Goal: Use online tool/utility: Utilize a website feature to perform a specific function

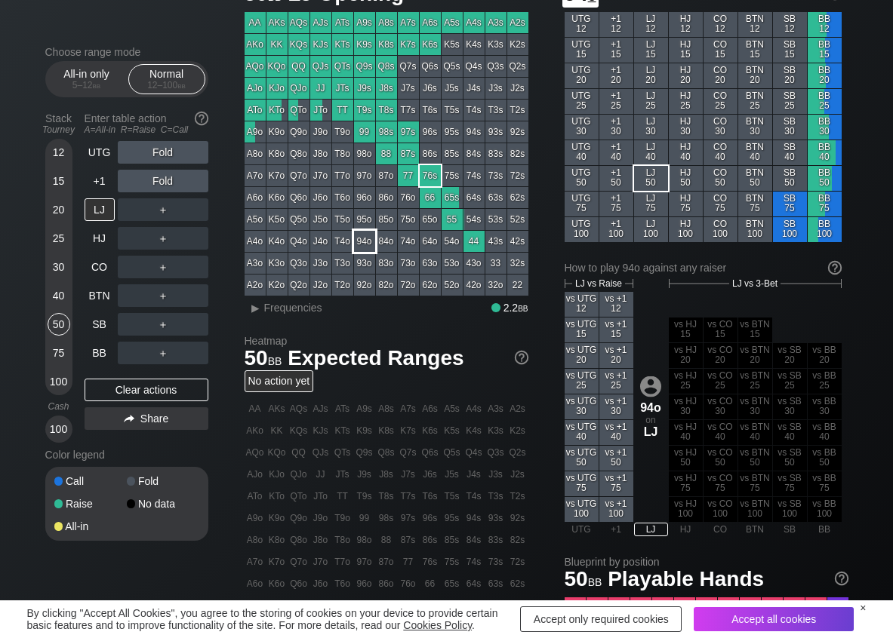
scroll to position [75, 0]
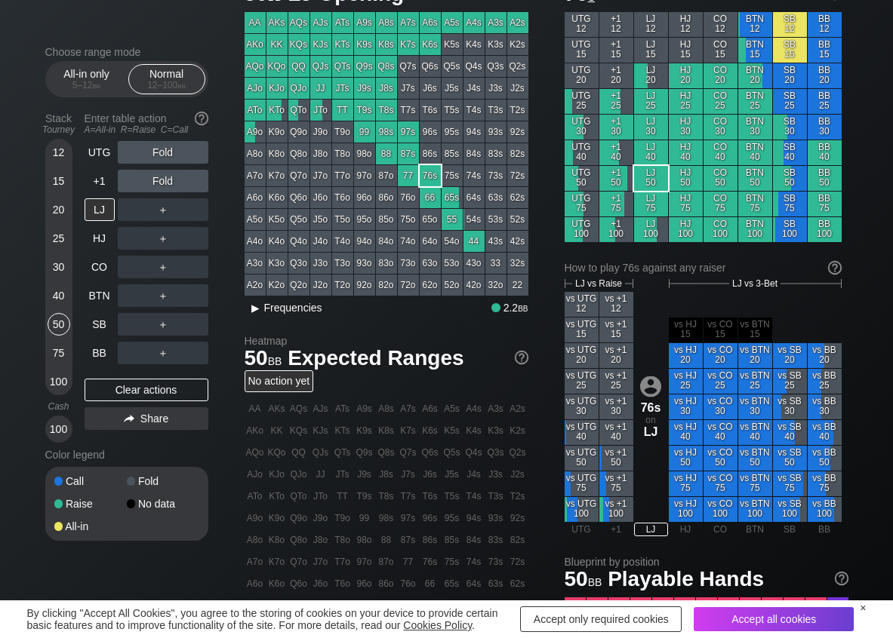
click at [260, 297] on span "▸ Frequencies" at bounding box center [283, 306] width 78 height 18
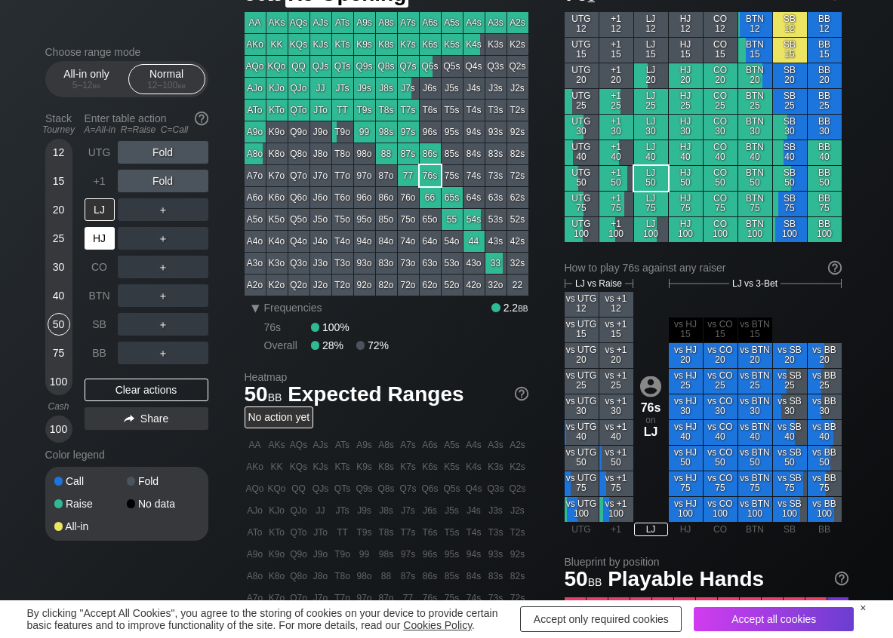
click at [93, 238] on div "HJ" at bounding box center [100, 238] width 30 height 23
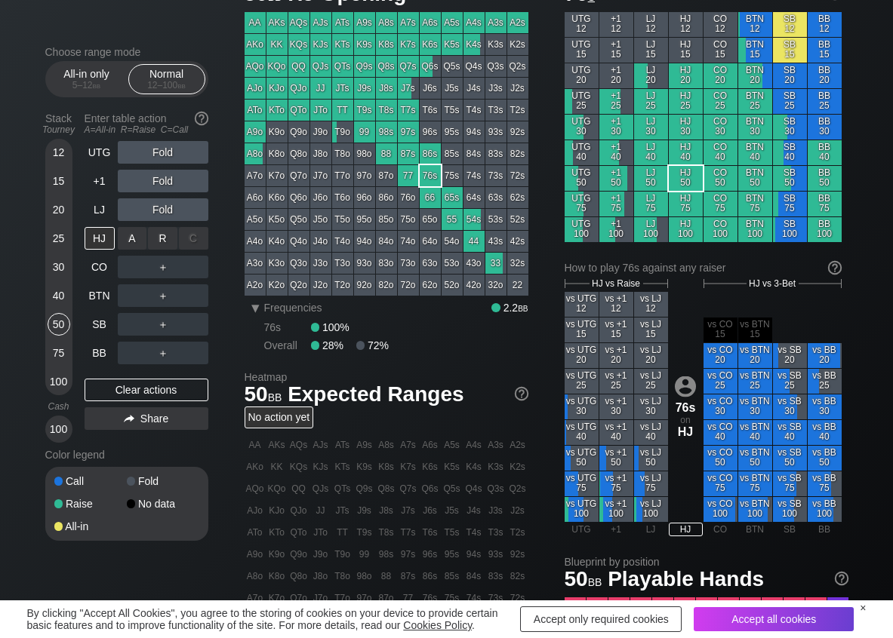
click at [152, 232] on div "R ✕" at bounding box center [162, 238] width 29 height 23
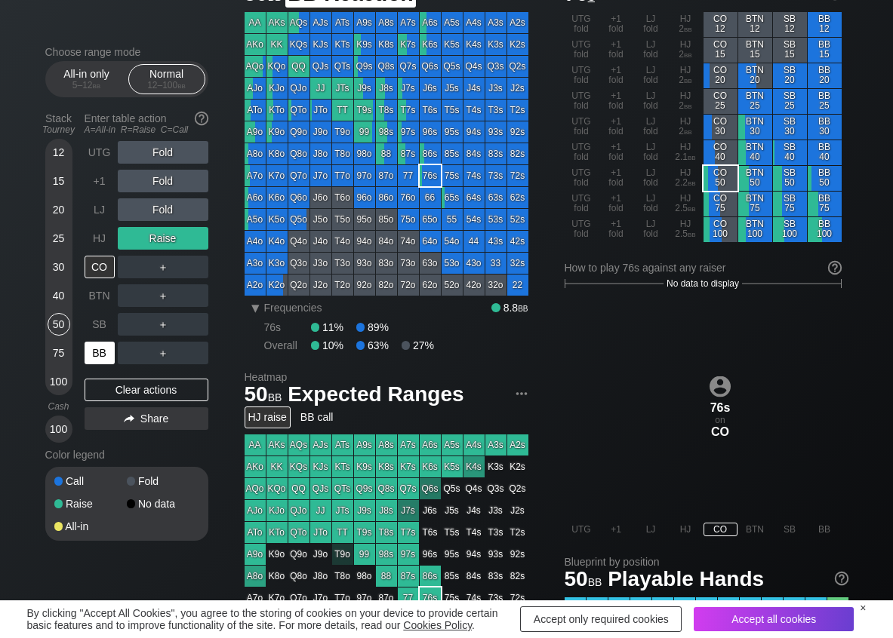
click at [101, 351] on div "BB" at bounding box center [100, 353] width 30 height 23
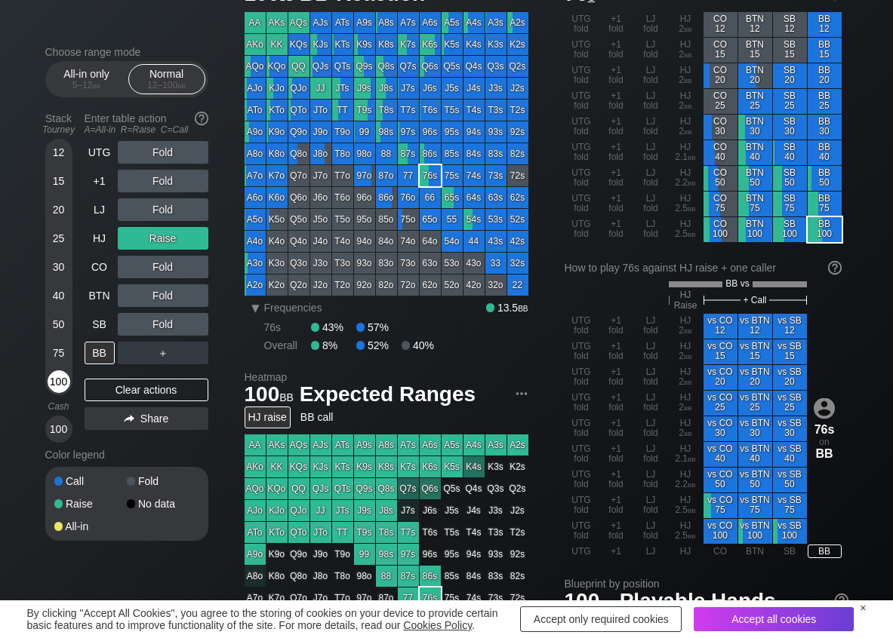
click at [64, 375] on div "100" at bounding box center [59, 381] width 23 height 23
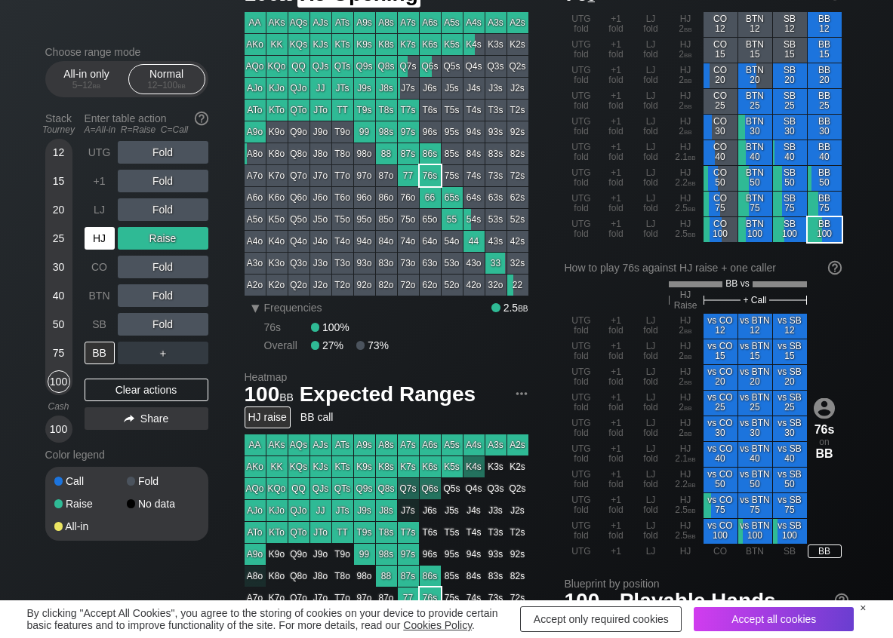
click at [99, 234] on div "HJ" at bounding box center [100, 238] width 30 height 23
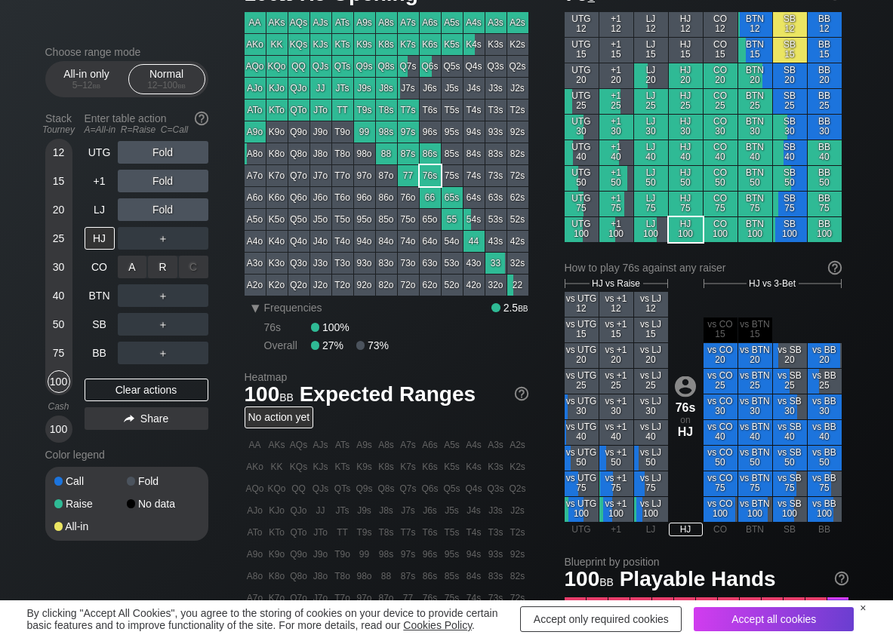
click at [164, 265] on div "R ✕" at bounding box center [162, 267] width 29 height 23
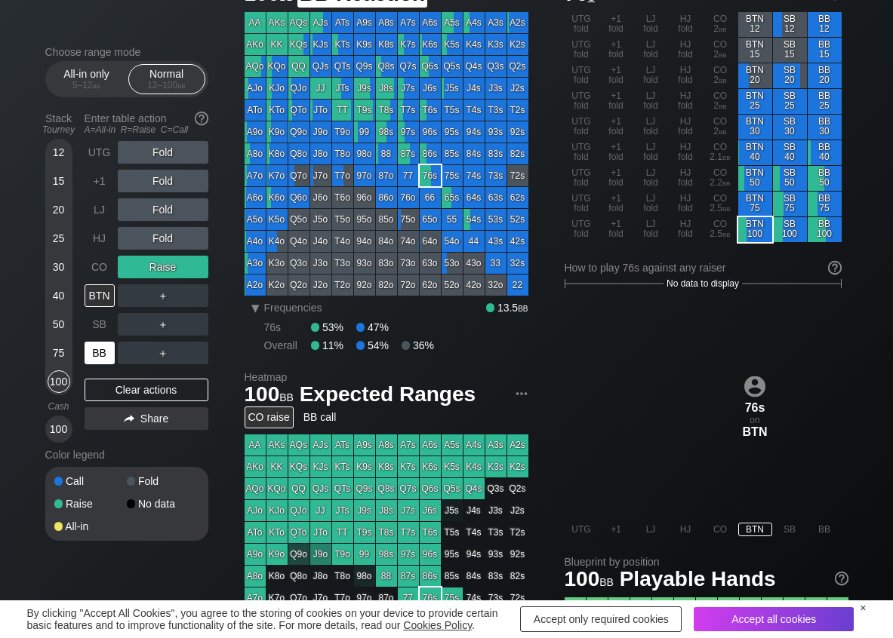
click at [100, 352] on div "BB" at bounding box center [100, 353] width 30 height 23
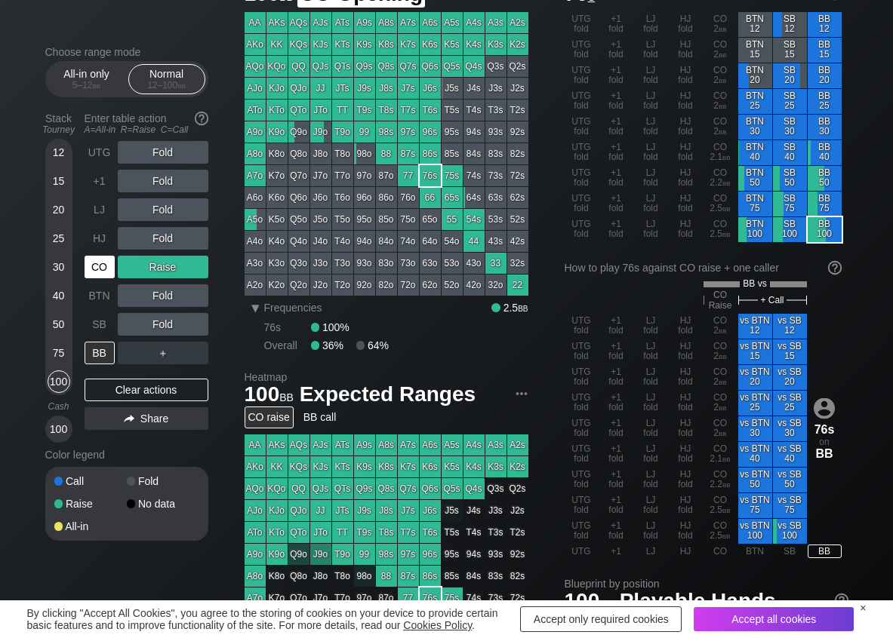
drag, startPoint x: 112, startPoint y: 273, endPoint x: 101, endPoint y: 274, distance: 10.6
click at [111, 273] on div "CO" at bounding box center [100, 267] width 30 height 23
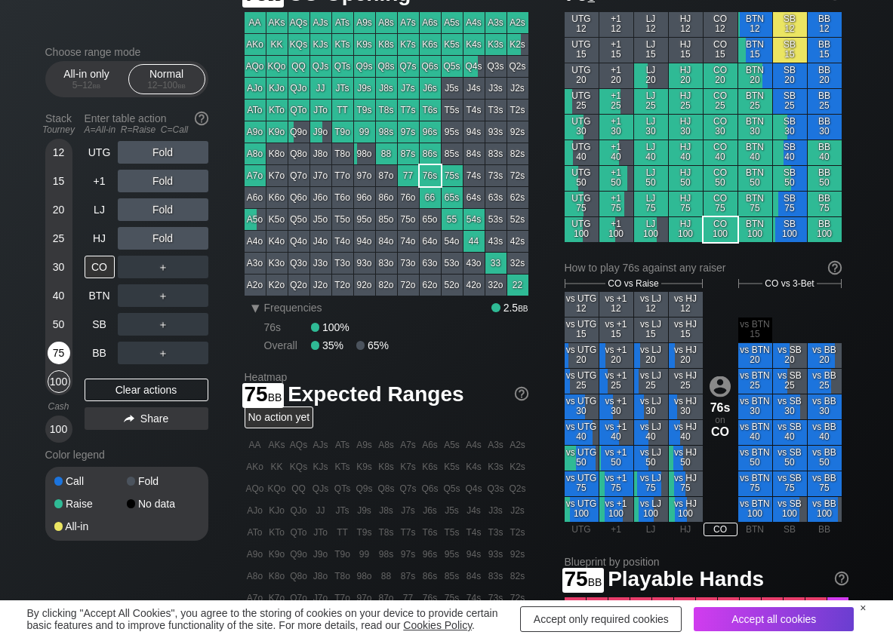
click at [60, 355] on div "75" at bounding box center [59, 353] width 23 height 23
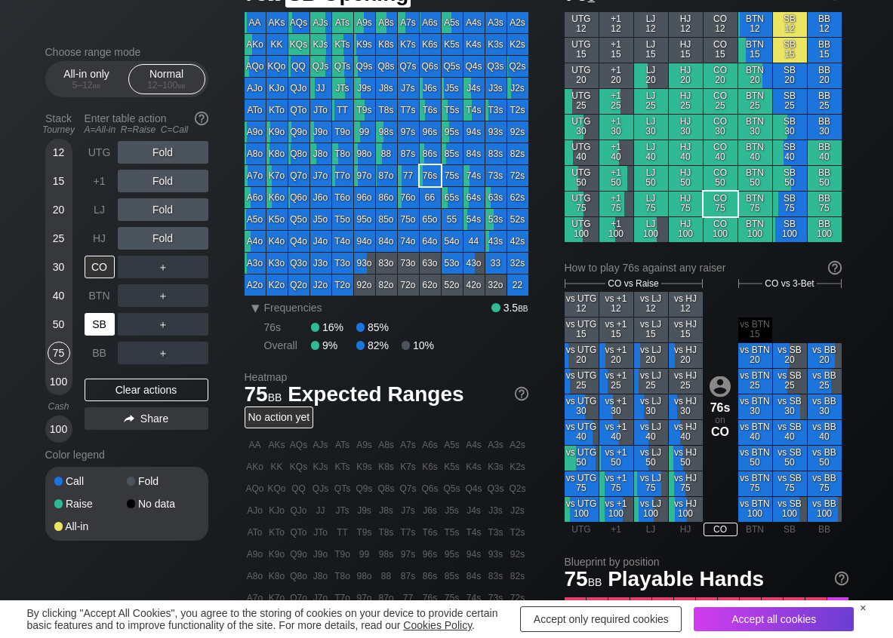
click at [96, 321] on div "SB" at bounding box center [100, 324] width 30 height 23
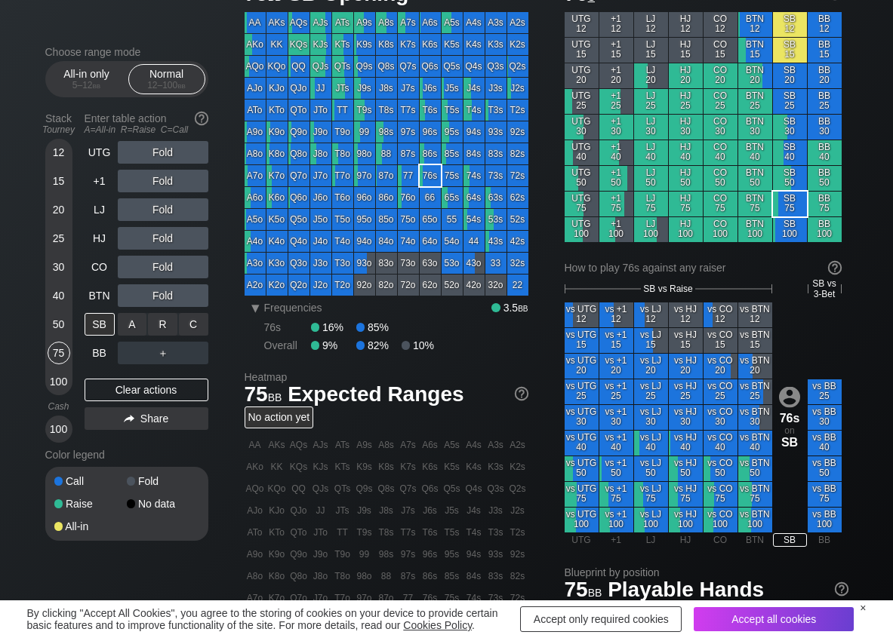
drag, startPoint x: 204, startPoint y: 329, endPoint x: 171, endPoint y: 347, distance: 37.2
click at [191, 321] on div "C ✕" at bounding box center [193, 324] width 29 height 23
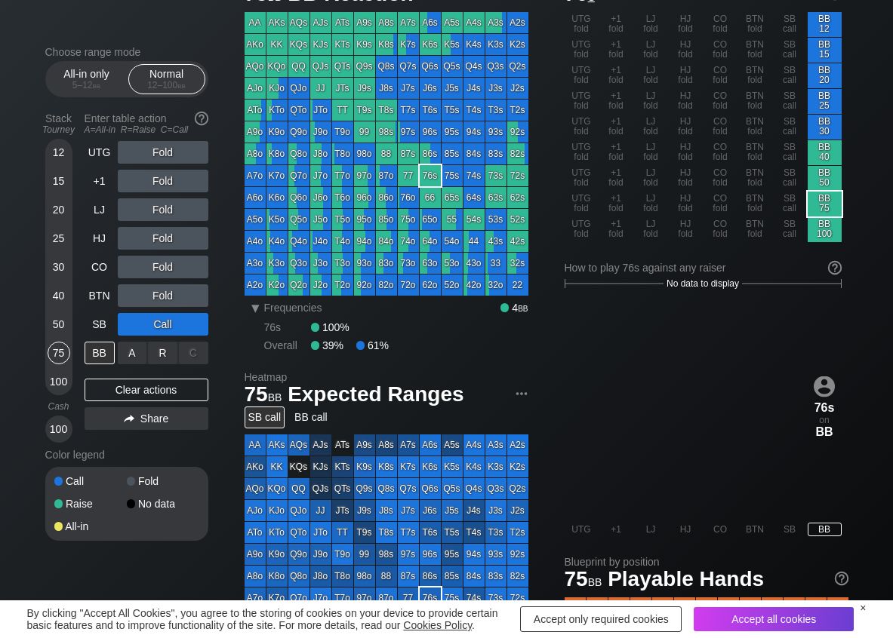
click at [167, 351] on div "R ✕" at bounding box center [162, 353] width 29 height 23
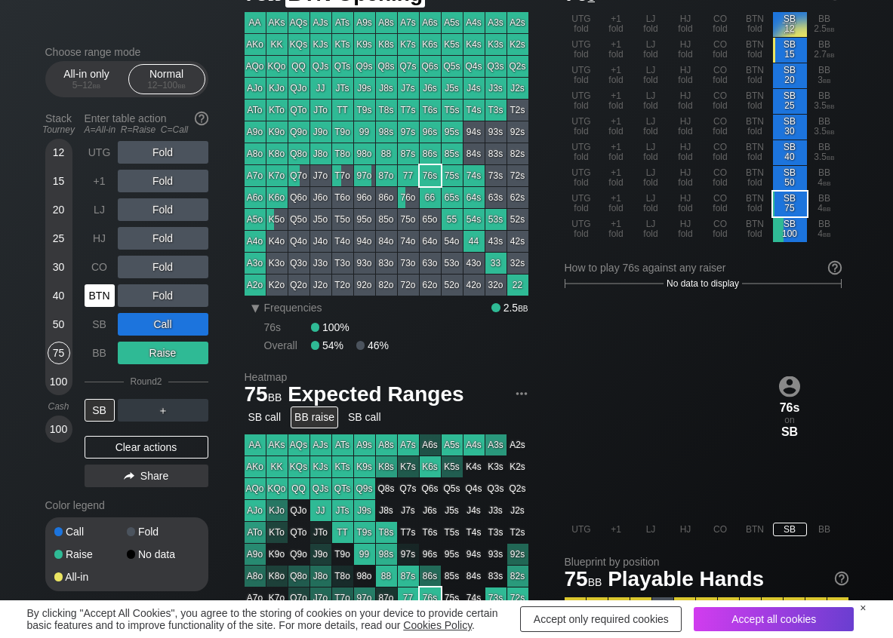
click at [109, 291] on div "BTN" at bounding box center [100, 295] width 30 height 23
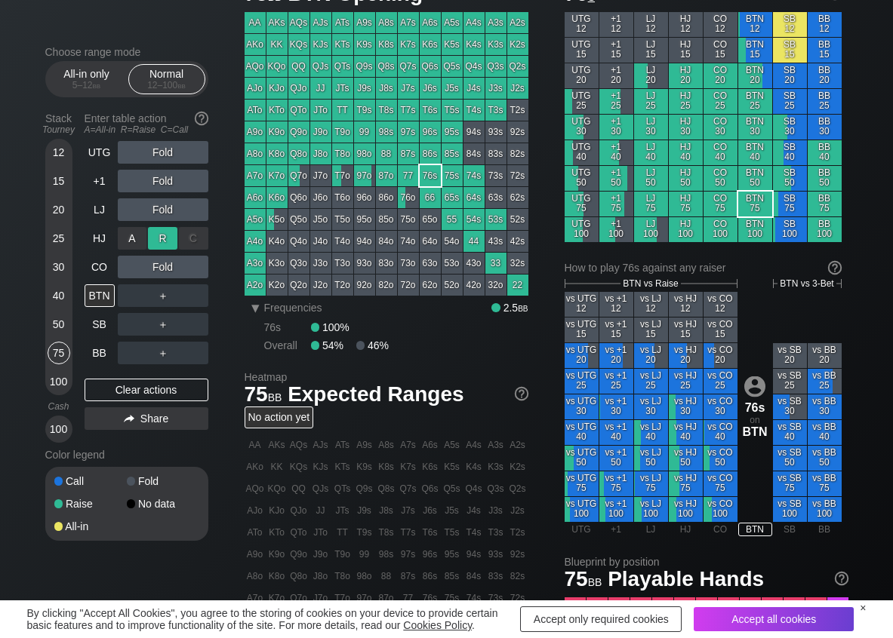
click at [155, 235] on div "R ✕" at bounding box center [162, 238] width 29 height 23
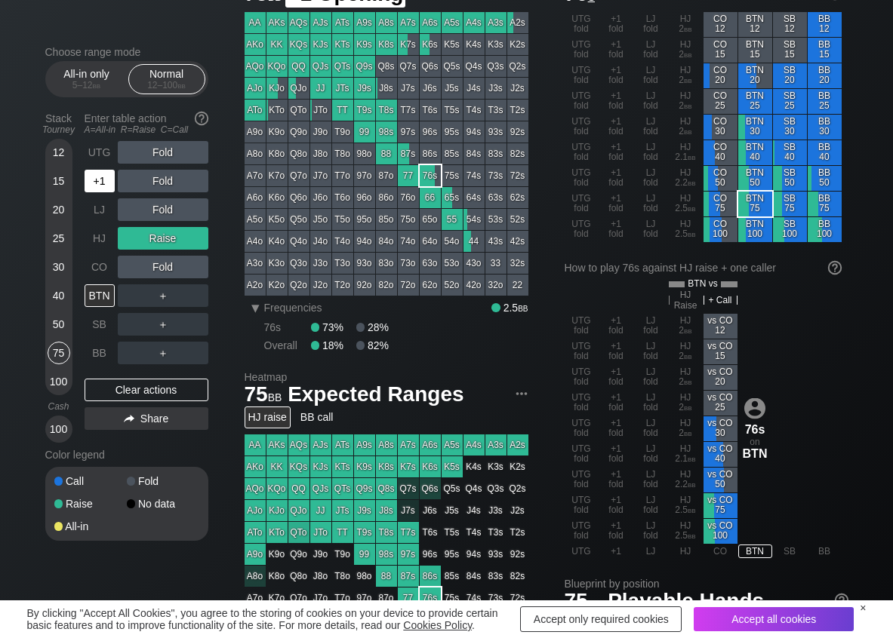
click at [100, 182] on div "+1" at bounding box center [100, 181] width 30 height 23
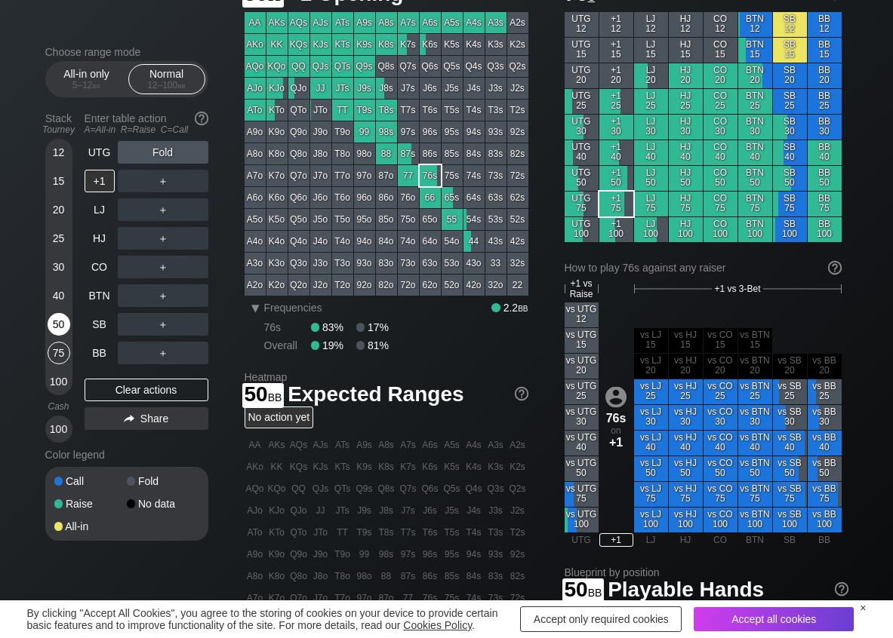
click at [58, 327] on div "50" at bounding box center [59, 324] width 23 height 23
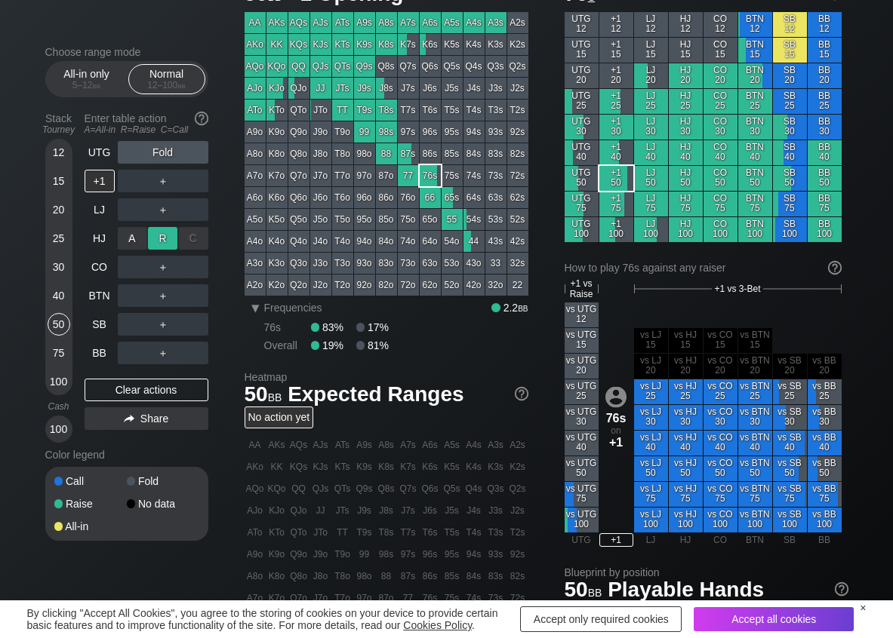
click at [161, 234] on div "R ✕" at bounding box center [162, 238] width 29 height 23
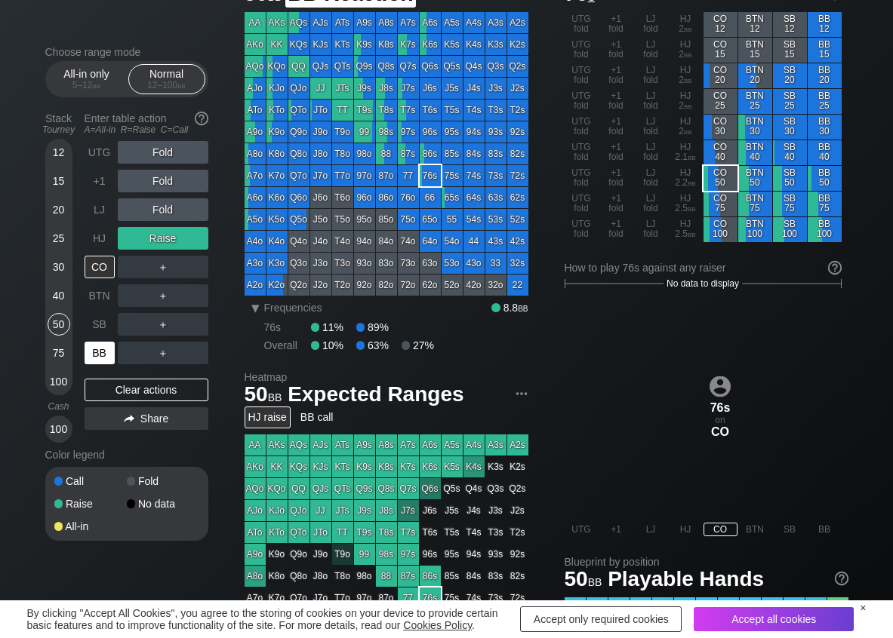
click at [100, 355] on div "BB" at bounding box center [100, 353] width 30 height 23
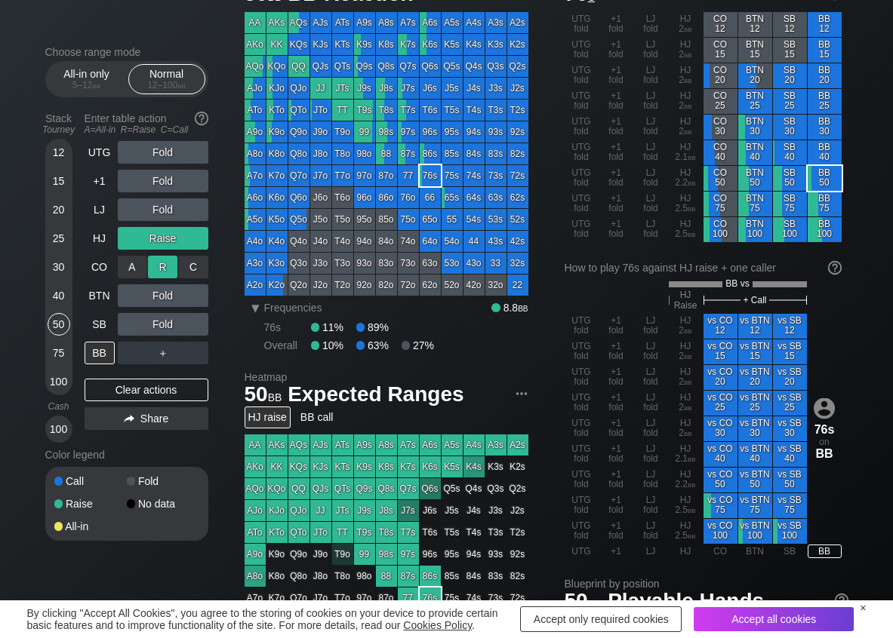
click at [167, 263] on div "R ✕" at bounding box center [162, 267] width 29 height 23
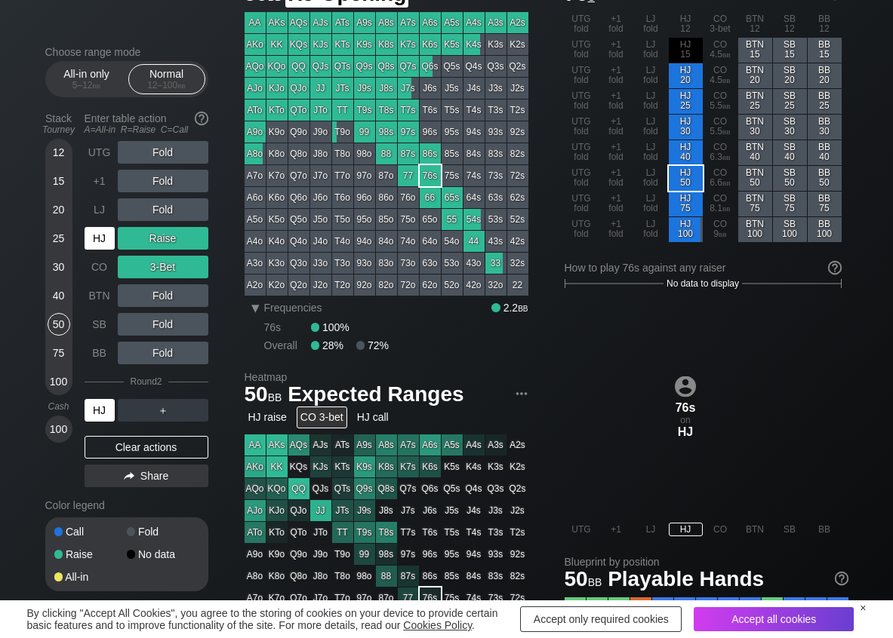
click at [100, 229] on div "HJ" at bounding box center [100, 238] width 30 height 23
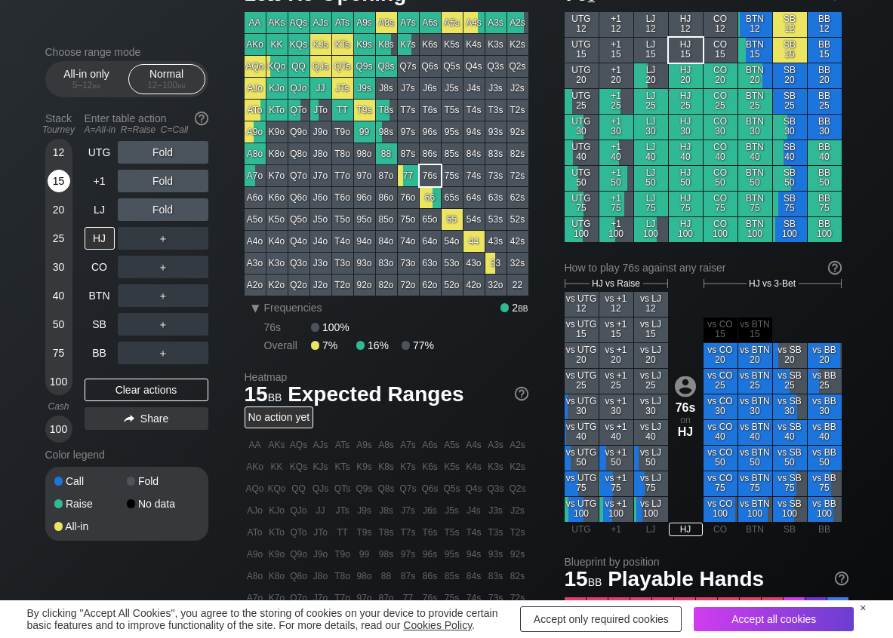
click at [59, 184] on div "15" at bounding box center [59, 181] width 23 height 23
click at [199, 327] on div "C ✕" at bounding box center [193, 324] width 29 height 23
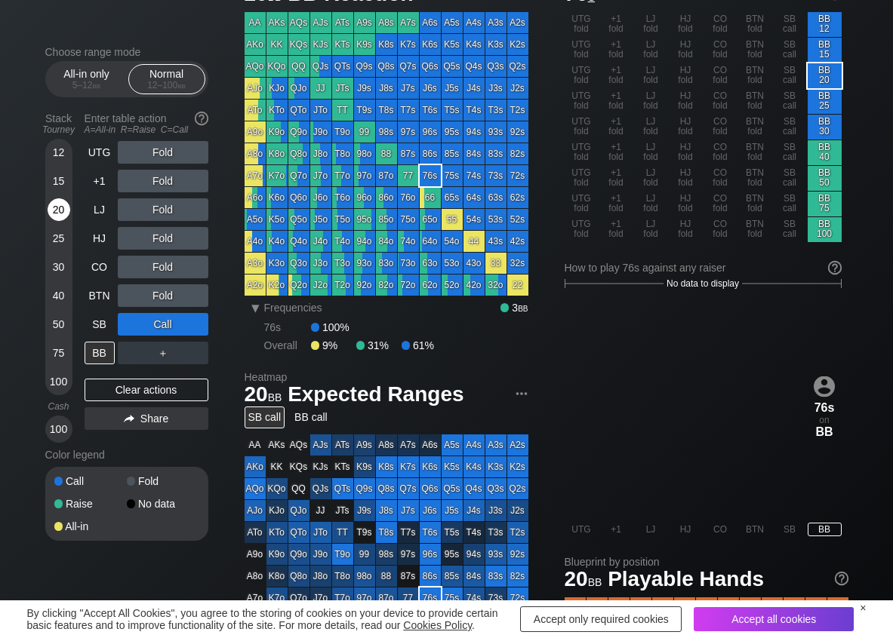
click at [58, 207] on div "20" at bounding box center [59, 209] width 23 height 23
click at [78, 325] on div "Stack Tourney Enter table action A=All-in R=Raise C=Call 12 15 20 25 30 40 50 7…" at bounding box center [126, 274] width 163 height 337
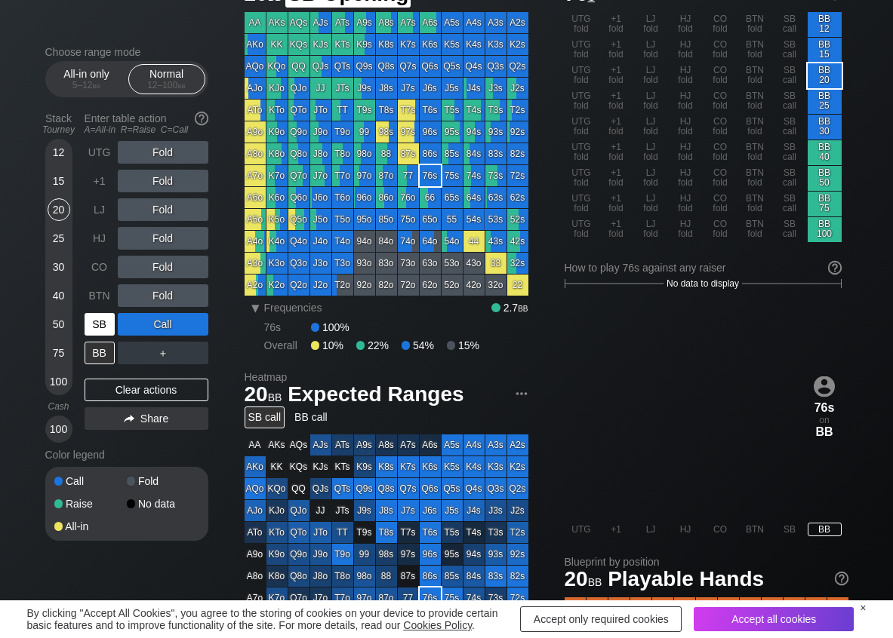
click at [102, 321] on div "SB" at bounding box center [100, 324] width 30 height 23
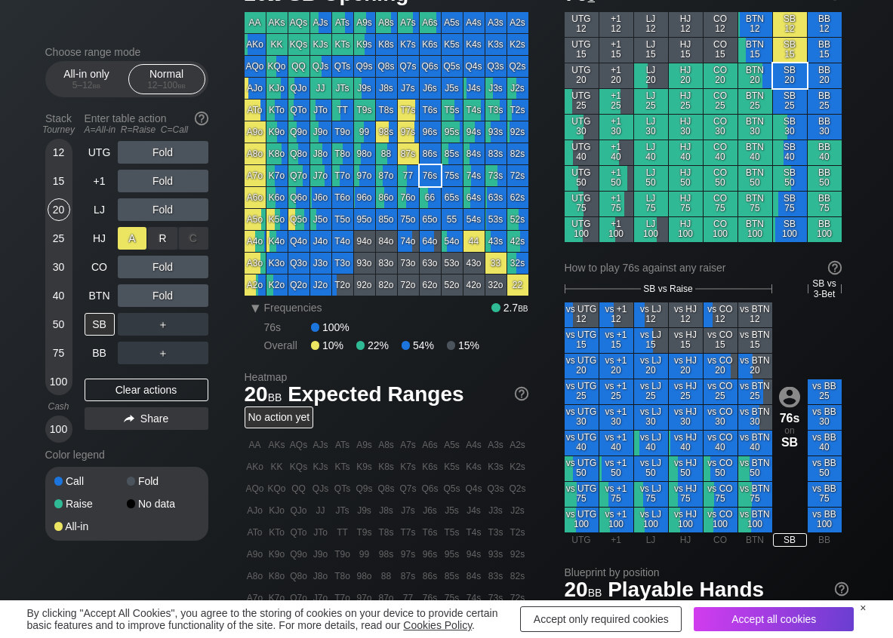
click at [133, 237] on div "A ✕" at bounding box center [132, 238] width 29 height 23
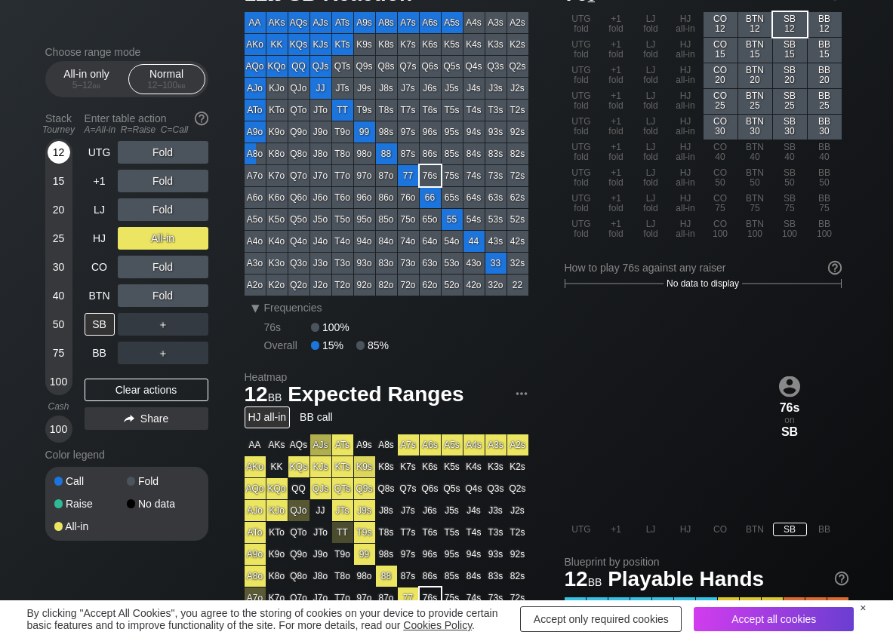
click at [63, 149] on div "12" at bounding box center [59, 152] width 23 height 23
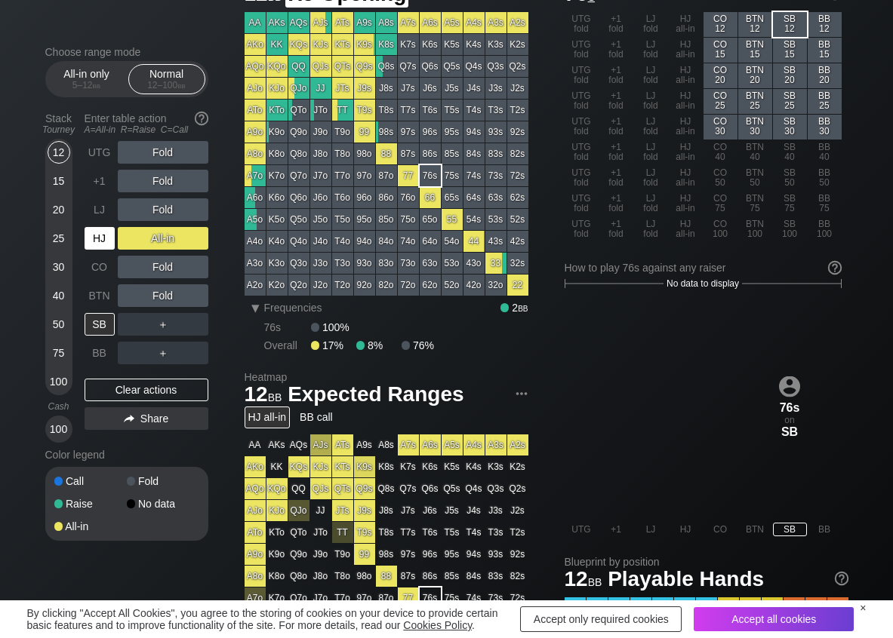
drag, startPoint x: 98, startPoint y: 235, endPoint x: 162, endPoint y: 251, distance: 66.1
click at [101, 238] on div "HJ" at bounding box center [100, 238] width 30 height 23
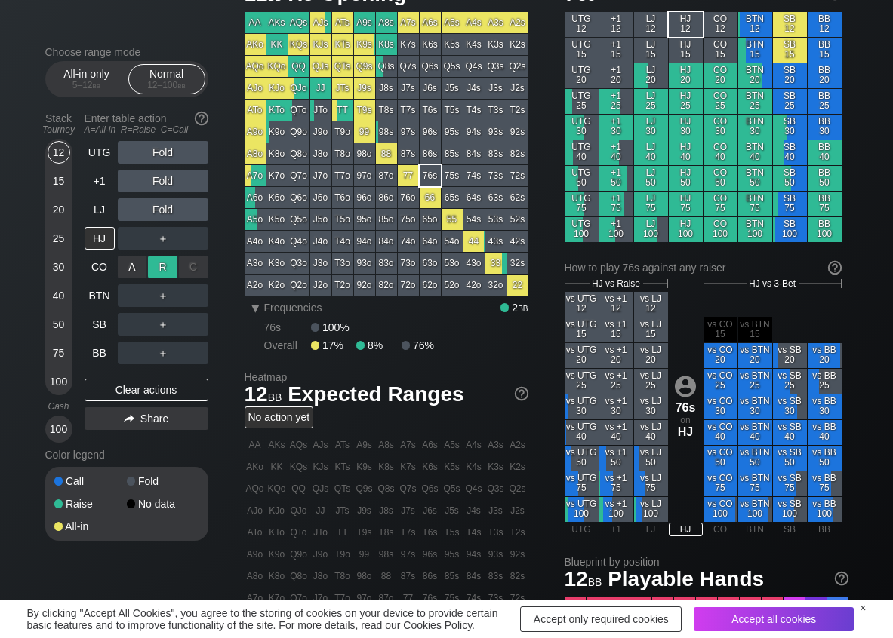
click at [165, 263] on div "R ✕" at bounding box center [162, 267] width 29 height 23
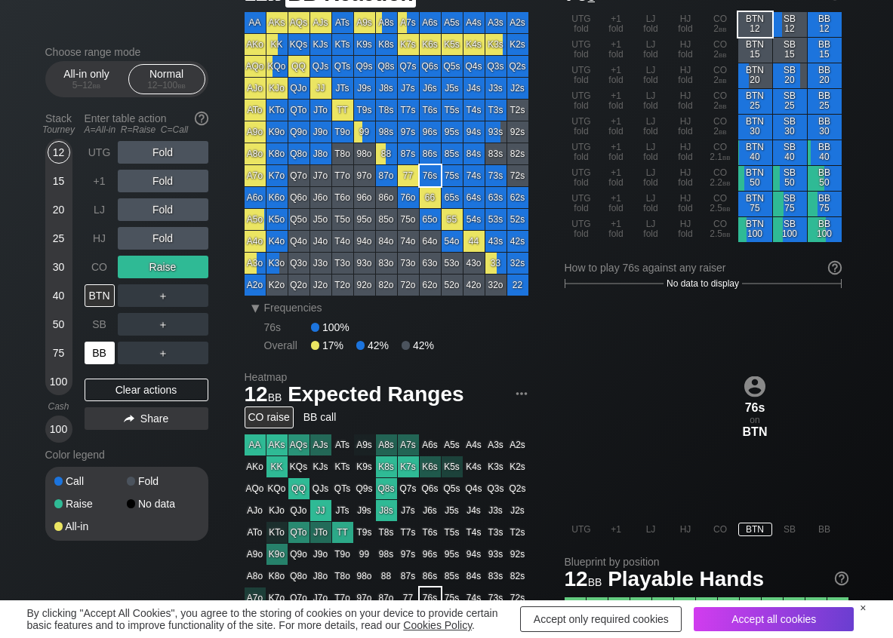
drag, startPoint x: 109, startPoint y: 356, endPoint x: 87, endPoint y: 346, distance: 24.3
click at [107, 356] on div "BB" at bounding box center [100, 353] width 30 height 23
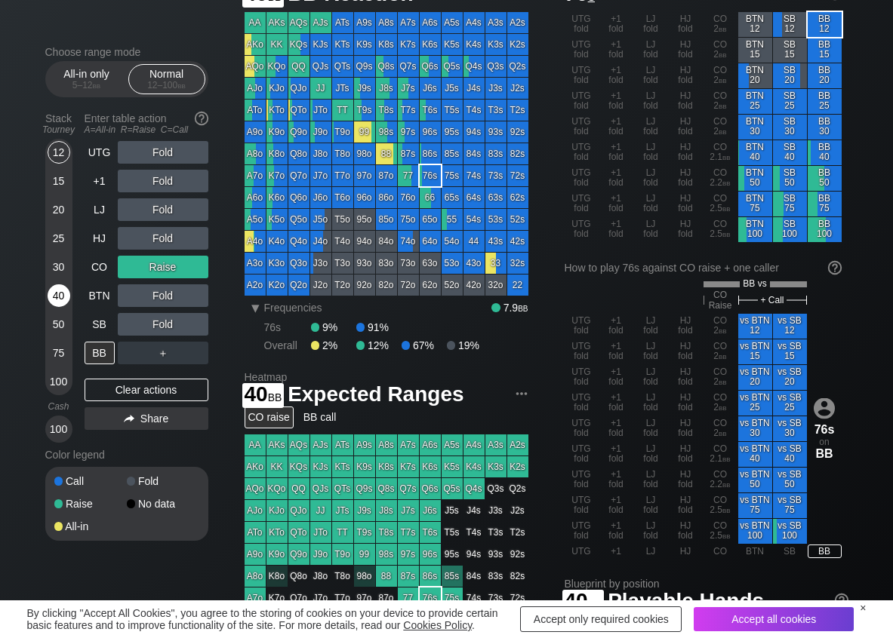
click at [57, 288] on div "40" at bounding box center [59, 295] width 23 height 23
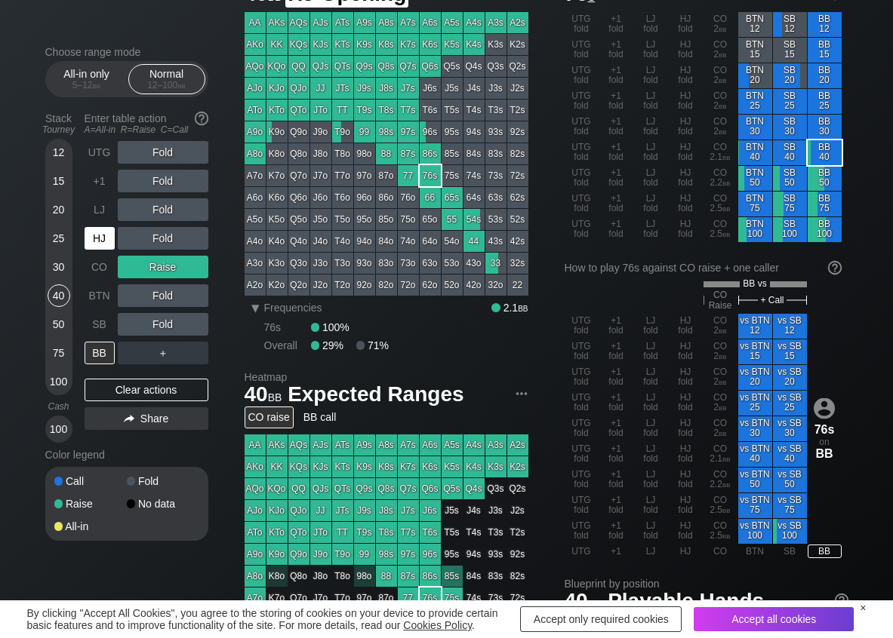
click at [92, 237] on div "HJ" at bounding box center [100, 238] width 30 height 23
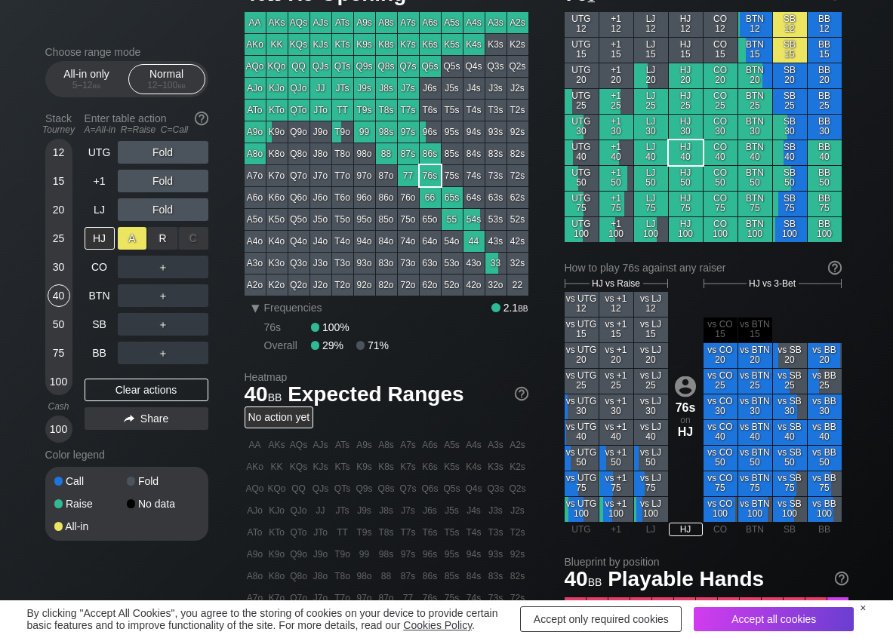
click at [125, 238] on div "A ✕" at bounding box center [132, 238] width 29 height 23
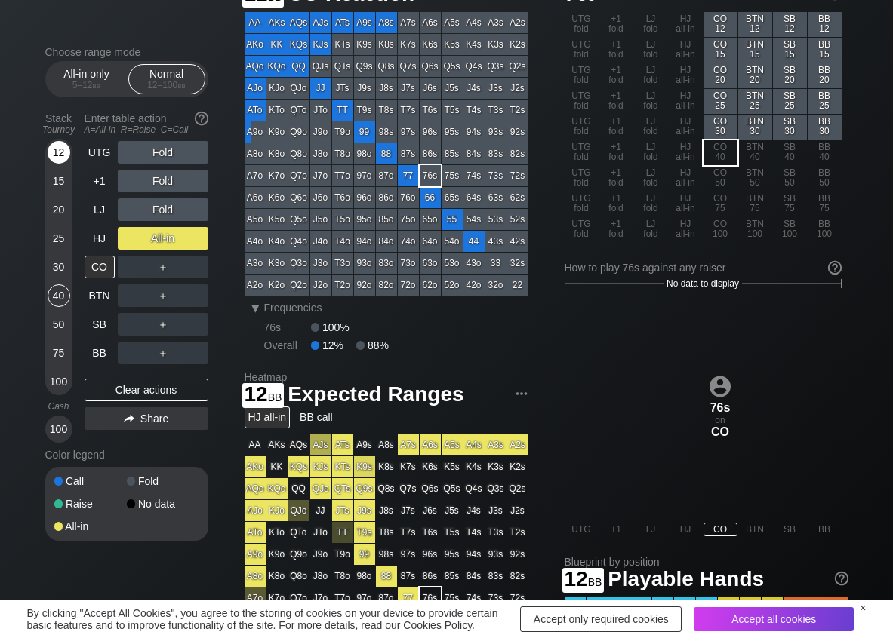
click at [54, 152] on div "12" at bounding box center [59, 152] width 23 height 23
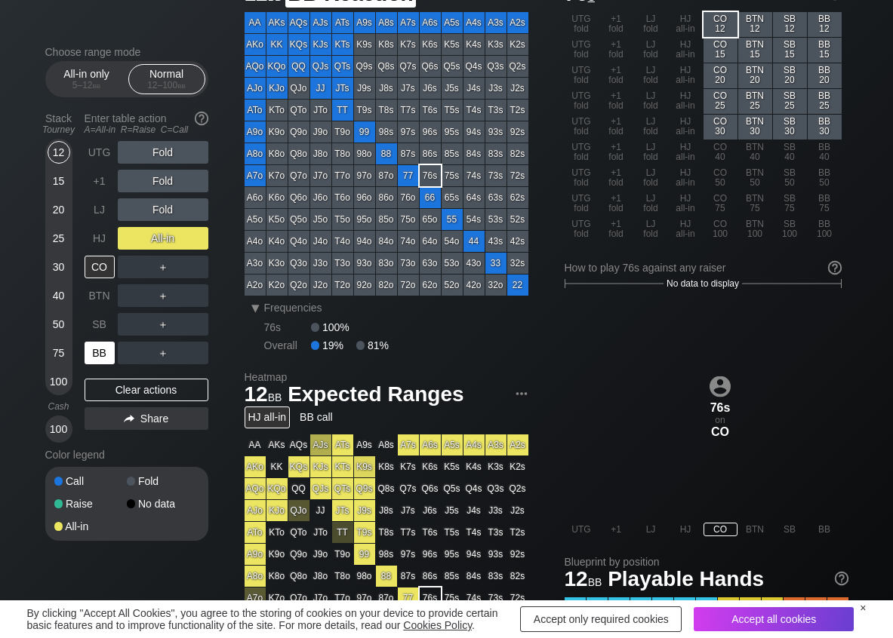
click at [102, 341] on div "BB" at bounding box center [101, 353] width 33 height 29
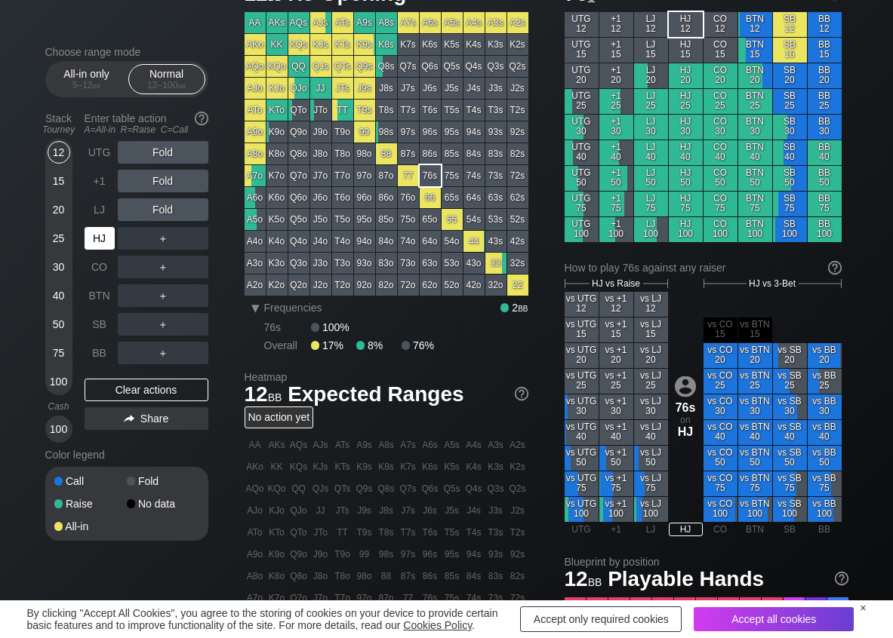
click at [97, 244] on div "HJ" at bounding box center [100, 238] width 30 height 23
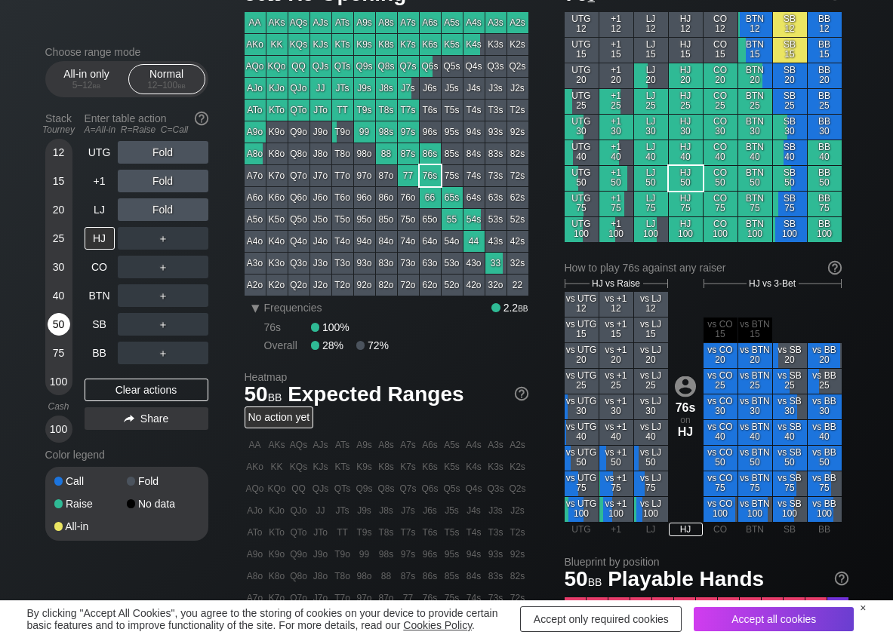
click at [69, 327] on div "50" at bounding box center [59, 324] width 23 height 23
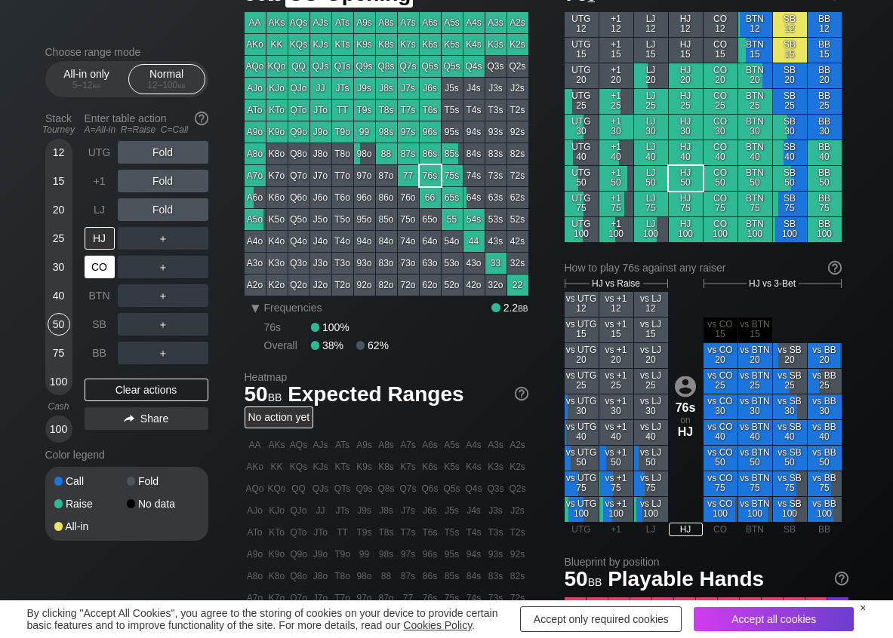
click at [101, 274] on div "CO" at bounding box center [100, 267] width 30 height 23
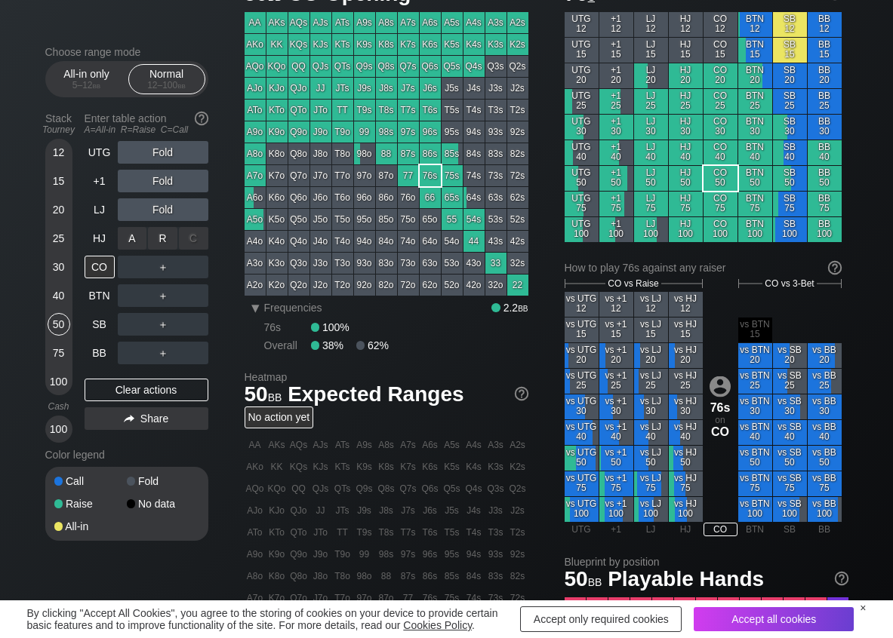
drag, startPoint x: 164, startPoint y: 226, endPoint x: 183, endPoint y: 280, distance: 56.8
click at [164, 248] on div "R ✕" at bounding box center [162, 238] width 29 height 23
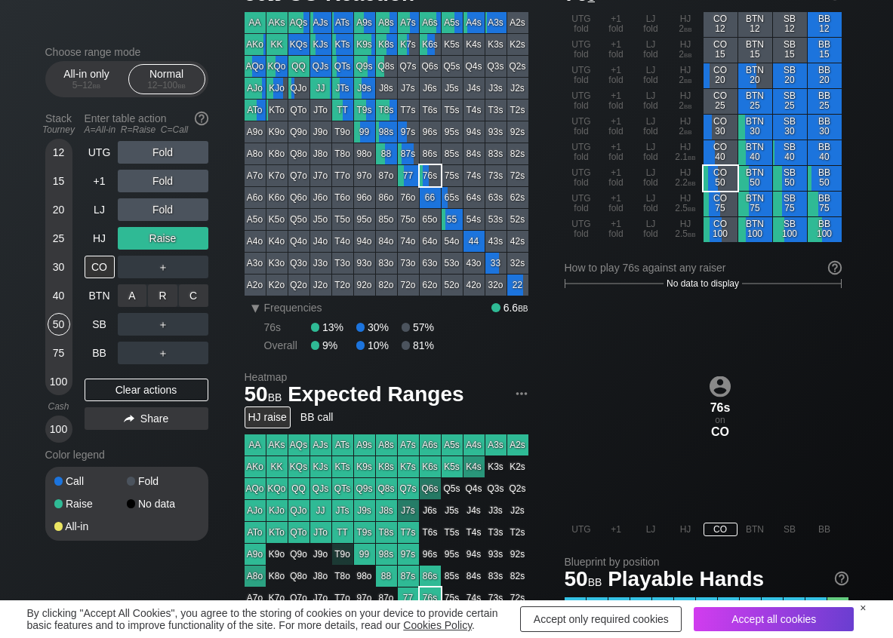
drag, startPoint x: 195, startPoint y: 304, endPoint x: 185, endPoint y: 313, distance: 13.3
click at [190, 297] on div "C ✕" at bounding box center [193, 295] width 29 height 23
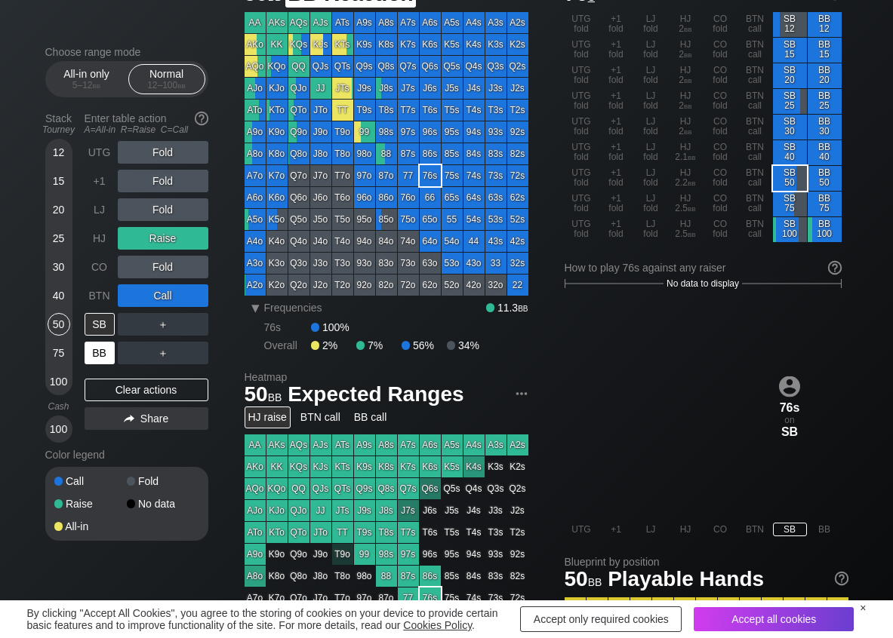
click at [88, 355] on div "BB" at bounding box center [100, 353] width 30 height 23
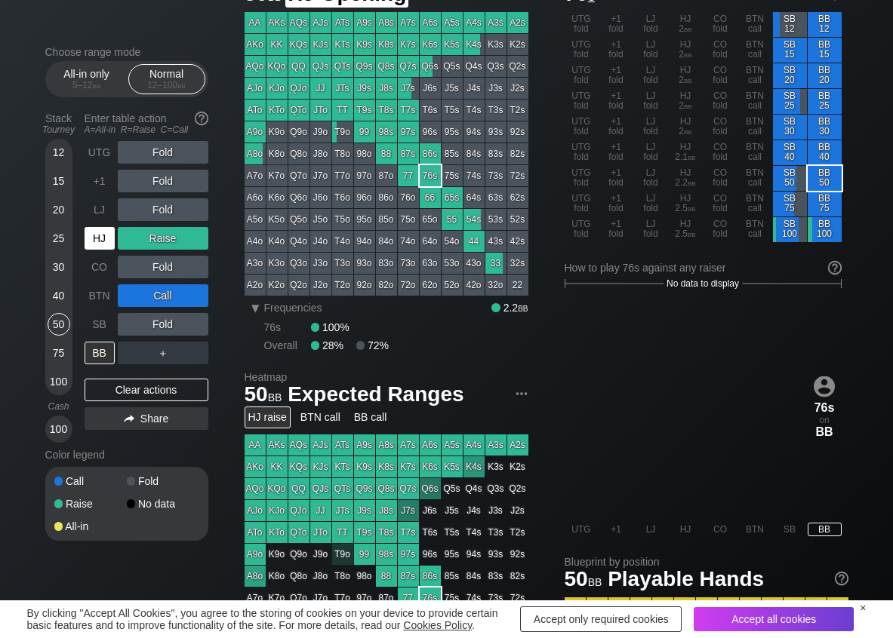
click at [103, 229] on div "HJ" at bounding box center [100, 238] width 30 height 23
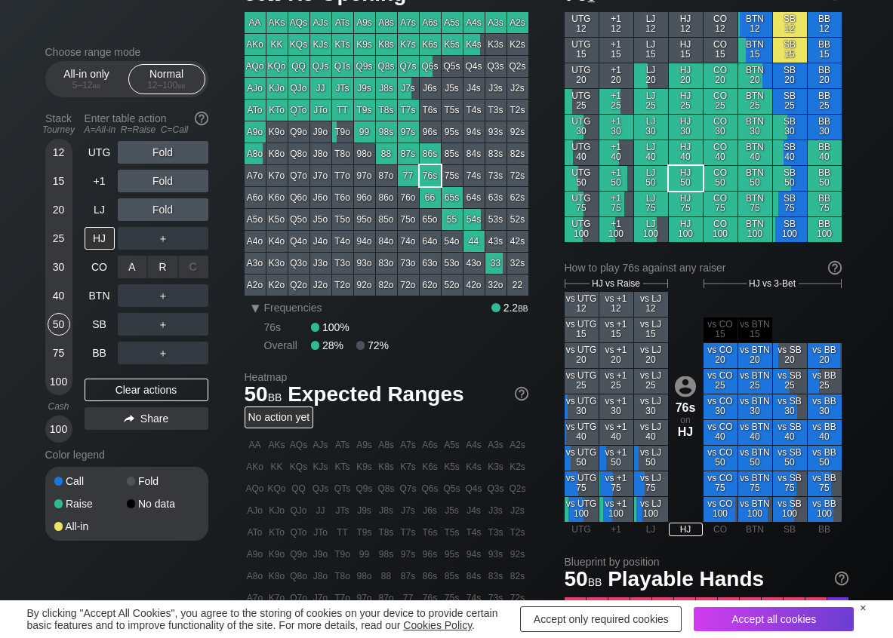
click at [166, 264] on div "R ✕" at bounding box center [162, 267] width 29 height 23
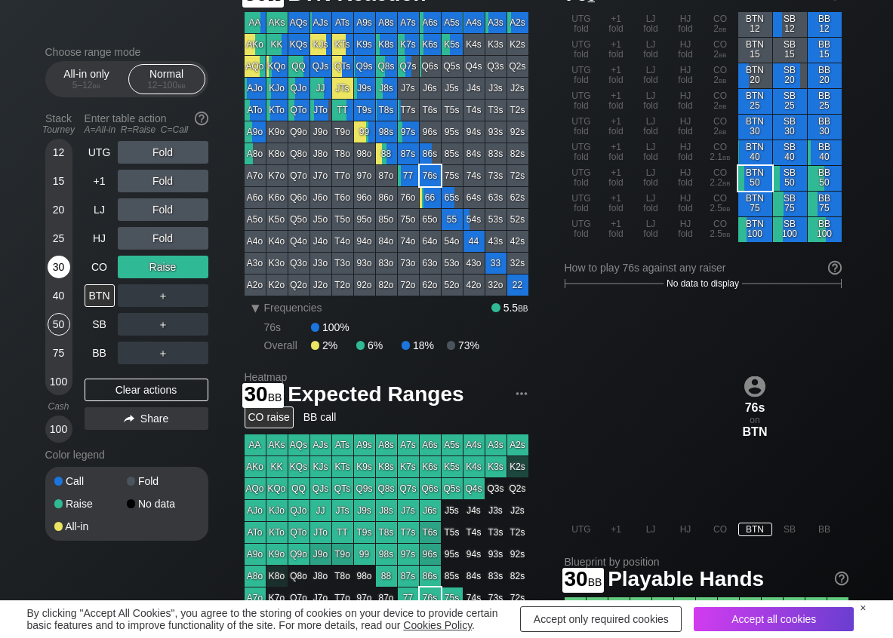
drag, startPoint x: 60, startPoint y: 268, endPoint x: 60, endPoint y: 281, distance: 12.8
click at [58, 273] on div "30" at bounding box center [59, 267] width 23 height 23
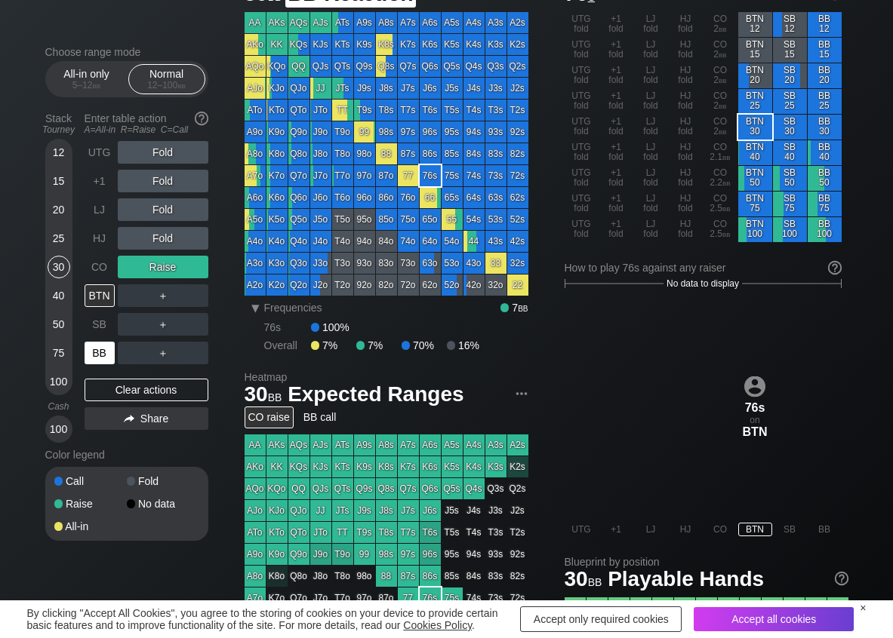
click at [95, 351] on div "BB" at bounding box center [100, 353] width 30 height 23
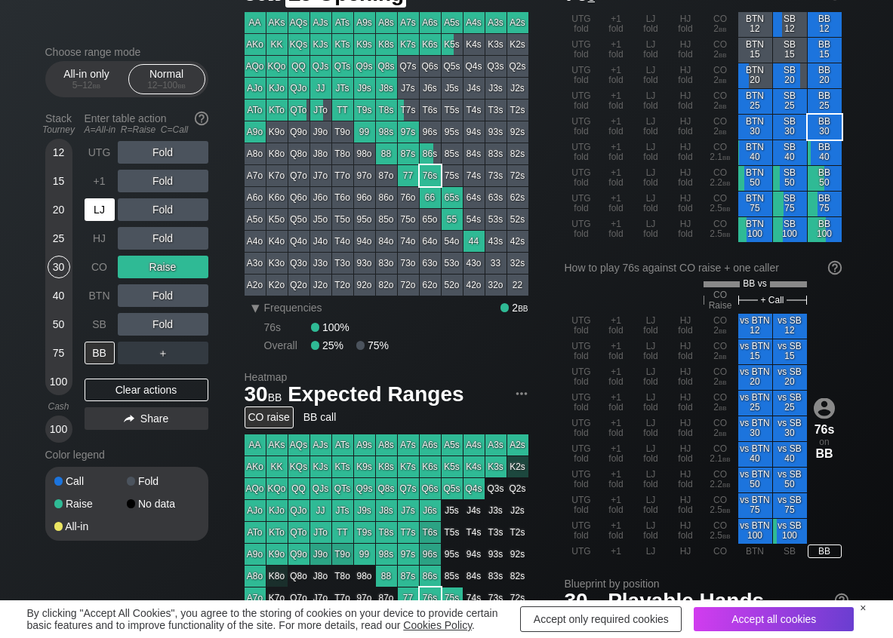
click at [94, 214] on div "LJ" at bounding box center [100, 209] width 30 height 23
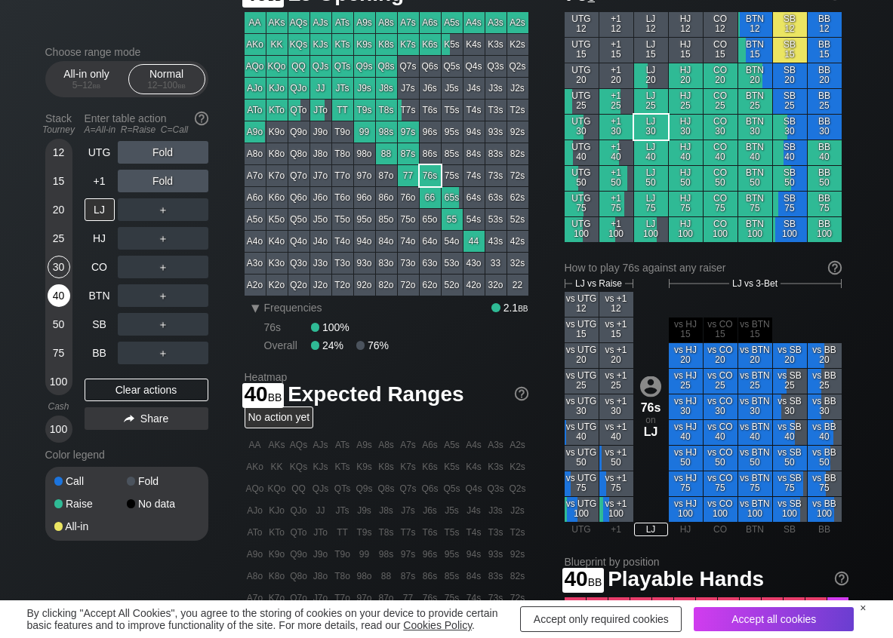
click at [56, 291] on div "40" at bounding box center [59, 295] width 23 height 23
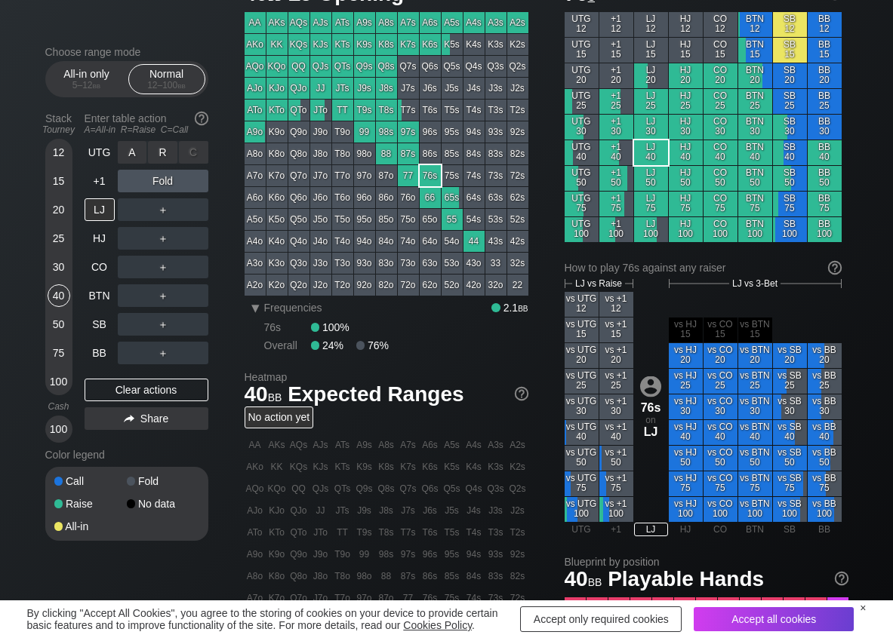
click at [169, 150] on div "R ✕" at bounding box center [162, 152] width 29 height 23
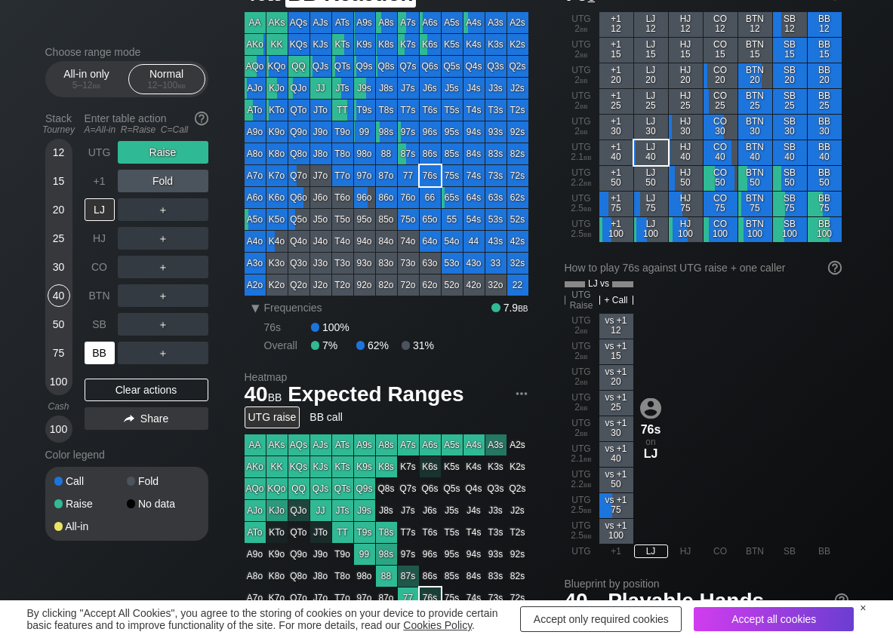
click at [91, 352] on div "BB" at bounding box center [100, 353] width 30 height 23
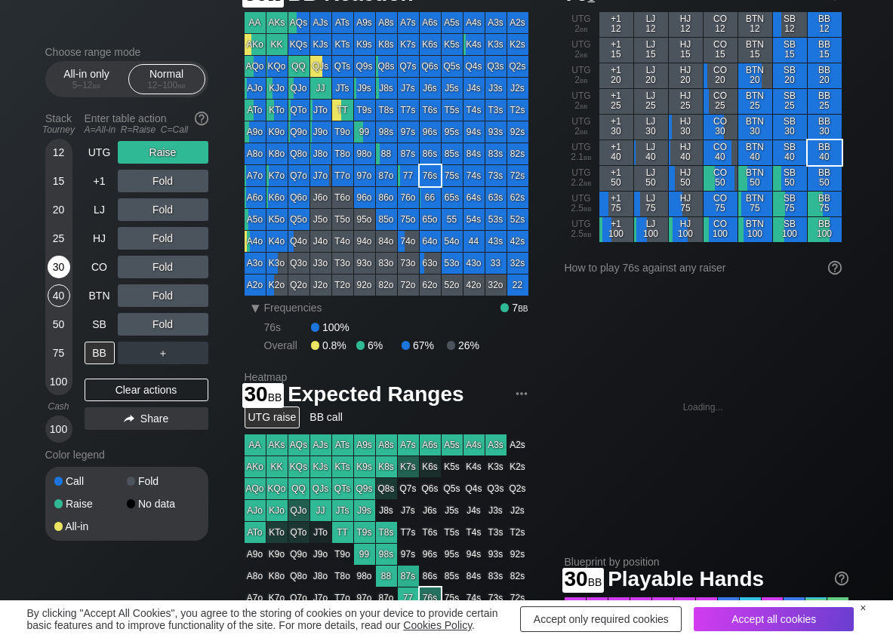
click at [55, 261] on div "30" at bounding box center [59, 267] width 23 height 23
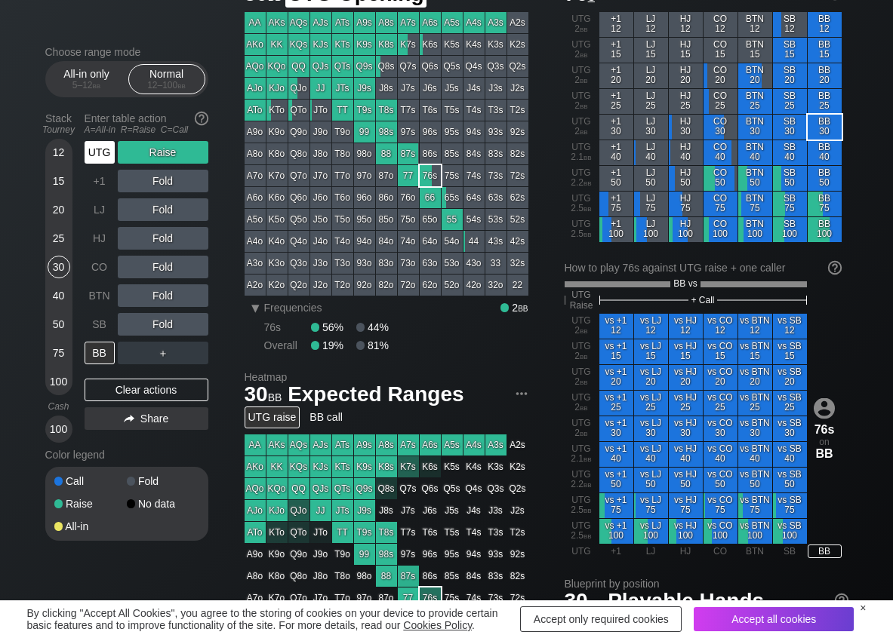
click at [108, 143] on div "UTG" at bounding box center [100, 152] width 30 height 23
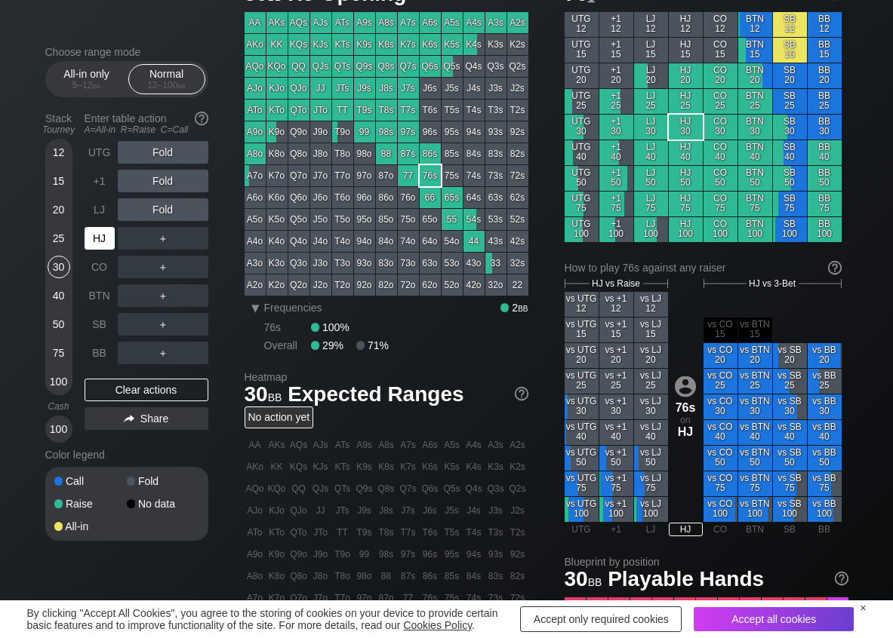
click at [94, 239] on div "HJ" at bounding box center [100, 238] width 30 height 23
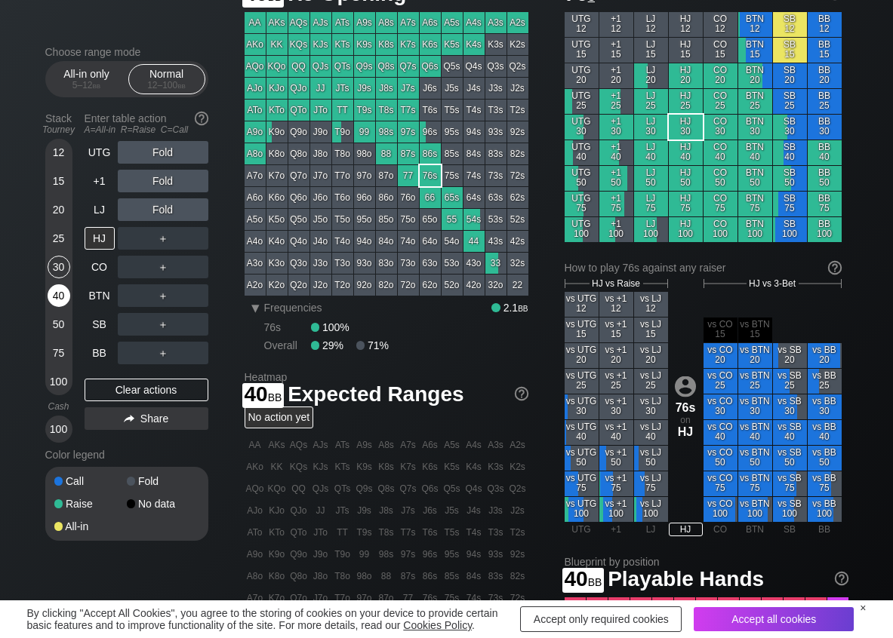
click at [63, 287] on div "40" at bounding box center [59, 295] width 23 height 23
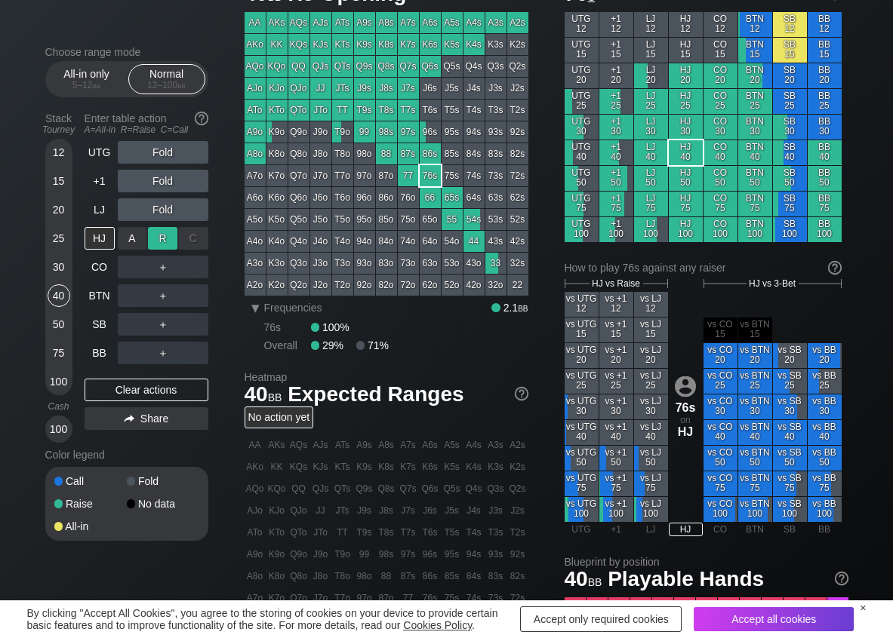
click at [155, 234] on div "R ✕" at bounding box center [162, 238] width 29 height 23
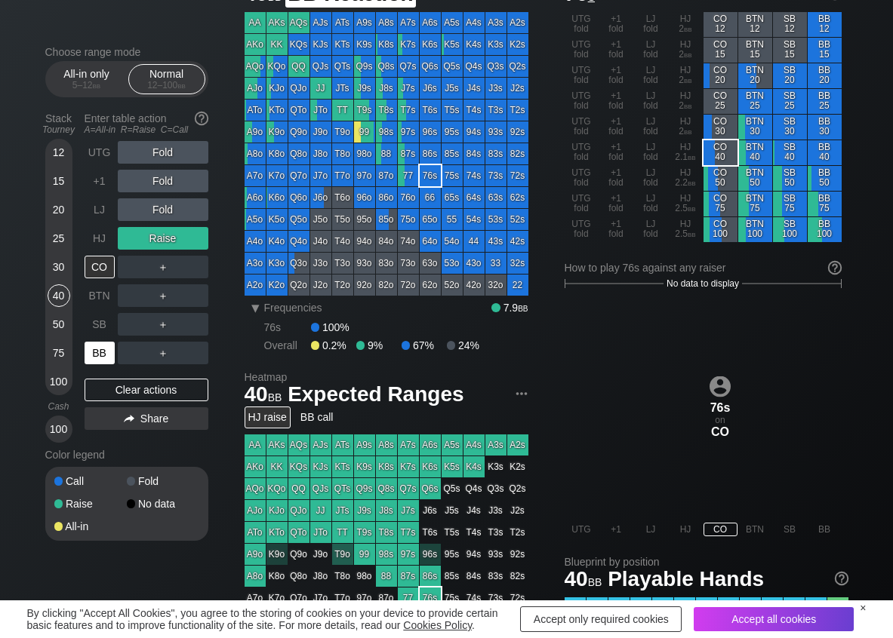
click at [107, 358] on div "BB" at bounding box center [100, 353] width 30 height 23
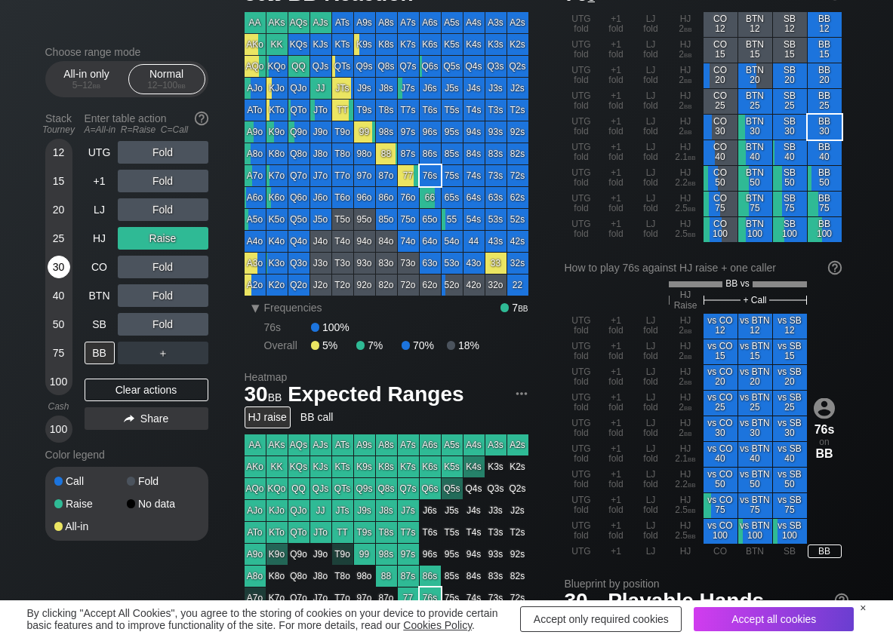
click at [51, 269] on div "30" at bounding box center [59, 267] width 23 height 23
click at [195, 327] on div "C ✕" at bounding box center [193, 324] width 29 height 23
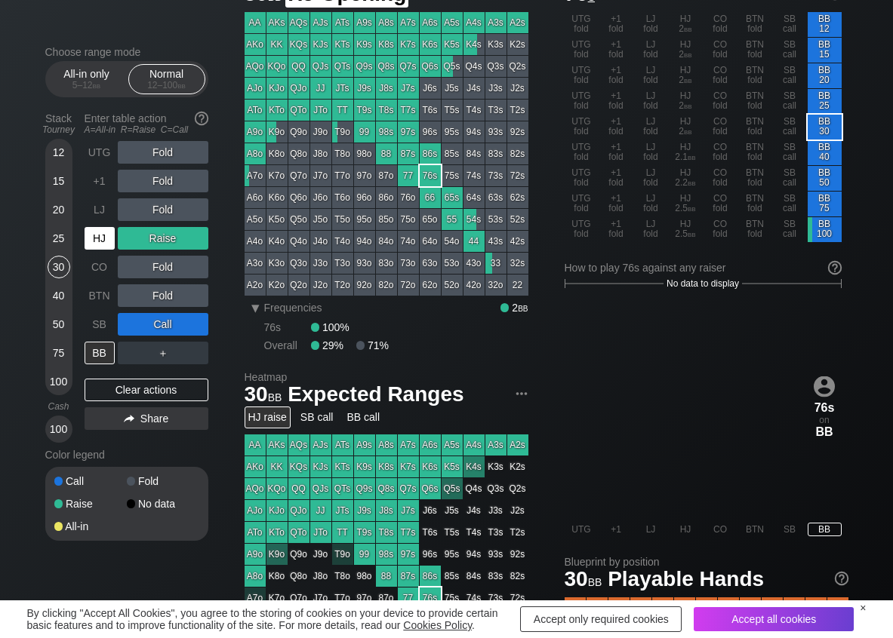
click at [103, 251] on div "HJ" at bounding box center [101, 238] width 33 height 29
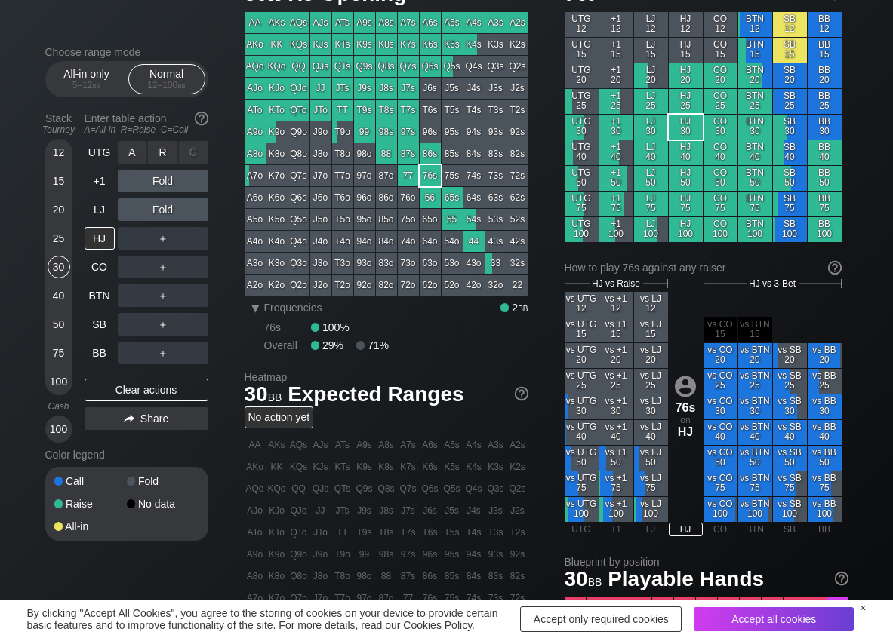
click at [165, 162] on div "R ✕" at bounding box center [162, 152] width 29 height 23
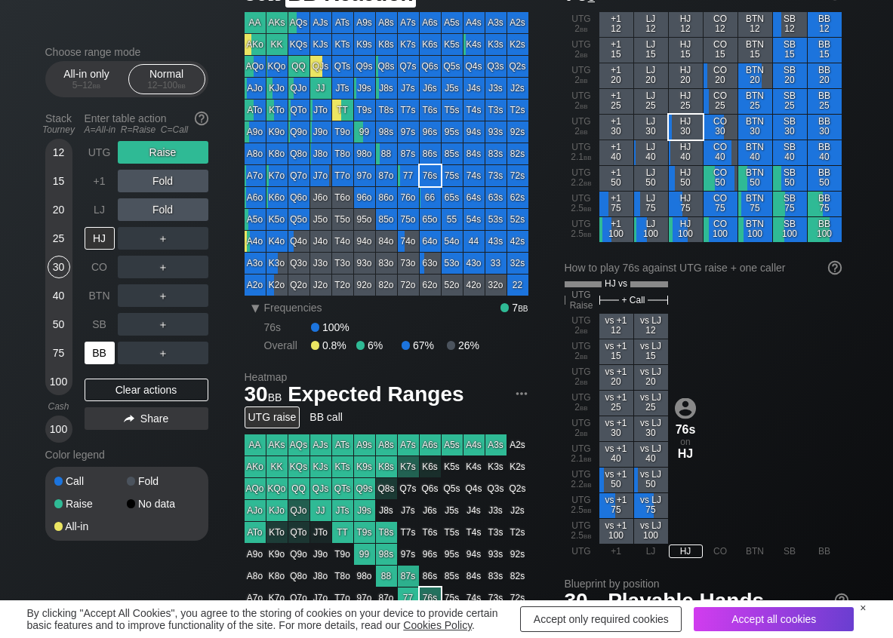
click at [106, 356] on div "BB" at bounding box center [100, 353] width 30 height 23
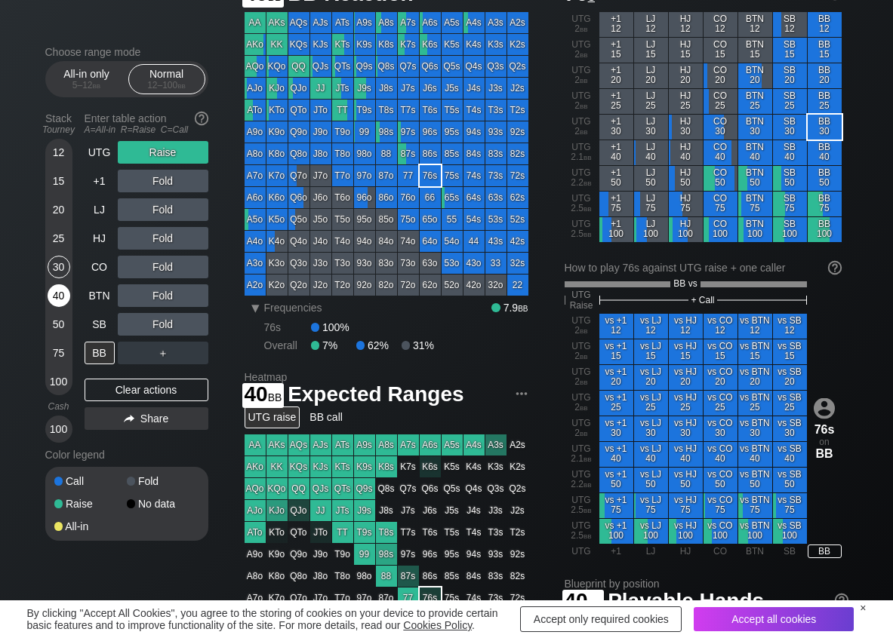
click at [62, 300] on div "40" at bounding box center [59, 295] width 23 height 23
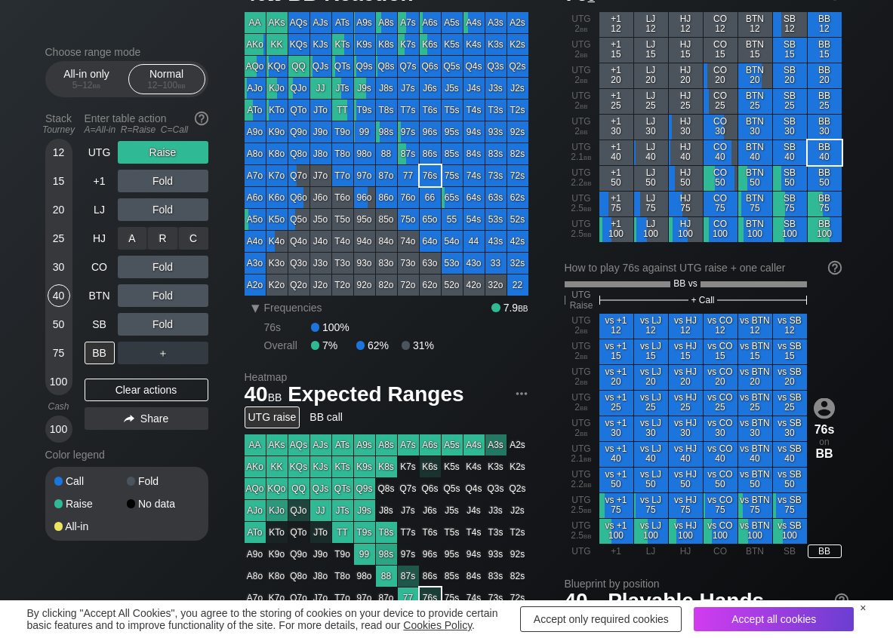
click at [163, 238] on div "R ✕" at bounding box center [162, 238] width 29 height 23
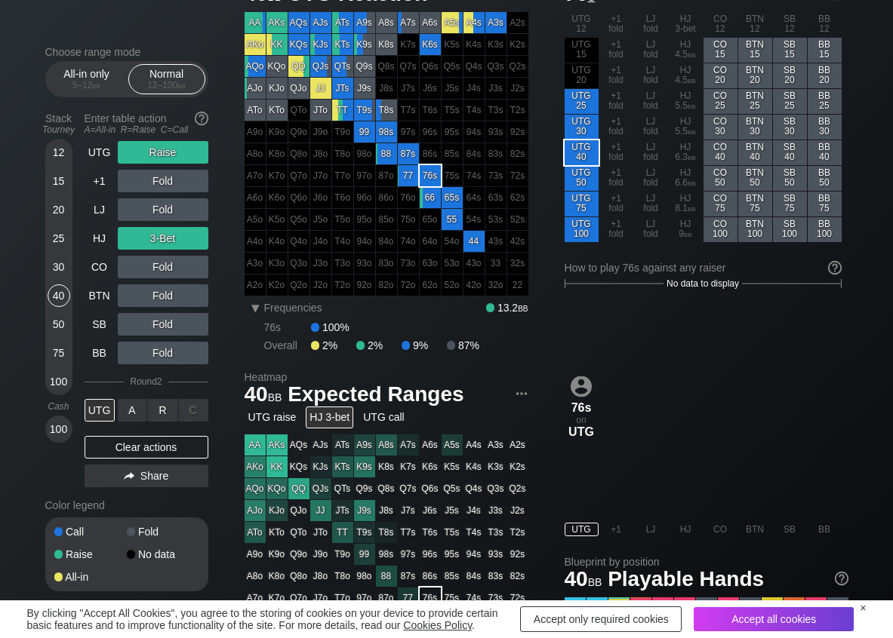
click at [159, 415] on div "R ✕" at bounding box center [162, 410] width 29 height 23
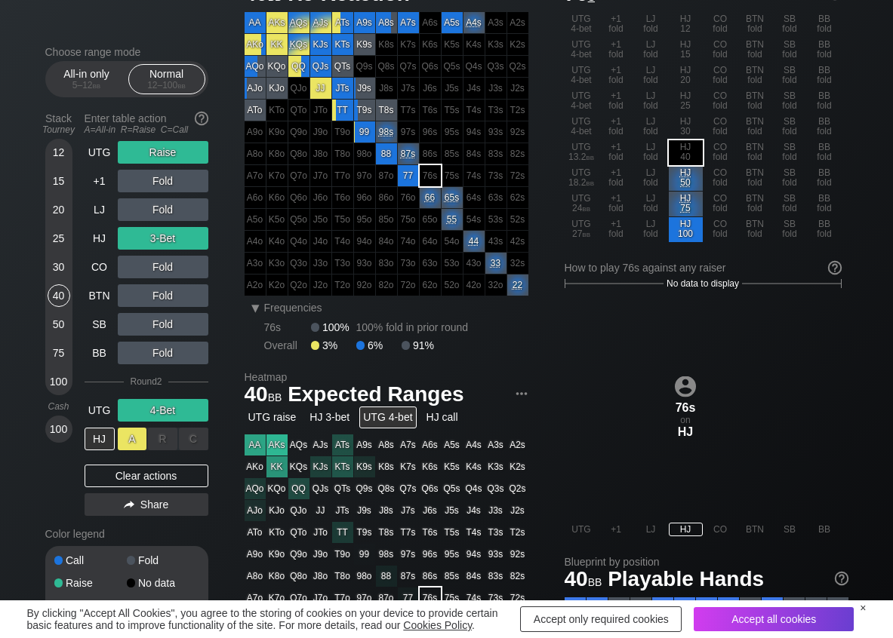
click at [136, 439] on div "A ✕" at bounding box center [132, 439] width 29 height 23
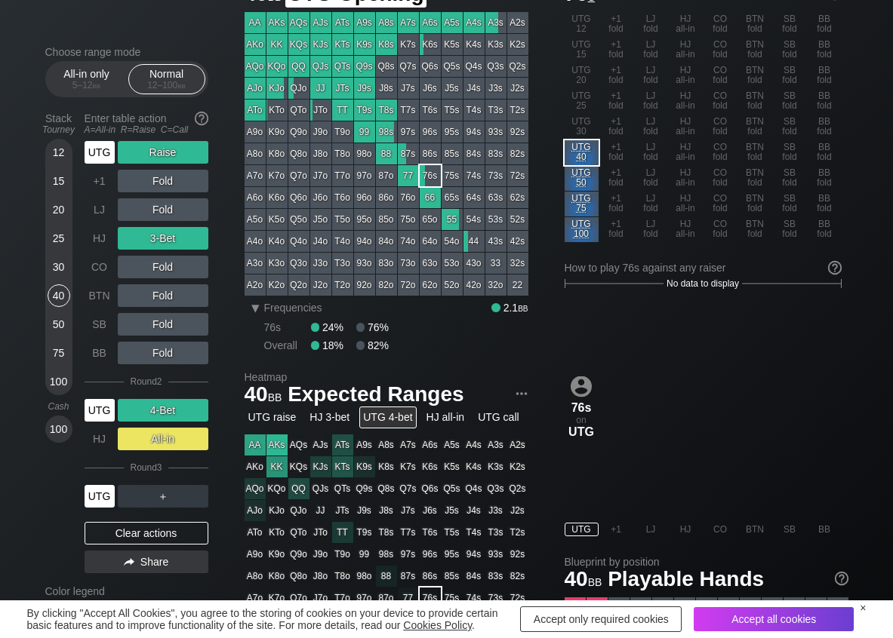
click at [106, 158] on div "UTG" at bounding box center [100, 152] width 30 height 23
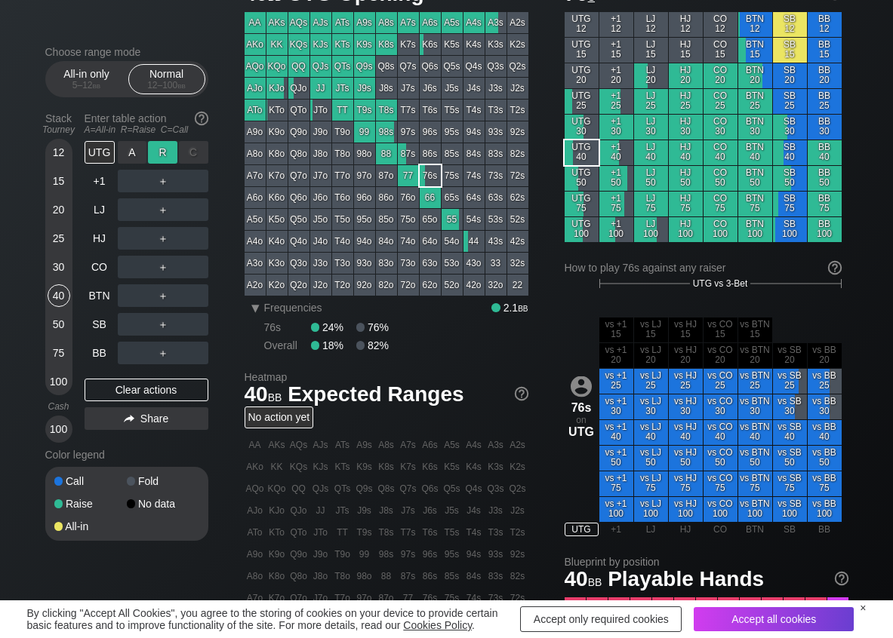
click at [155, 152] on div "R ✕" at bounding box center [162, 152] width 29 height 23
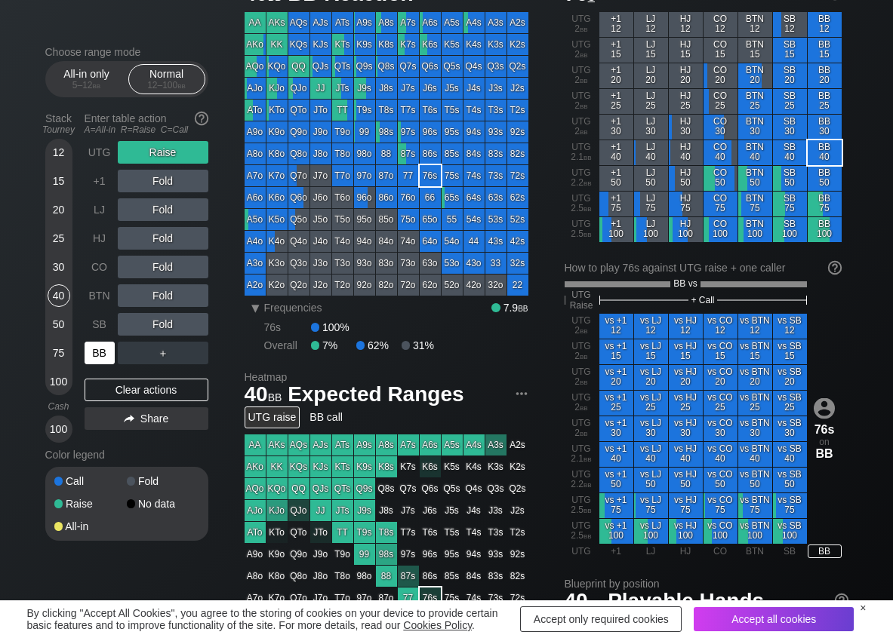
click at [97, 355] on div "BB" at bounding box center [100, 353] width 30 height 23
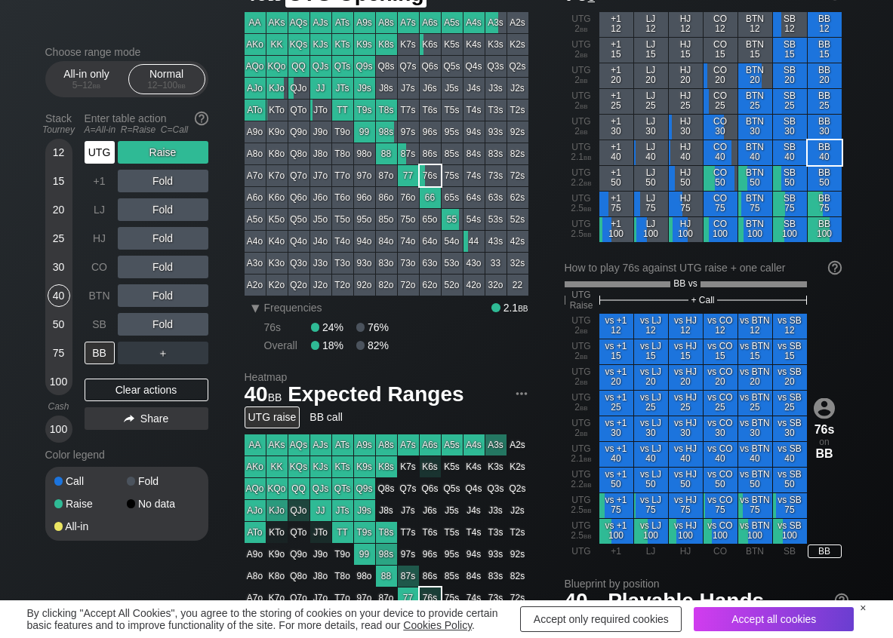
click at [99, 160] on div "UTG" at bounding box center [100, 152] width 30 height 23
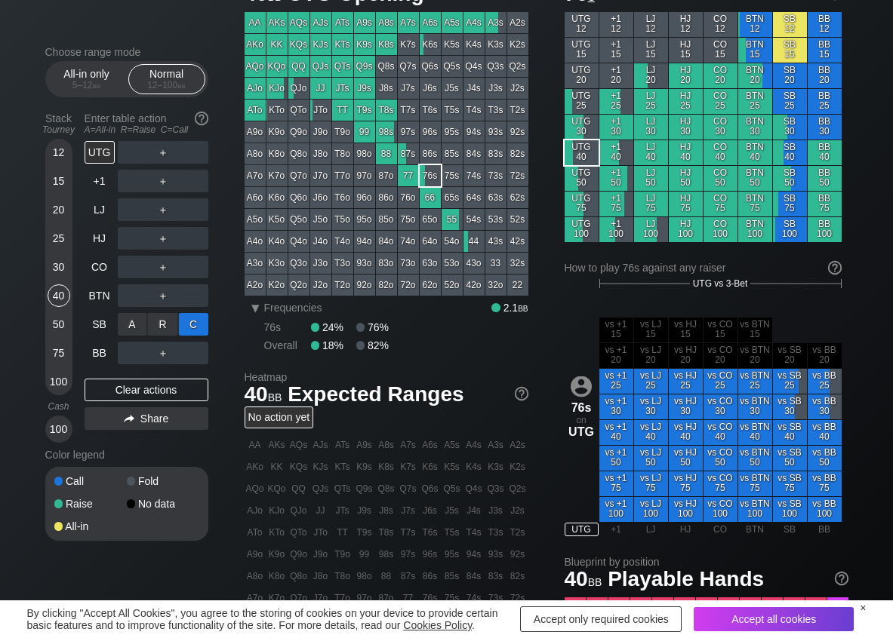
click at [192, 324] on div "C ✕" at bounding box center [193, 324] width 29 height 23
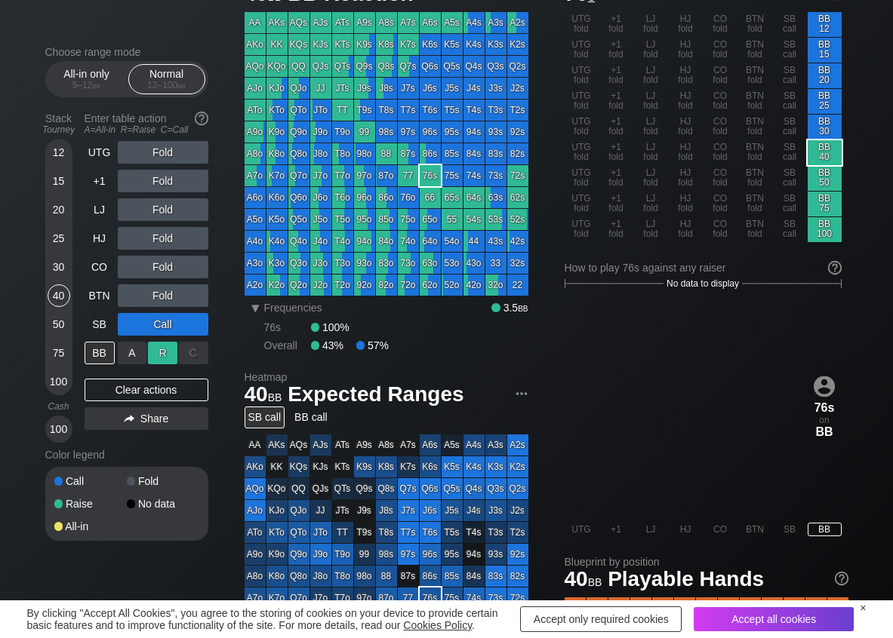
click at [172, 349] on div "R ✕" at bounding box center [162, 353] width 29 height 23
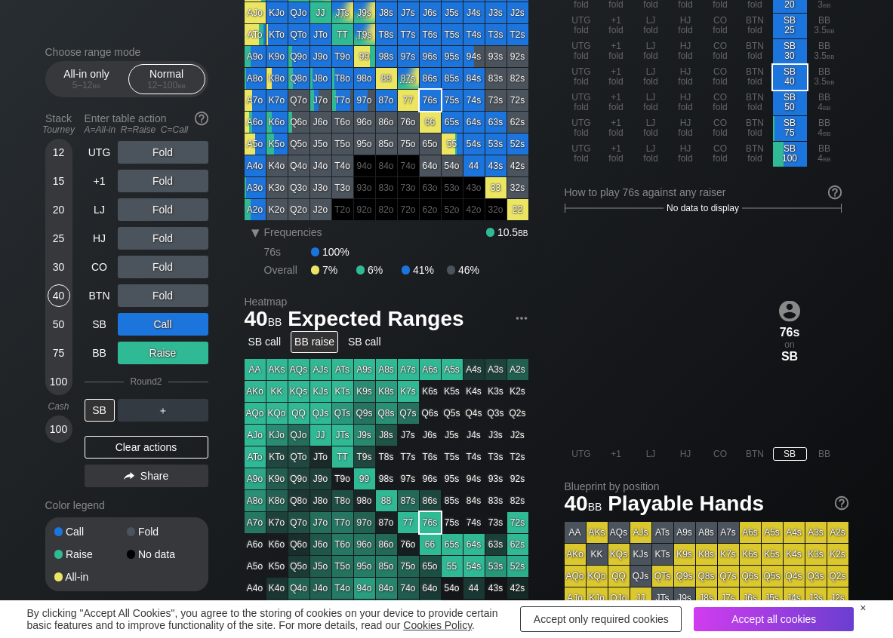
scroll to position [75, 0]
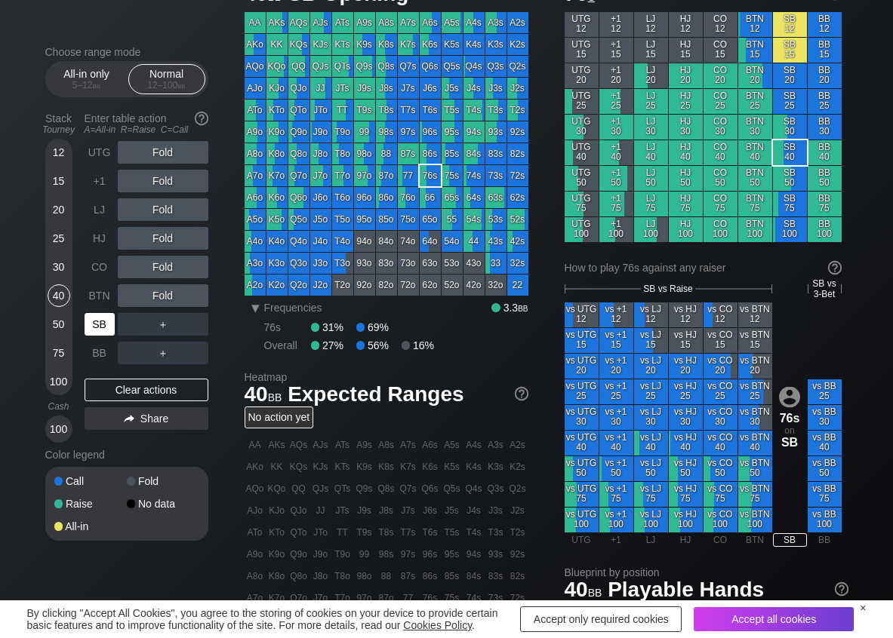
click at [109, 323] on div "SB" at bounding box center [100, 324] width 30 height 23
click at [90, 331] on div "SB" at bounding box center [100, 324] width 30 height 23
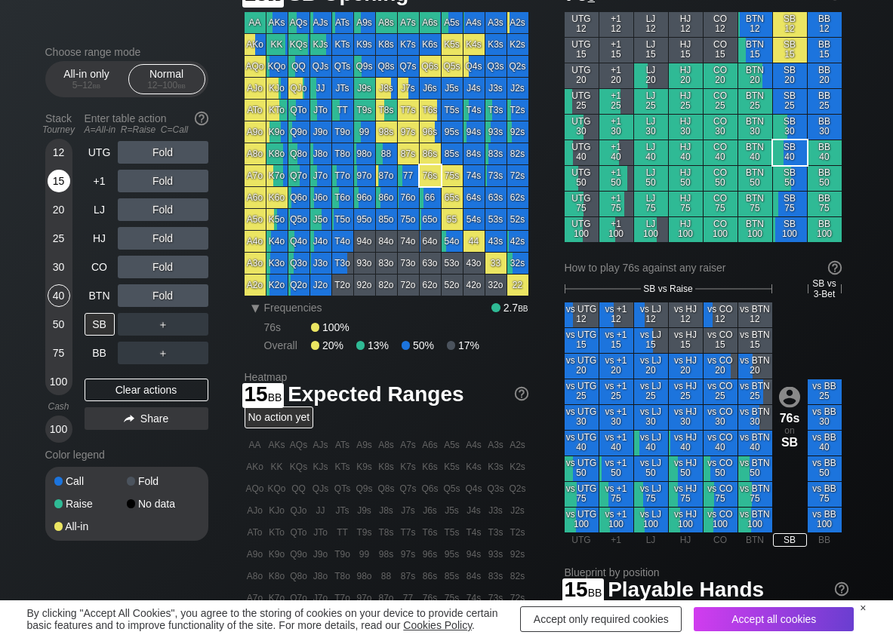
click at [63, 176] on div "15" at bounding box center [59, 181] width 23 height 23
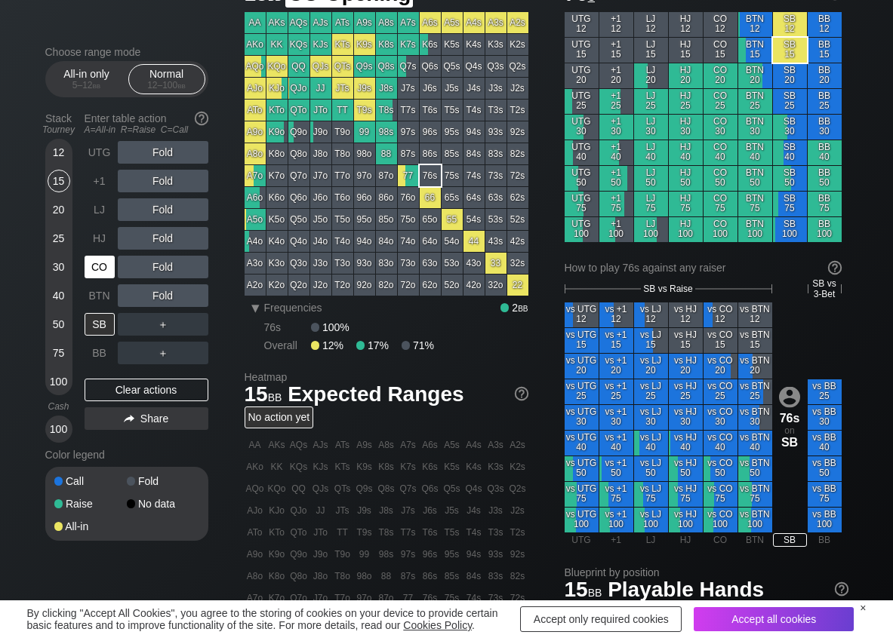
click at [104, 274] on div "CO" at bounding box center [100, 267] width 30 height 23
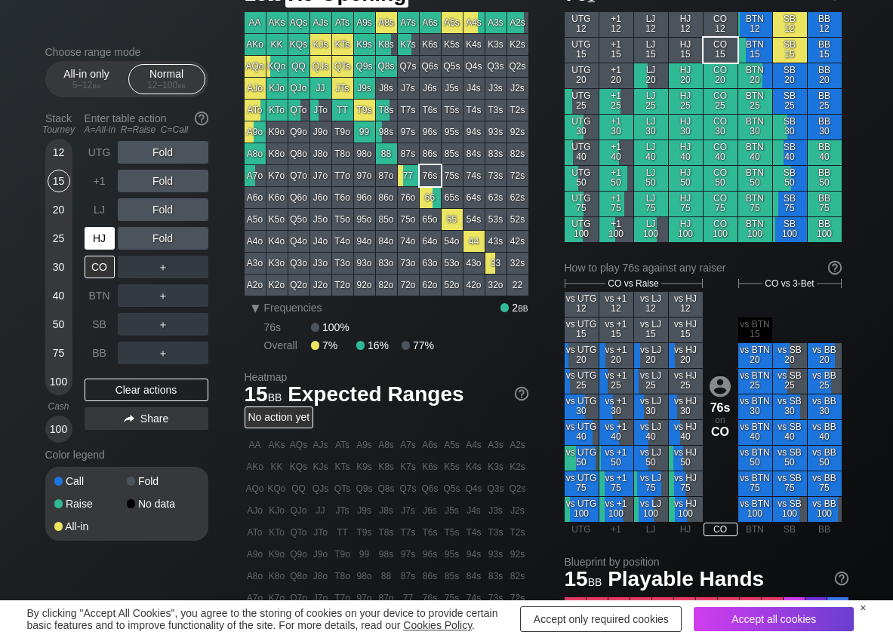
click at [99, 238] on div "HJ" at bounding box center [100, 238] width 30 height 23
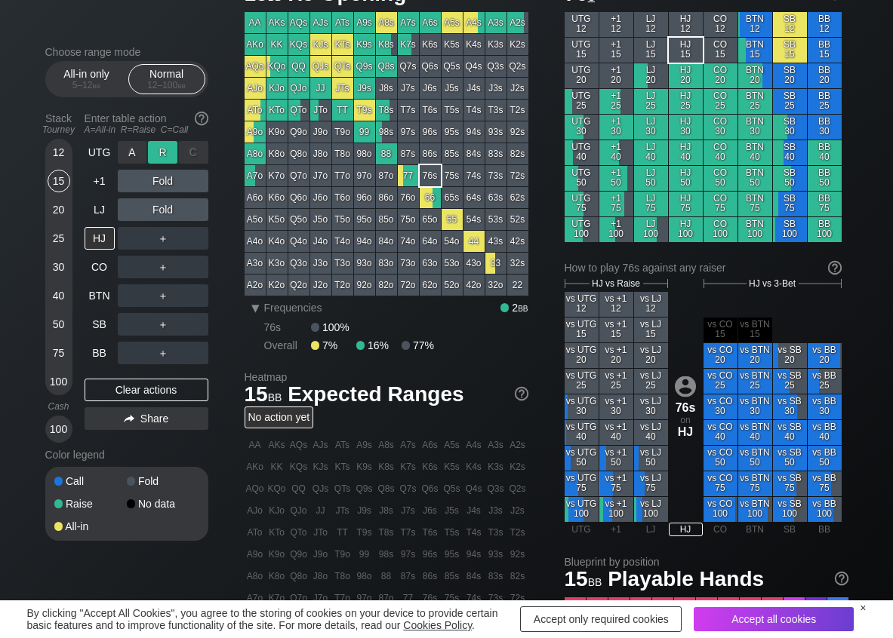
click at [156, 152] on div "R ✕" at bounding box center [162, 152] width 29 height 23
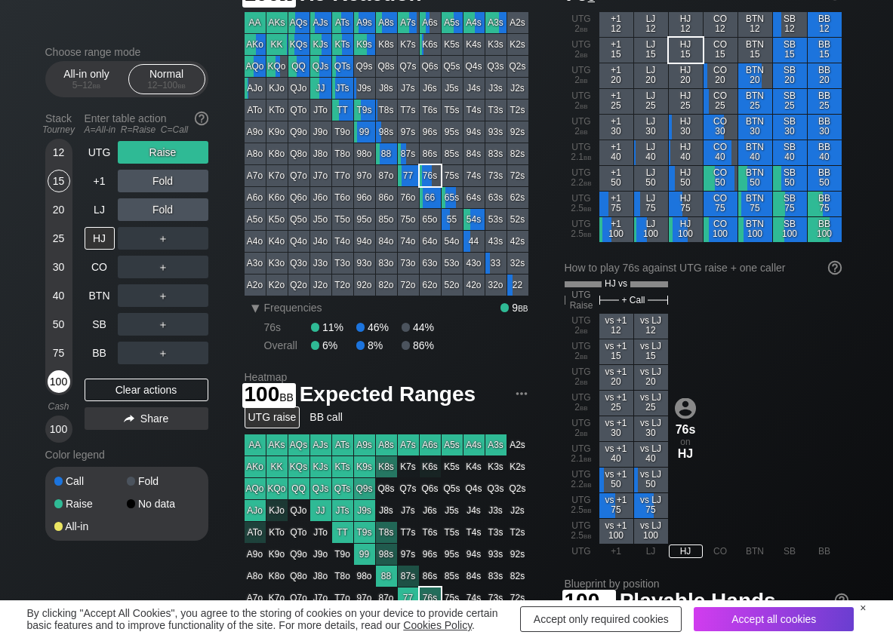
click at [57, 382] on div "100" at bounding box center [59, 381] width 23 height 23
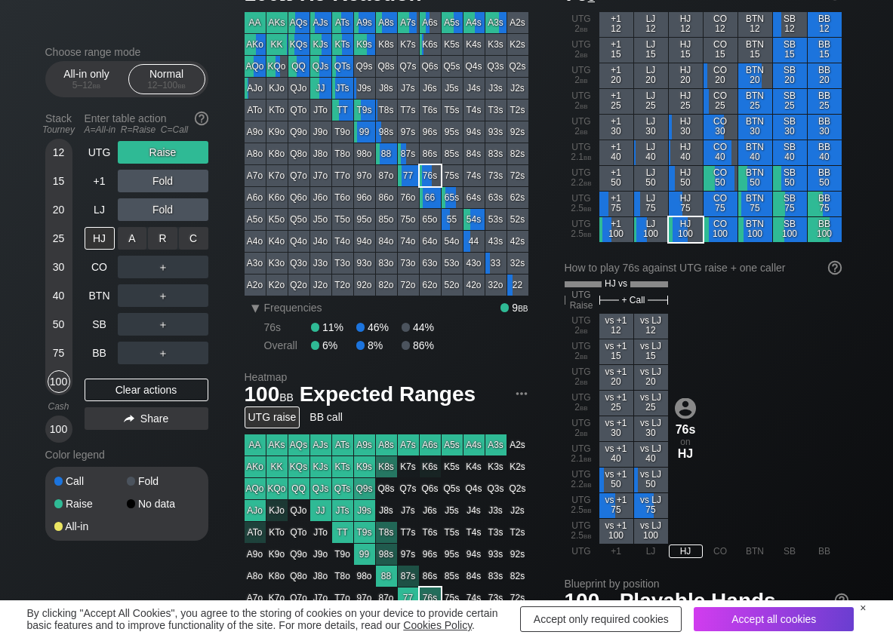
click at [200, 242] on div "C ✕" at bounding box center [193, 238] width 29 height 23
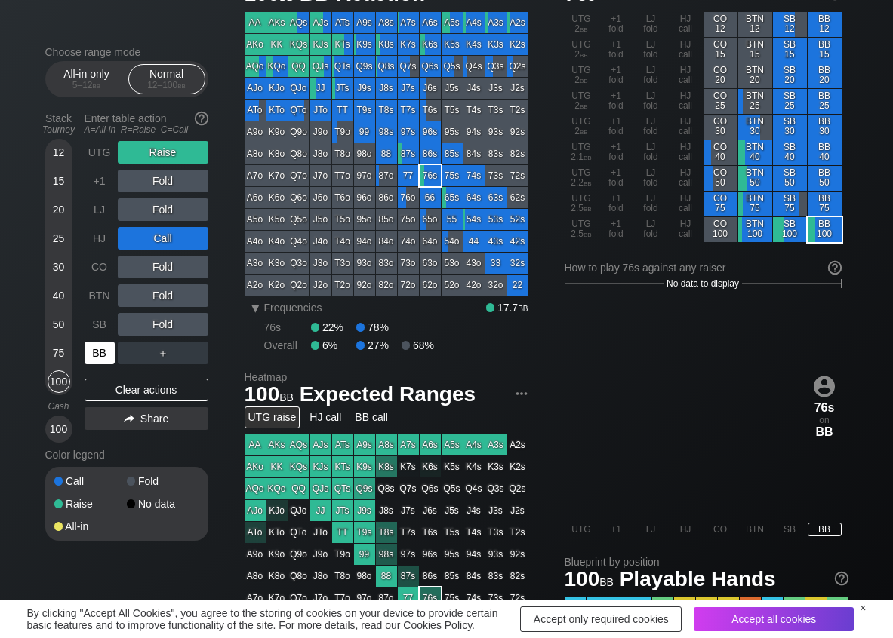
click at [104, 345] on div "BB" at bounding box center [100, 353] width 30 height 23
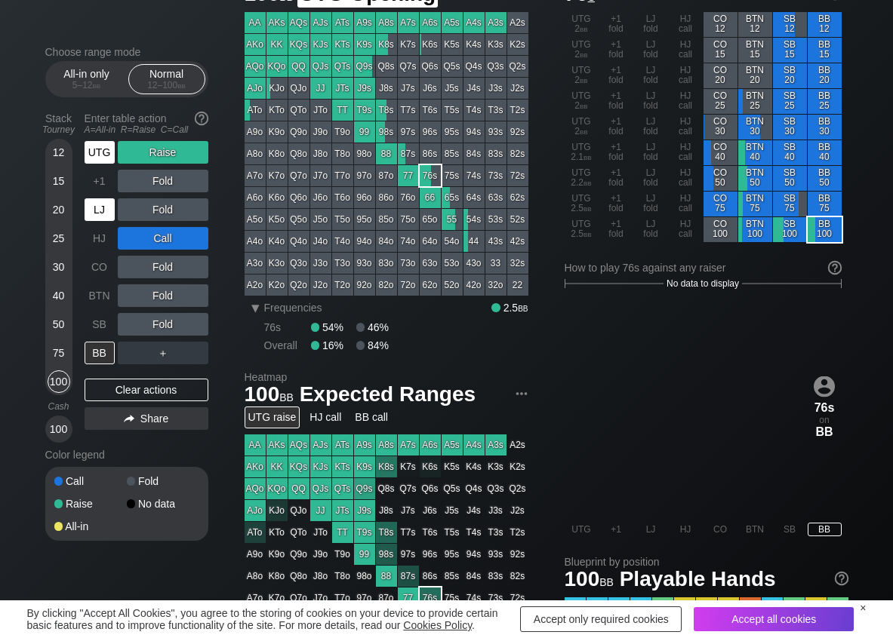
click at [103, 152] on div "UTG" at bounding box center [100, 152] width 30 height 23
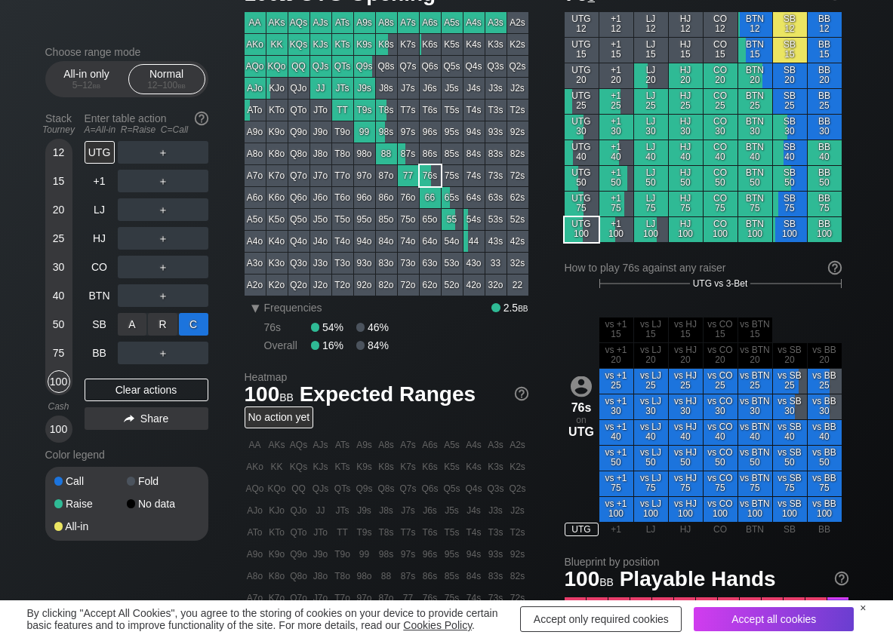
click at [198, 326] on div "C ✕" at bounding box center [193, 324] width 29 height 23
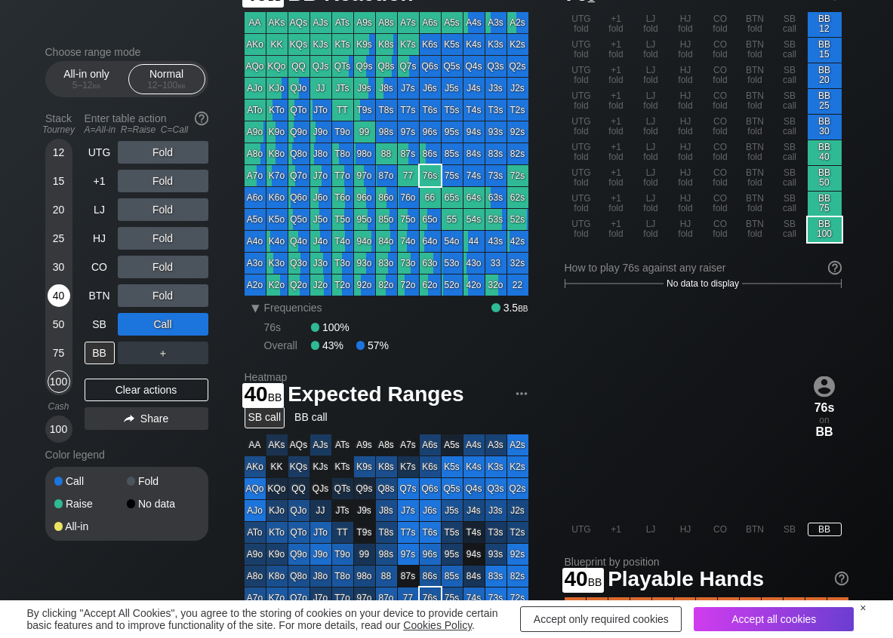
click at [51, 306] on div "40" at bounding box center [59, 298] width 23 height 29
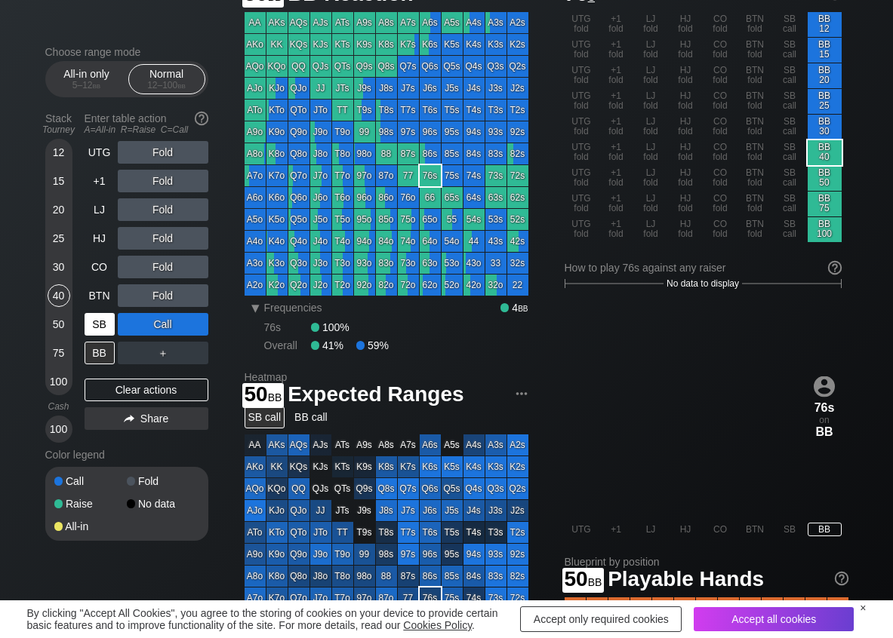
click at [95, 328] on div "SB" at bounding box center [100, 324] width 30 height 23
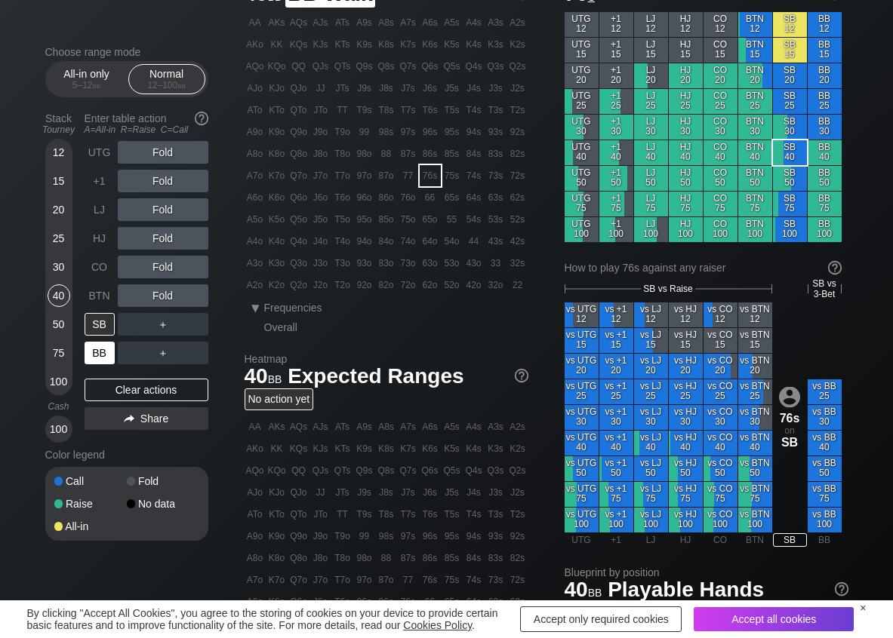
click at [107, 348] on div "BB" at bounding box center [100, 353] width 30 height 23
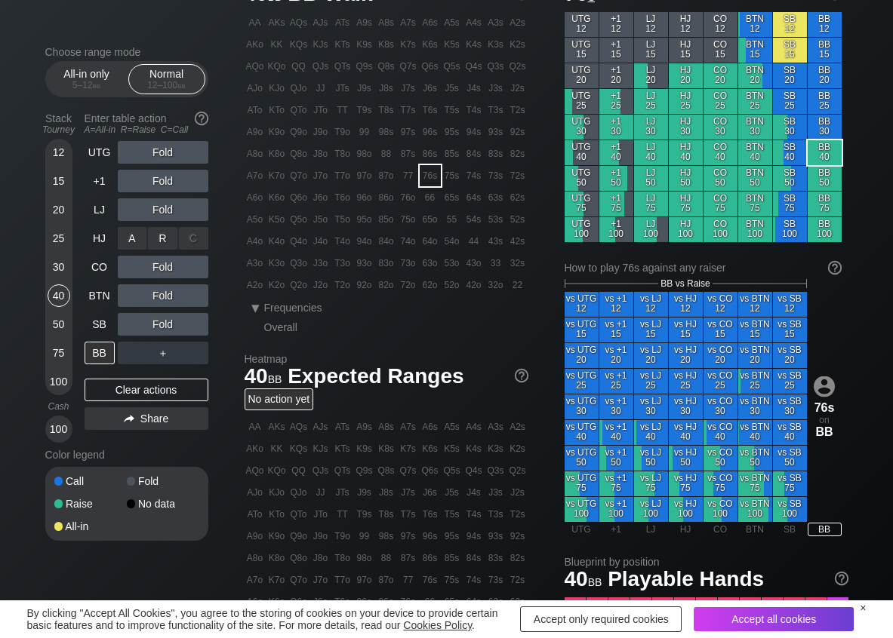
click at [164, 235] on div "R ✕" at bounding box center [162, 238] width 29 height 23
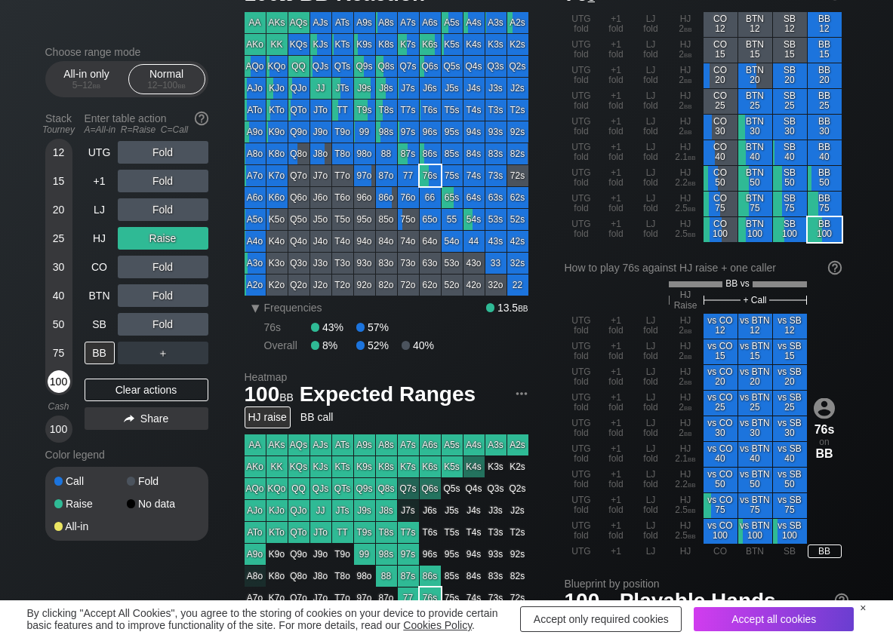
click at [57, 389] on div "100" at bounding box center [59, 381] width 23 height 23
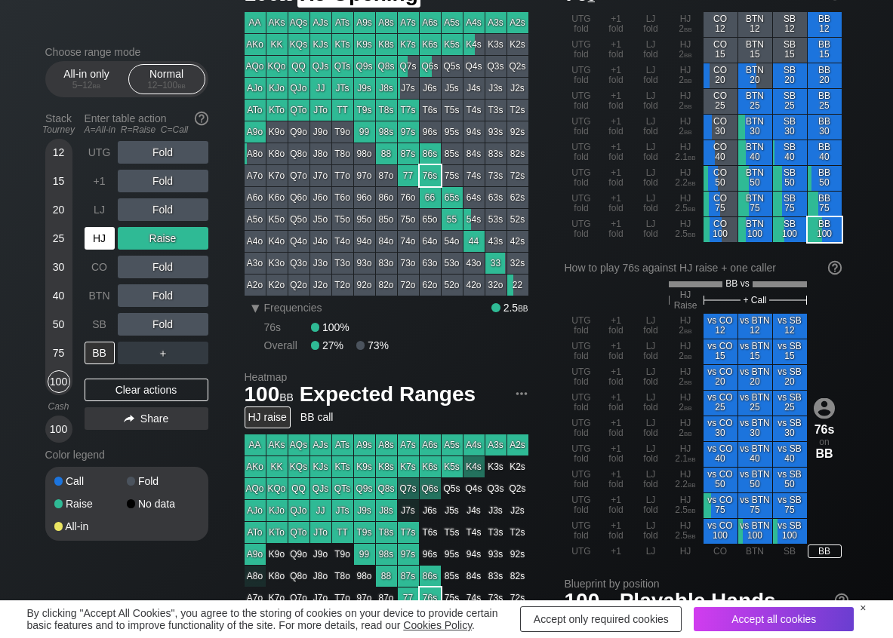
click at [100, 234] on div "HJ" at bounding box center [100, 238] width 30 height 23
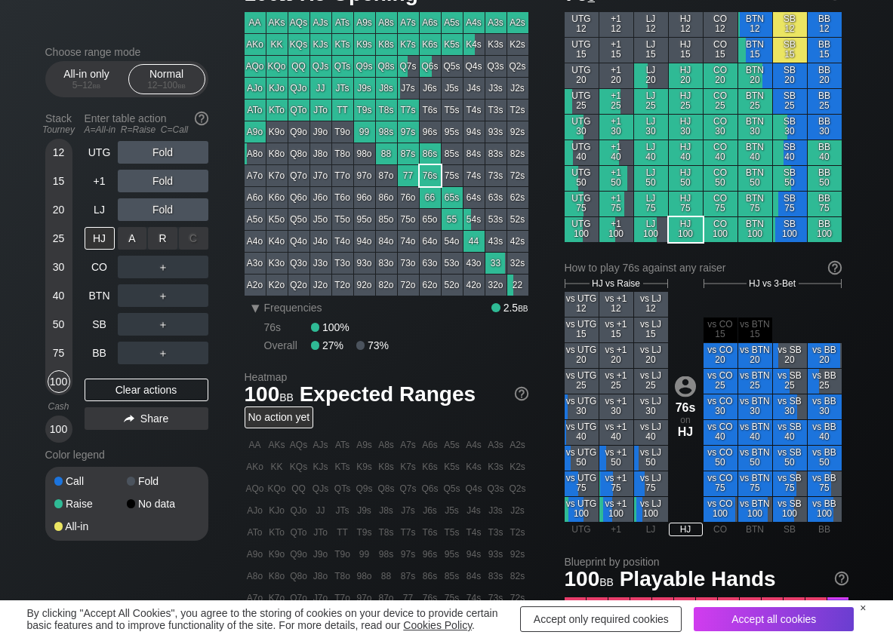
click at [167, 239] on div "R ✕" at bounding box center [162, 238] width 29 height 23
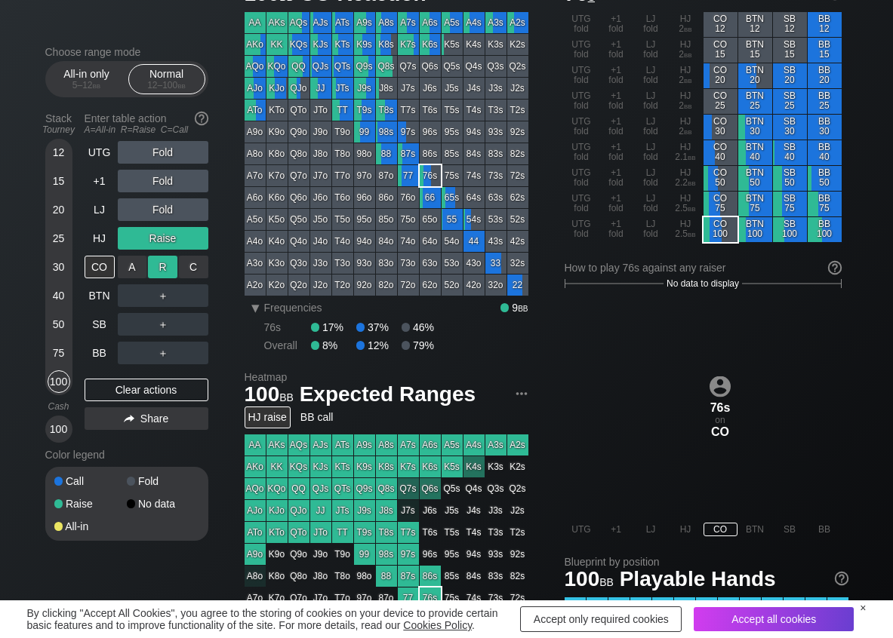
click at [160, 265] on div "R ✕" at bounding box center [162, 267] width 29 height 23
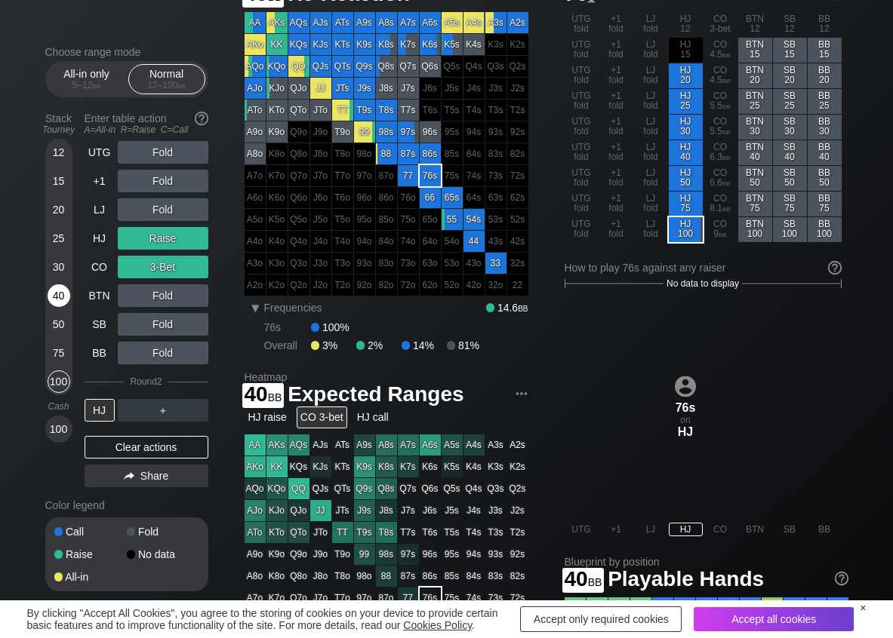
click at [58, 295] on div "40" at bounding box center [59, 295] width 23 height 23
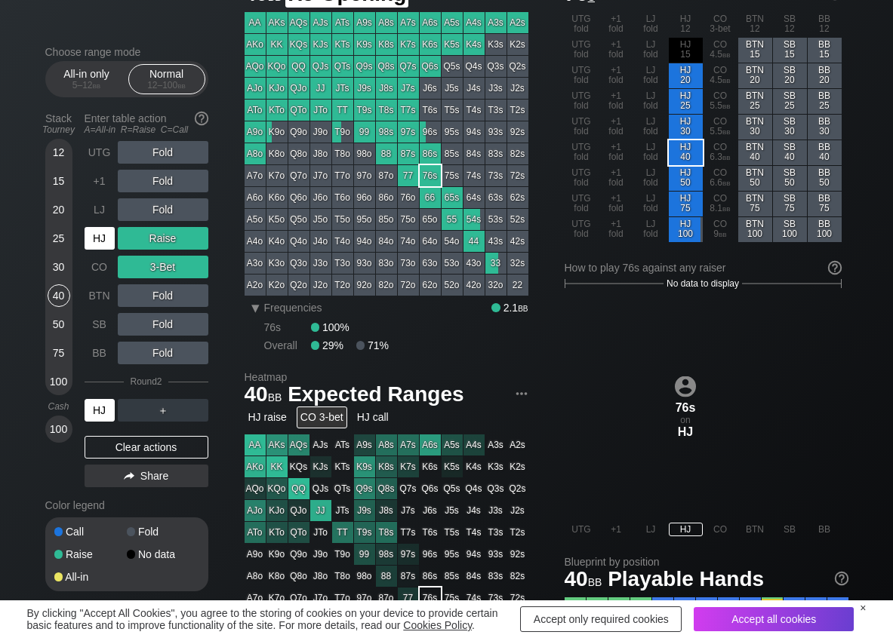
click at [106, 235] on div "HJ" at bounding box center [100, 238] width 30 height 23
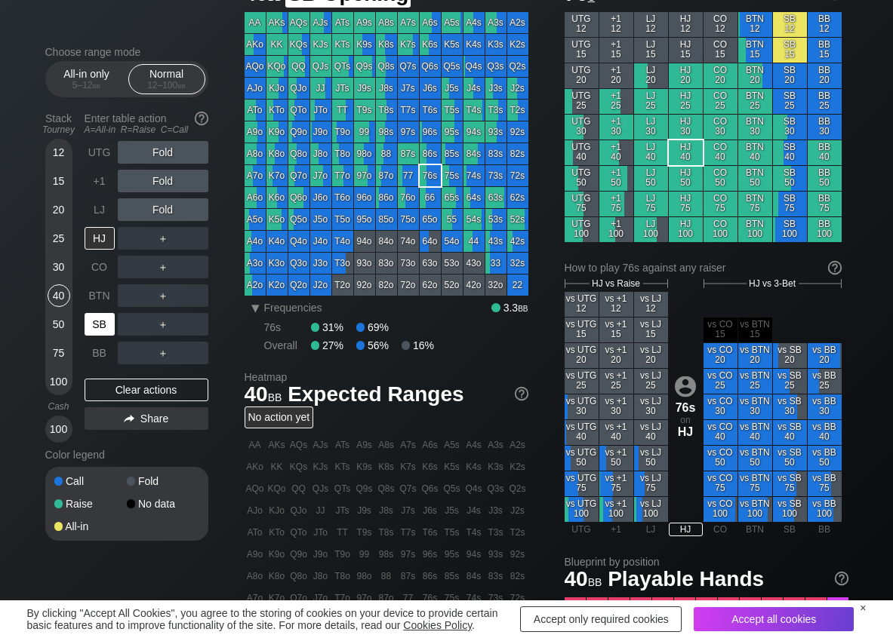
drag, startPoint x: 97, startPoint y: 328, endPoint x: 76, endPoint y: 255, distance: 76.2
click at [97, 322] on div "SB" at bounding box center [100, 324] width 30 height 23
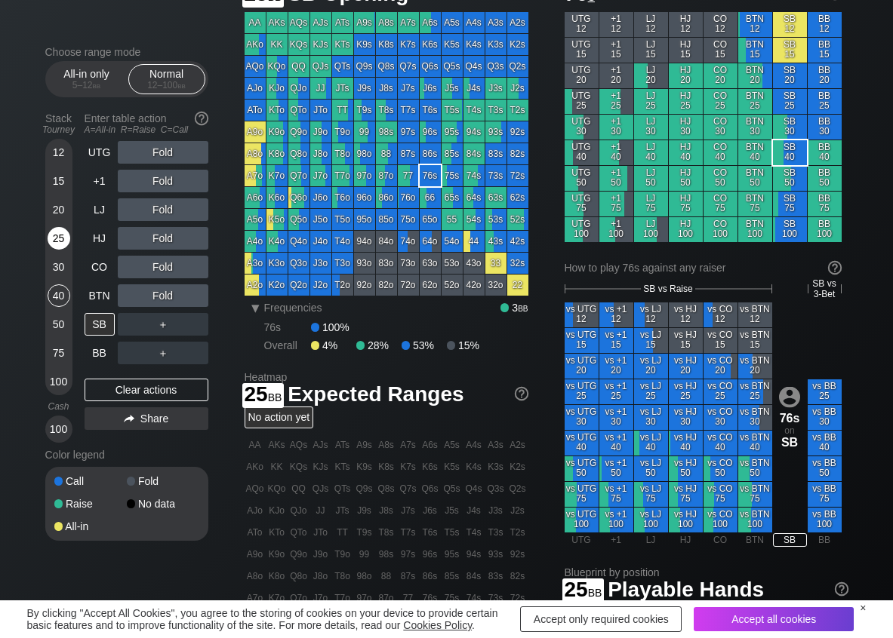
click at [64, 248] on div "25" at bounding box center [59, 238] width 23 height 23
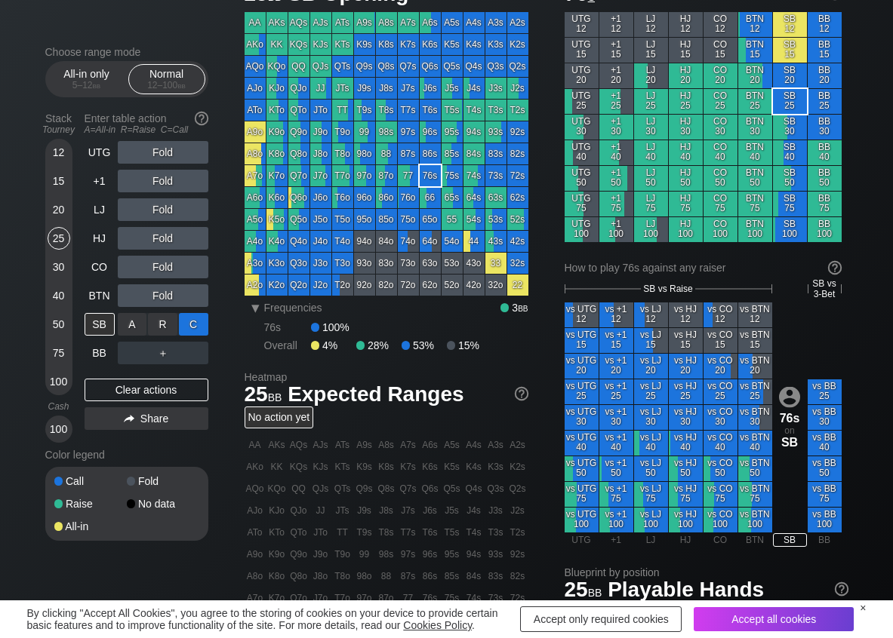
click at [192, 331] on div "C ✕" at bounding box center [193, 324] width 29 height 23
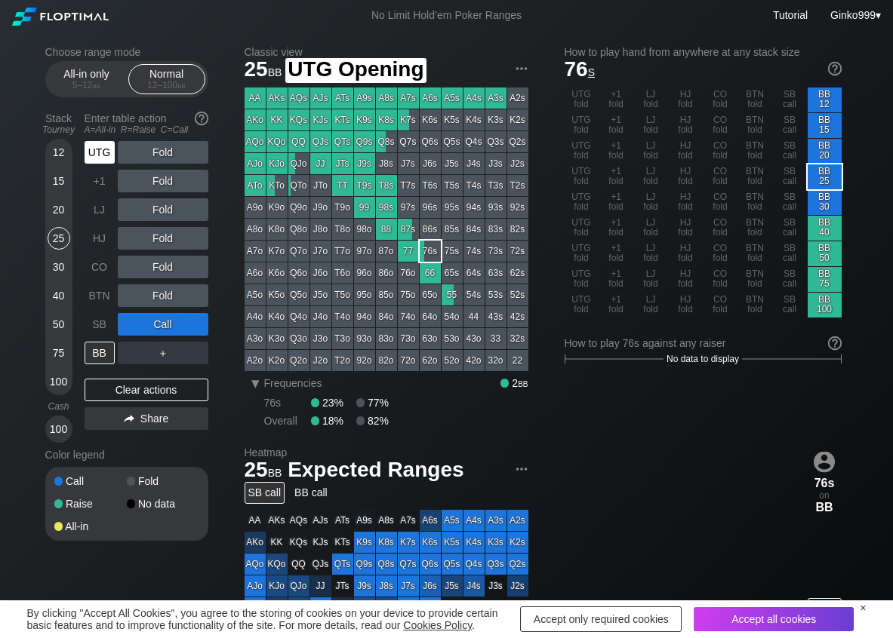
click at [85, 149] on div "UTG" at bounding box center [100, 152] width 30 height 23
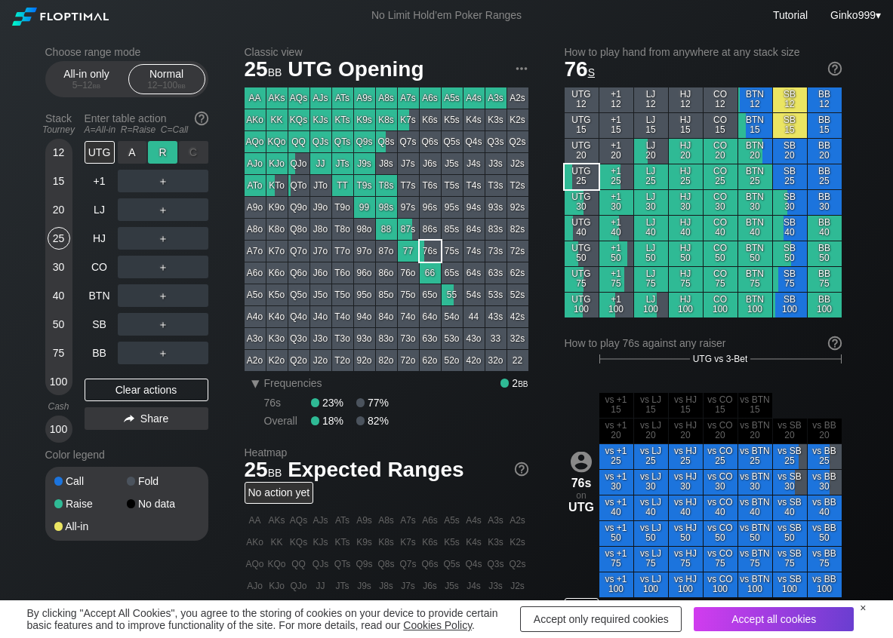
click at [155, 149] on div "R ✕" at bounding box center [162, 152] width 29 height 23
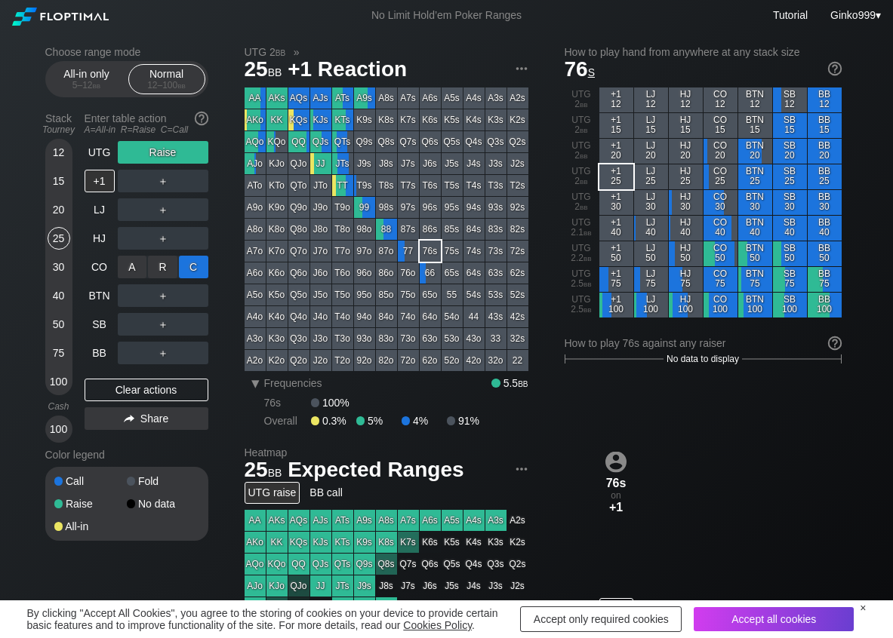
drag, startPoint x: 202, startPoint y: 266, endPoint x: 196, endPoint y: 276, distance: 11.5
click at [202, 267] on div "C ✕" at bounding box center [193, 267] width 29 height 23
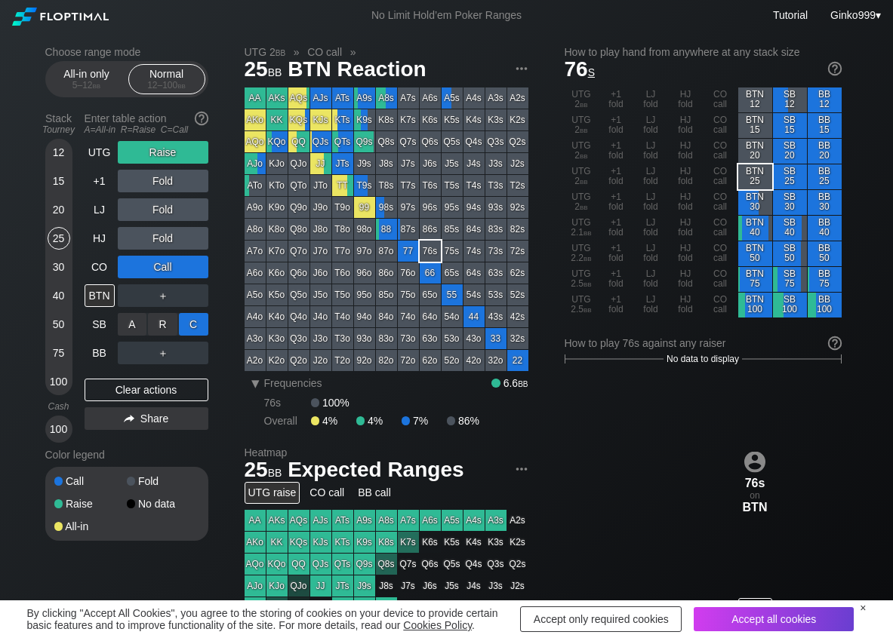
click at [203, 327] on div "C ✕" at bounding box center [193, 324] width 29 height 23
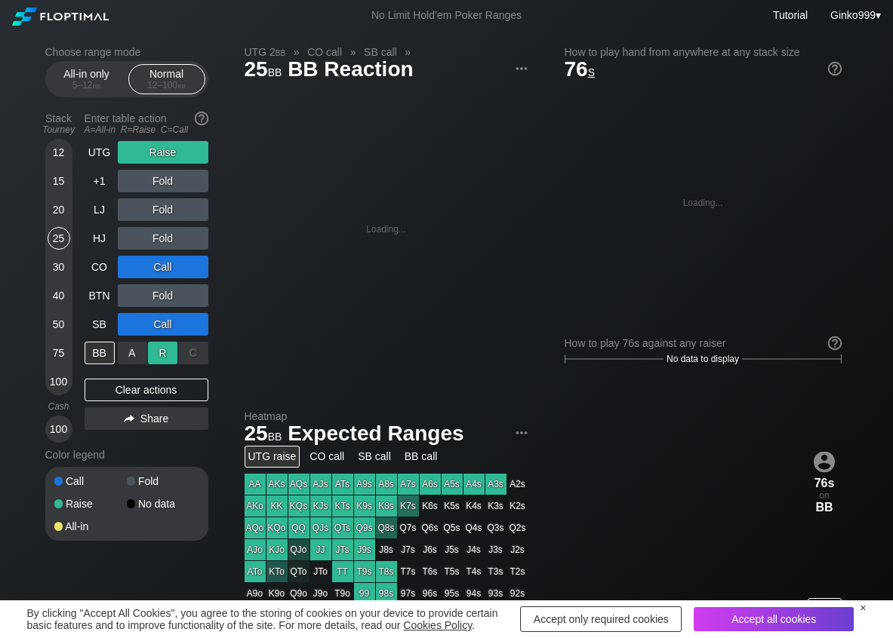
click at [164, 355] on div "R ✕" at bounding box center [162, 353] width 29 height 23
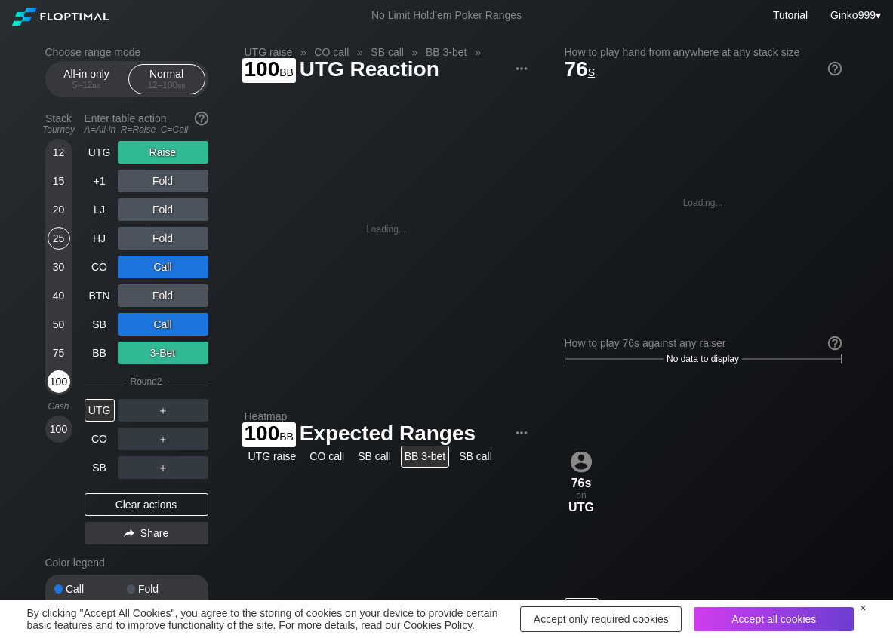
click at [65, 380] on div "100" at bounding box center [59, 381] width 23 height 23
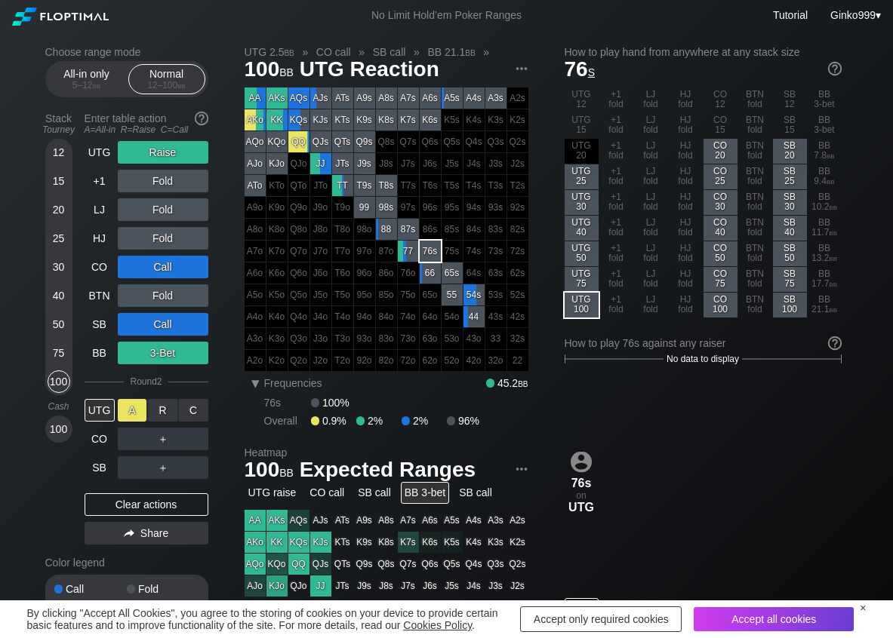
click at [140, 409] on div "A ✕" at bounding box center [132, 410] width 29 height 23
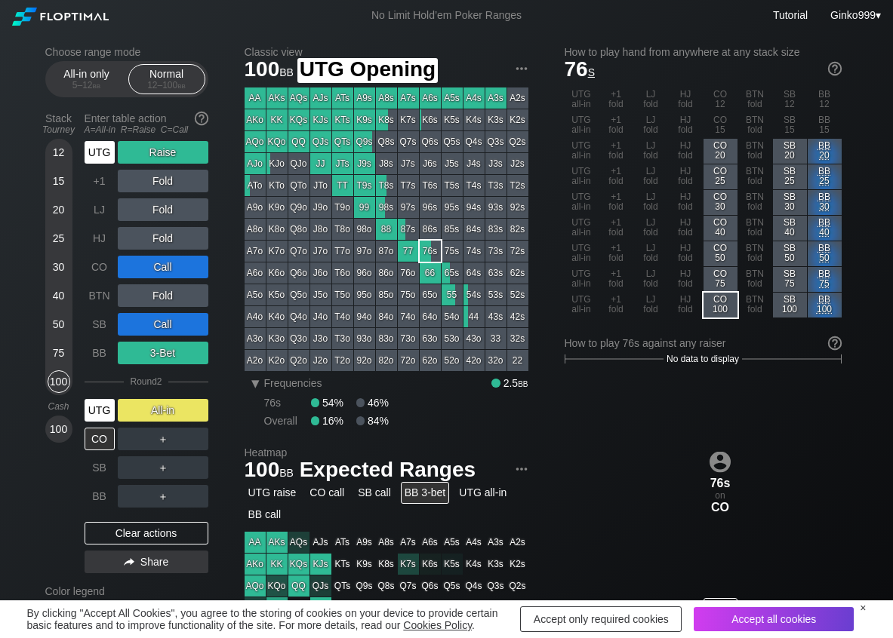
click at [102, 156] on div "UTG" at bounding box center [100, 152] width 30 height 23
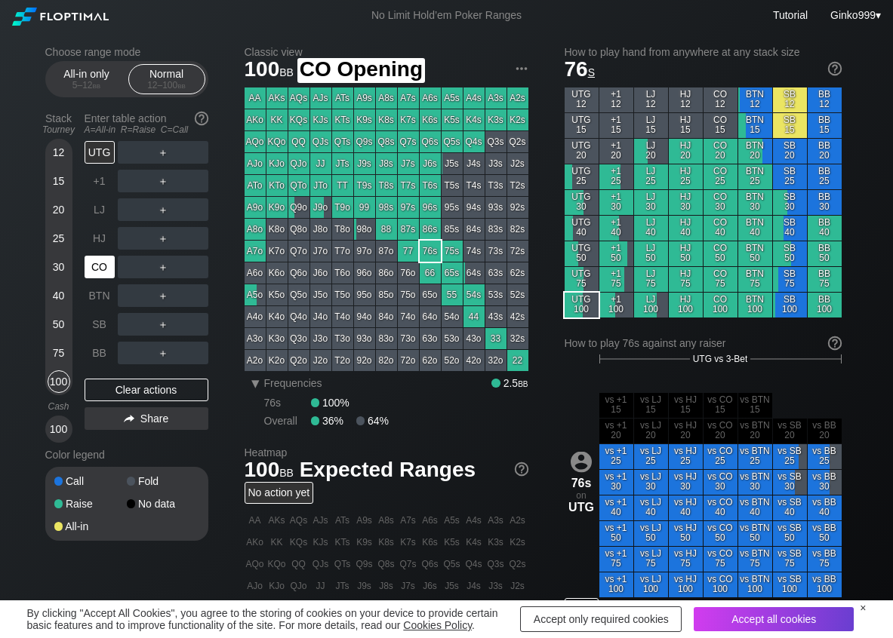
click at [94, 269] on div "CO" at bounding box center [100, 267] width 30 height 23
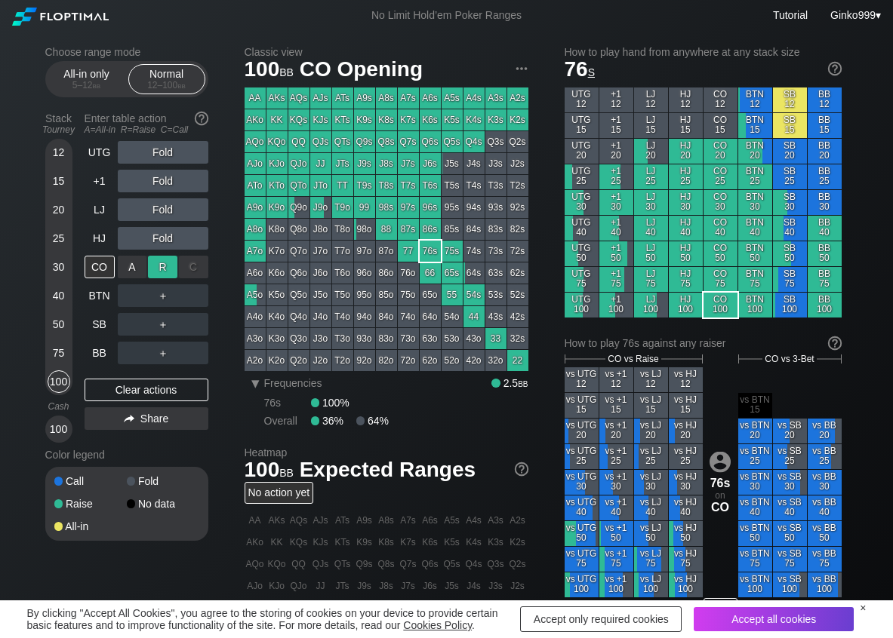
click at [159, 269] on div "R ✕" at bounding box center [162, 267] width 29 height 23
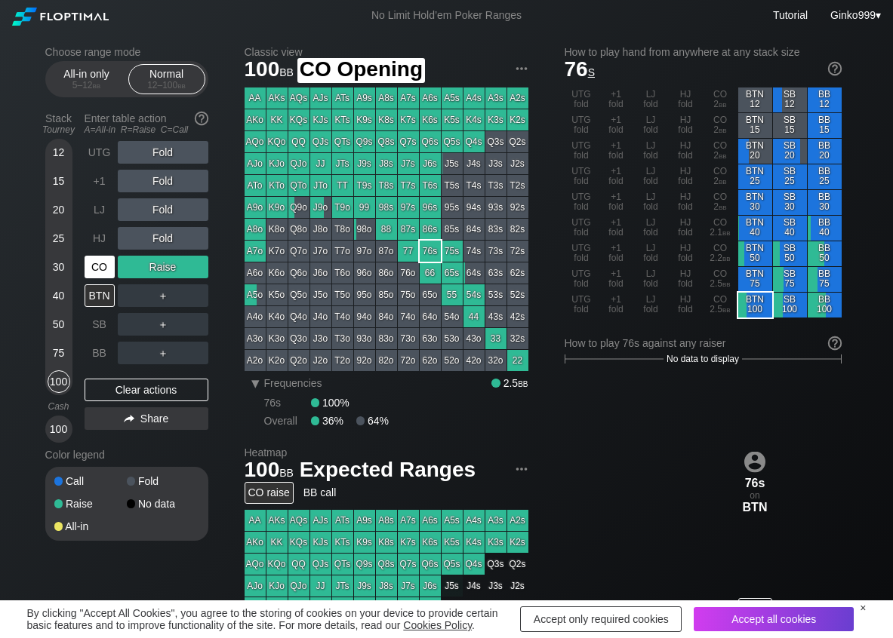
click at [103, 272] on div "CO" at bounding box center [100, 267] width 30 height 23
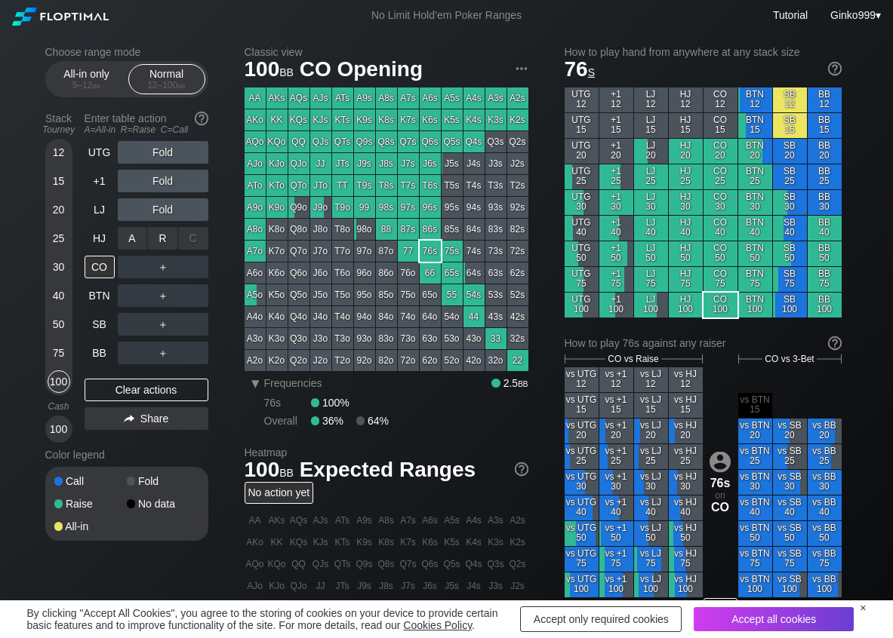
click at [155, 243] on div "R ✕" at bounding box center [162, 238] width 29 height 23
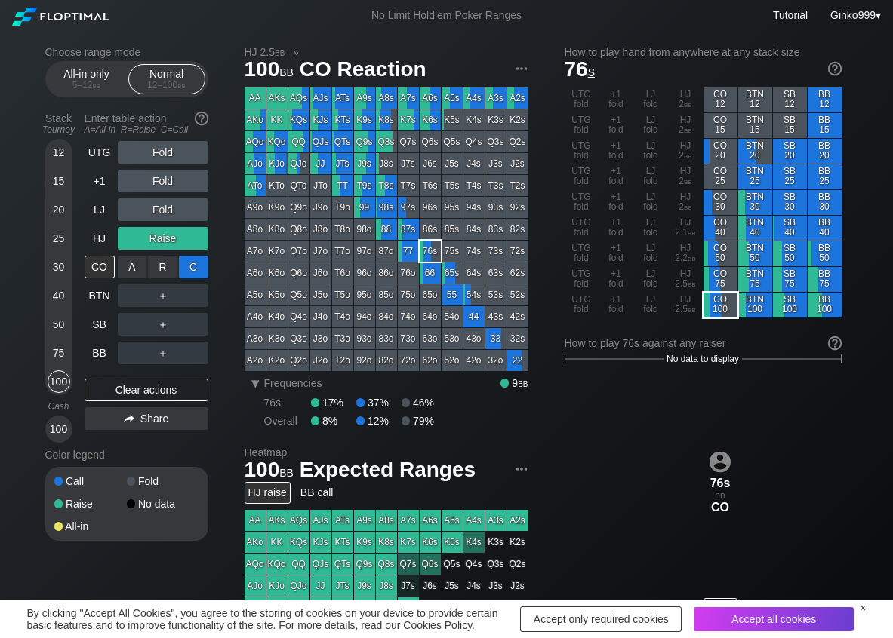
click at [196, 263] on div "C ✕" at bounding box center [193, 267] width 29 height 23
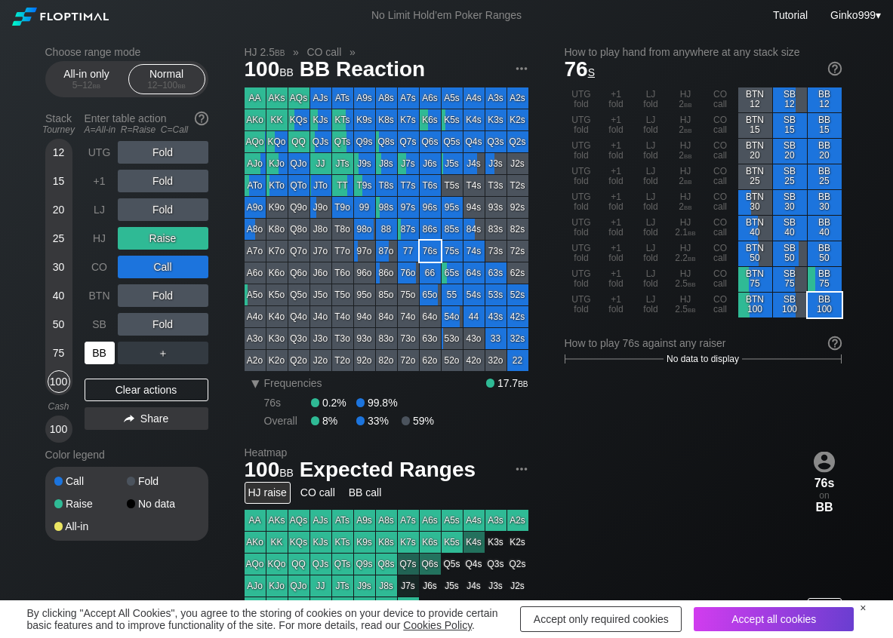
click at [92, 349] on div "BB" at bounding box center [100, 353] width 30 height 23
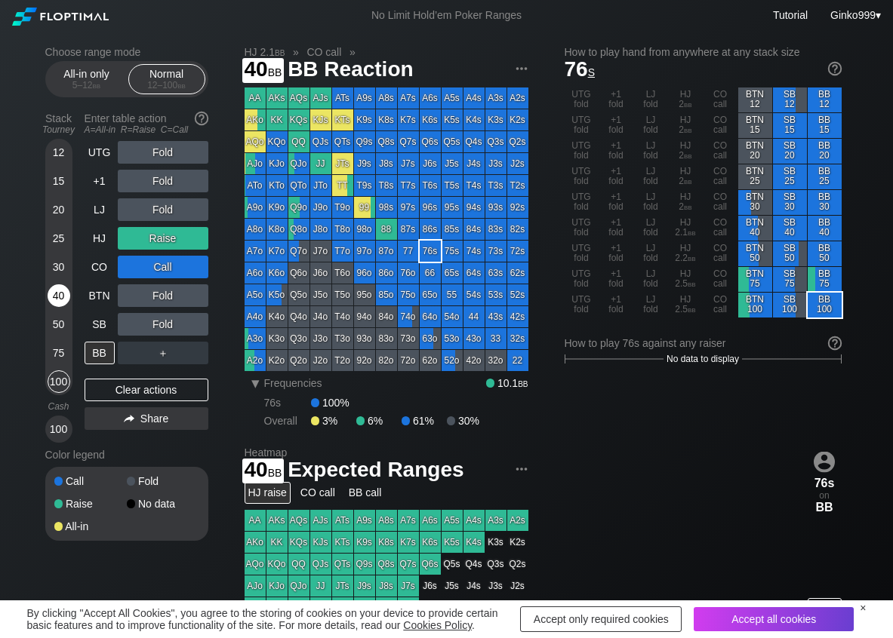
click at [60, 294] on div "40" at bounding box center [59, 295] width 23 height 23
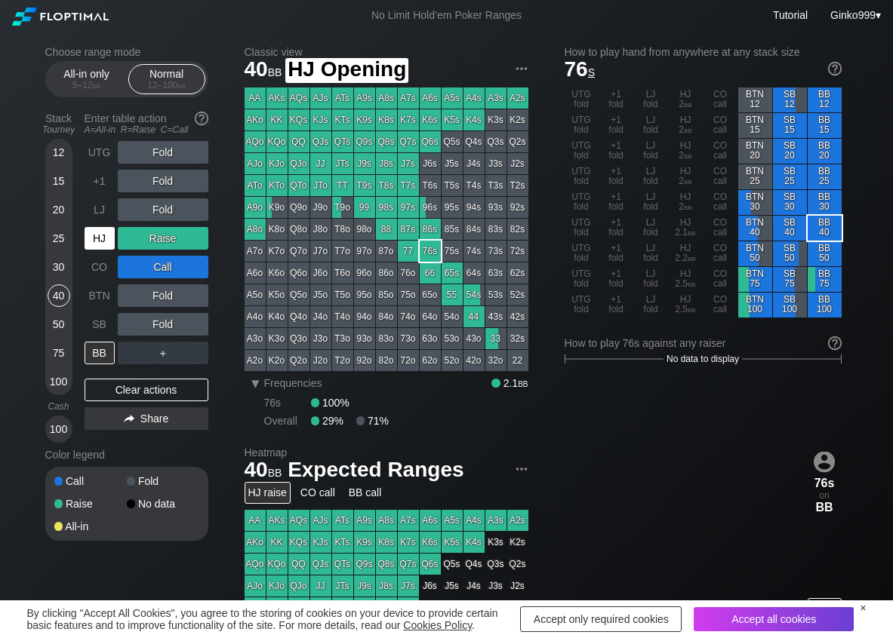
click at [101, 233] on div "HJ" at bounding box center [100, 238] width 30 height 23
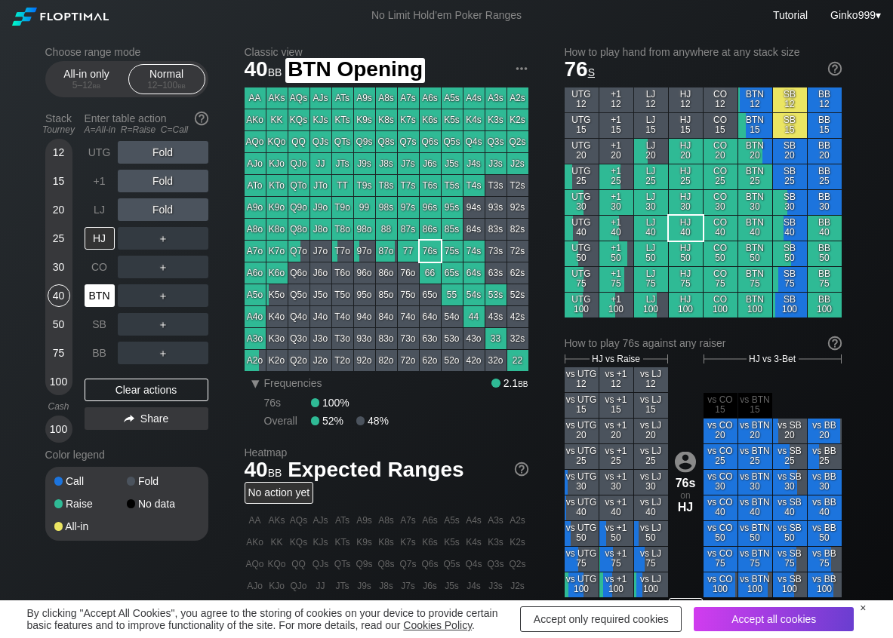
click at [88, 298] on div "BTN" at bounding box center [100, 295] width 30 height 23
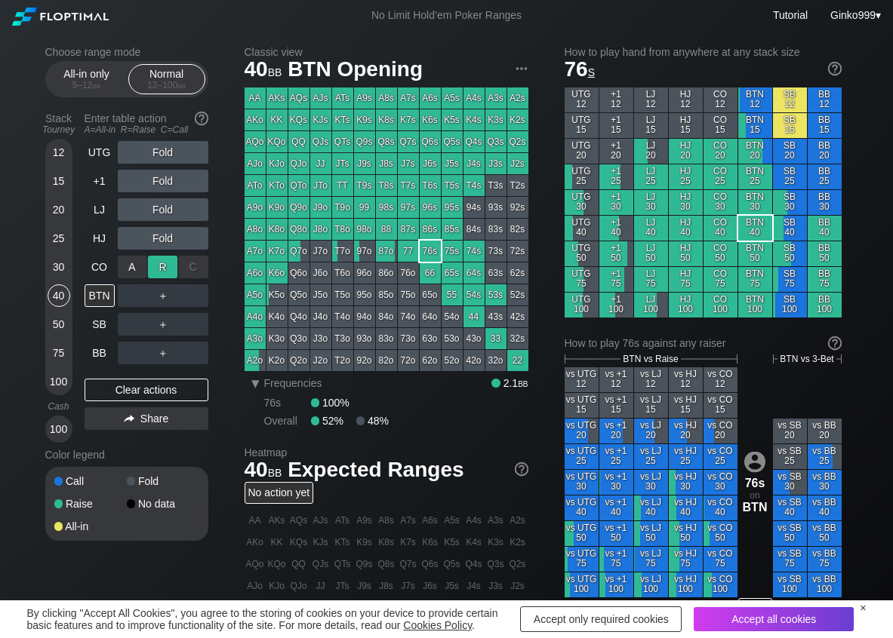
click at [165, 273] on div "R ✕" at bounding box center [162, 267] width 29 height 23
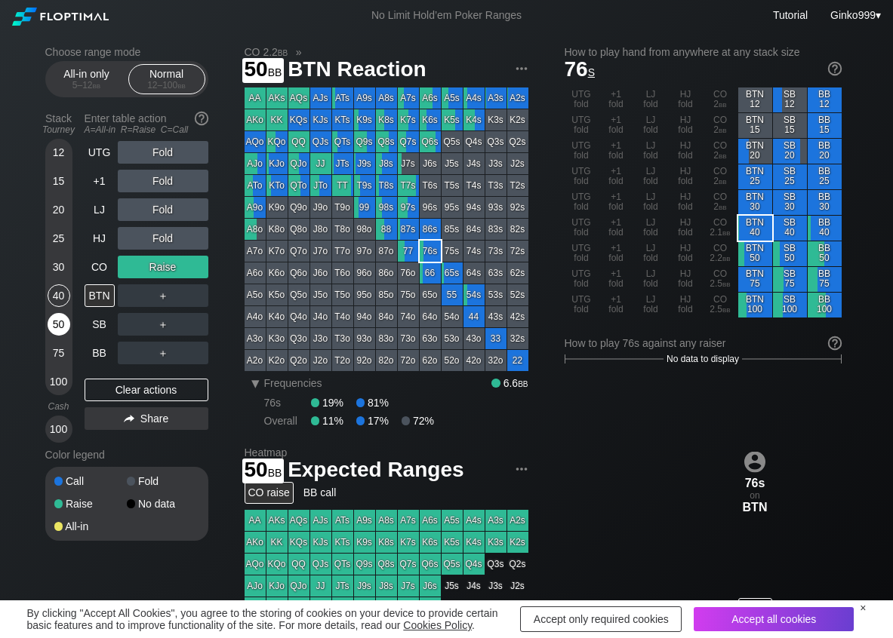
click at [67, 319] on div "50" at bounding box center [59, 324] width 23 height 23
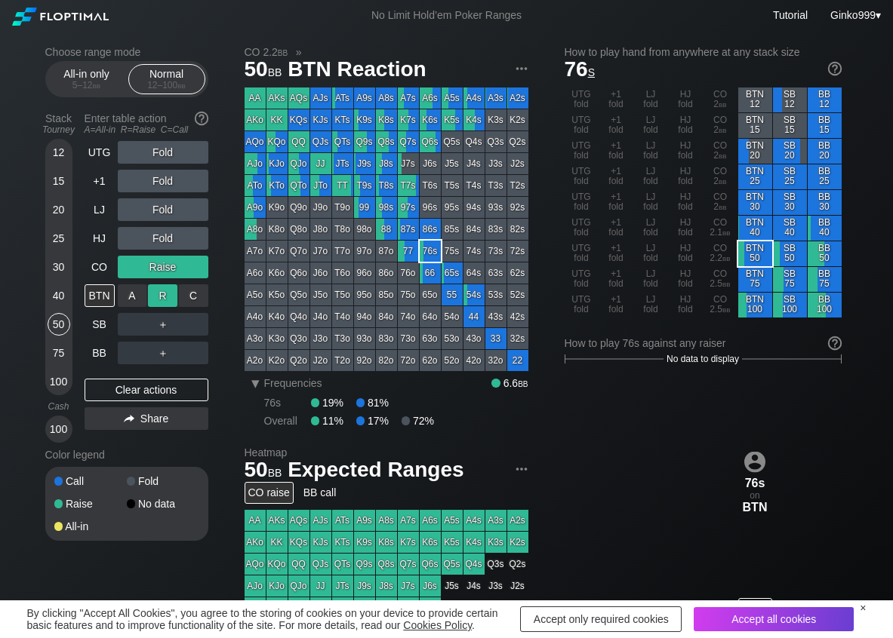
click at [169, 299] on div "R ✕" at bounding box center [162, 295] width 29 height 23
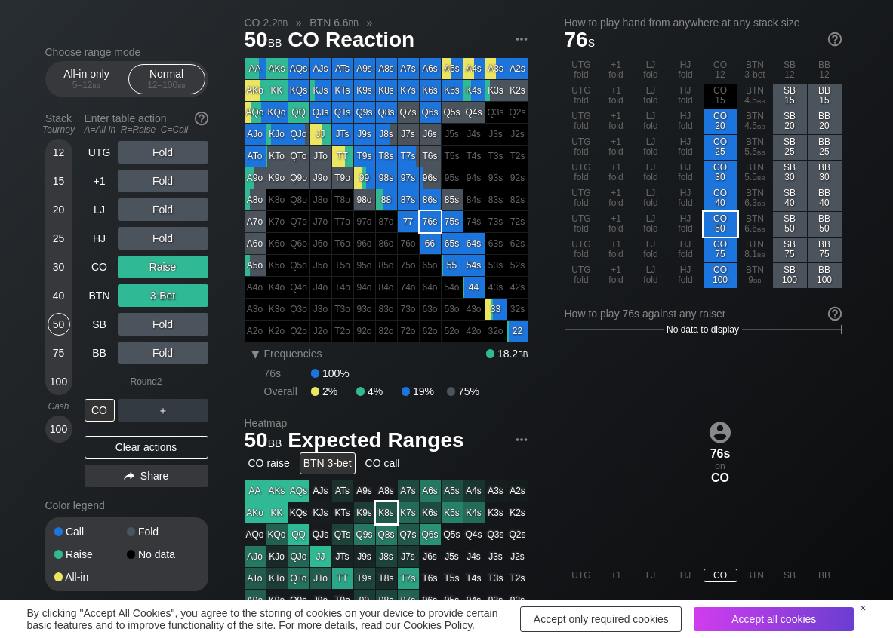
scroll to position [75, 0]
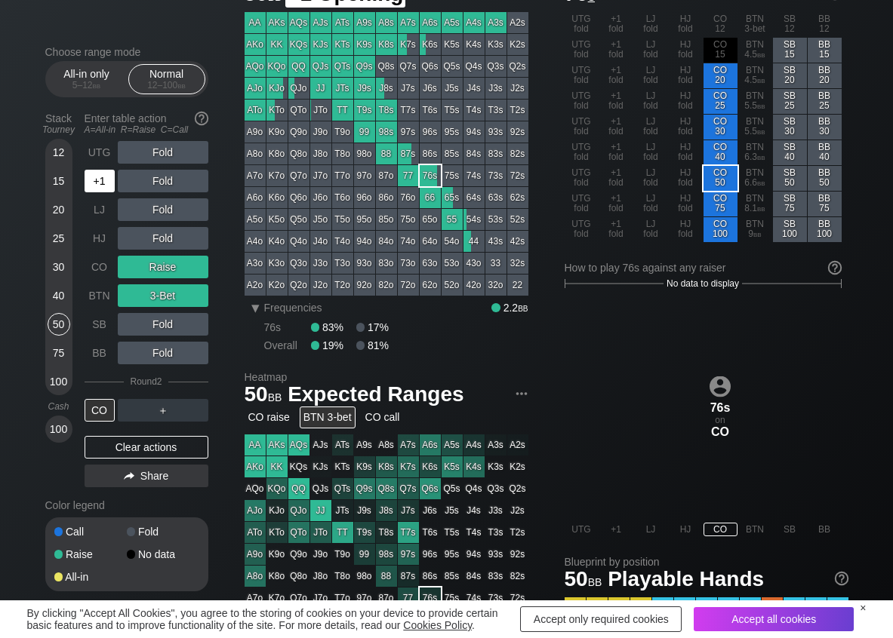
drag, startPoint x: 96, startPoint y: 186, endPoint x: 174, endPoint y: 186, distance: 77.7
click at [98, 186] on div "+1" at bounding box center [100, 181] width 30 height 23
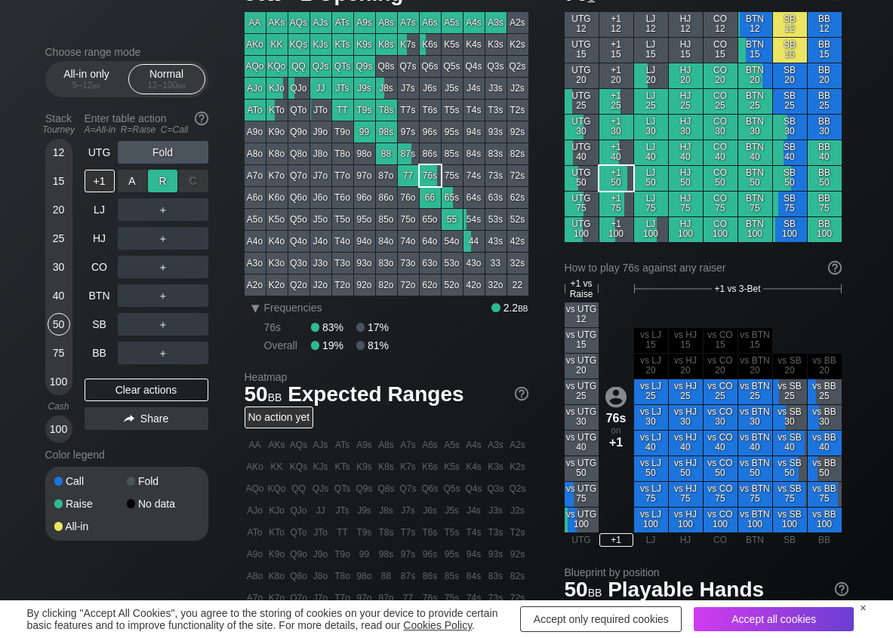
click at [154, 192] on div "R ✕" at bounding box center [162, 181] width 29 height 23
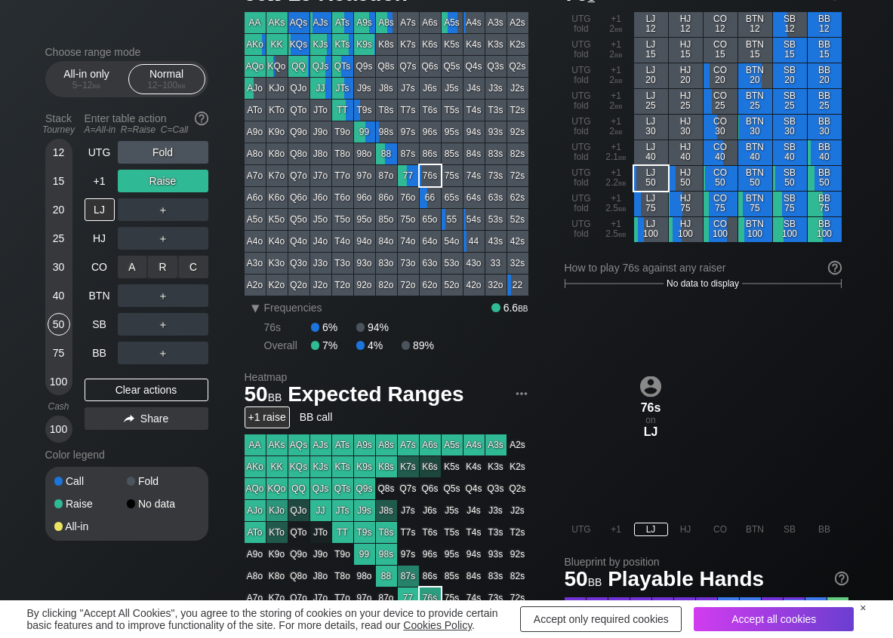
click at [161, 274] on div "R ✕" at bounding box center [162, 267] width 29 height 23
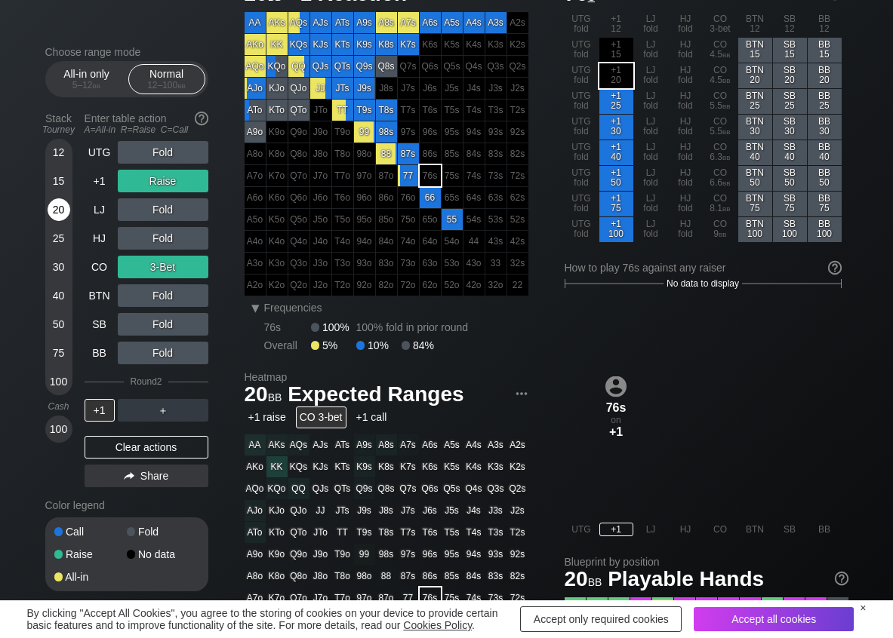
click at [63, 210] on div "20" at bounding box center [59, 209] width 23 height 23
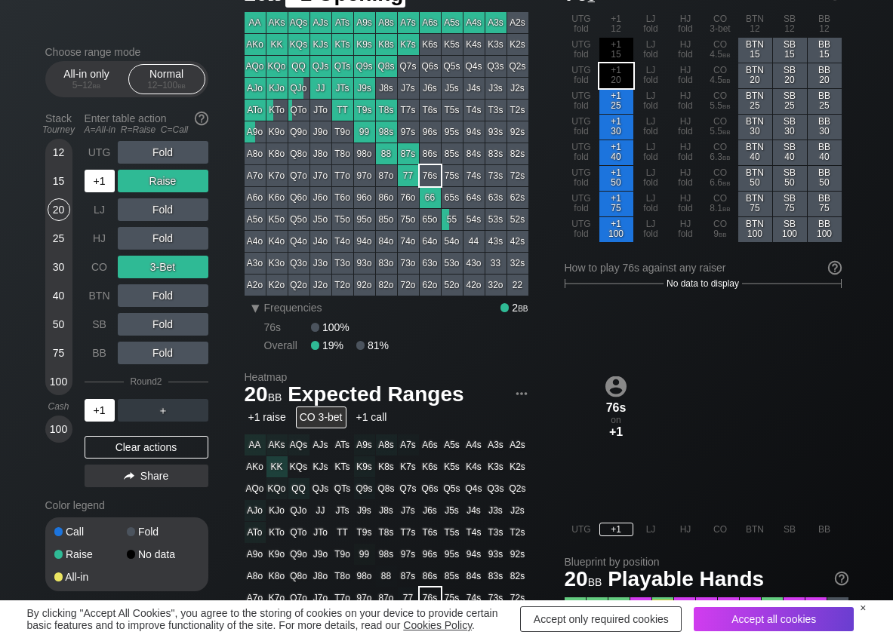
click at [111, 182] on div "+1" at bounding box center [100, 181] width 30 height 23
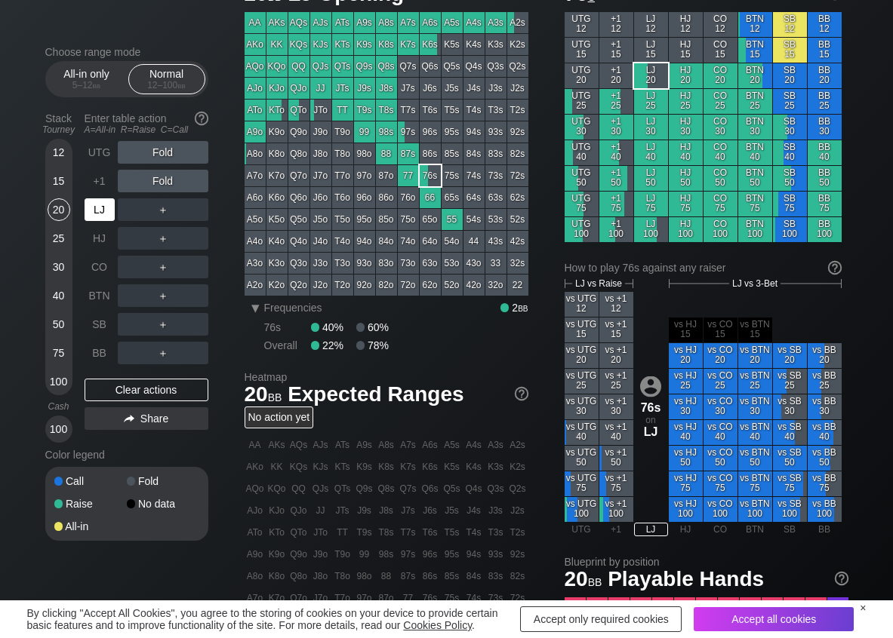
click at [92, 204] on div "LJ" at bounding box center [100, 209] width 30 height 23
click at [164, 181] on div "R ✕" at bounding box center [162, 181] width 29 height 23
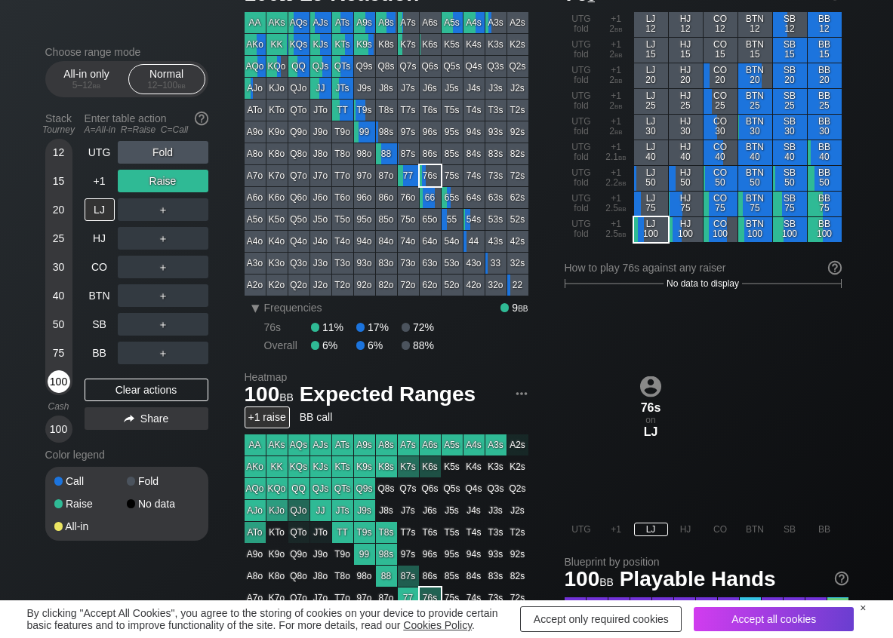
click at [58, 379] on div "100" at bounding box center [59, 381] width 23 height 23
click at [198, 211] on div "C ✕" at bounding box center [193, 209] width 29 height 23
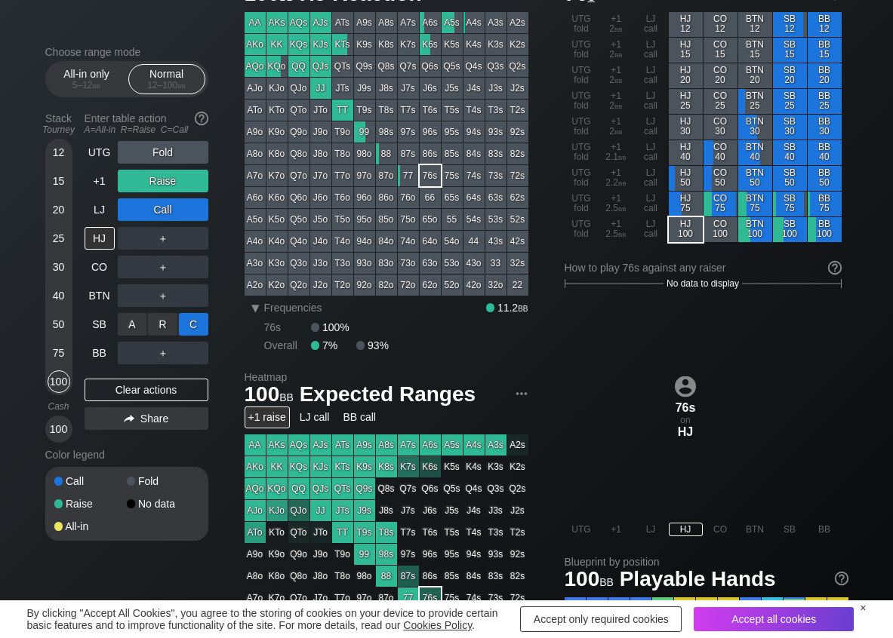
click at [180, 322] on div "C ✕" at bounding box center [193, 324] width 29 height 23
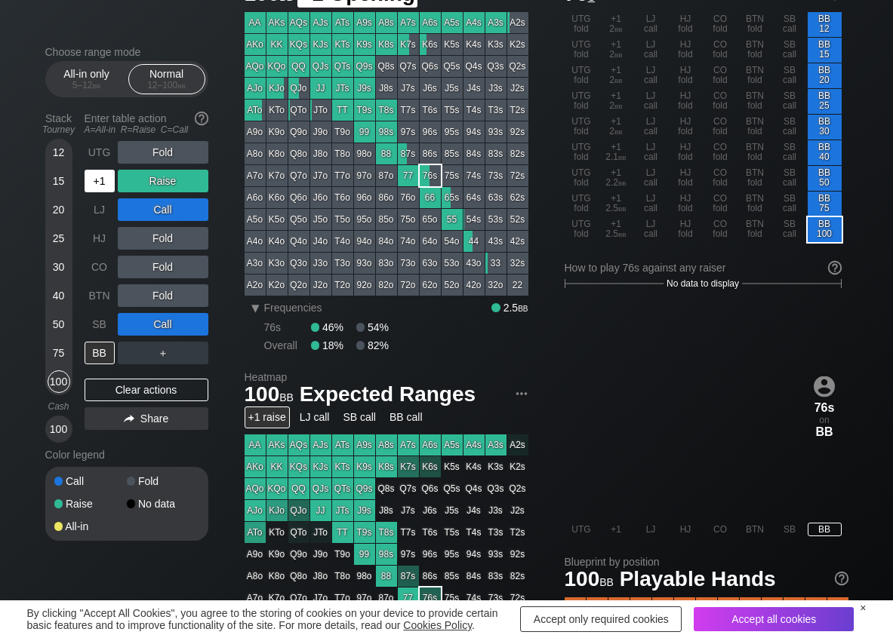
click at [103, 184] on div "+1" at bounding box center [100, 181] width 30 height 23
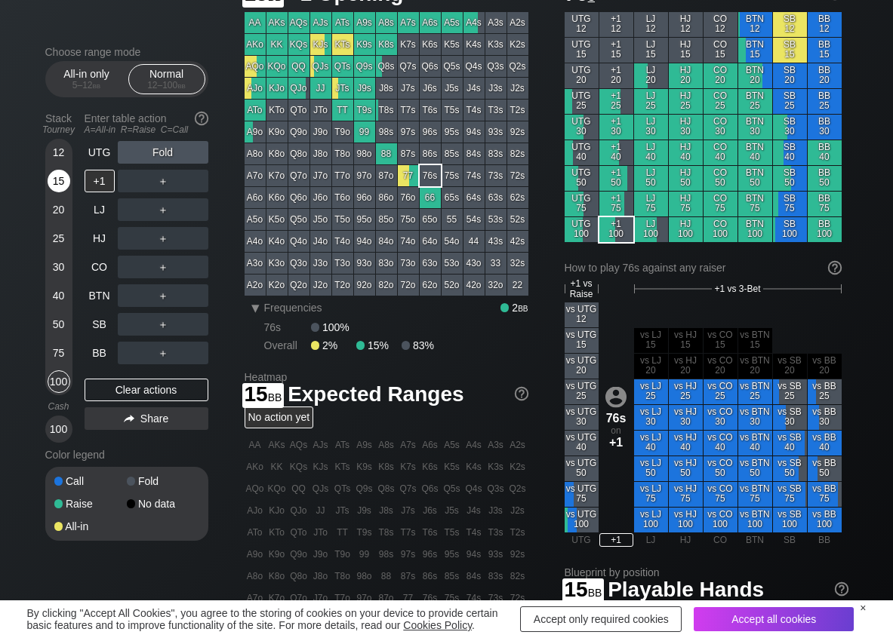
click at [56, 179] on div "15" at bounding box center [59, 181] width 23 height 23
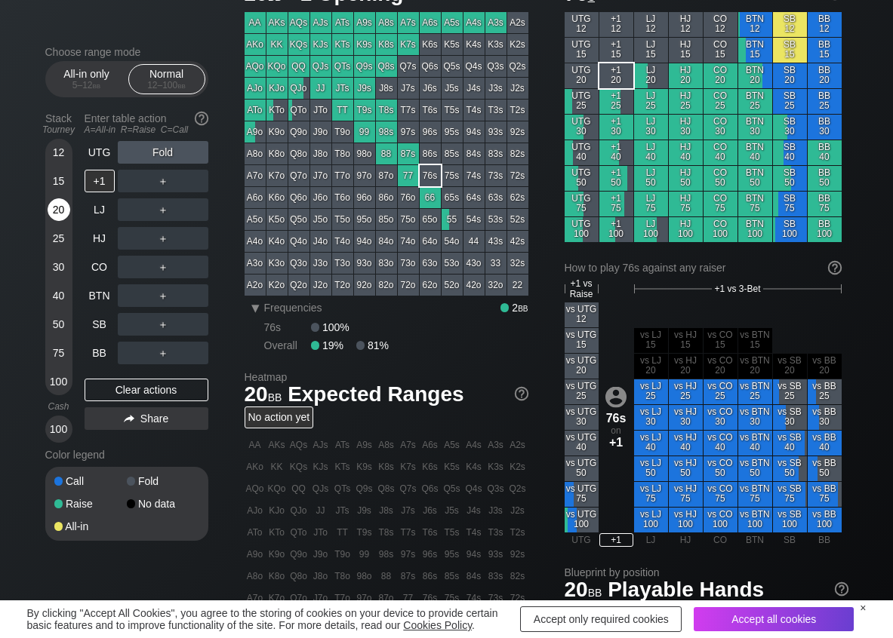
click at [54, 207] on div "20" at bounding box center [59, 209] width 23 height 23
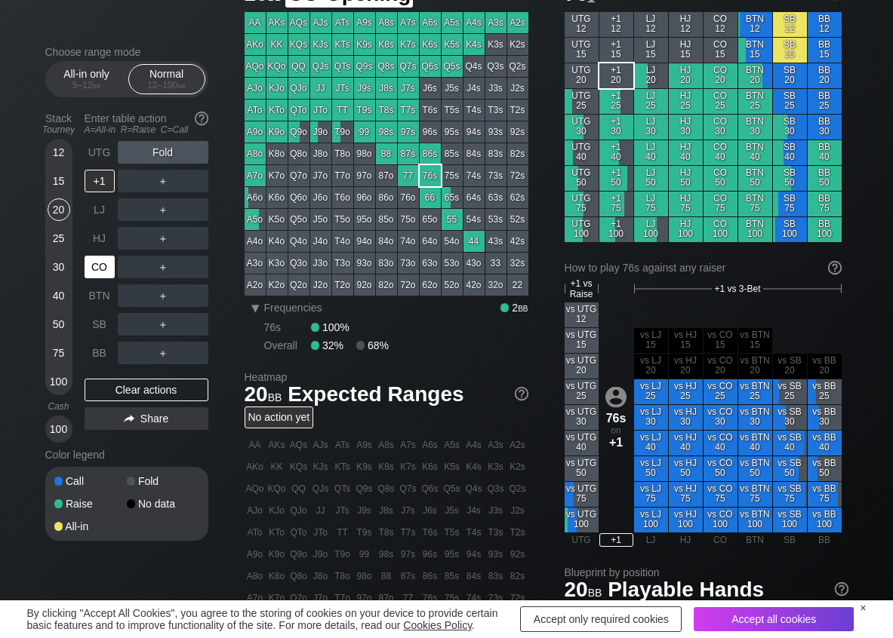
click at [98, 270] on div "CO" at bounding box center [100, 267] width 30 height 23
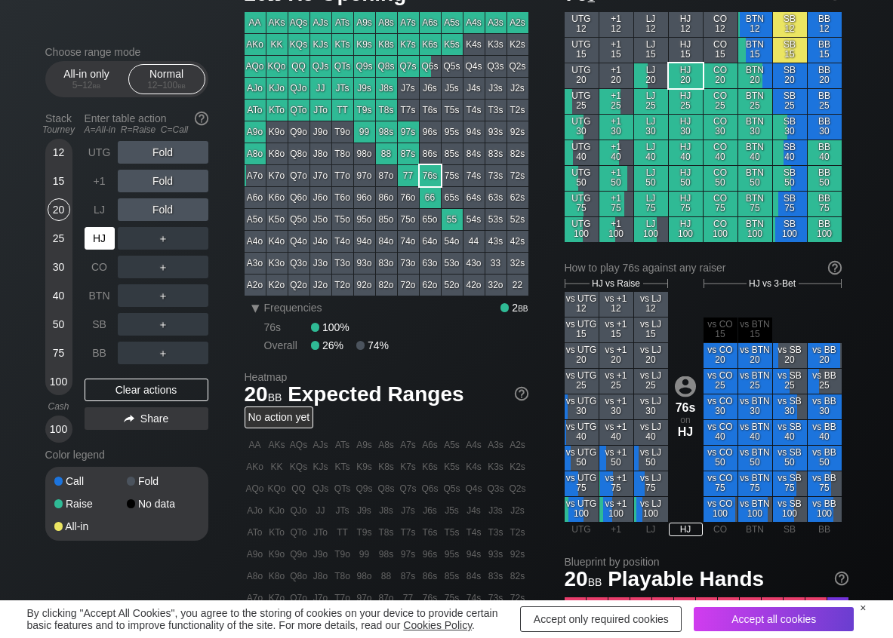
click at [102, 243] on div "HJ" at bounding box center [100, 238] width 30 height 23
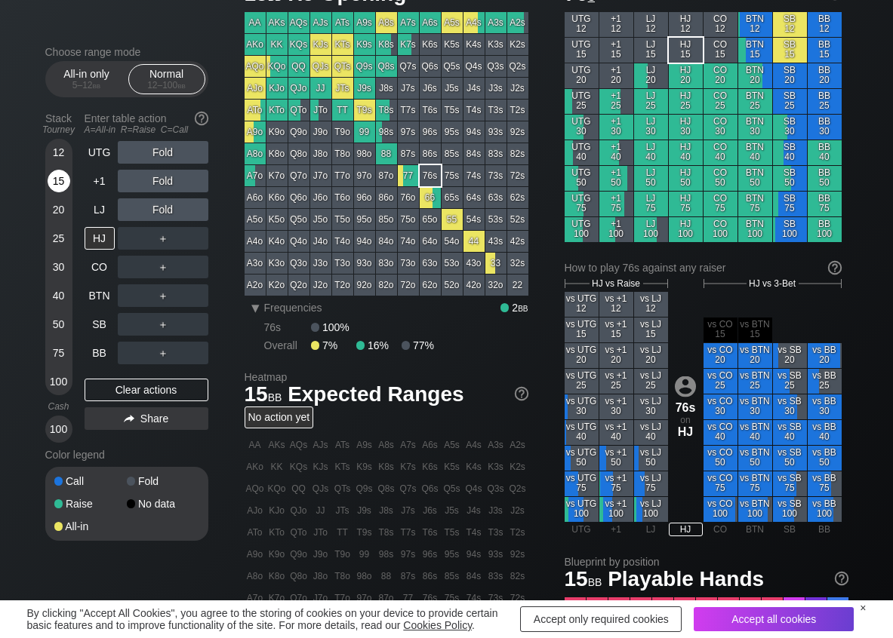
click at [67, 180] on div "15" at bounding box center [59, 181] width 23 height 23
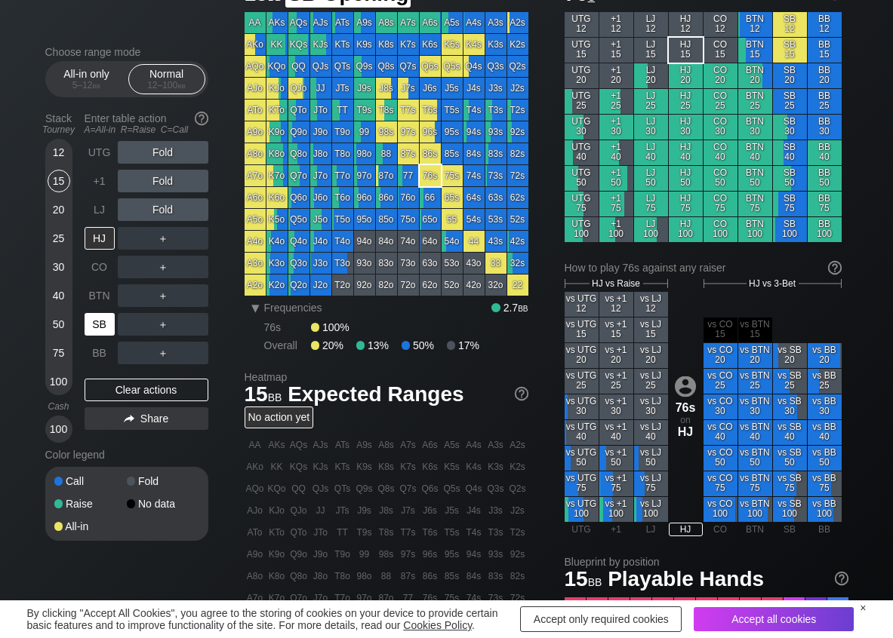
click at [93, 321] on div "SB" at bounding box center [100, 324] width 30 height 23
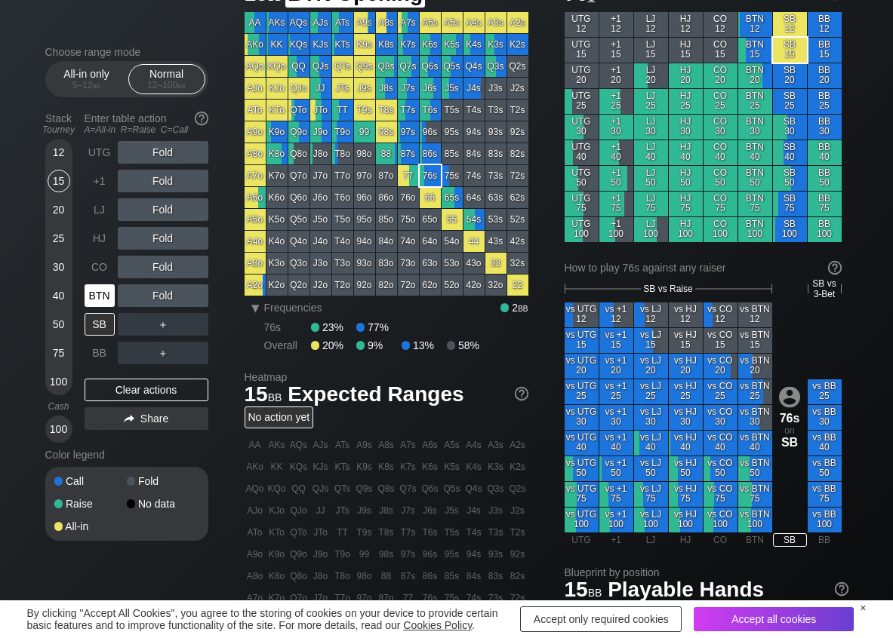
click at [93, 290] on div "BTN" at bounding box center [100, 295] width 30 height 23
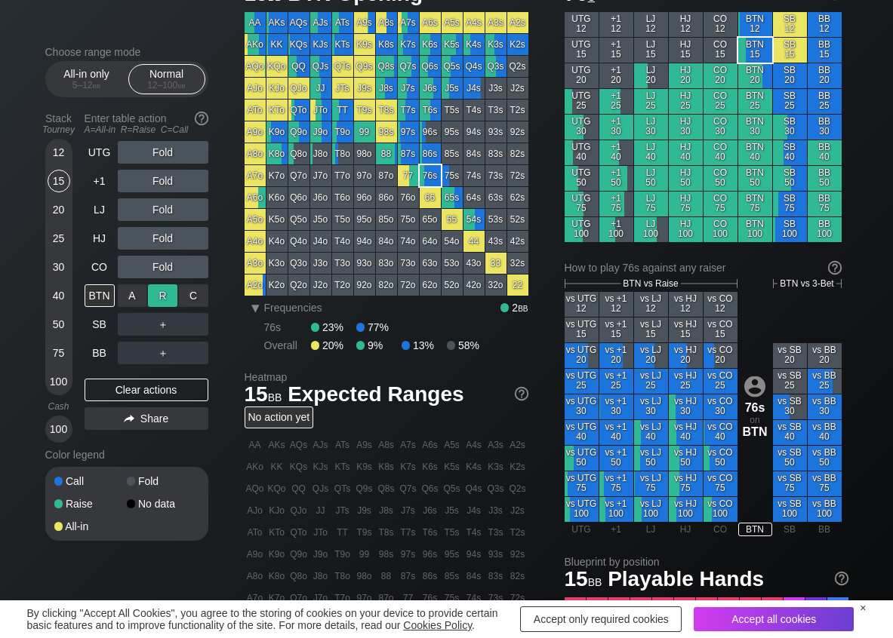
click at [151, 297] on div "R ✕" at bounding box center [162, 295] width 29 height 23
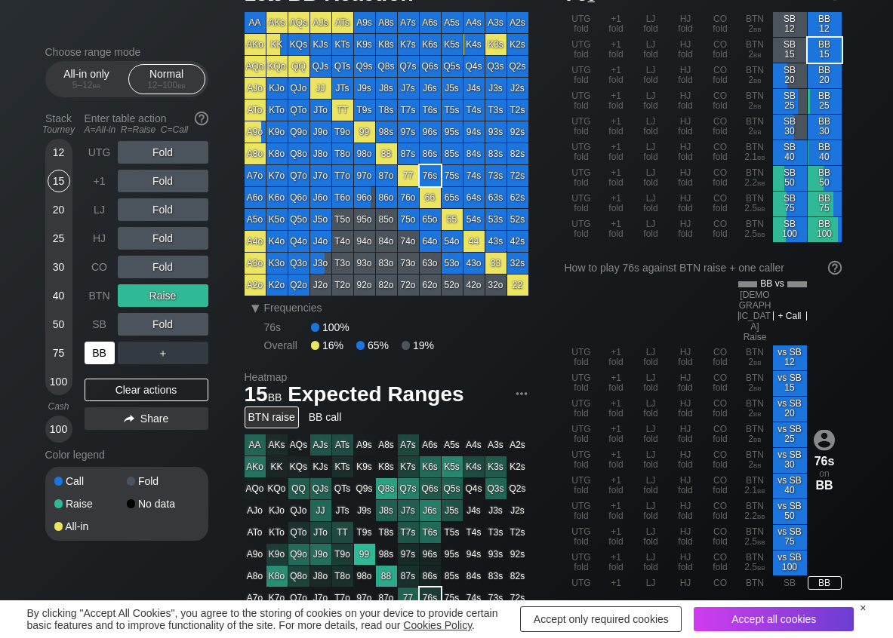
click at [88, 356] on div "BB" at bounding box center [100, 353] width 30 height 23
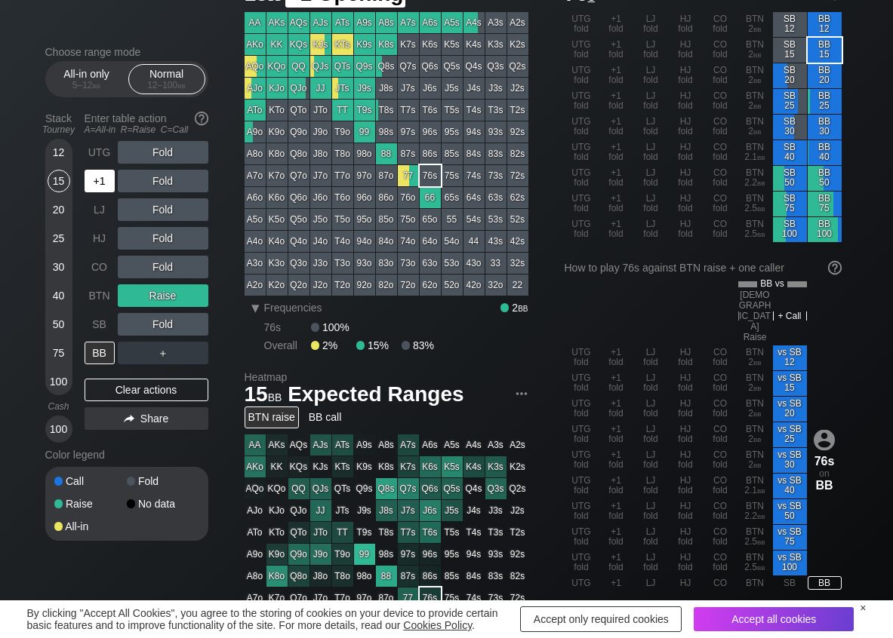
click at [103, 181] on div "+1" at bounding box center [100, 181] width 30 height 23
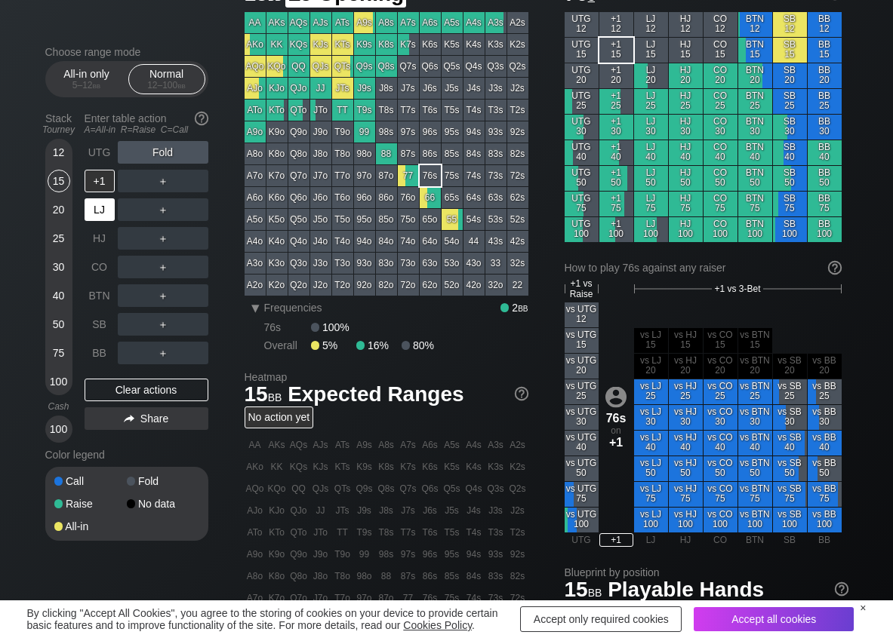
click at [90, 200] on div "LJ" at bounding box center [100, 209] width 30 height 23
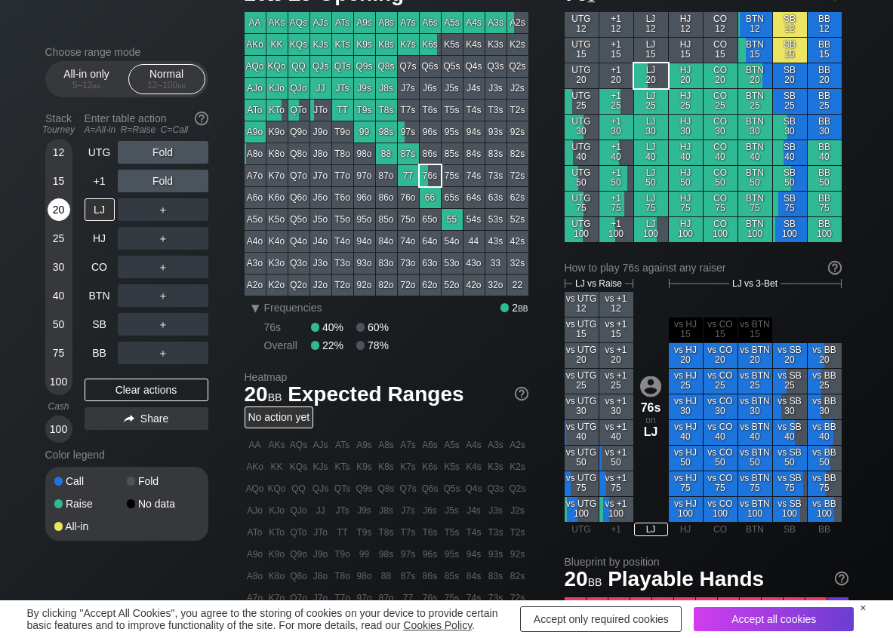
click at [56, 204] on div "20" at bounding box center [59, 209] width 23 height 23
click at [163, 156] on div "R ✕" at bounding box center [162, 152] width 29 height 23
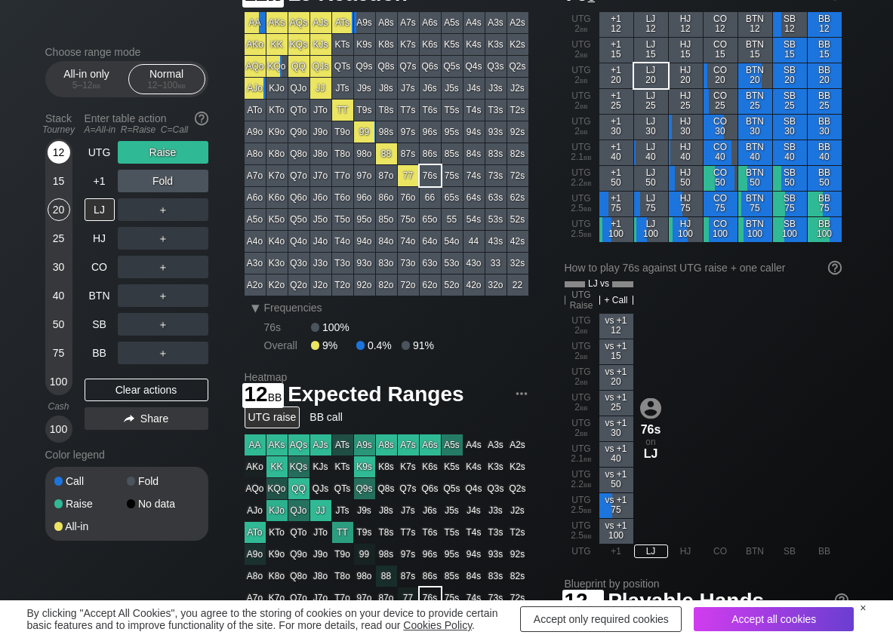
click at [49, 148] on div "12" at bounding box center [59, 152] width 23 height 23
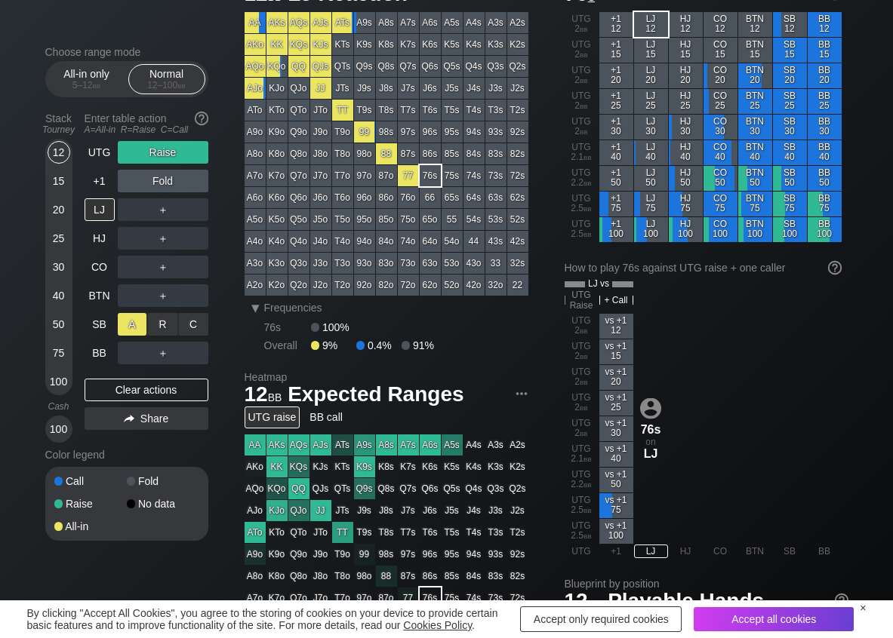
click at [124, 322] on div "A ✕" at bounding box center [132, 324] width 29 height 23
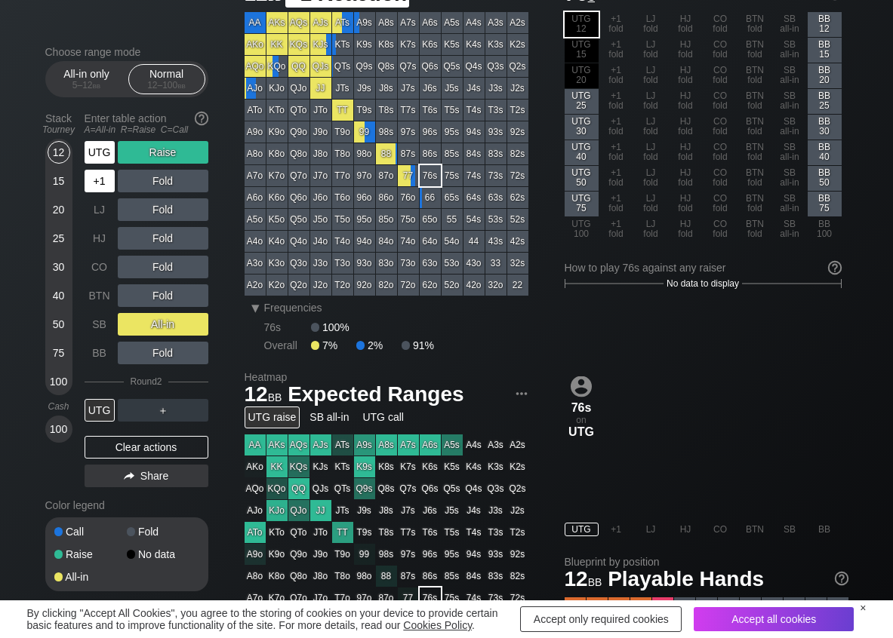
click at [104, 156] on div "UTG" at bounding box center [100, 152] width 30 height 23
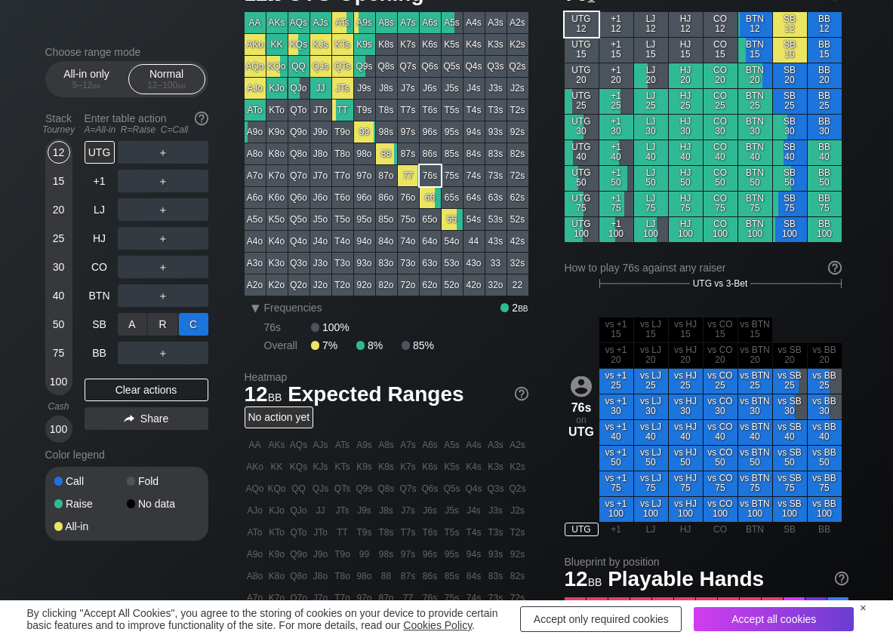
click at [199, 331] on div "C ✕" at bounding box center [193, 324] width 29 height 23
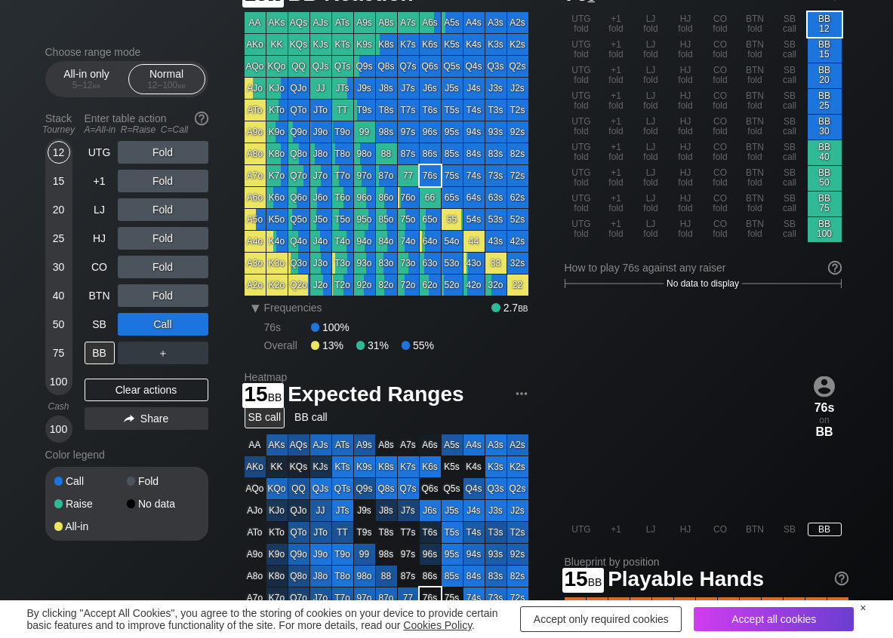
drag, startPoint x: 64, startPoint y: 186, endPoint x: 2, endPoint y: 189, distance: 61.9
click at [63, 185] on div "15" at bounding box center [59, 181] width 23 height 23
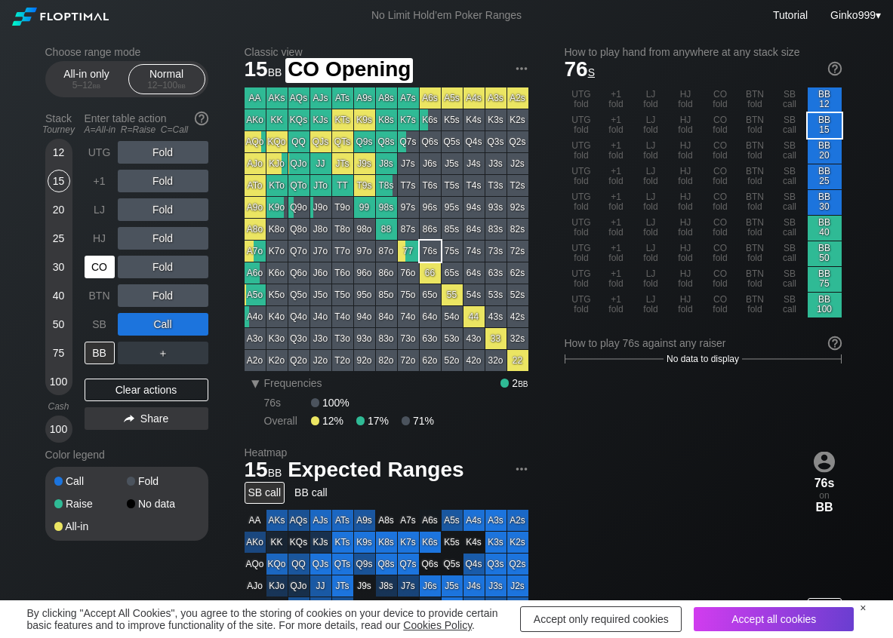
click at [94, 267] on div "CO" at bounding box center [100, 267] width 30 height 23
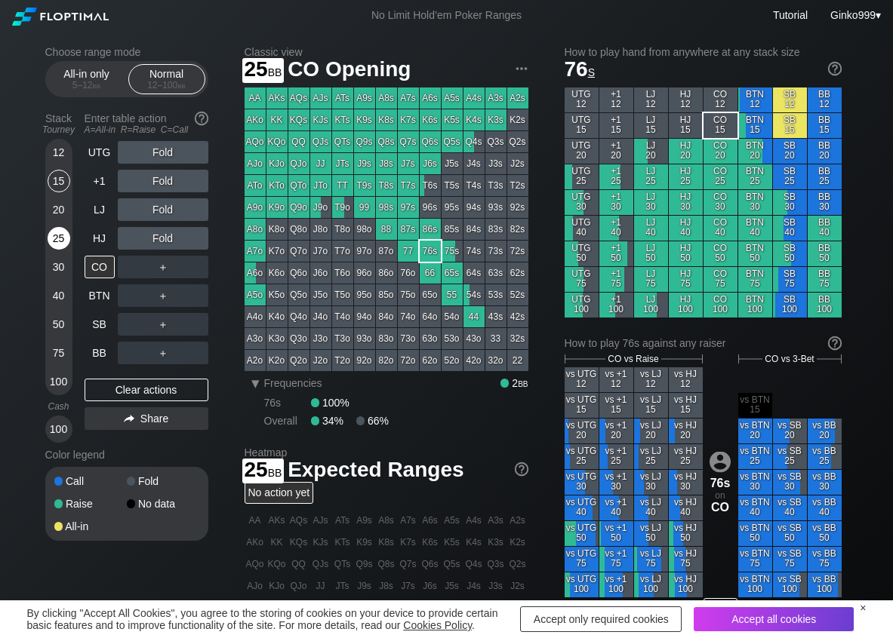
click at [66, 241] on div "25" at bounding box center [59, 238] width 23 height 23
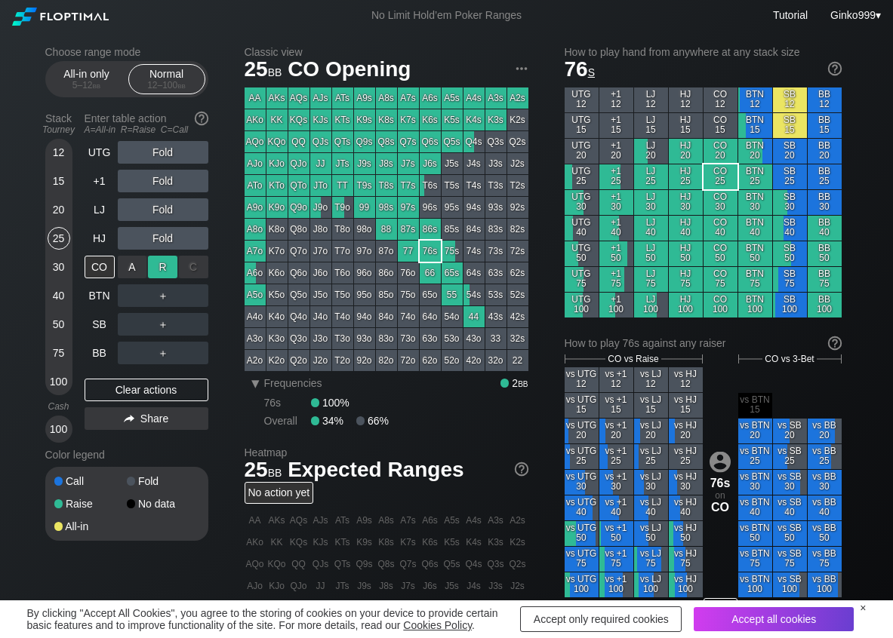
click at [156, 267] on div "R ✕" at bounding box center [162, 267] width 29 height 23
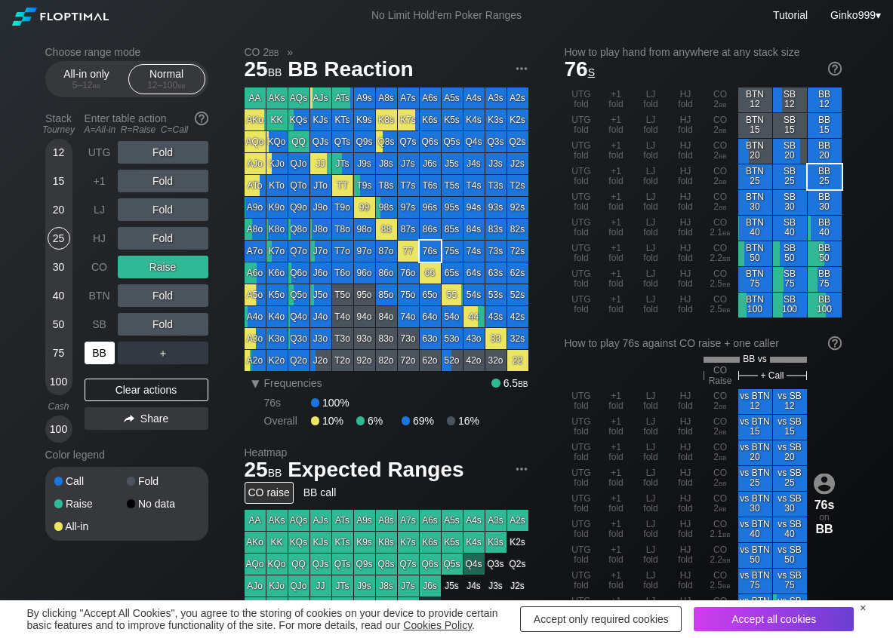
click at [103, 356] on div "BB" at bounding box center [100, 353] width 30 height 23
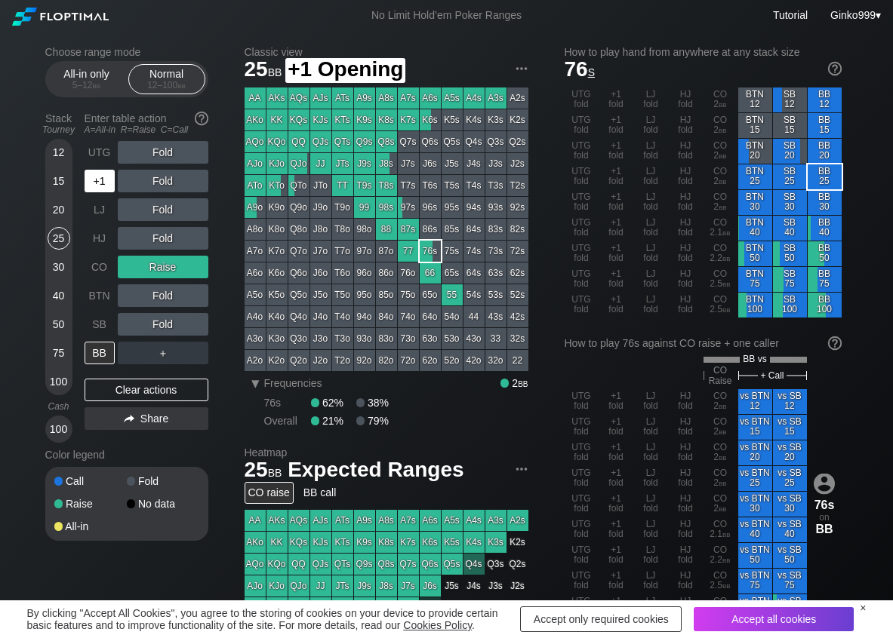
click at [103, 180] on div "+1" at bounding box center [100, 181] width 30 height 23
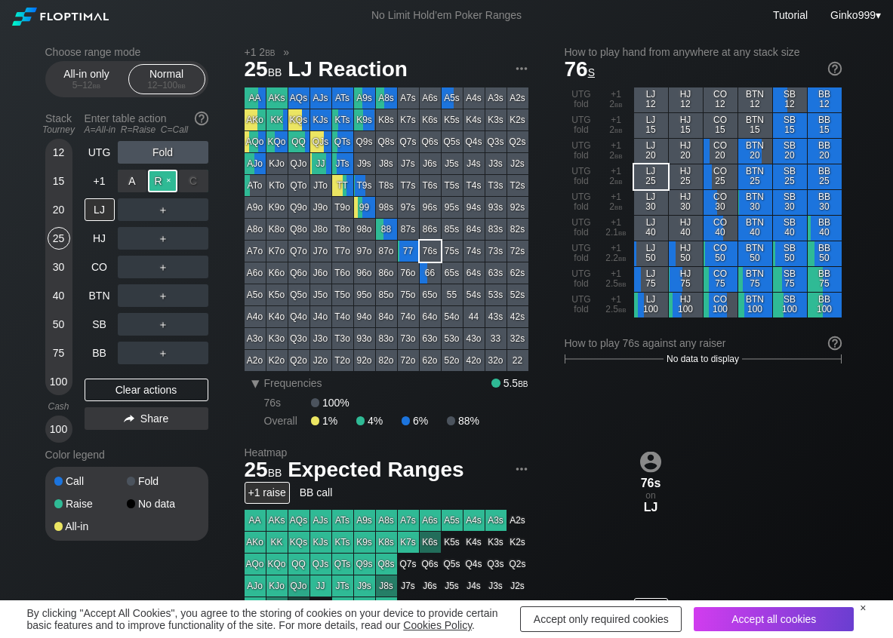
click at [154, 177] on div "R ✕" at bounding box center [162, 181] width 29 height 23
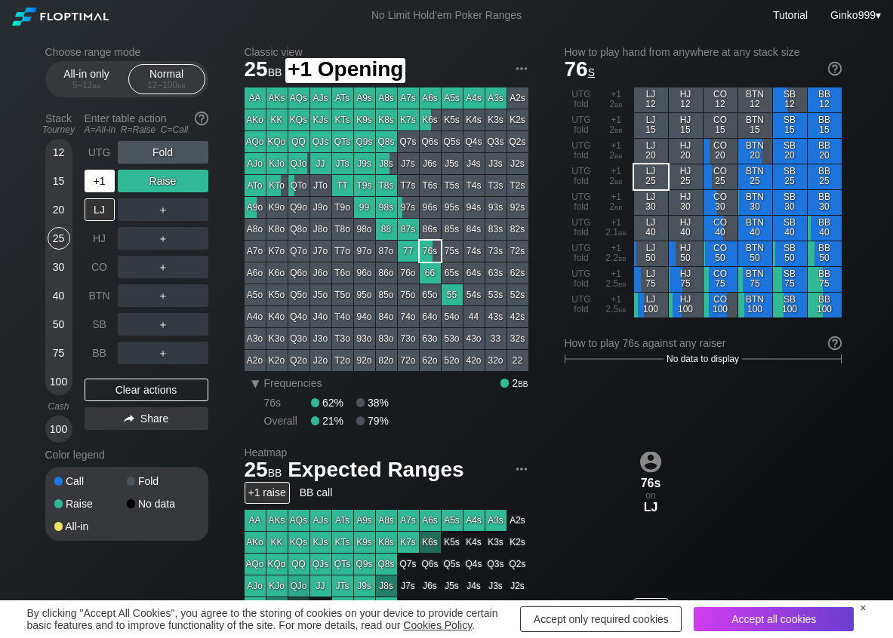
click at [101, 185] on div "+1" at bounding box center [100, 181] width 30 height 23
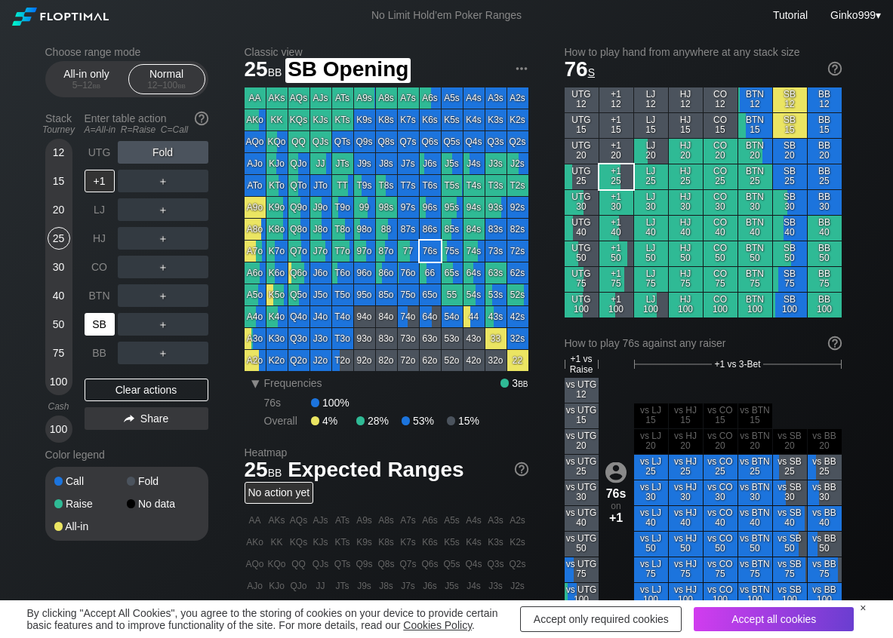
click at [99, 321] on div "SB" at bounding box center [100, 324] width 30 height 23
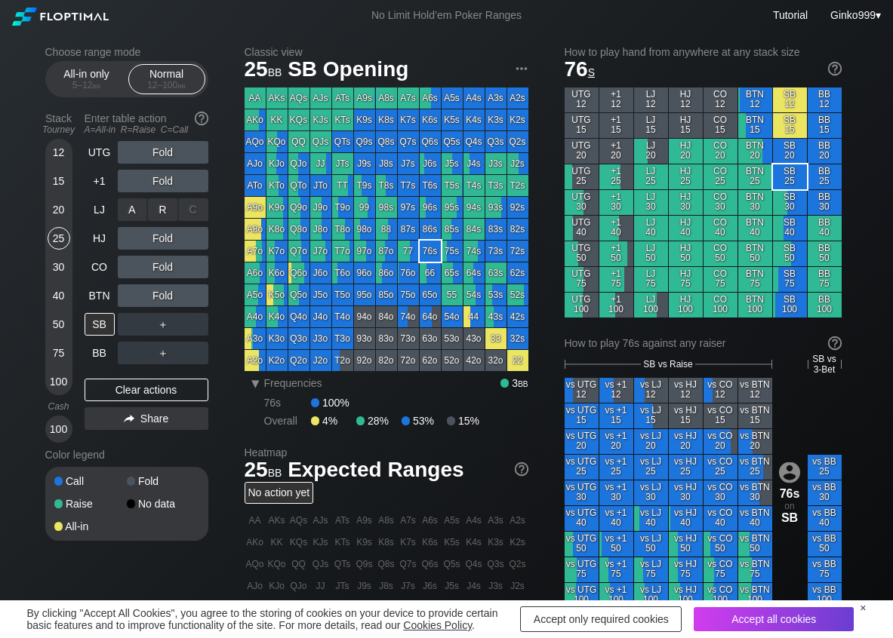
click at [161, 217] on div "R ✕" at bounding box center [162, 209] width 29 height 23
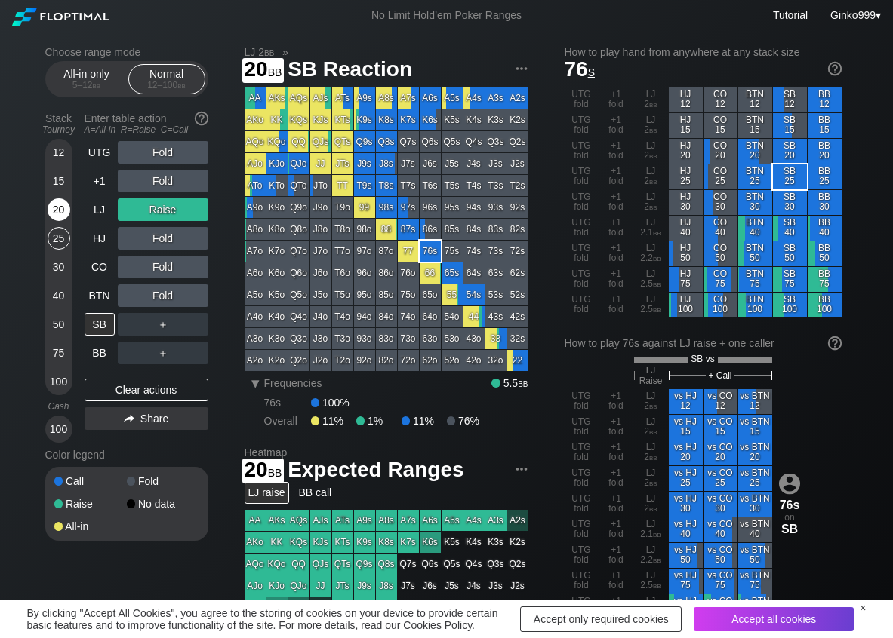
click at [57, 208] on div "20" at bounding box center [59, 209] width 23 height 23
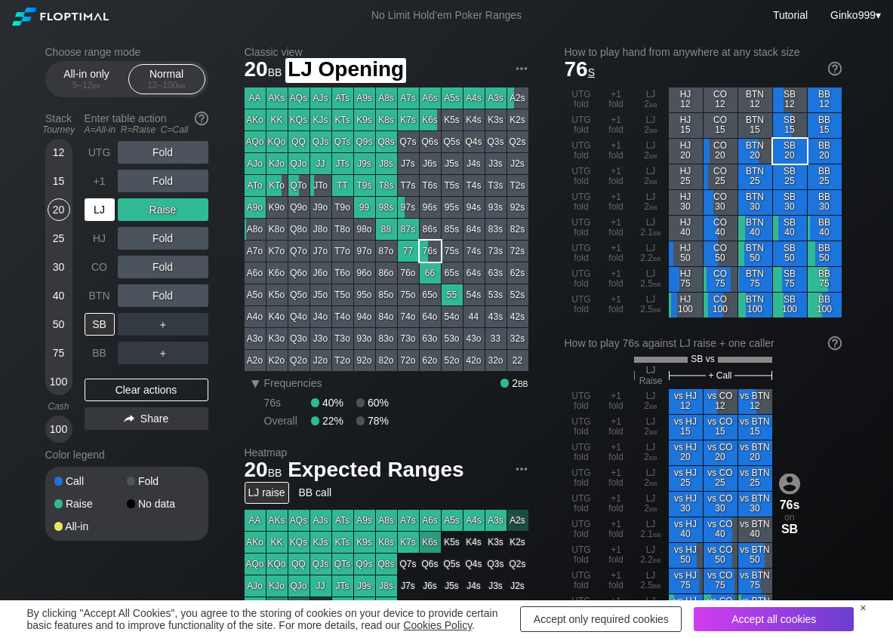
click at [91, 205] on div "LJ" at bounding box center [100, 209] width 30 height 23
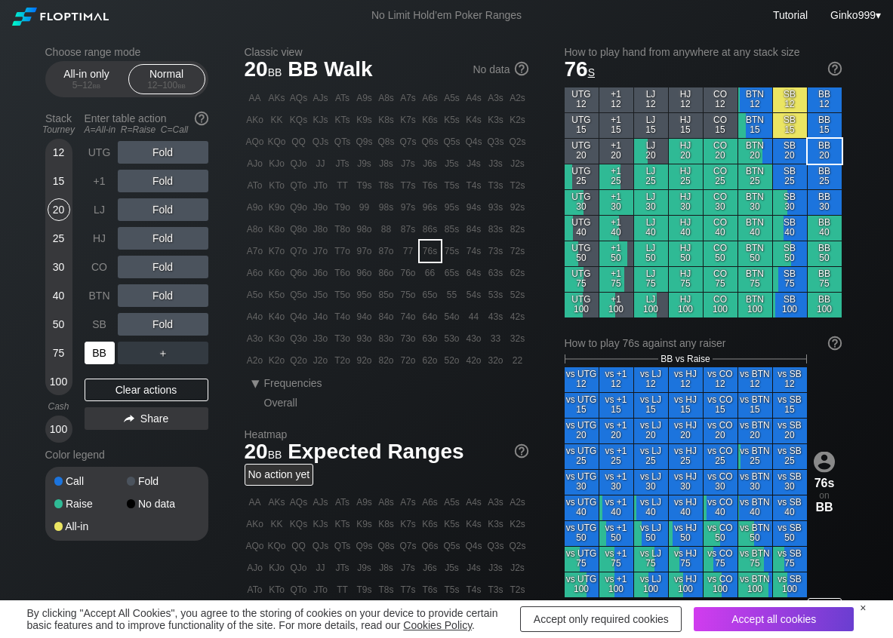
click at [103, 340] on div "BB" at bounding box center [101, 353] width 33 height 29
click at [60, 243] on div "25" at bounding box center [59, 238] width 23 height 23
click at [58, 208] on div "20" at bounding box center [59, 209] width 23 height 23
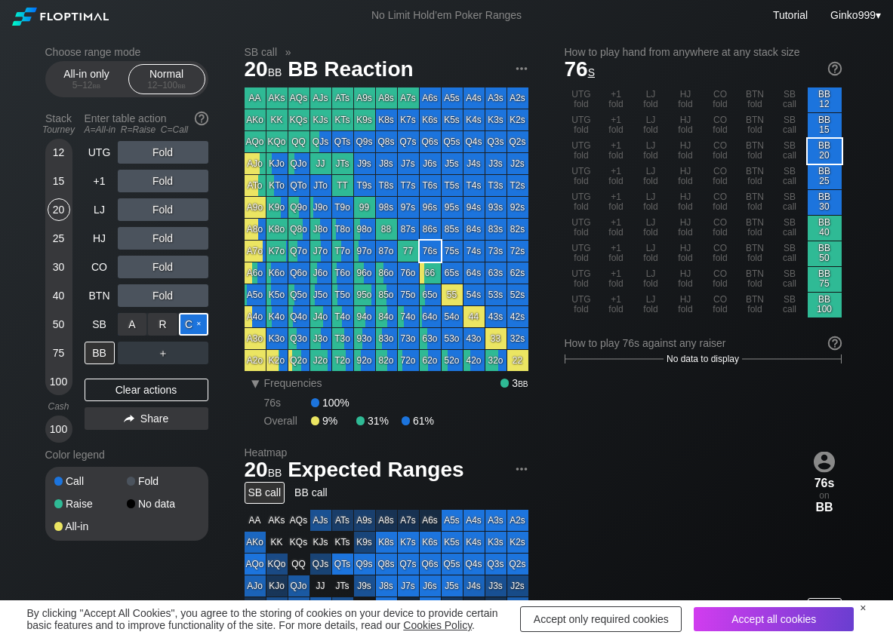
click at [195, 322] on div "C ✕" at bounding box center [193, 324] width 29 height 23
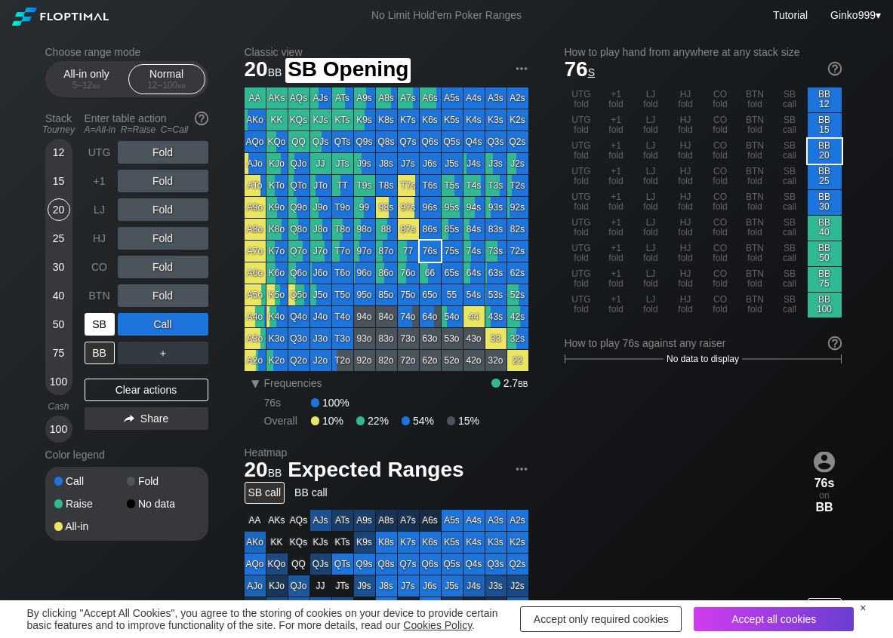
click at [91, 321] on div "SB" at bounding box center [100, 324] width 30 height 23
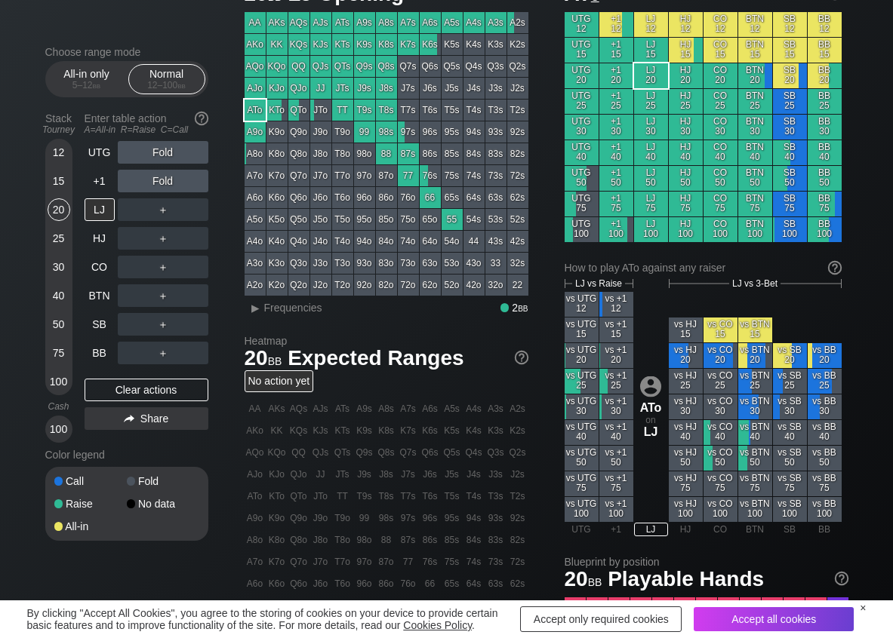
scroll to position [75, 0]
click at [275, 309] on span "Frequencies" at bounding box center [293, 308] width 58 height 12
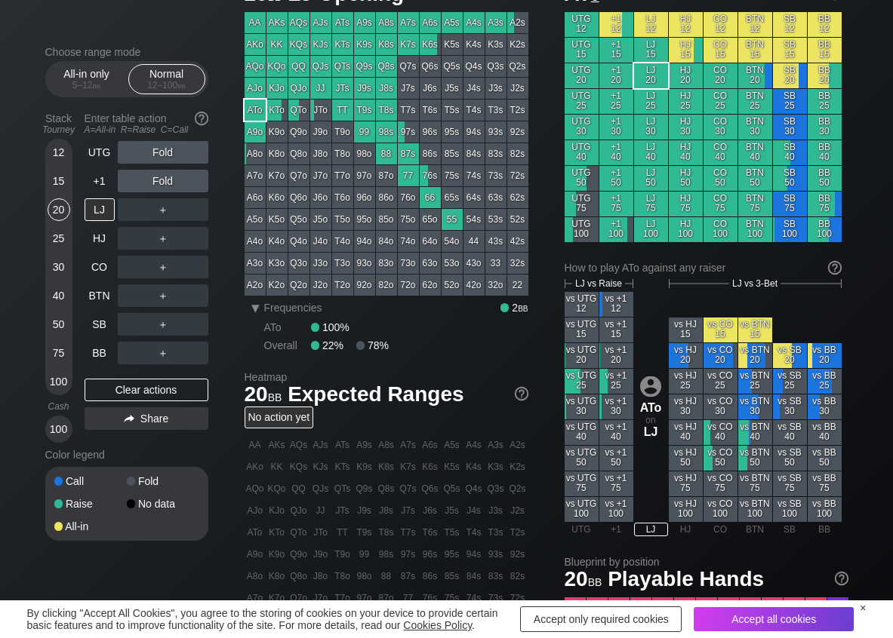
scroll to position [75, 0]
click at [163, 269] on div "R ✕" at bounding box center [162, 267] width 29 height 23
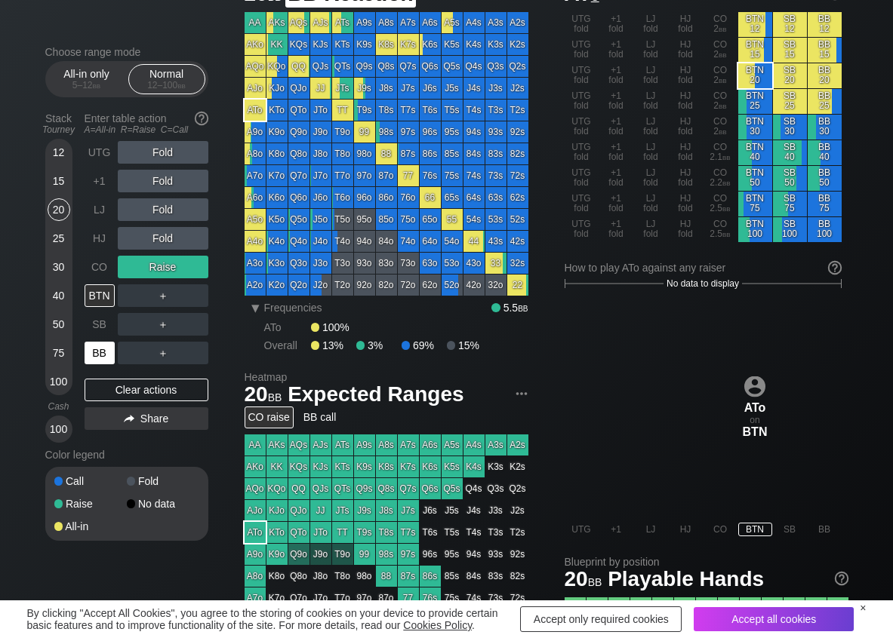
click at [103, 355] on div "BB" at bounding box center [100, 353] width 30 height 23
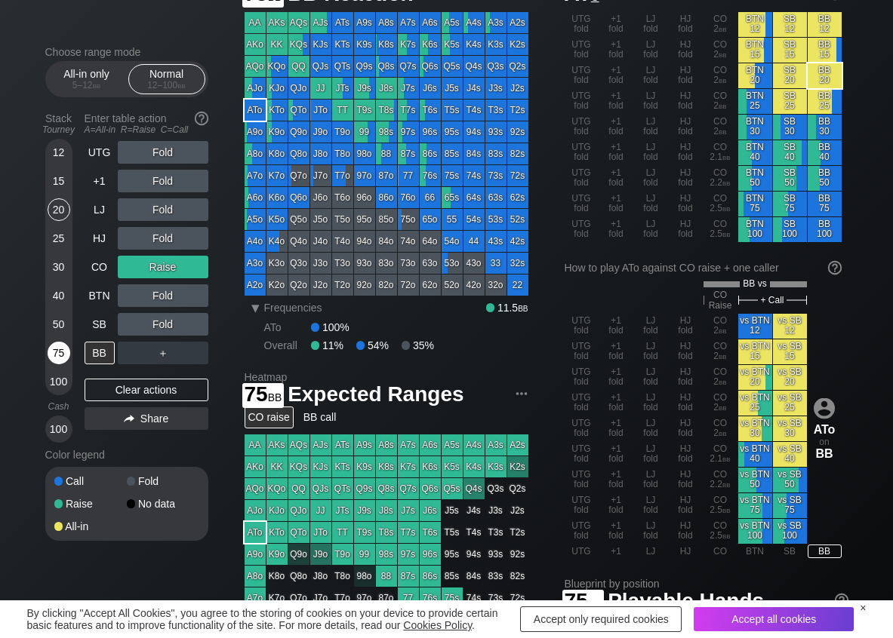
click at [54, 359] on div "75" at bounding box center [59, 353] width 23 height 23
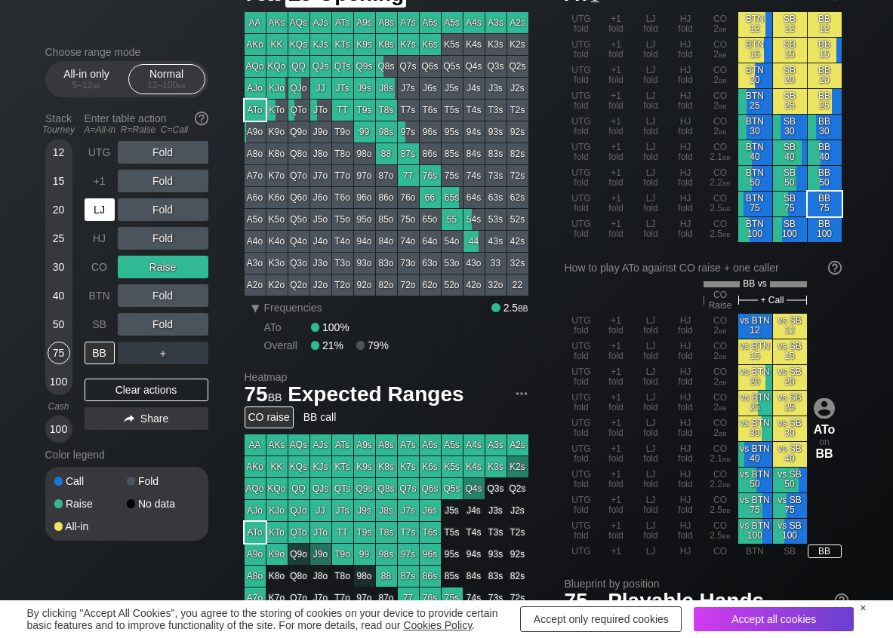
click at [104, 207] on div "LJ" at bounding box center [100, 209] width 30 height 23
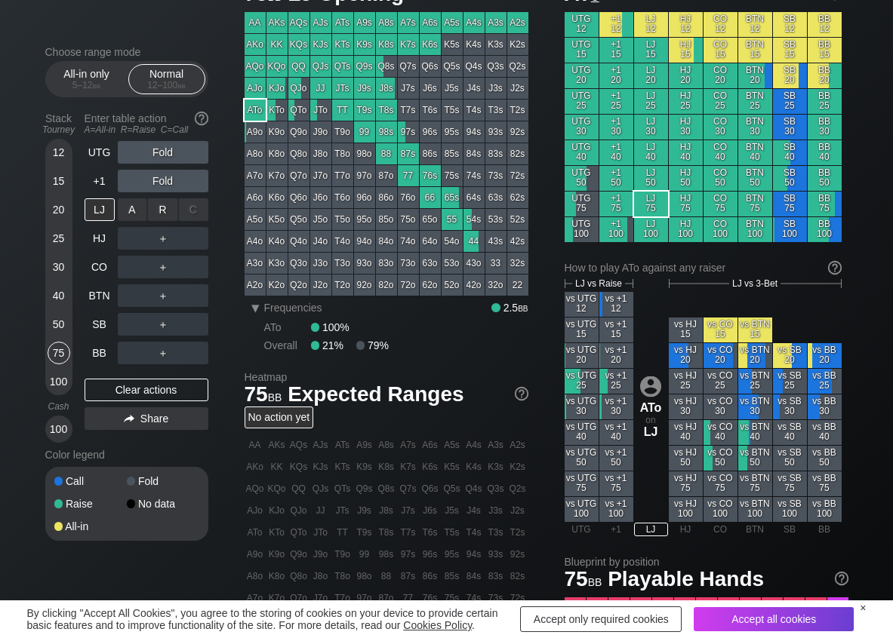
drag, startPoint x: 159, startPoint y: 211, endPoint x: 161, endPoint y: 231, distance: 20.4
click at [160, 211] on div "R ✕" at bounding box center [162, 209] width 29 height 23
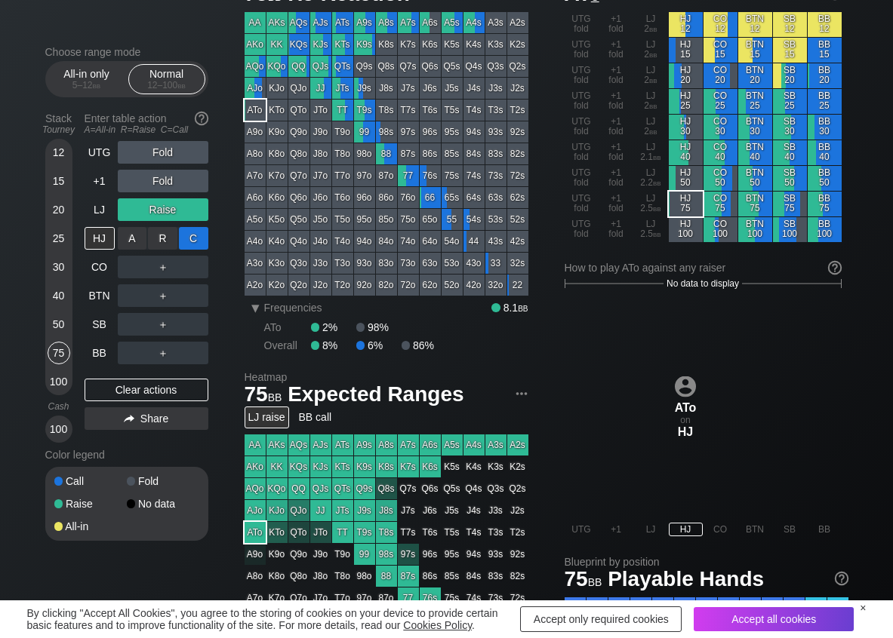
click at [192, 240] on div "C ✕" at bounding box center [193, 238] width 29 height 23
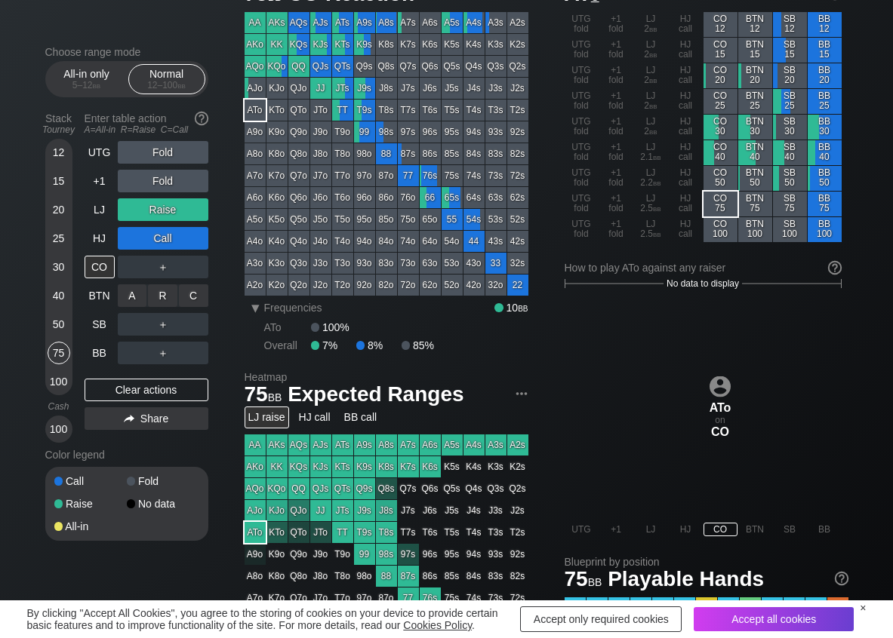
click at [203, 297] on div "C ✕" at bounding box center [193, 295] width 29 height 23
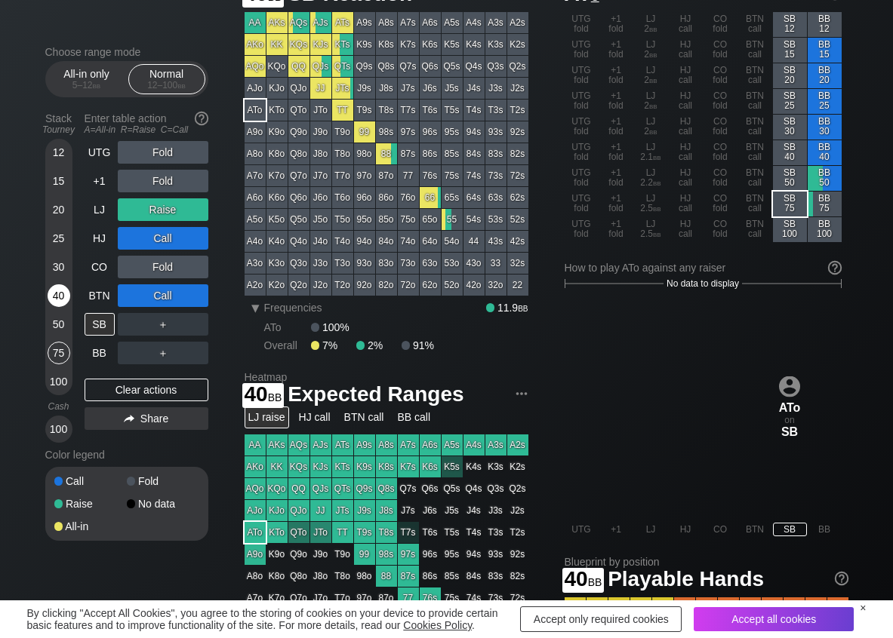
click at [65, 297] on div "40" at bounding box center [59, 295] width 23 height 23
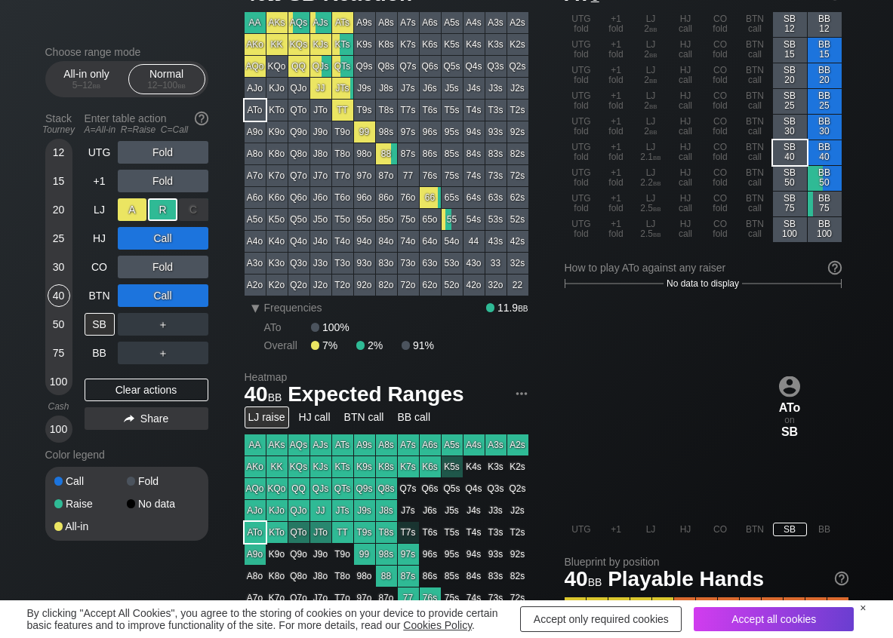
click at [118, 209] on div "A ✕" at bounding box center [132, 209] width 29 height 23
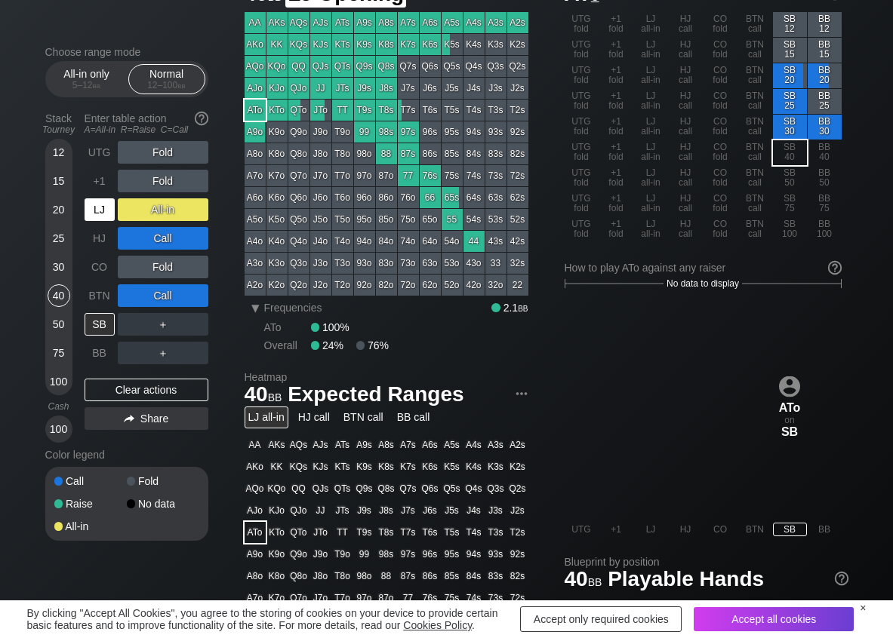
click at [111, 212] on div "LJ" at bounding box center [100, 209] width 30 height 23
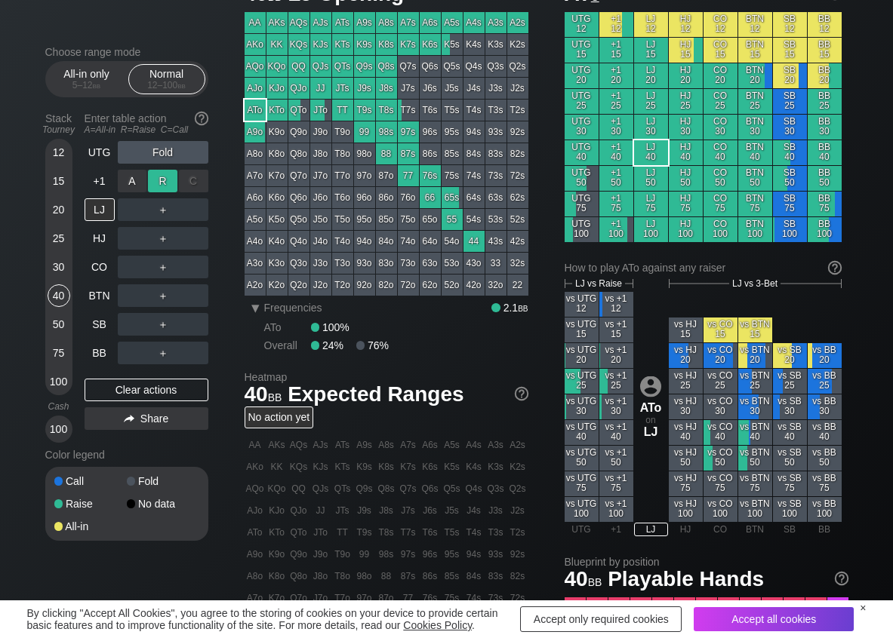
click at [161, 186] on div "R ✕" at bounding box center [162, 181] width 29 height 23
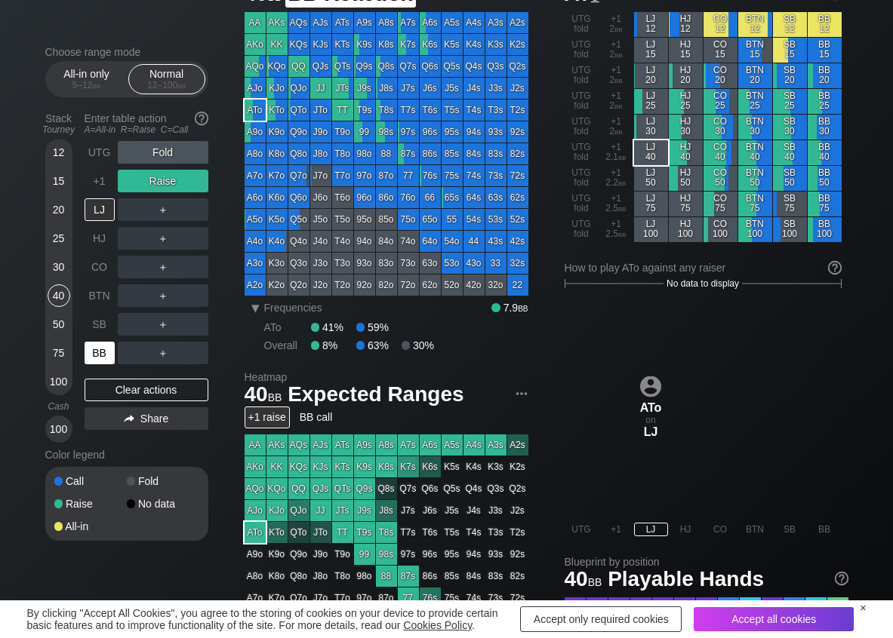
click at [105, 355] on div "BB" at bounding box center [100, 353] width 30 height 23
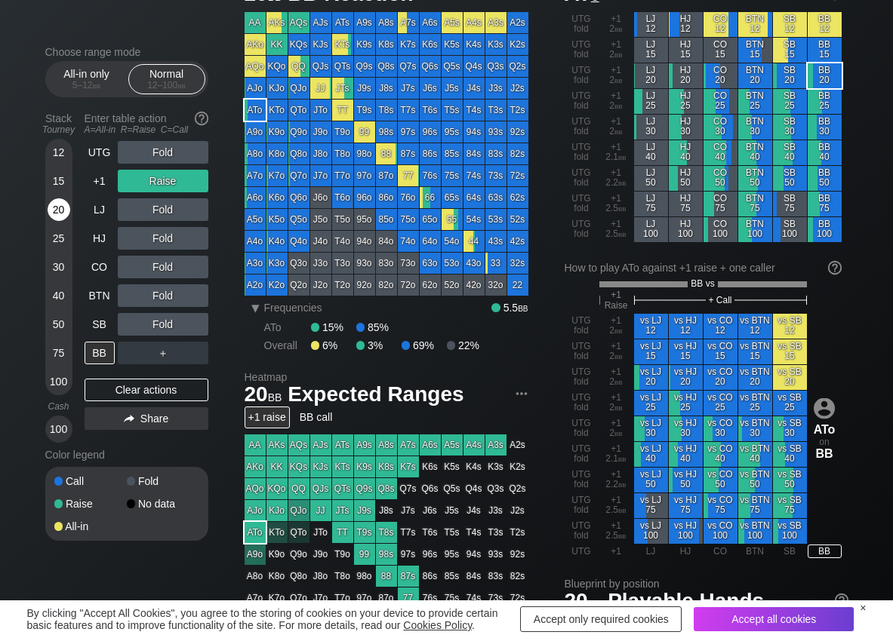
click at [64, 212] on div "20" at bounding box center [59, 209] width 23 height 23
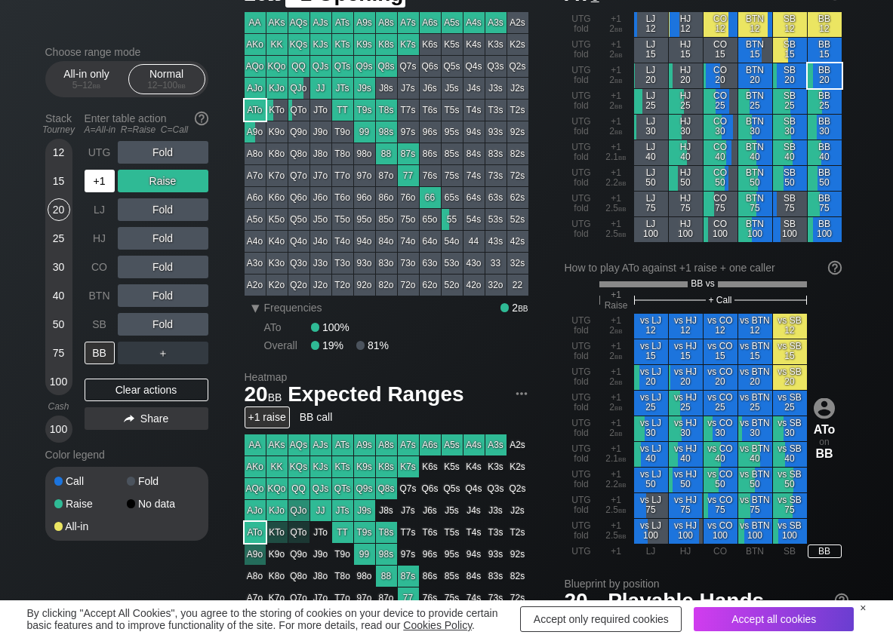
click at [104, 183] on div "+1" at bounding box center [100, 181] width 30 height 23
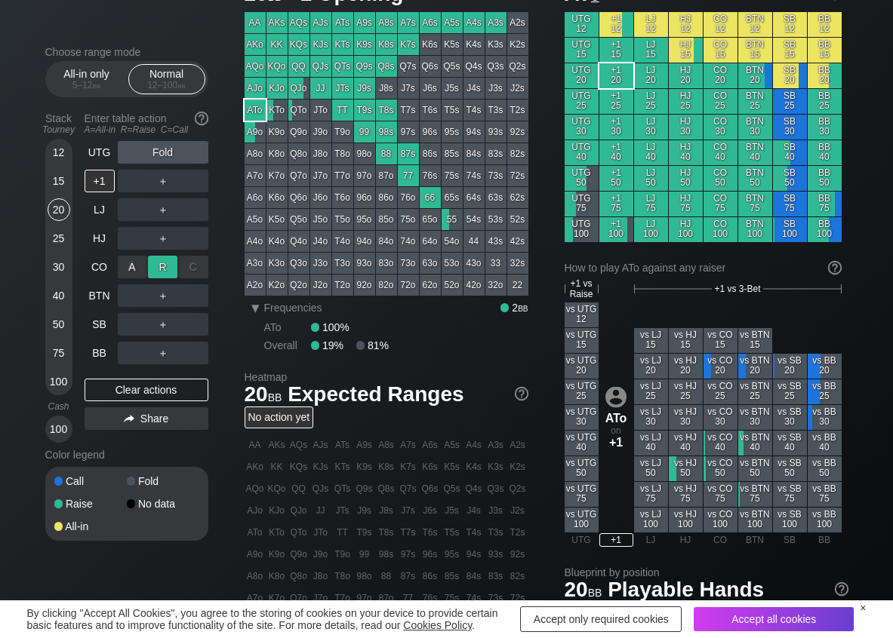
click at [164, 270] on div "R ✕" at bounding box center [162, 267] width 29 height 23
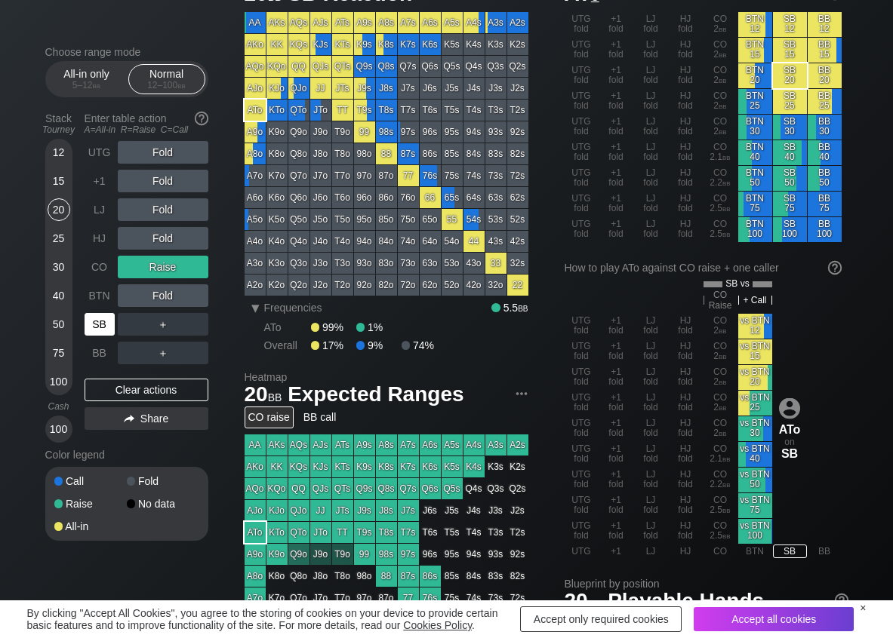
click at [94, 318] on div "SB" at bounding box center [100, 324] width 30 height 23
click at [190, 324] on div "C ✕" at bounding box center [193, 324] width 29 height 23
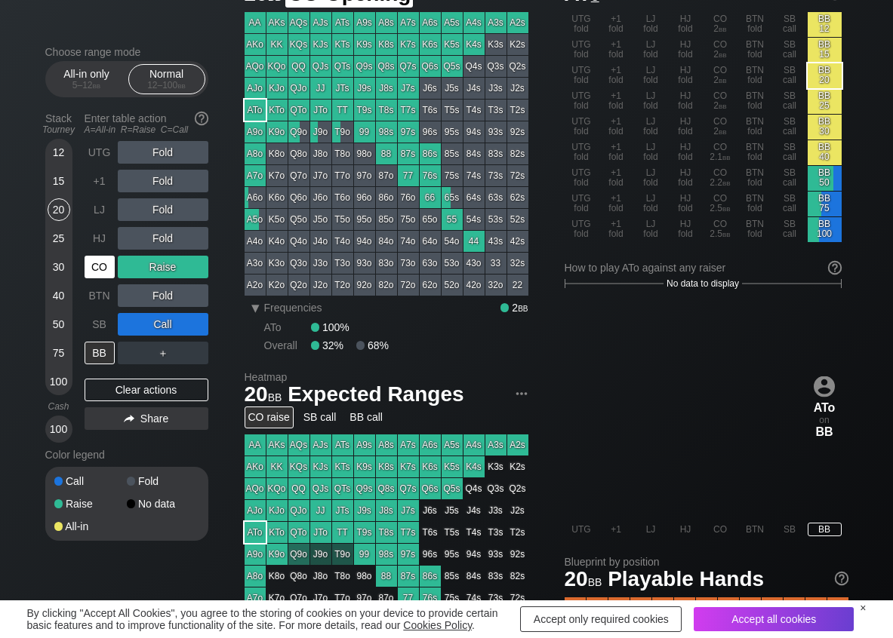
click at [112, 274] on div "CO" at bounding box center [100, 267] width 30 height 23
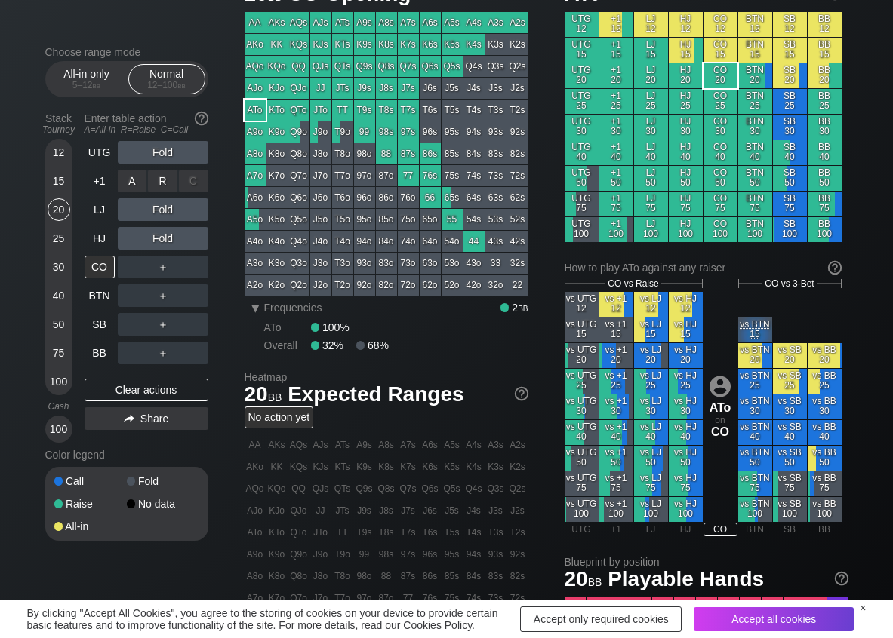
click at [168, 188] on div "R ✕" at bounding box center [162, 181] width 29 height 23
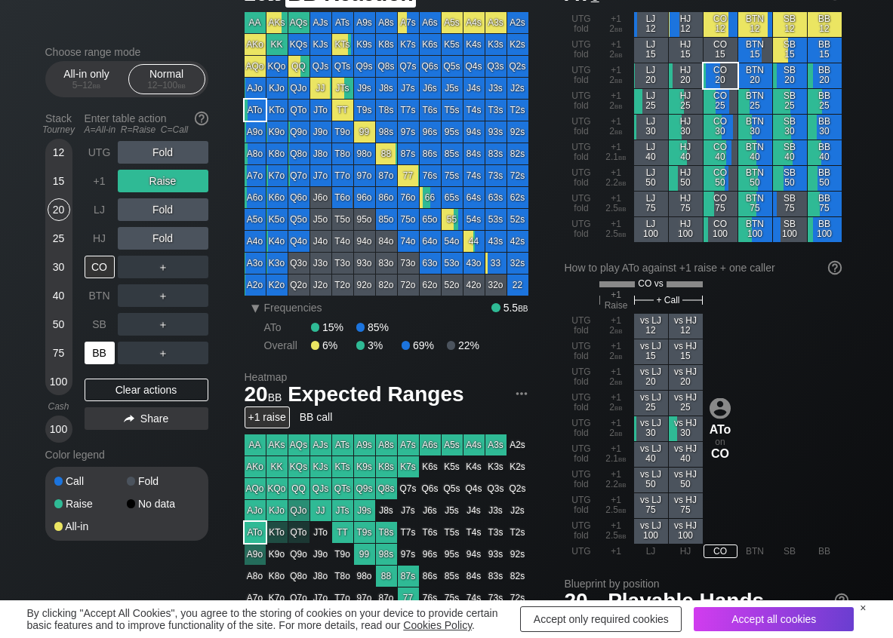
click at [101, 350] on div "BB" at bounding box center [100, 353] width 30 height 23
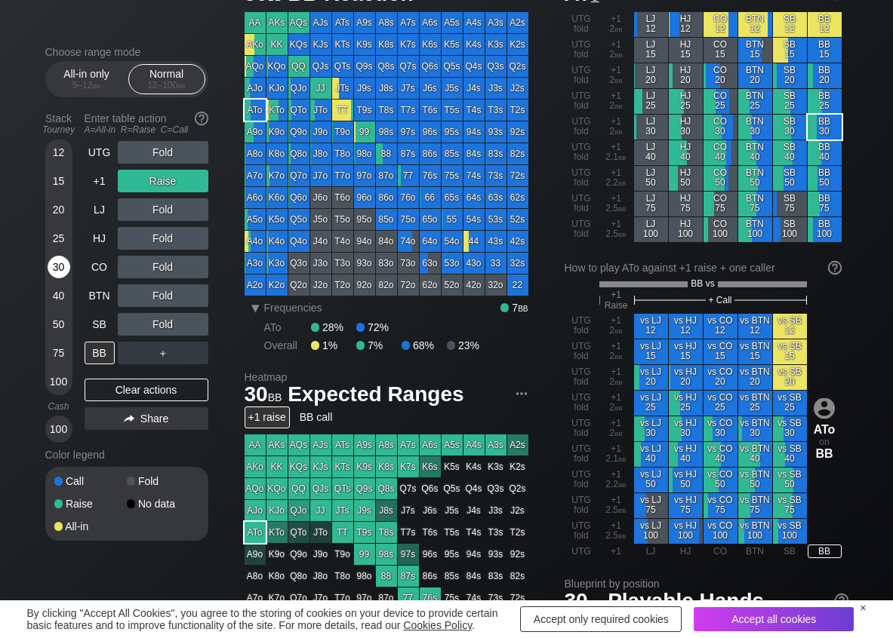
click at [60, 270] on div "30" at bounding box center [59, 267] width 23 height 23
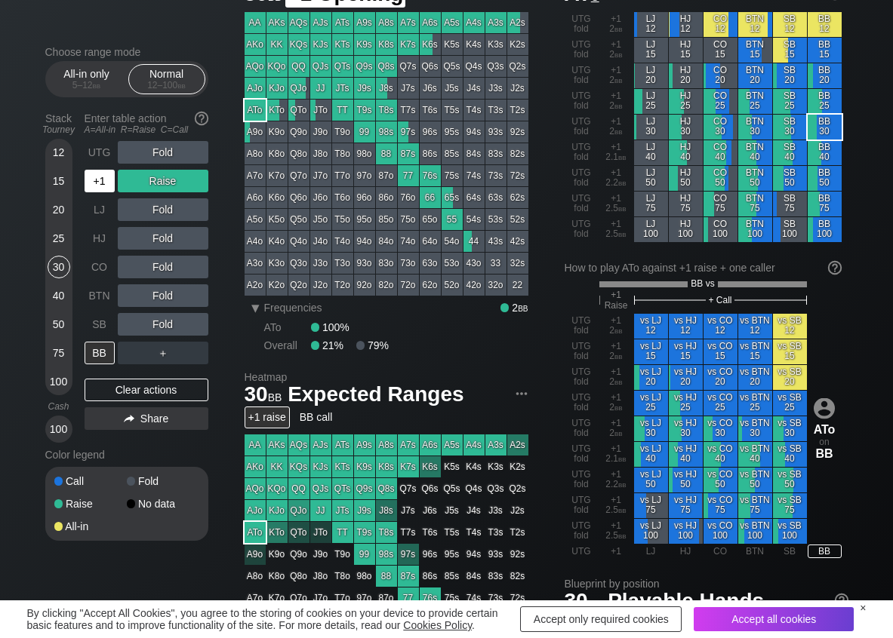
click at [104, 176] on div "+1" at bounding box center [100, 181] width 30 height 23
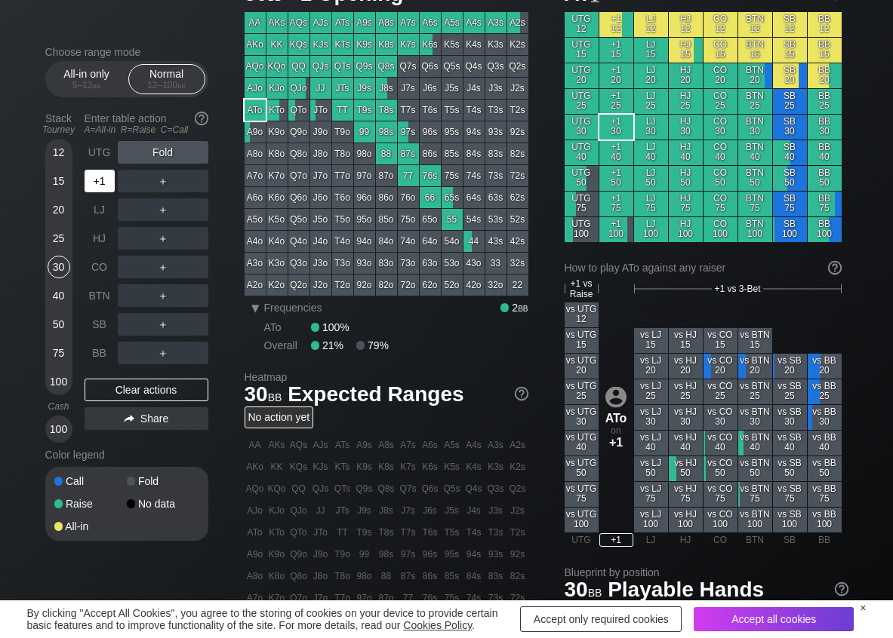
click at [101, 177] on div "+1" at bounding box center [100, 181] width 30 height 23
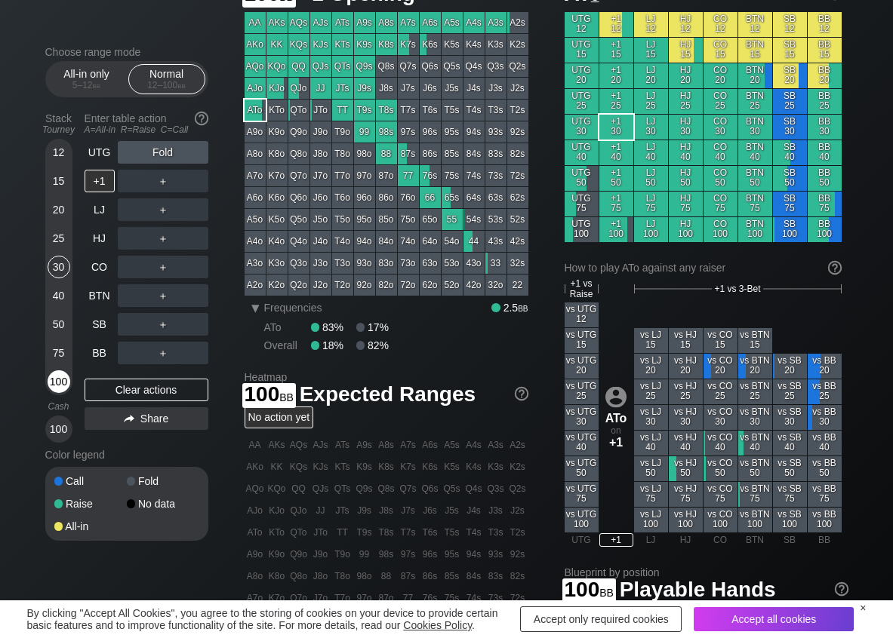
click at [55, 381] on div "100" at bounding box center [59, 381] width 23 height 23
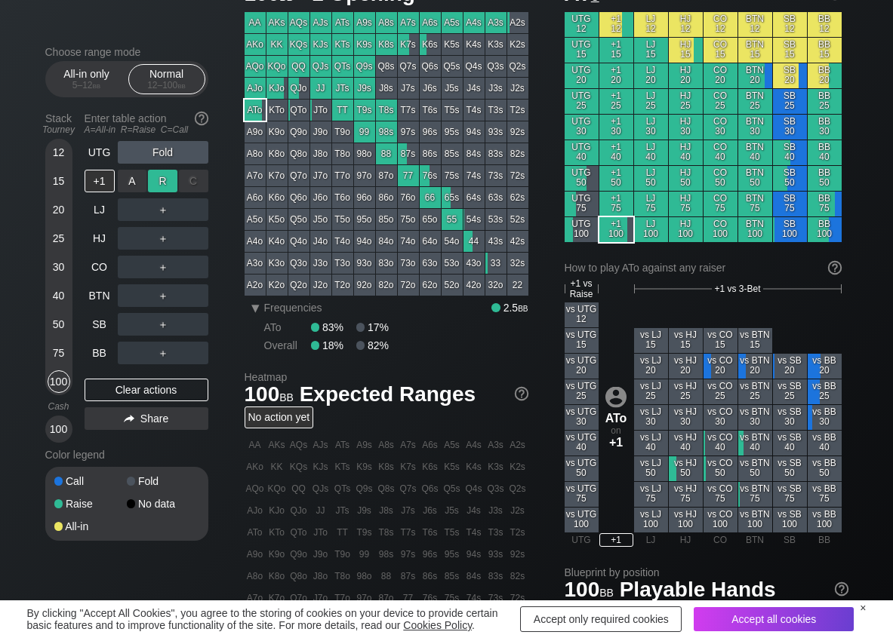
click at [161, 184] on div "R ✕" at bounding box center [162, 181] width 29 height 23
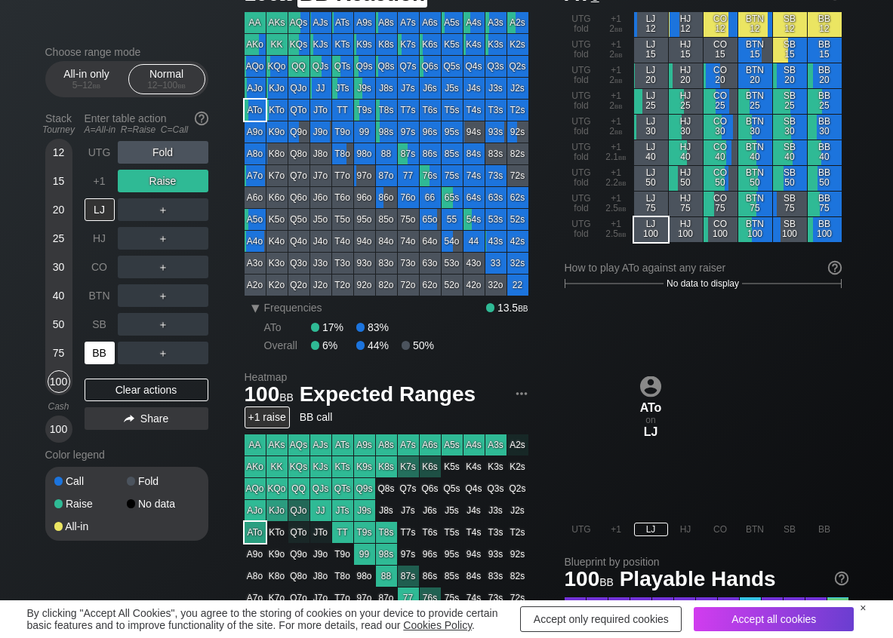
click at [97, 349] on div "BB" at bounding box center [100, 353] width 30 height 23
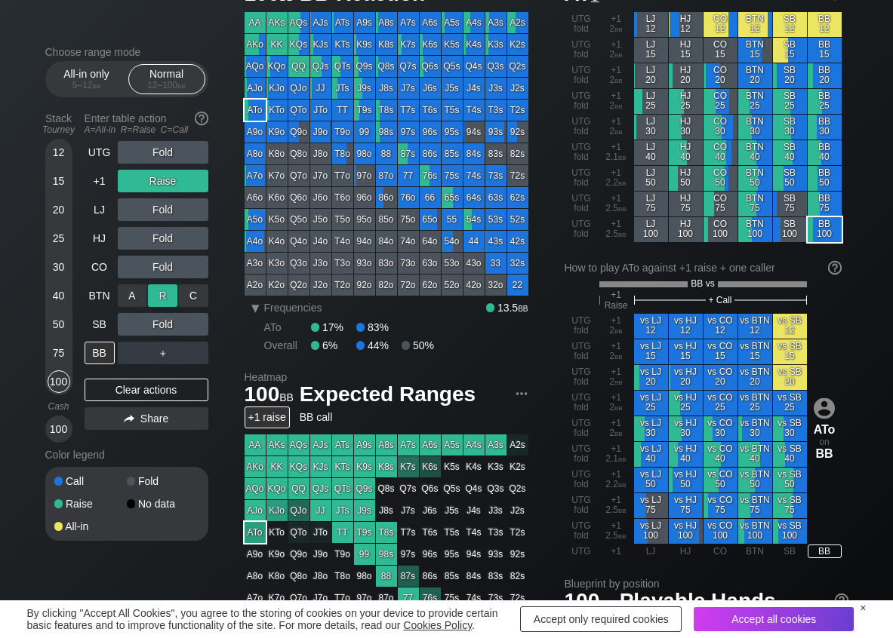
click at [171, 294] on div "R ✕" at bounding box center [162, 295] width 29 height 23
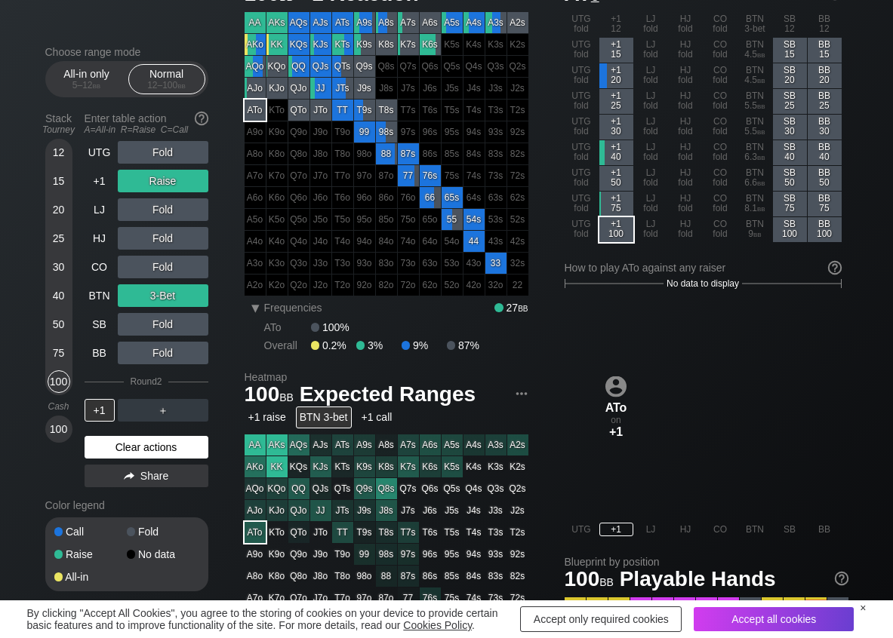
click at [118, 444] on div "Clear actions" at bounding box center [147, 447] width 124 height 23
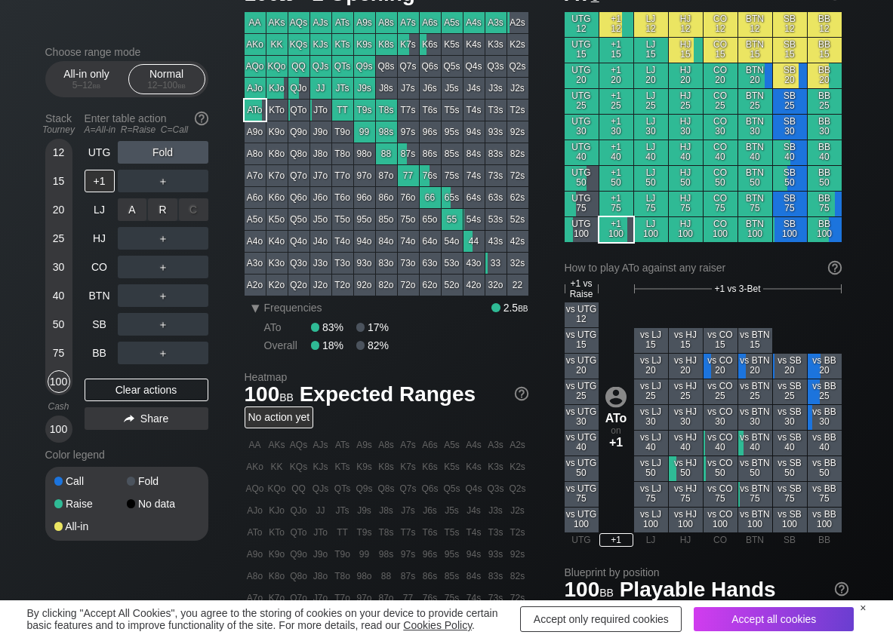
click at [168, 211] on div "R ✕" at bounding box center [162, 209] width 29 height 23
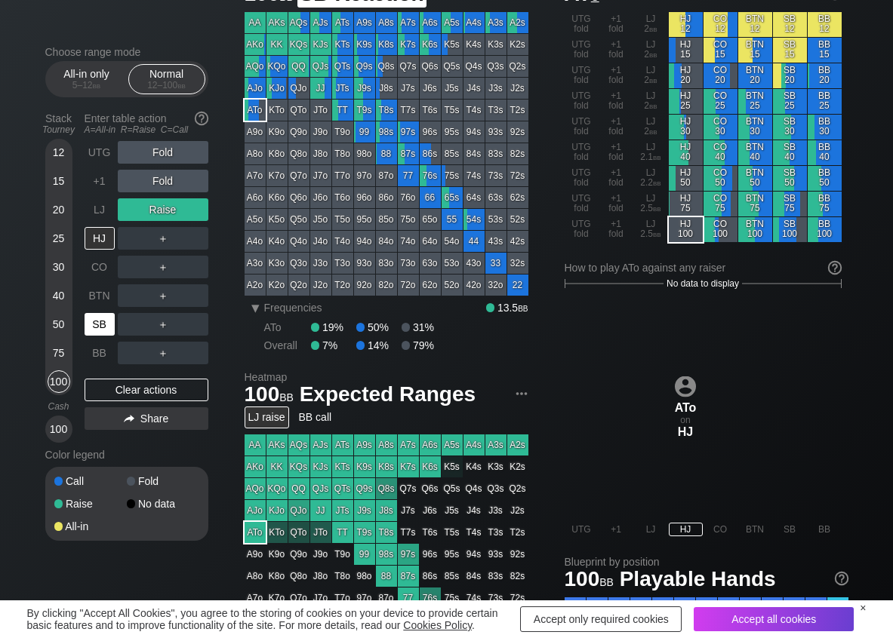
click at [99, 318] on div "SB" at bounding box center [100, 324] width 30 height 23
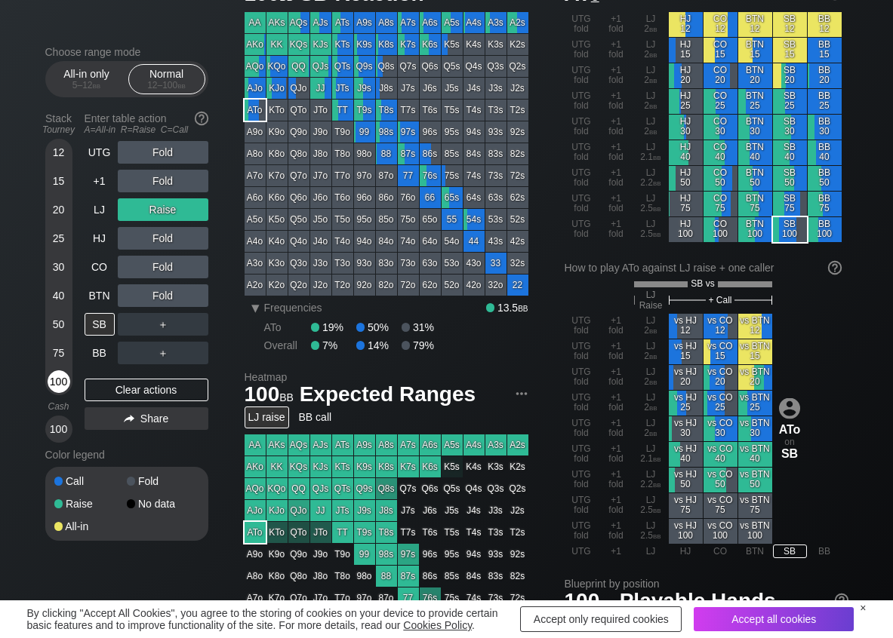
click at [66, 381] on div "100" at bounding box center [59, 381] width 23 height 23
click at [163, 297] on div "R ✕" at bounding box center [162, 295] width 29 height 23
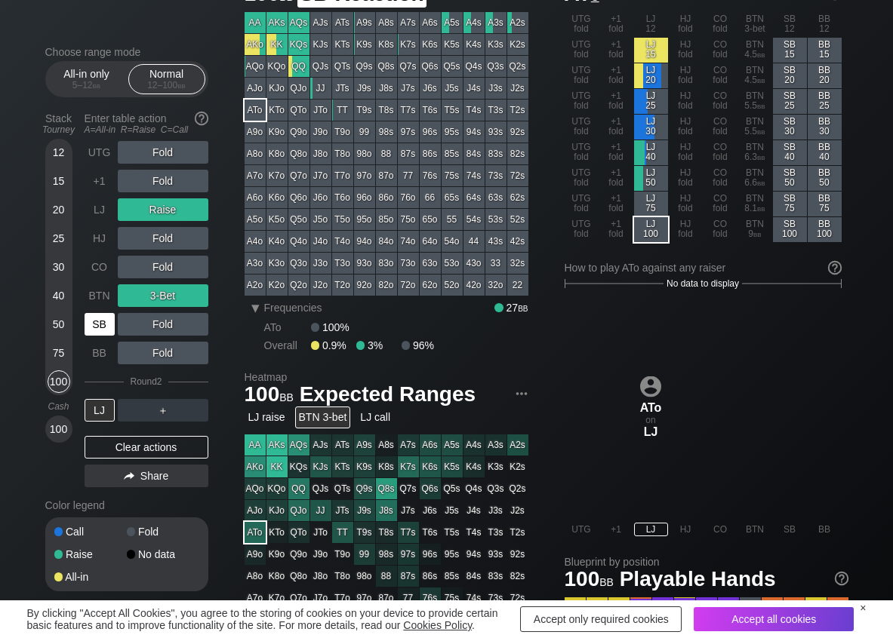
click at [94, 321] on div "SB" at bounding box center [100, 324] width 30 height 23
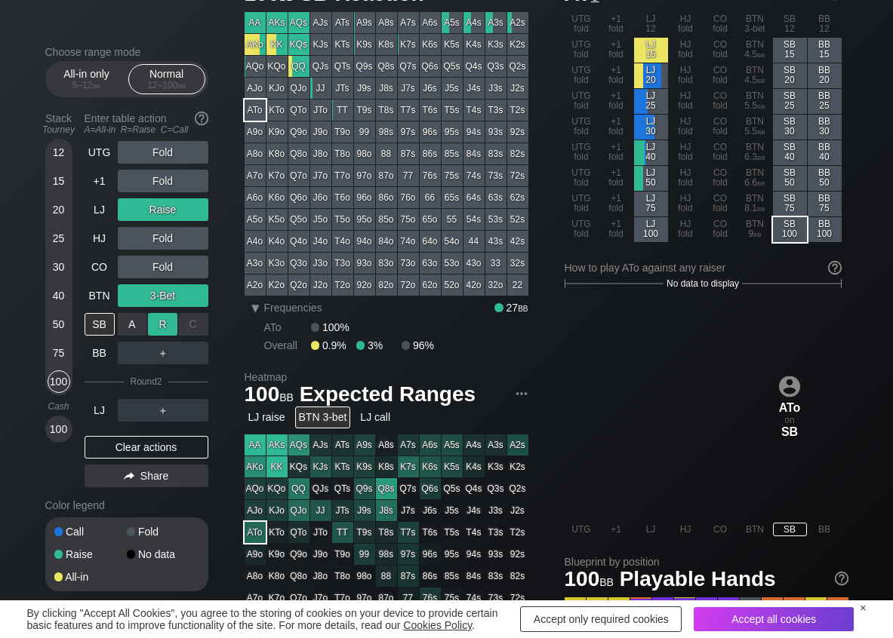
click at [166, 318] on div "R ✕" at bounding box center [162, 324] width 29 height 23
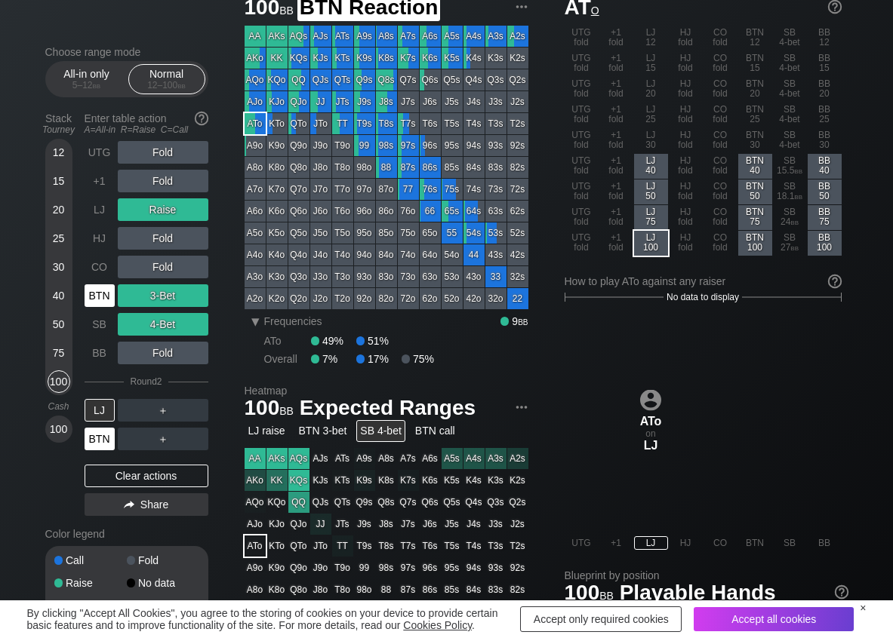
scroll to position [75, 0]
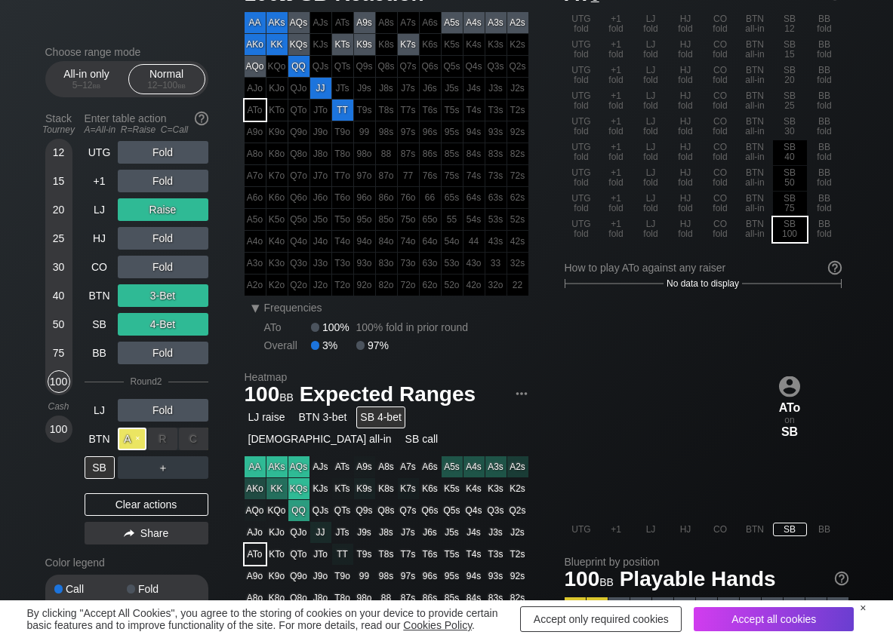
click at [131, 435] on div "A ✕" at bounding box center [132, 439] width 29 height 23
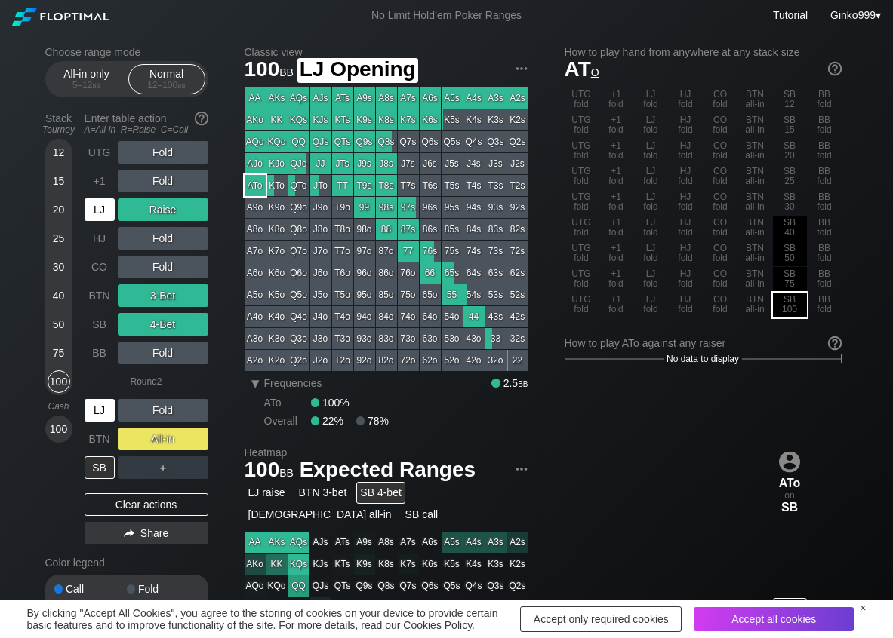
click at [103, 211] on div "LJ" at bounding box center [100, 209] width 30 height 23
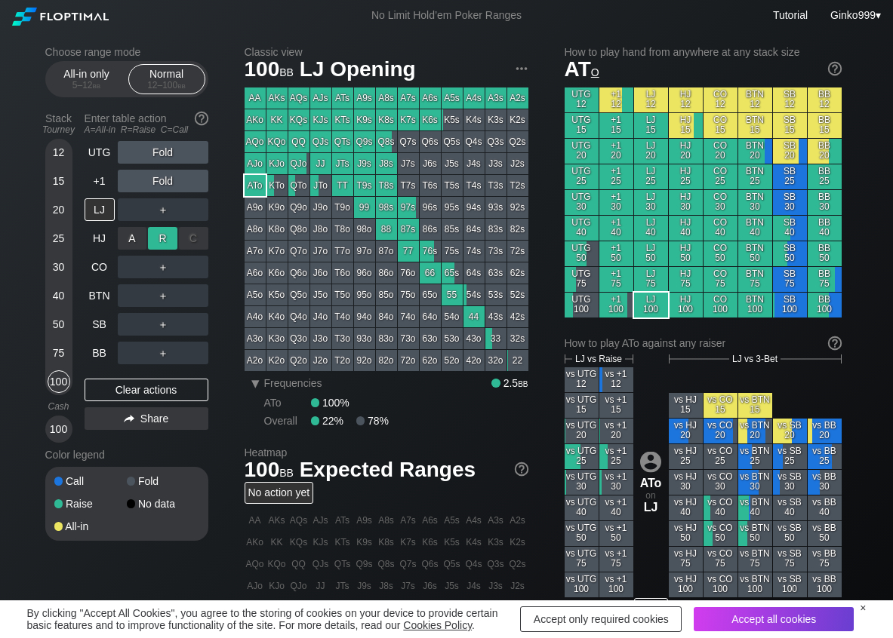
click at [157, 235] on div "R ✕" at bounding box center [162, 238] width 29 height 23
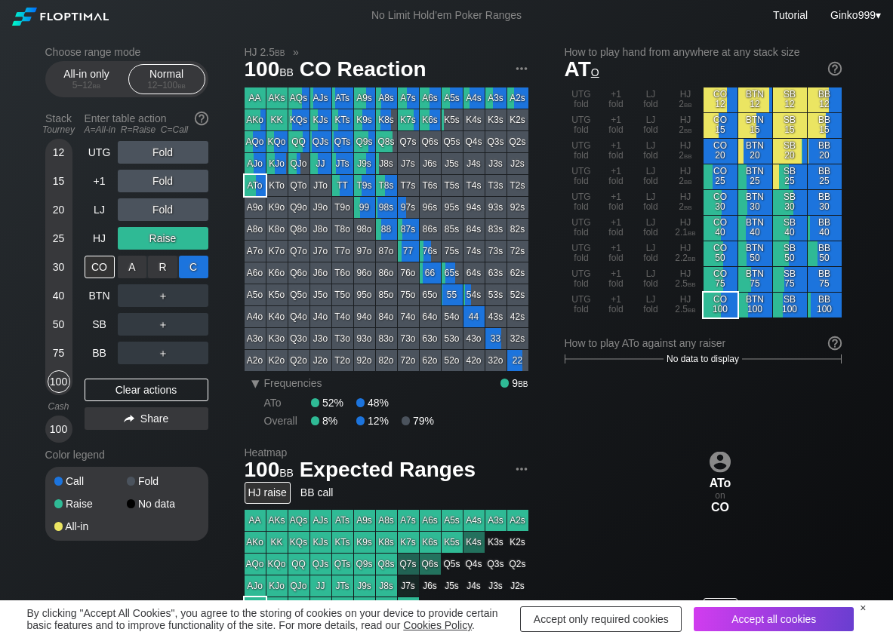
click at [200, 269] on div "C ✕" at bounding box center [193, 267] width 29 height 23
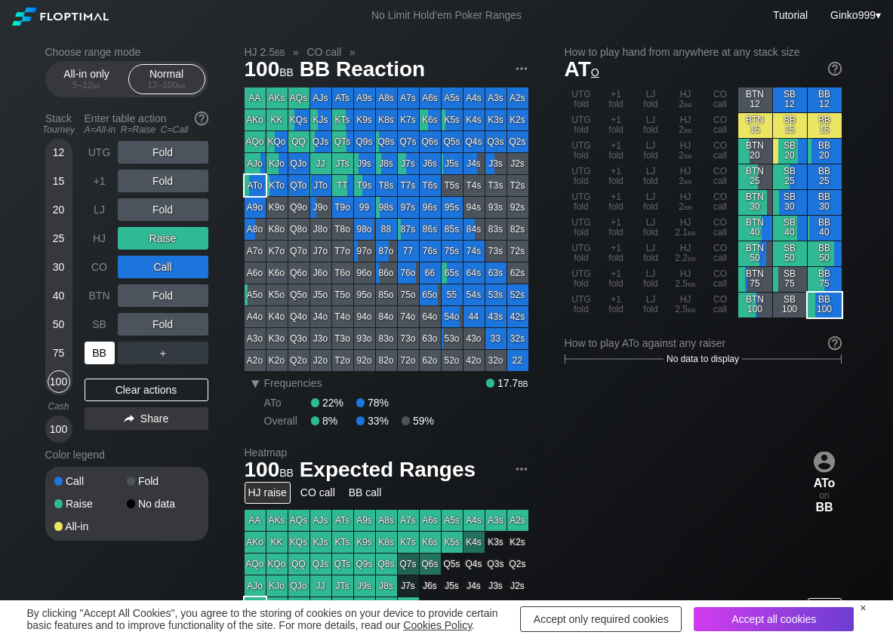
click at [106, 350] on div "BB" at bounding box center [100, 353] width 30 height 23
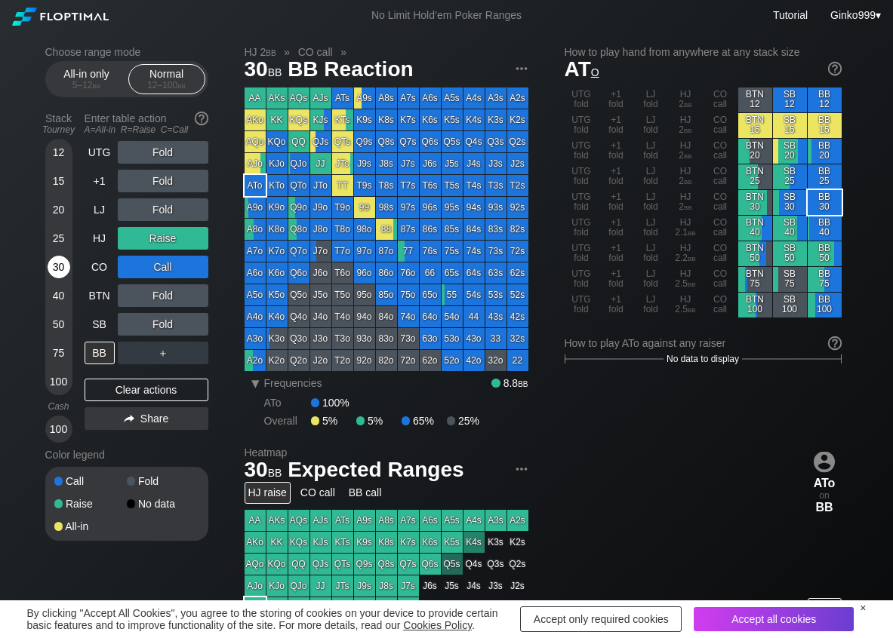
click at [59, 266] on div "30" at bounding box center [59, 267] width 23 height 23
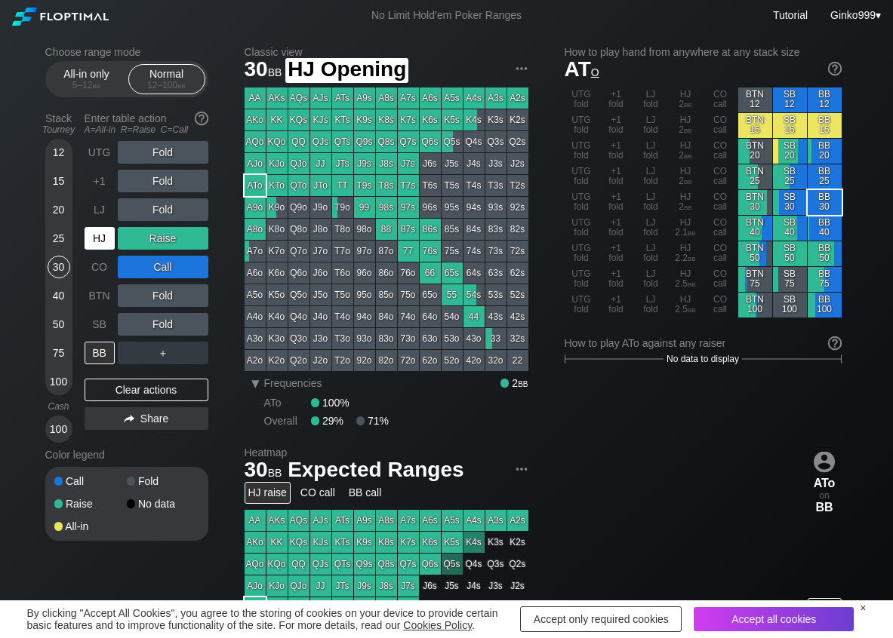
click at [103, 237] on div "HJ" at bounding box center [100, 238] width 30 height 23
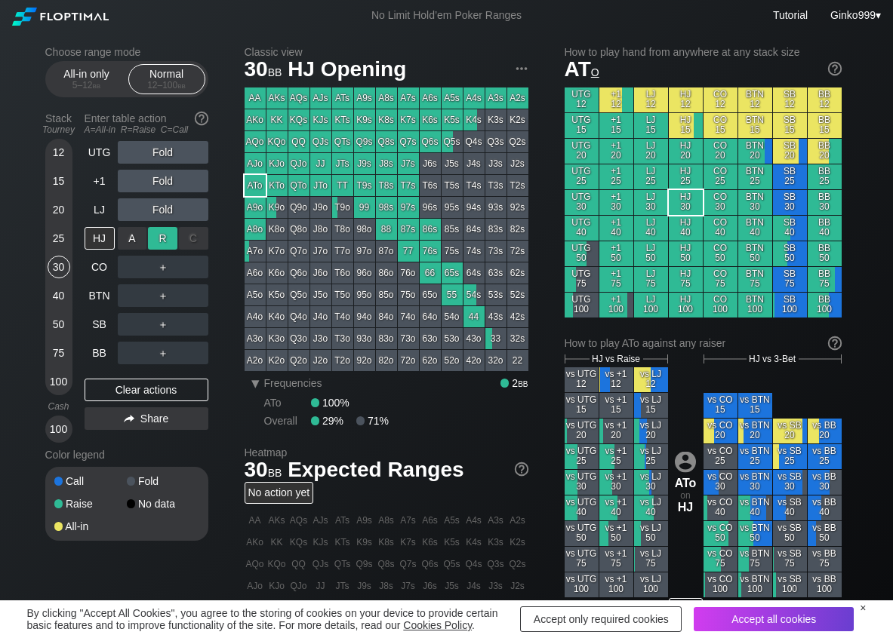
click at [155, 238] on div "R ✕" at bounding box center [162, 238] width 29 height 23
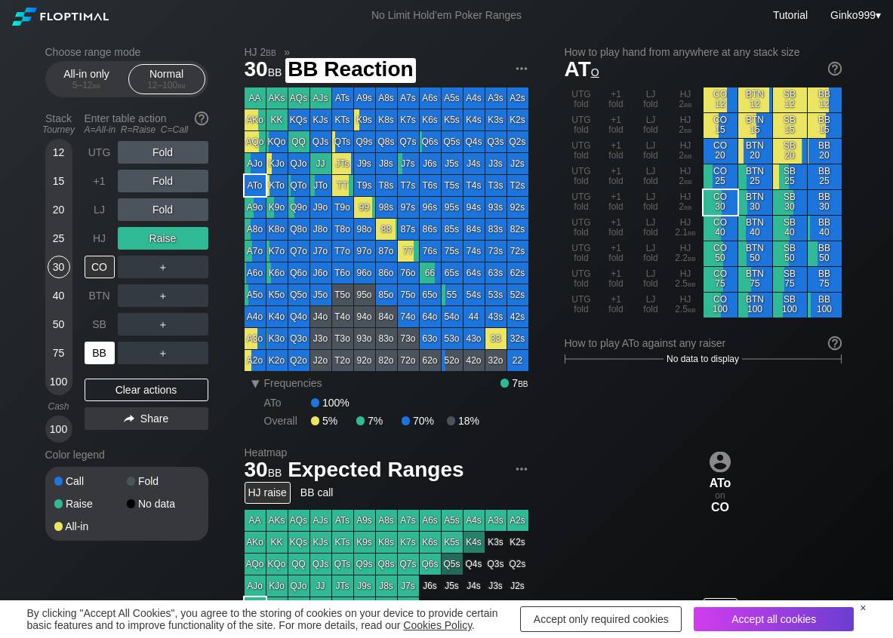
click at [103, 354] on div "BB" at bounding box center [100, 353] width 30 height 23
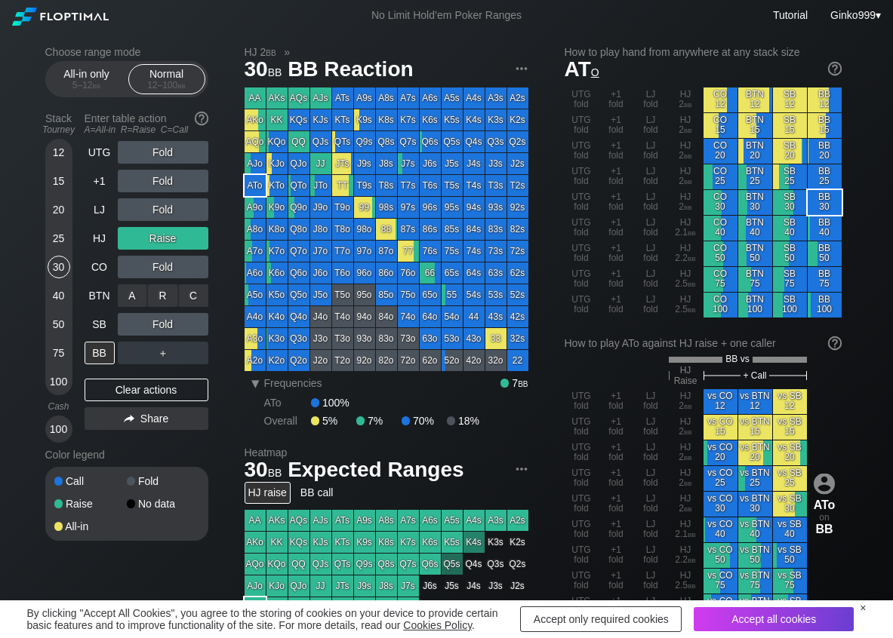
click at [163, 301] on div "R ✕" at bounding box center [162, 295] width 29 height 23
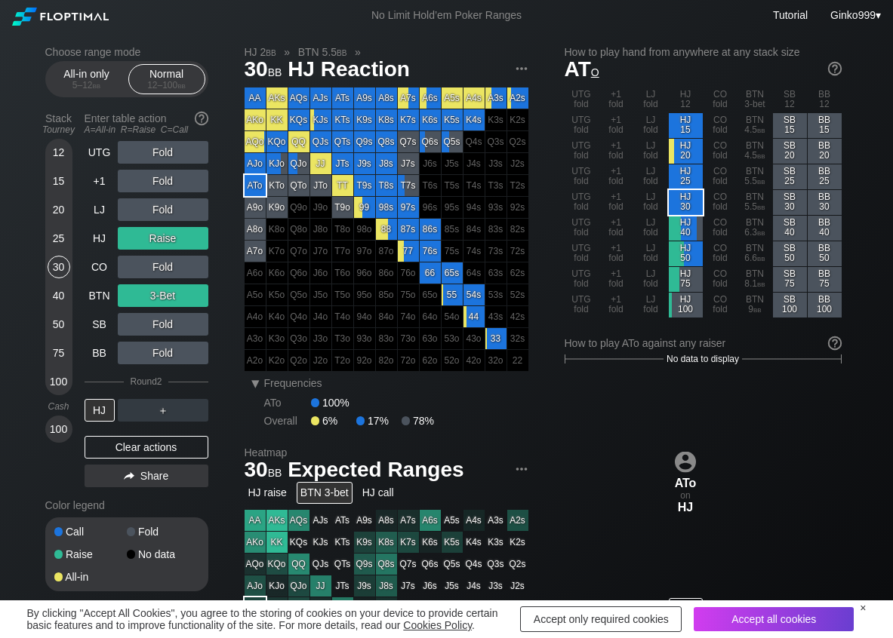
scroll to position [75, 0]
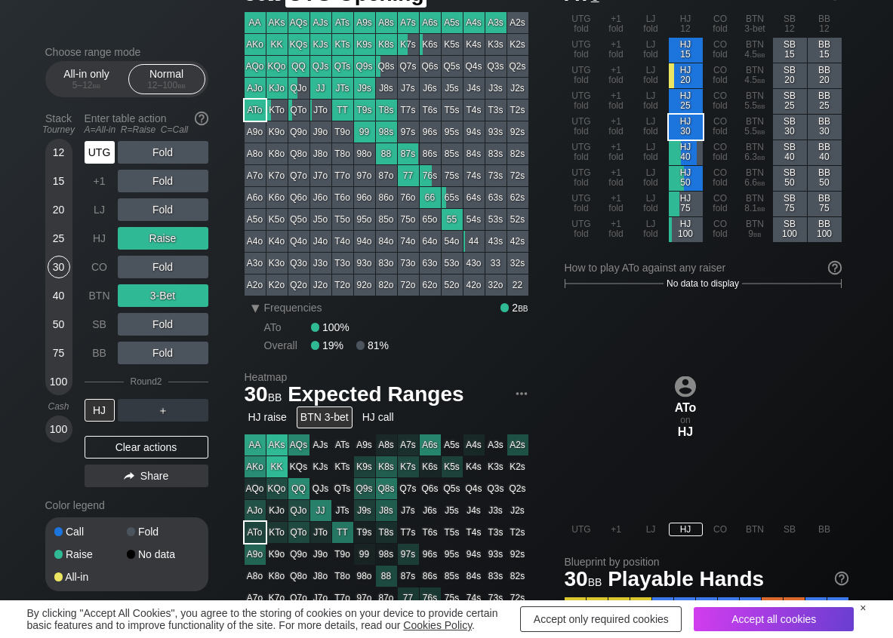
drag, startPoint x: 94, startPoint y: 143, endPoint x: 100, endPoint y: 149, distance: 8.0
click at [95, 145] on div "UTG" at bounding box center [100, 152] width 30 height 23
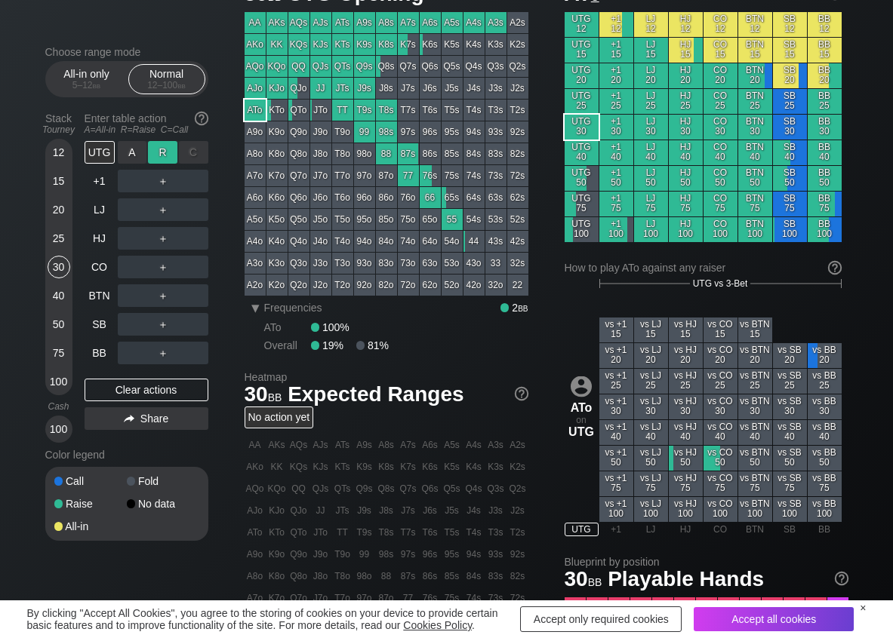
click at [158, 151] on div "R ✕" at bounding box center [162, 152] width 29 height 23
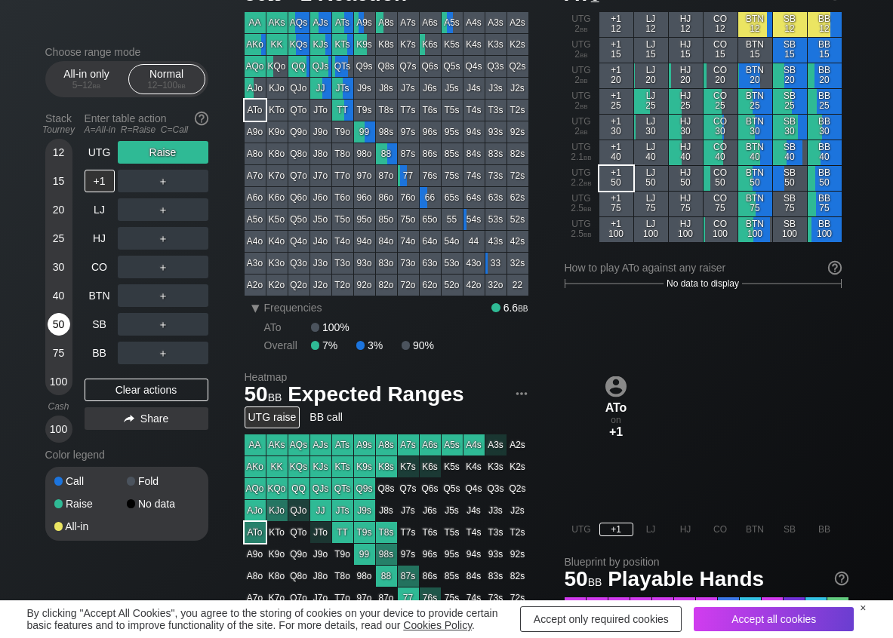
click at [61, 323] on div "50" at bounding box center [59, 324] width 23 height 23
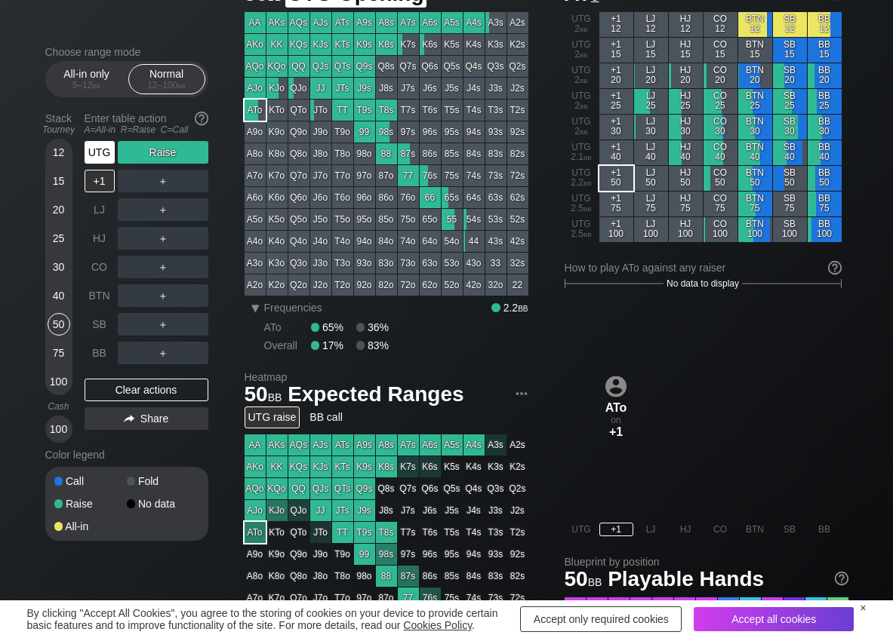
drag, startPoint x: 106, startPoint y: 146, endPoint x: 149, endPoint y: 208, distance: 76.0
click at [106, 149] on div "UTG" at bounding box center [100, 152] width 30 height 23
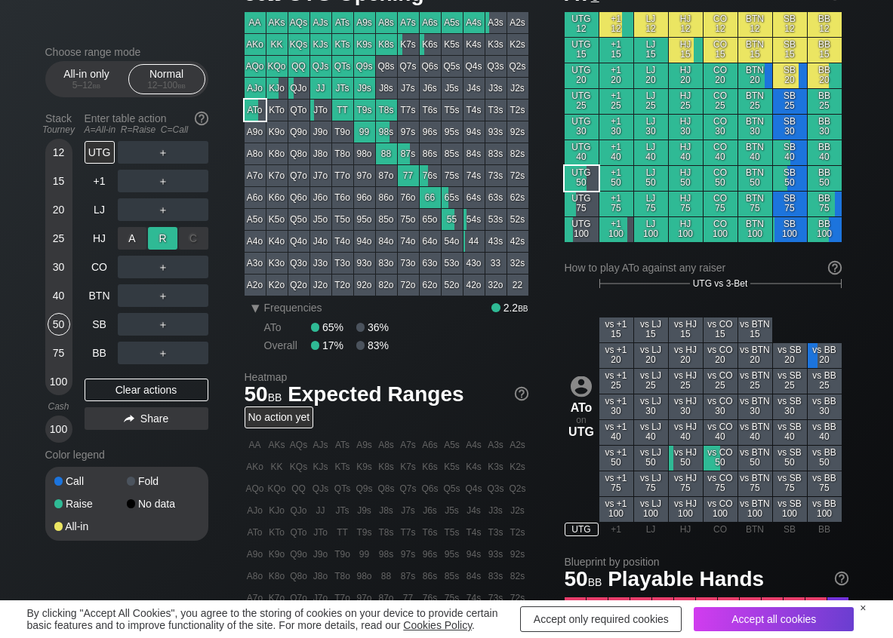
click at [159, 235] on div "R ✕" at bounding box center [162, 238] width 29 height 23
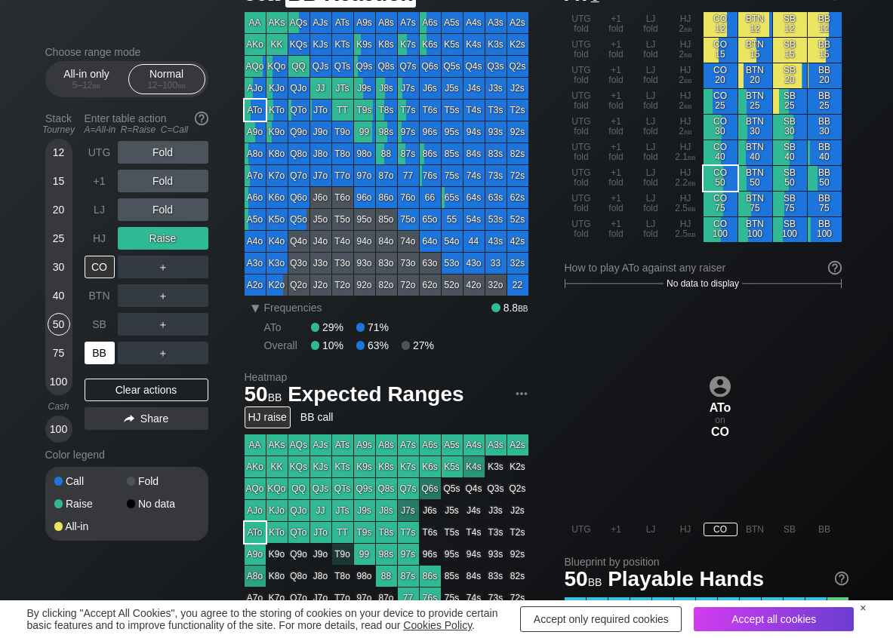
click at [98, 352] on div "BB" at bounding box center [100, 353] width 30 height 23
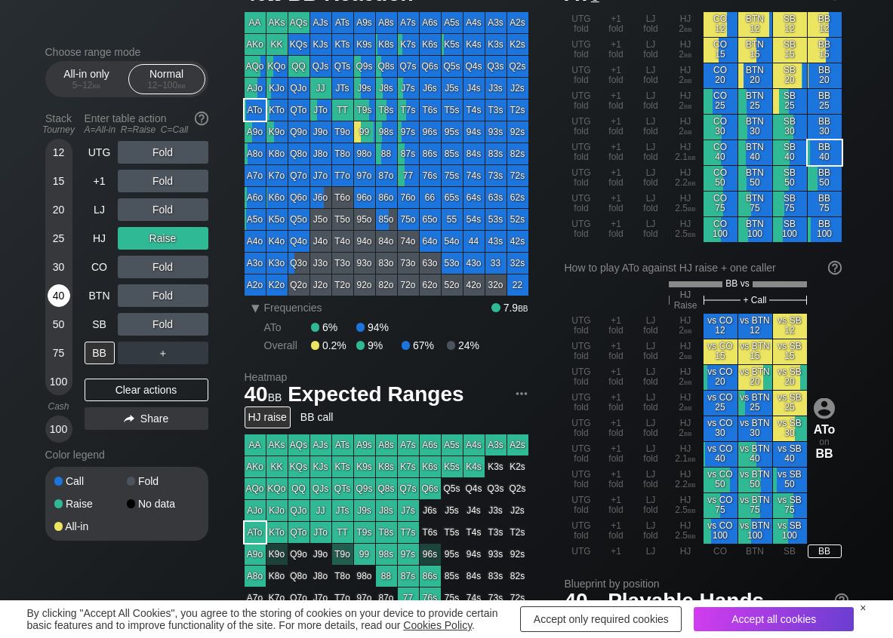
click at [57, 294] on div "40" at bounding box center [59, 295] width 23 height 23
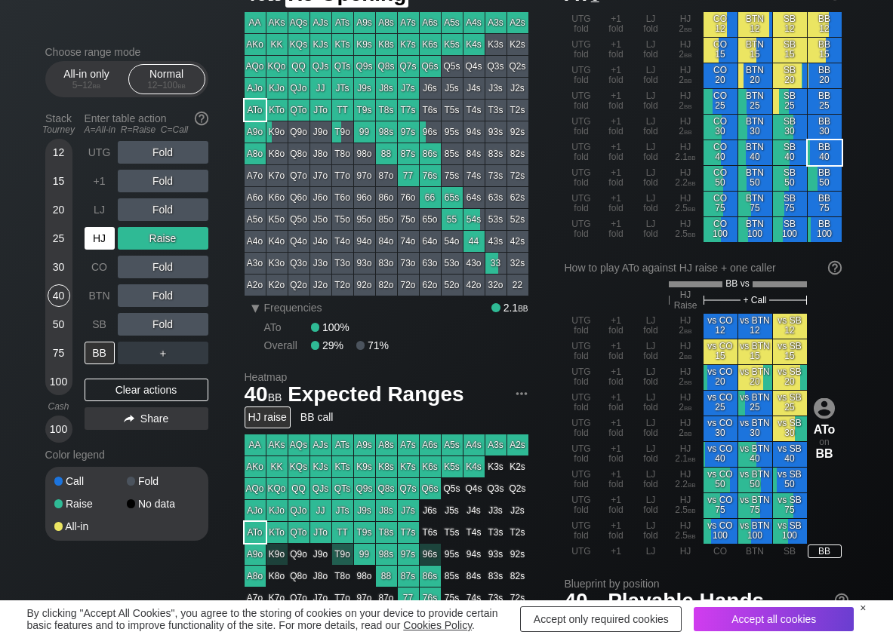
click at [107, 236] on div "HJ" at bounding box center [100, 238] width 30 height 23
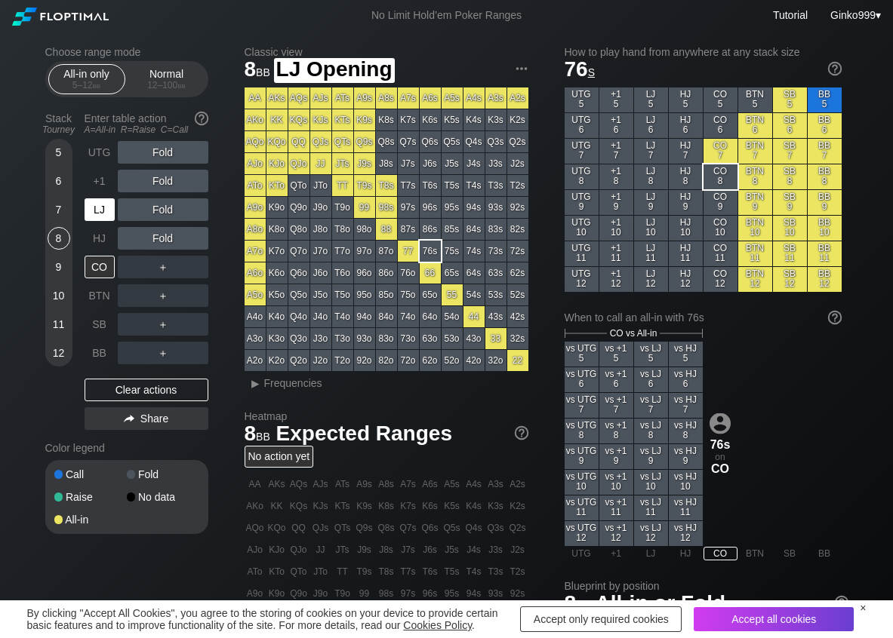
click at [88, 213] on div "LJ" at bounding box center [100, 209] width 30 height 23
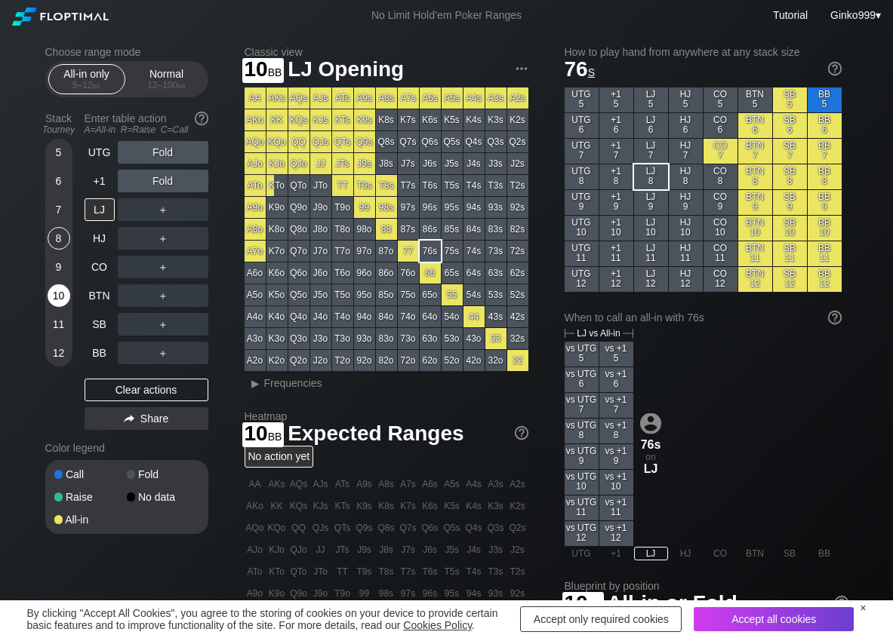
click at [65, 295] on div "10" at bounding box center [59, 295] width 23 height 23
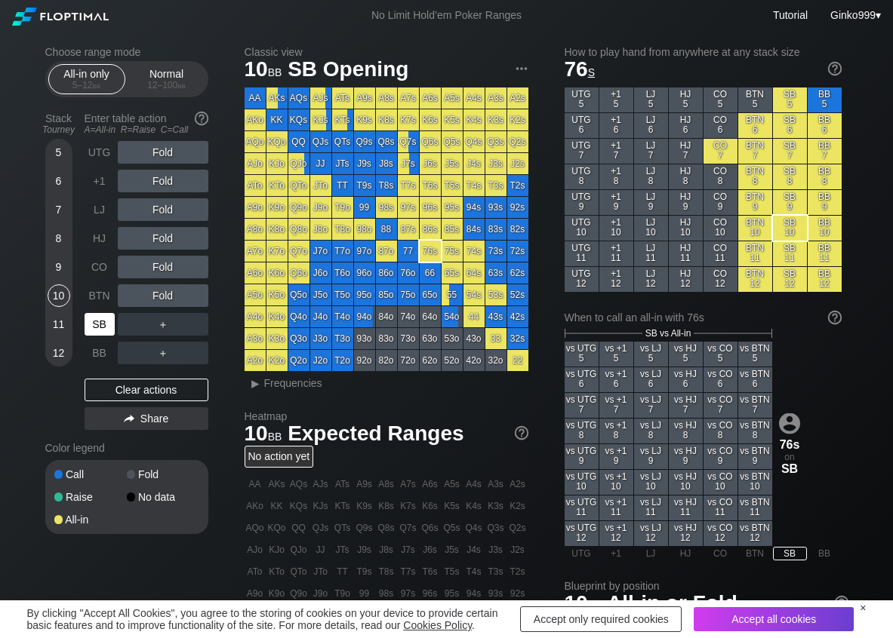
click at [98, 317] on div "SB" at bounding box center [100, 324] width 30 height 23
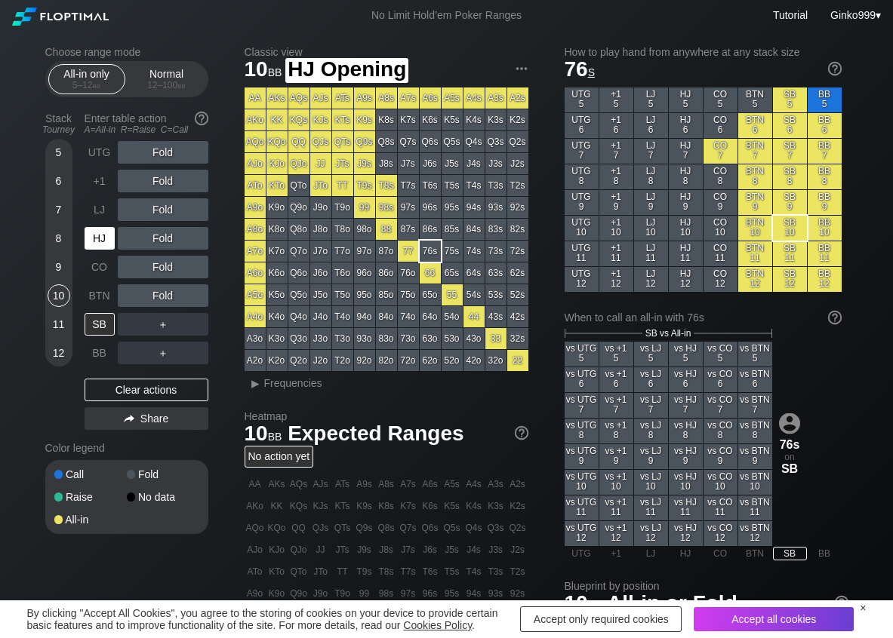
drag, startPoint x: 104, startPoint y: 241, endPoint x: 93, endPoint y: 232, distance: 14.0
click at [103, 240] on div "HJ" at bounding box center [100, 238] width 30 height 23
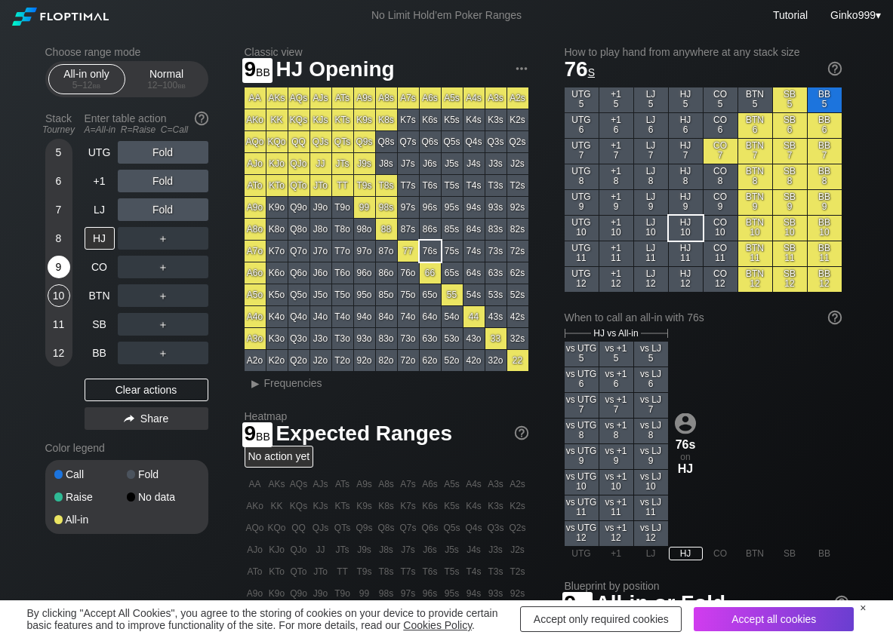
click at [64, 269] on div "9" at bounding box center [59, 267] width 23 height 23
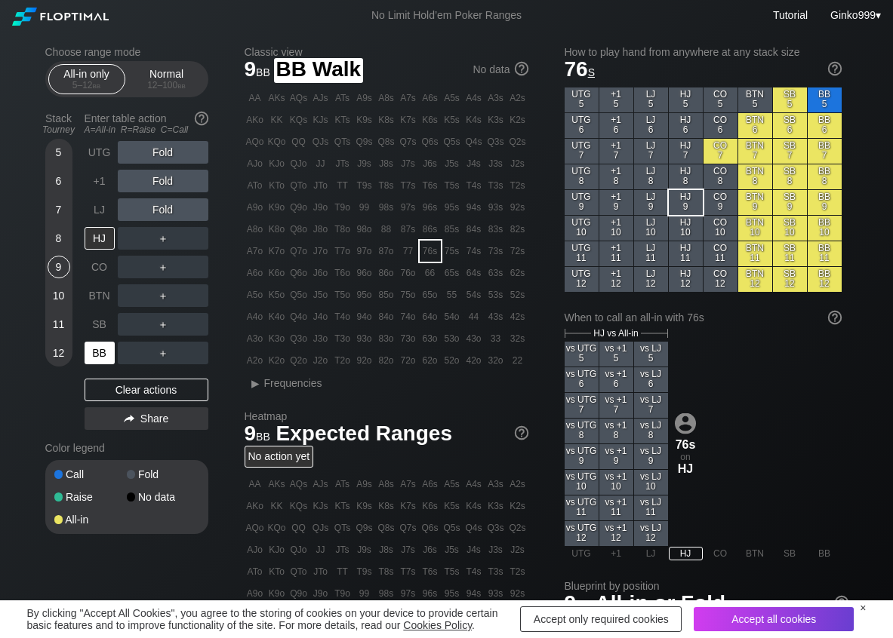
click at [102, 349] on div "BB" at bounding box center [100, 353] width 30 height 23
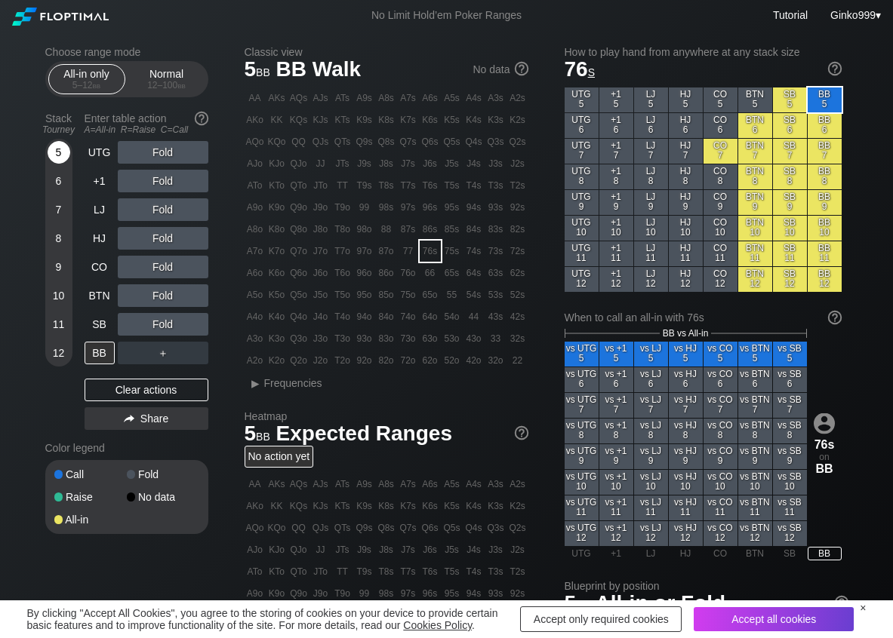
click at [48, 143] on div "5" at bounding box center [59, 155] width 23 height 29
click at [132, 297] on div "A ✕" at bounding box center [132, 295] width 29 height 23
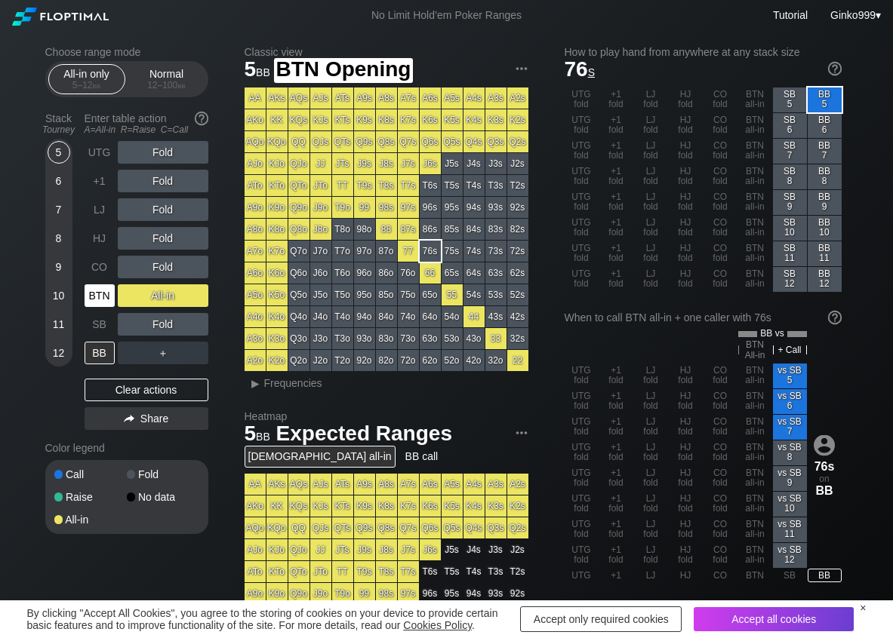
click at [97, 300] on div "BTN" at bounding box center [100, 295] width 30 height 23
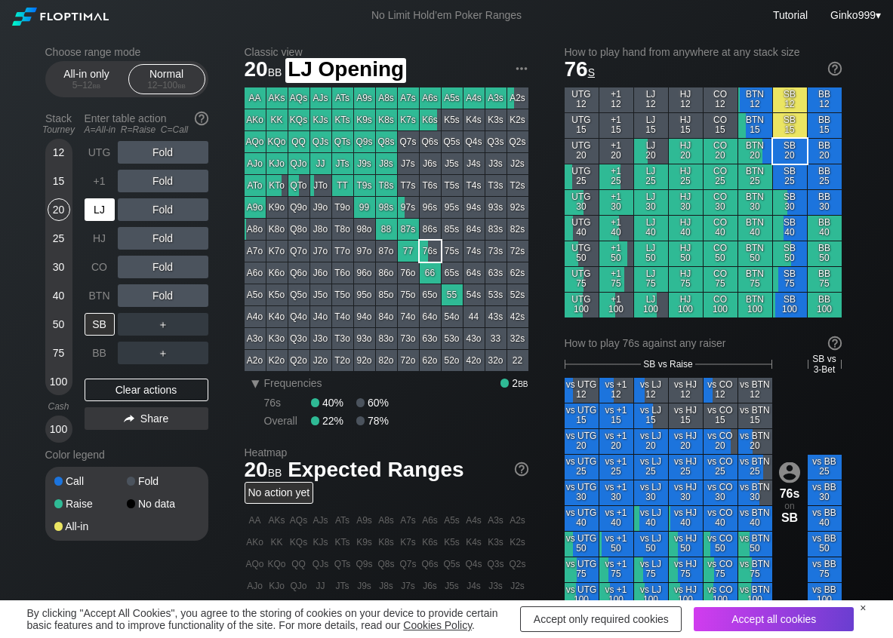
drag, startPoint x: 100, startPoint y: 207, endPoint x: 57, endPoint y: 177, distance: 51.5
click at [98, 208] on div "LJ" at bounding box center [100, 209] width 30 height 23
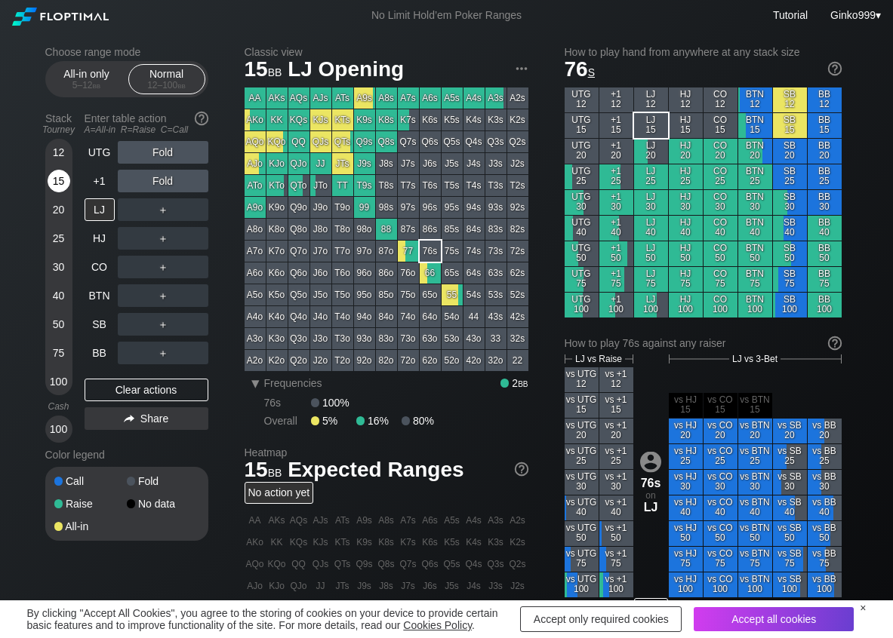
click at [57, 177] on div "15" at bounding box center [59, 181] width 23 height 23
click at [164, 232] on div "R ✕" at bounding box center [162, 238] width 29 height 23
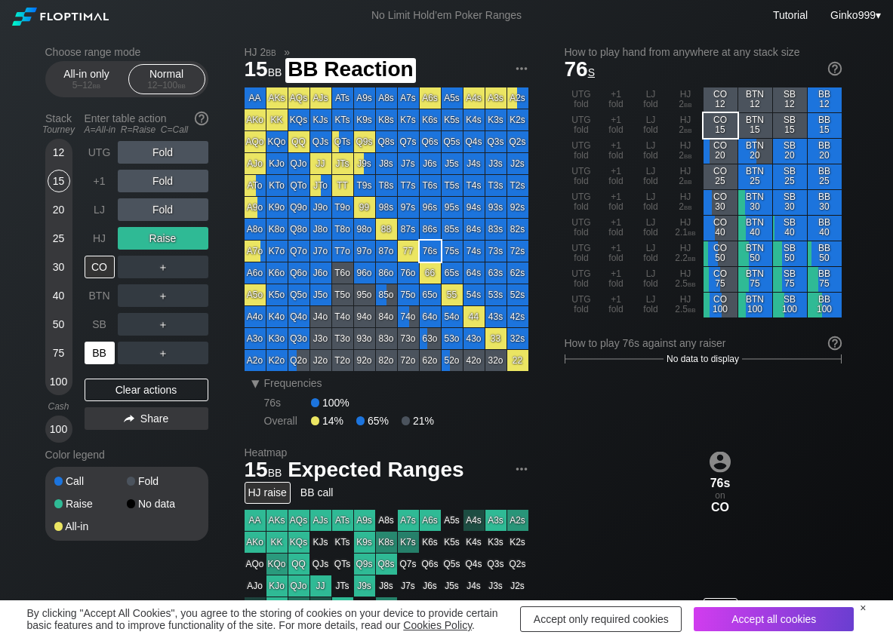
click at [103, 352] on div "BB" at bounding box center [100, 353] width 30 height 23
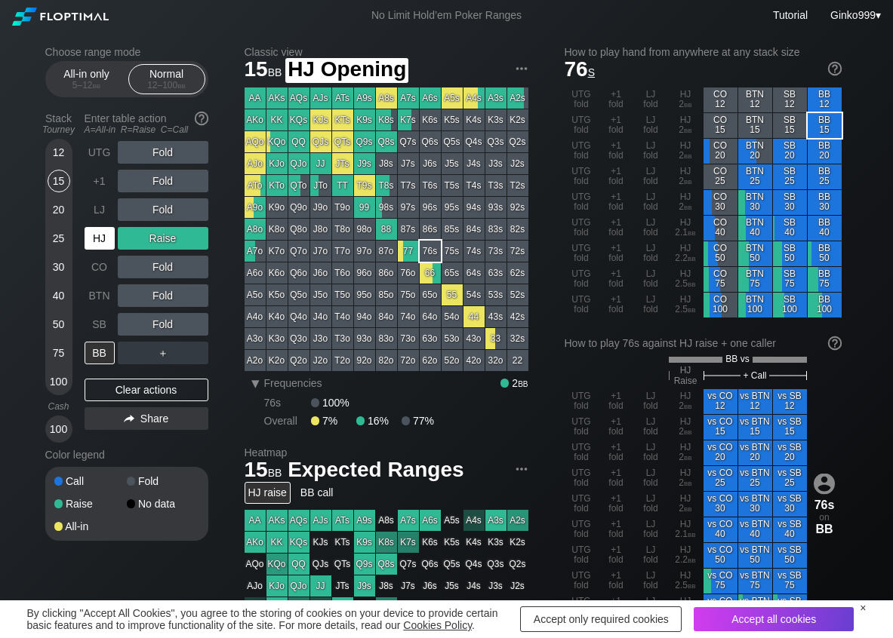
click at [100, 239] on div "HJ" at bounding box center [100, 238] width 30 height 23
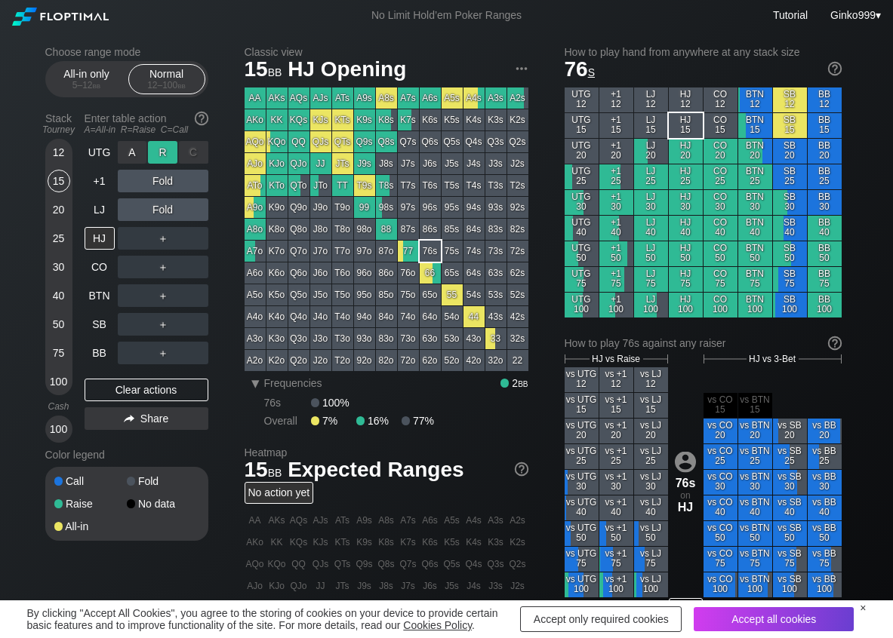
click at [162, 144] on div "R ✕" at bounding box center [162, 152] width 29 height 23
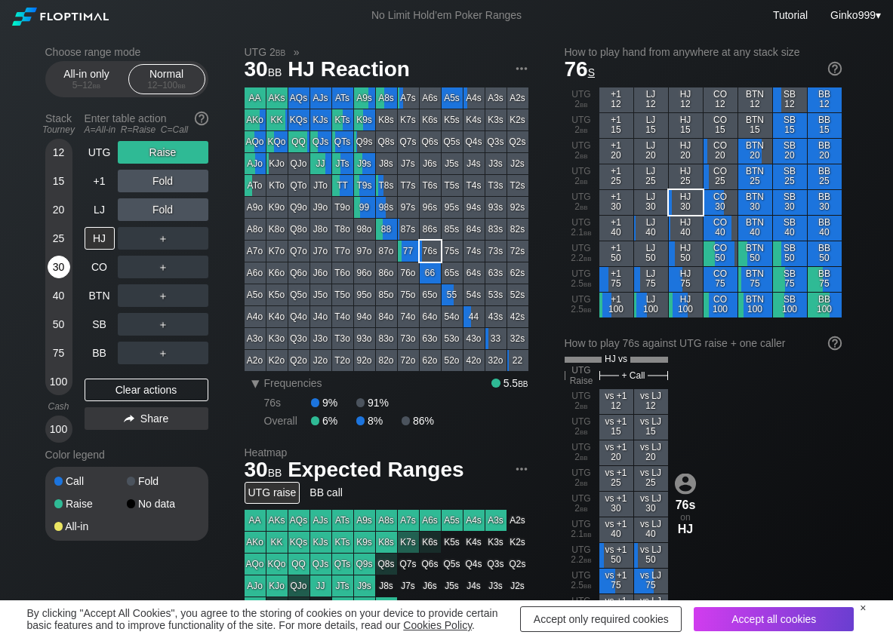
click at [69, 260] on div "30" at bounding box center [59, 270] width 23 height 29
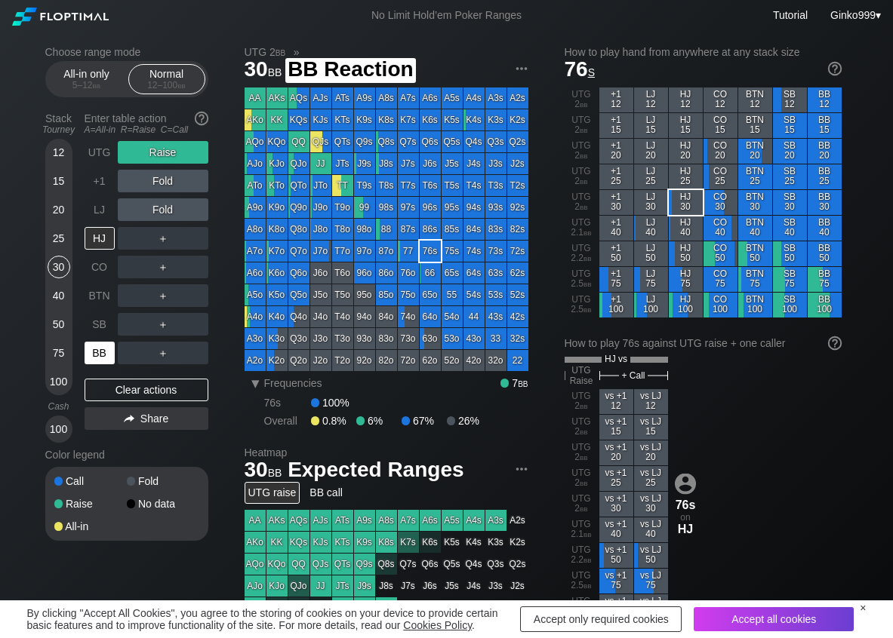
click at [101, 343] on div "BB" at bounding box center [100, 353] width 30 height 23
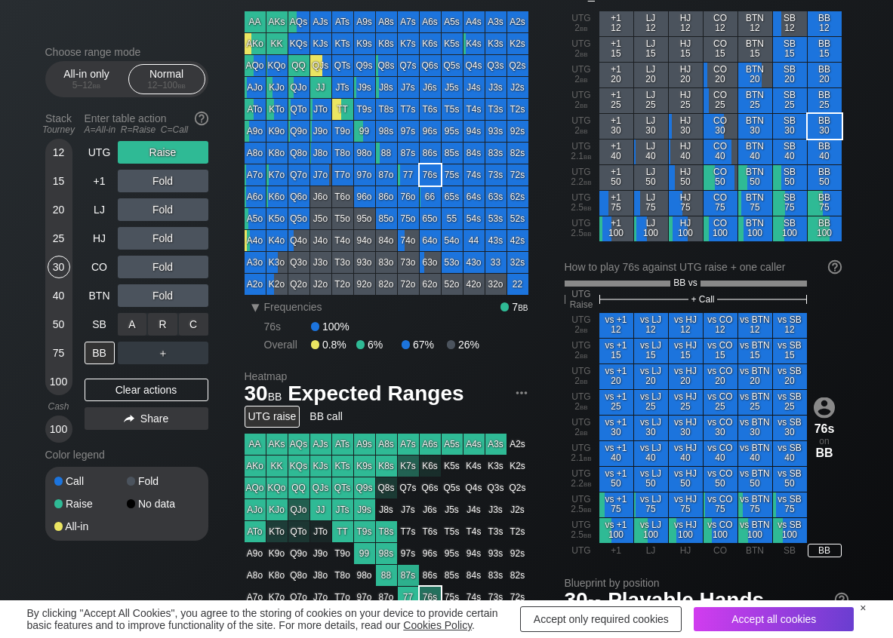
scroll to position [75, 0]
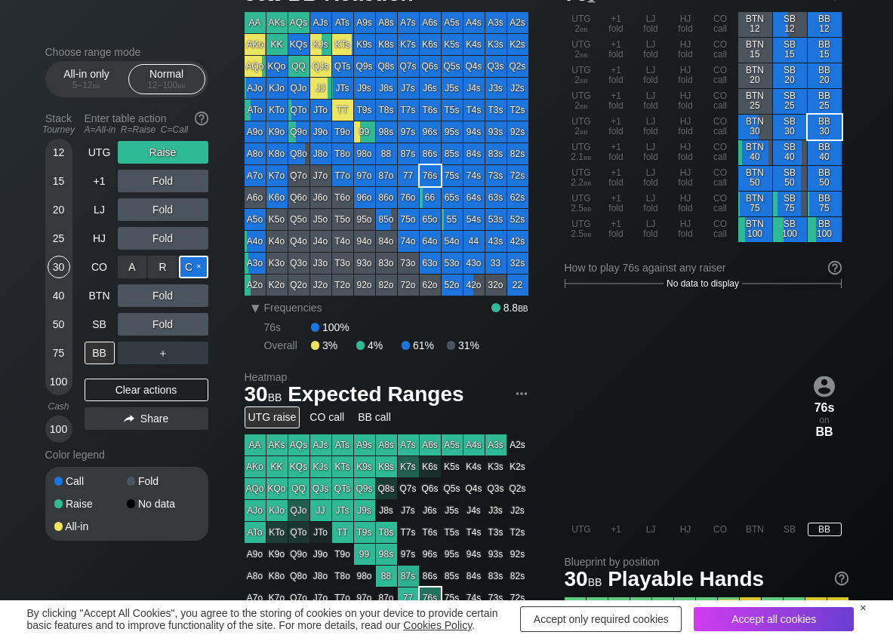
click at [204, 277] on div "C ✕" at bounding box center [193, 267] width 29 height 23
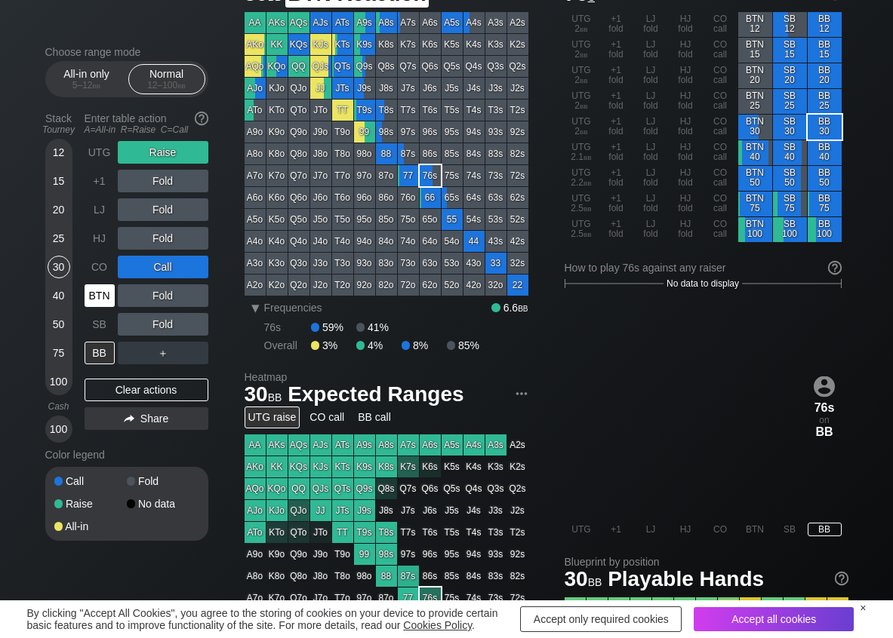
click at [105, 300] on div "BTN" at bounding box center [100, 295] width 30 height 23
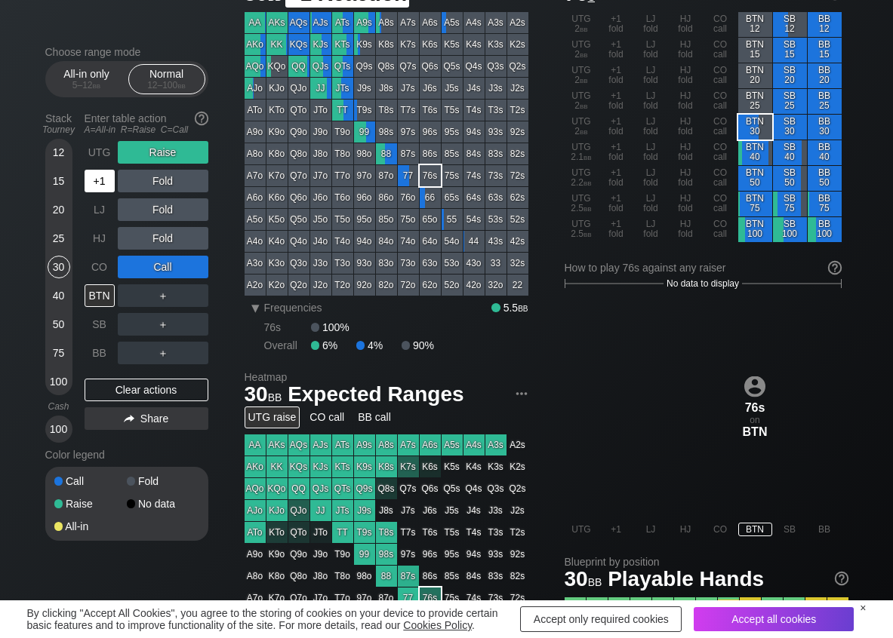
click at [107, 158] on div "UTG" at bounding box center [100, 152] width 30 height 23
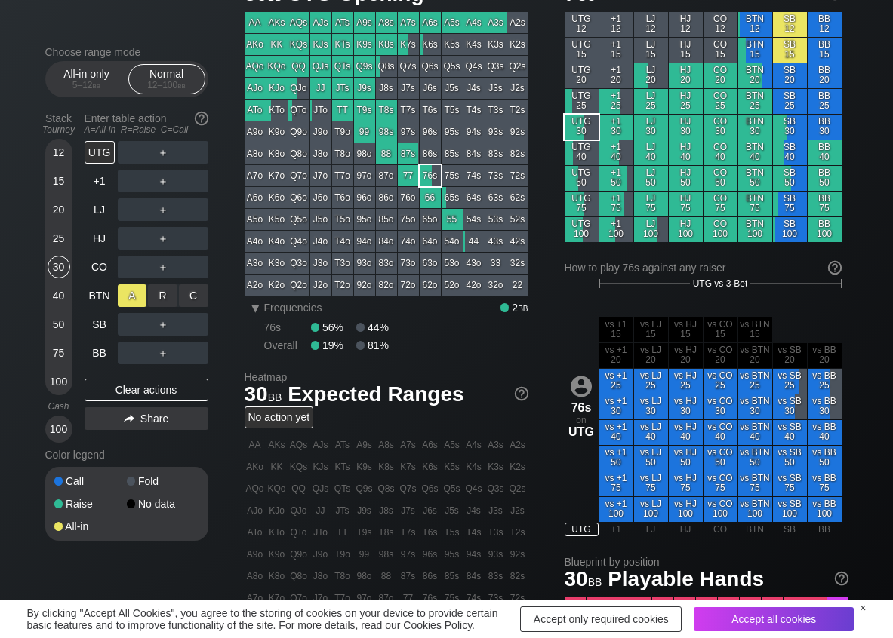
click at [147, 300] on div "A ✕ R ✕ C ✕" at bounding box center [163, 295] width 91 height 23
click at [142, 297] on div "A ✕" at bounding box center [132, 295] width 29 height 23
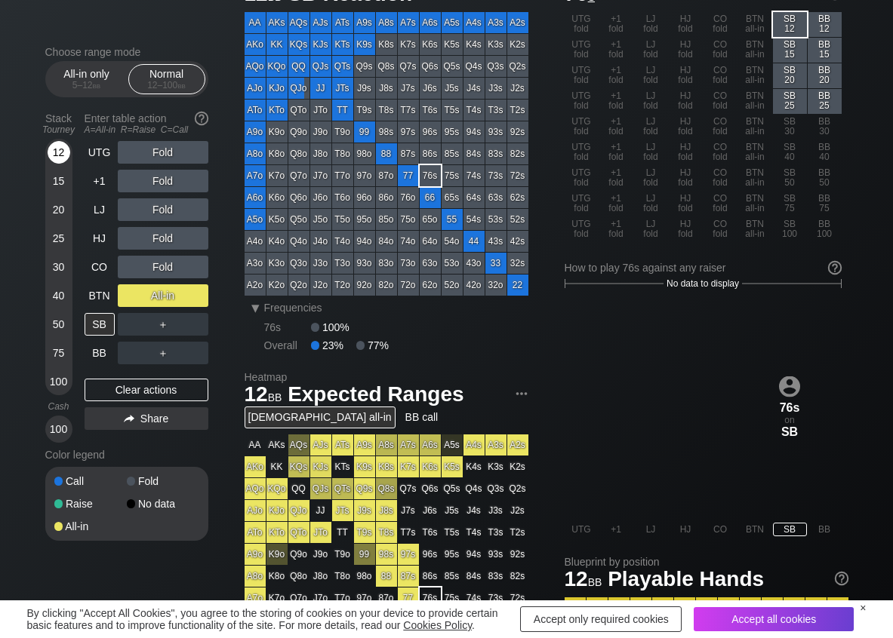
click at [57, 151] on div "12" at bounding box center [59, 152] width 23 height 23
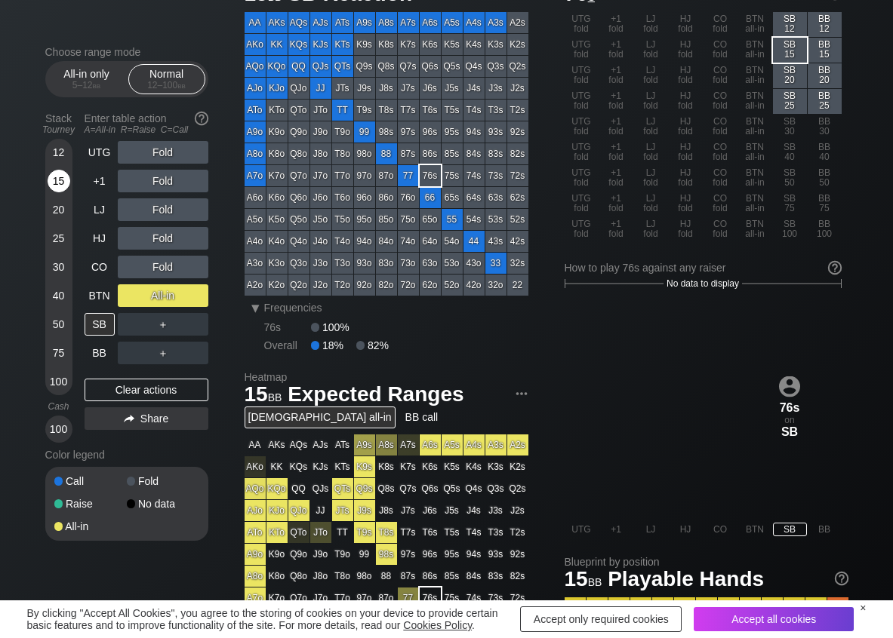
click at [57, 180] on div "15" at bounding box center [59, 181] width 23 height 23
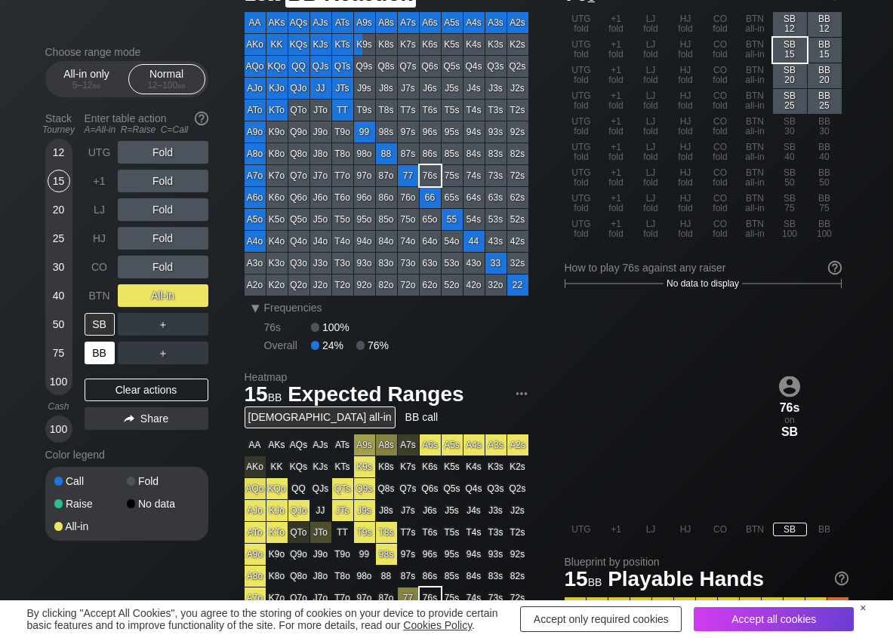
click at [94, 354] on div "BB" at bounding box center [100, 353] width 30 height 23
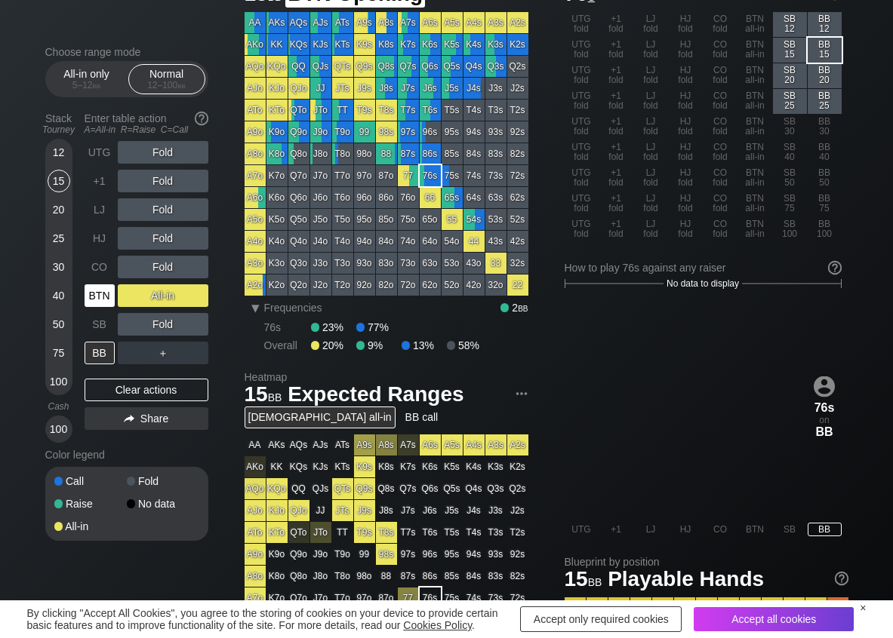
click at [96, 301] on div "BTN" at bounding box center [100, 295] width 30 height 23
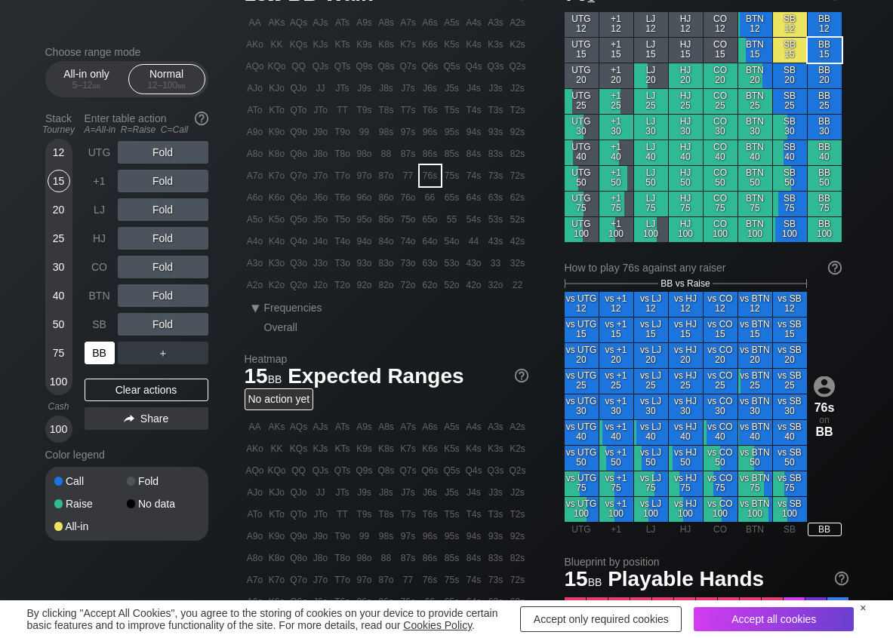
click at [95, 353] on div "BB" at bounding box center [100, 353] width 30 height 23
click at [153, 211] on div "R ✕" at bounding box center [162, 209] width 29 height 23
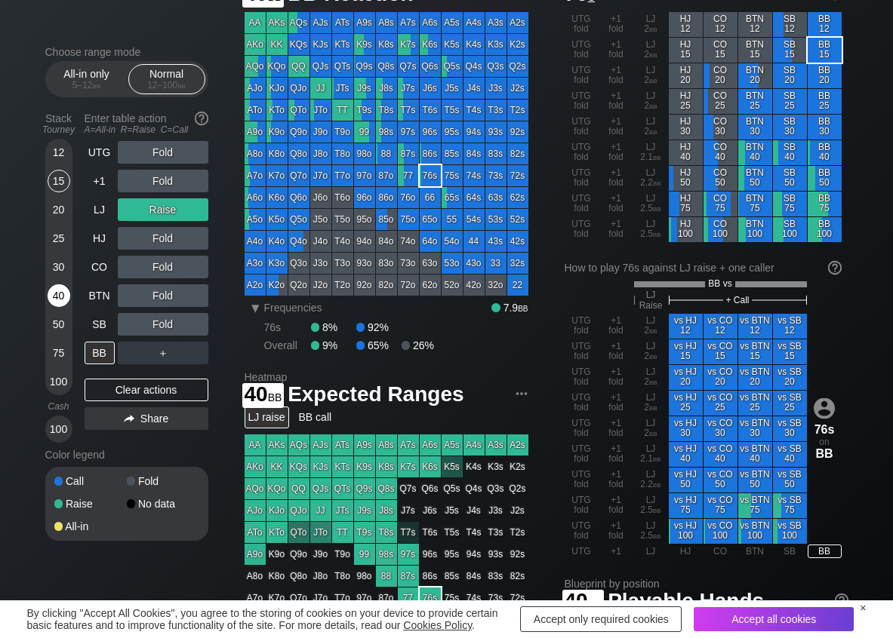
click at [63, 296] on div "40" at bounding box center [59, 295] width 23 height 23
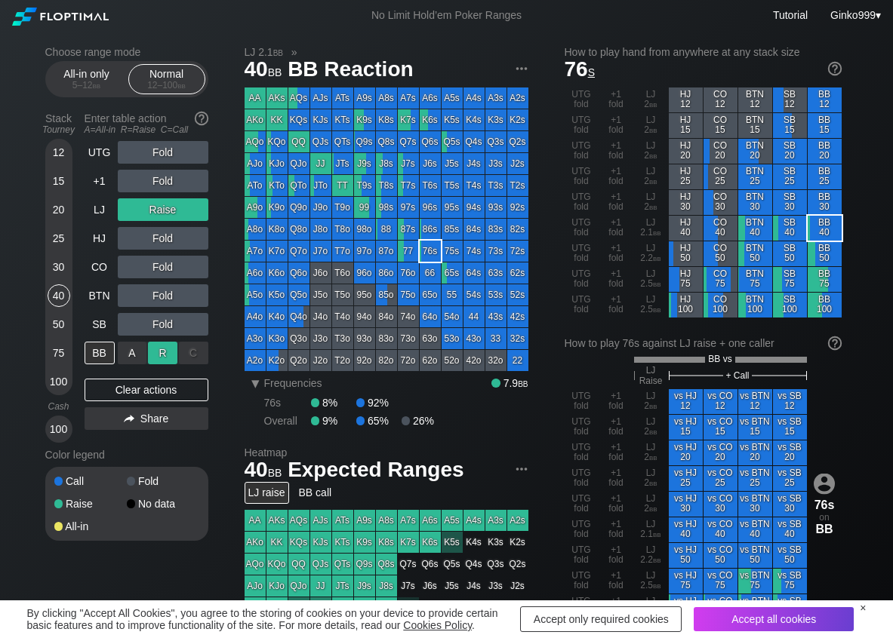
click at [151, 358] on div "R ✕" at bounding box center [162, 353] width 29 height 23
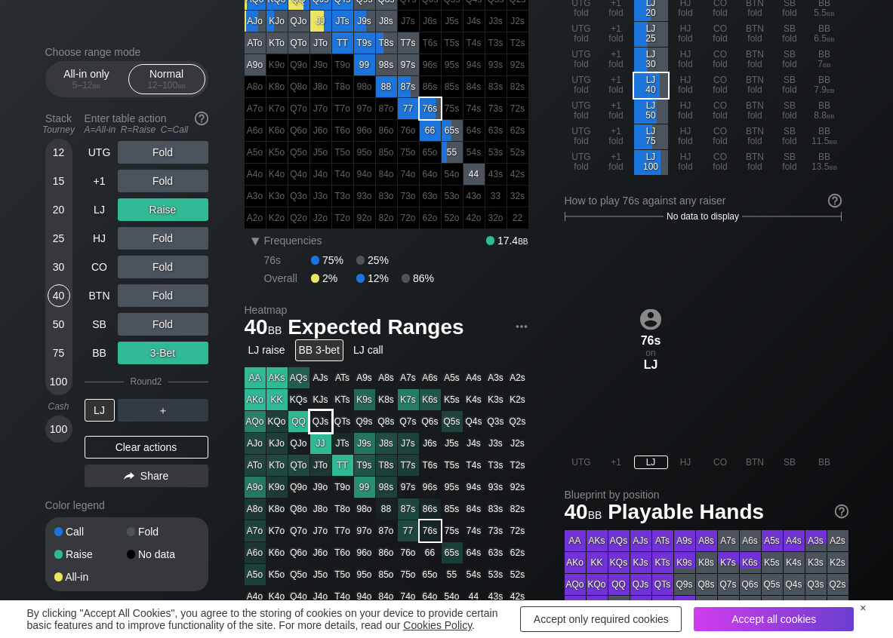
scroll to position [151, 0]
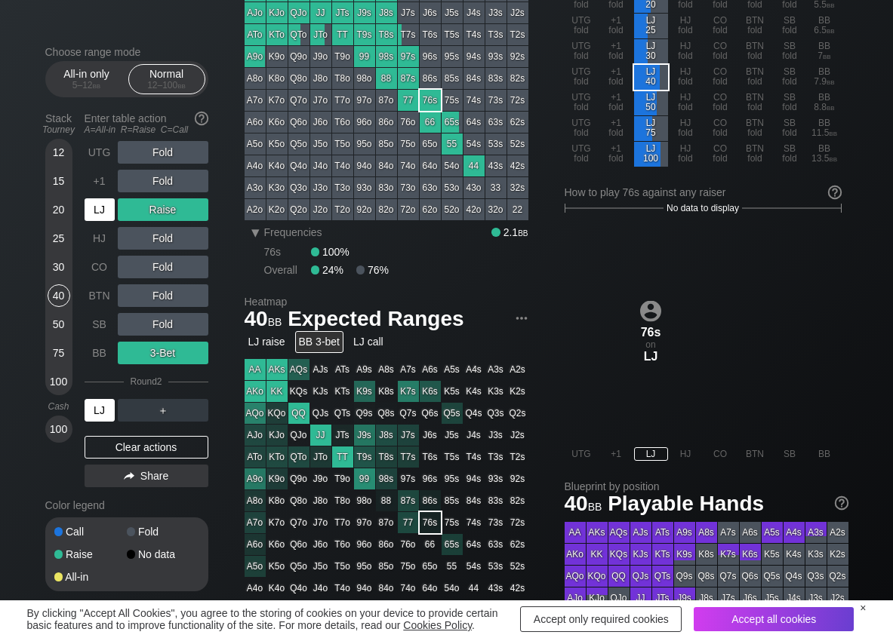
click at [112, 204] on div "LJ" at bounding box center [100, 209] width 30 height 23
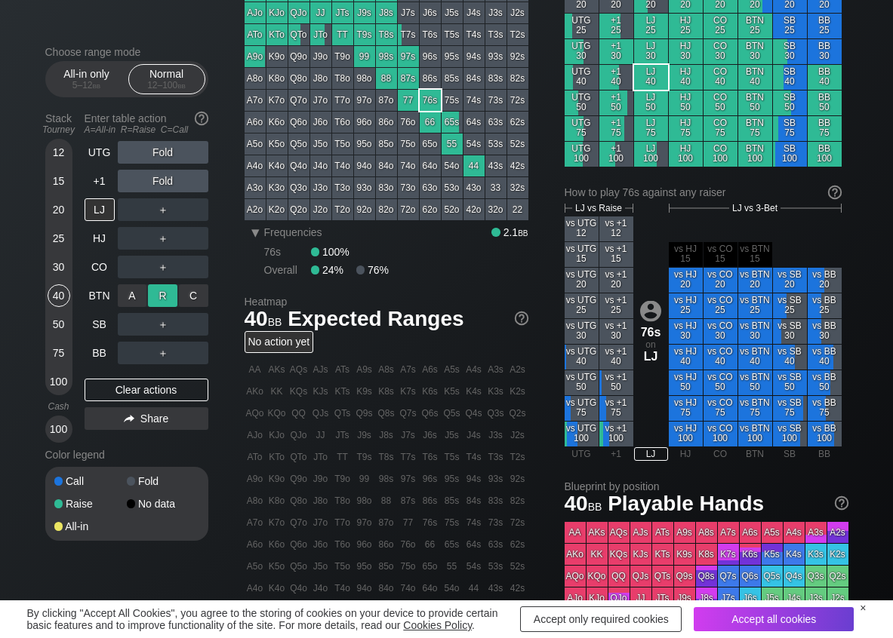
click at [158, 293] on div "R ✕" at bounding box center [162, 295] width 29 height 23
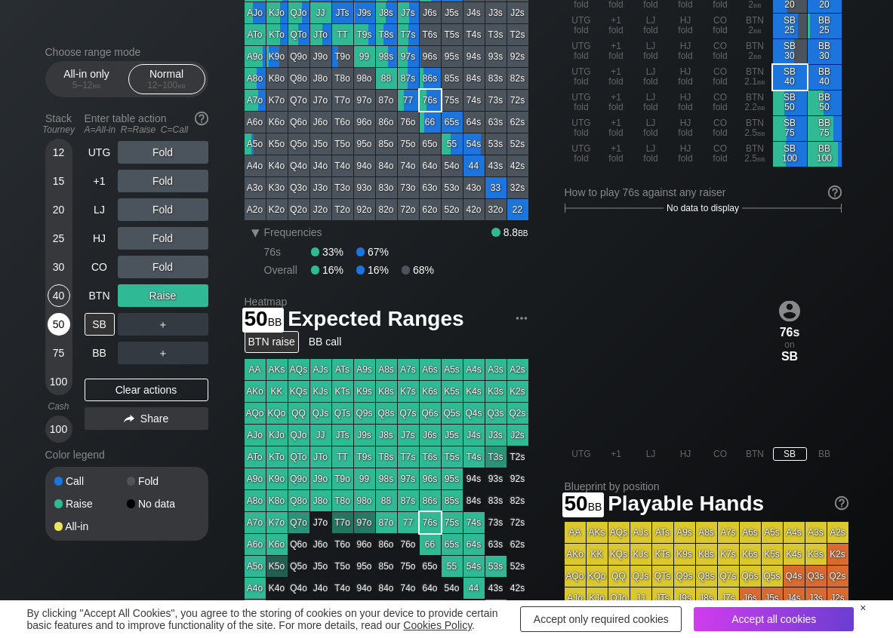
click at [60, 318] on div "50" at bounding box center [59, 324] width 23 height 23
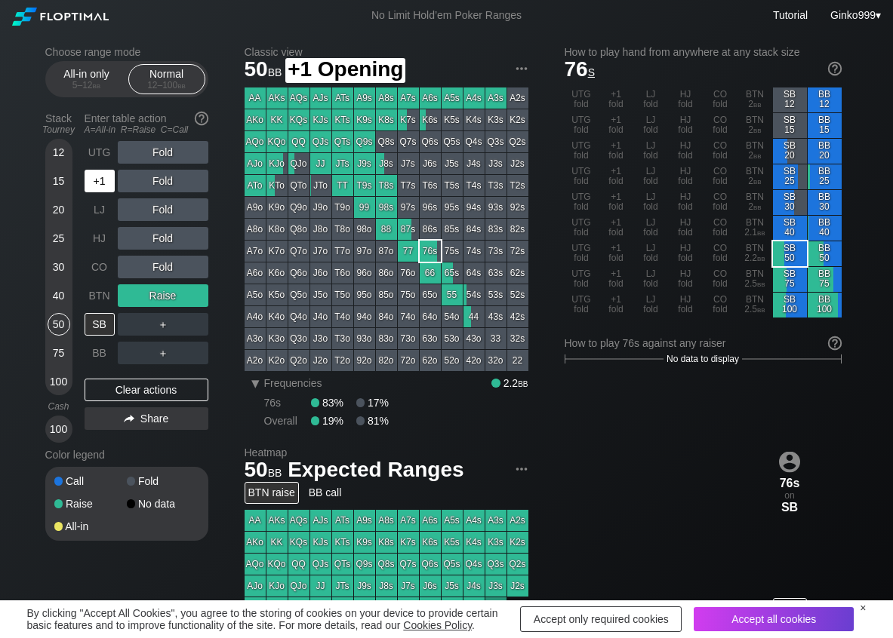
drag, startPoint x: 91, startPoint y: 179, endPoint x: 136, endPoint y: 188, distance: 45.4
click at [95, 181] on div "+1" at bounding box center [100, 181] width 30 height 23
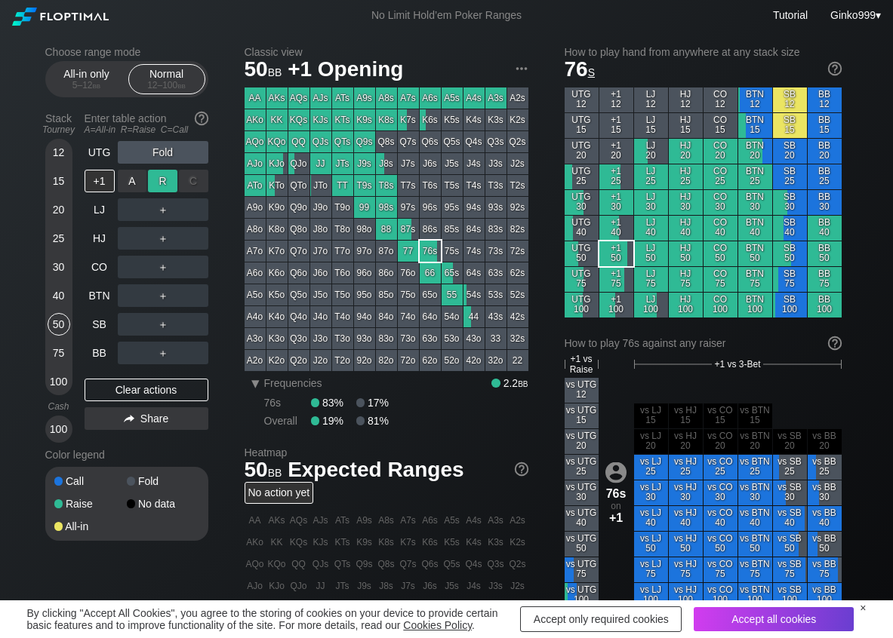
click at [168, 186] on div "R ✕" at bounding box center [162, 181] width 29 height 23
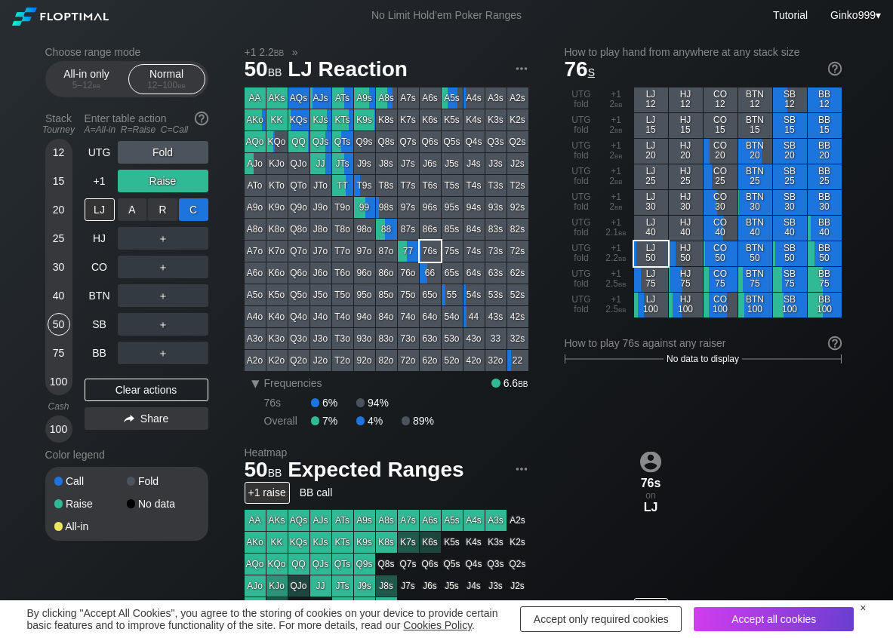
click at [193, 208] on div "C ✕" at bounding box center [193, 209] width 29 height 23
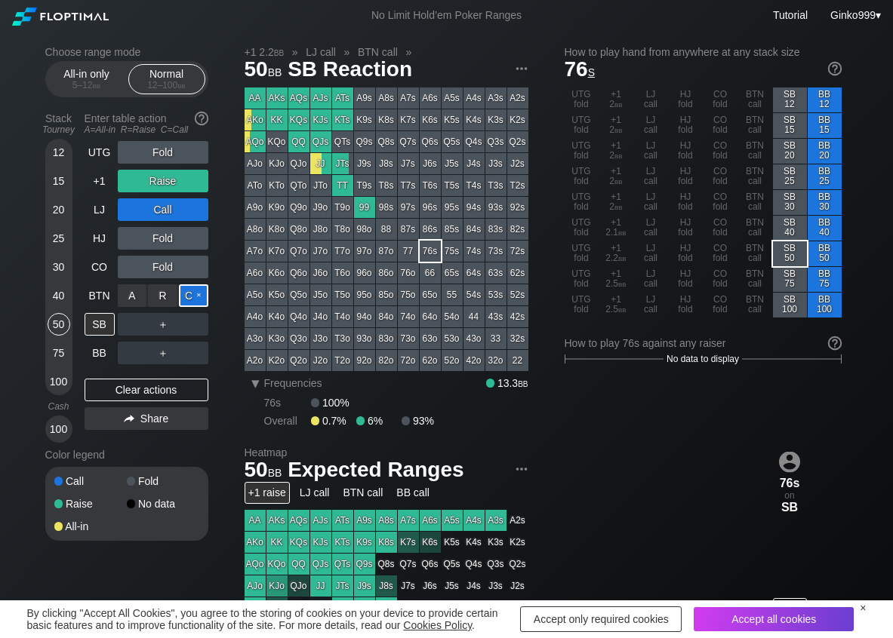
click at [189, 285] on div "C ✕" at bounding box center [193, 295] width 29 height 23
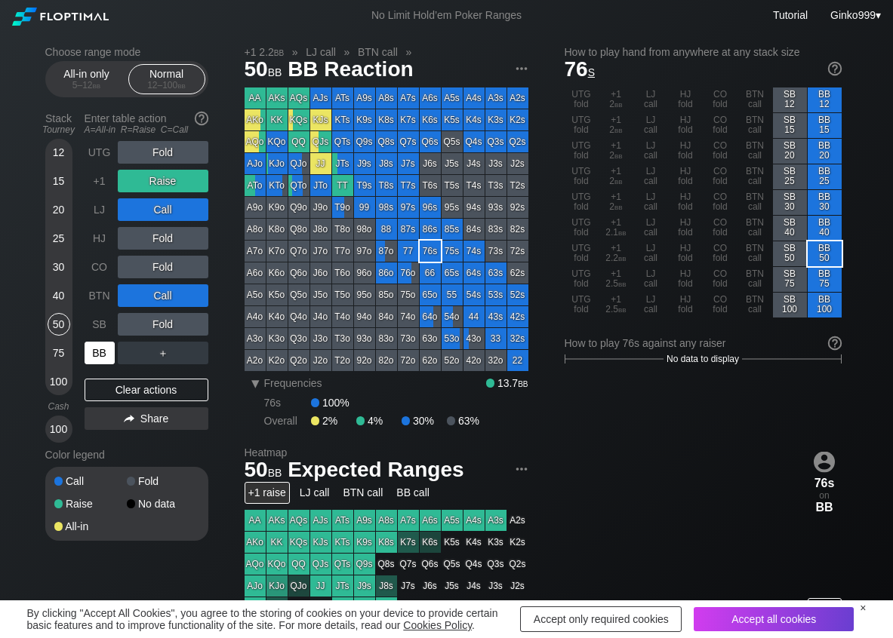
click at [104, 351] on div "BB" at bounding box center [100, 353] width 30 height 23
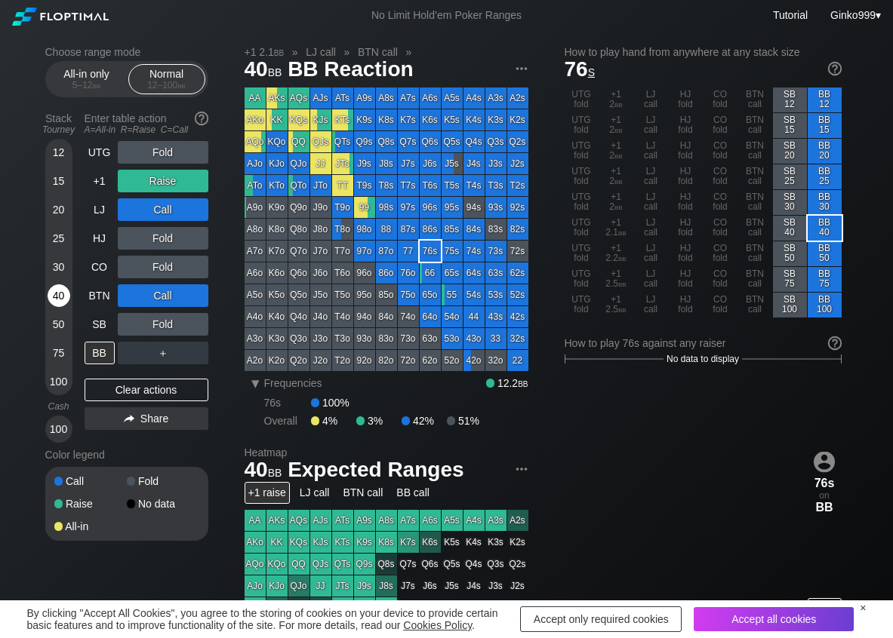
click at [63, 299] on div "40" at bounding box center [59, 295] width 23 height 23
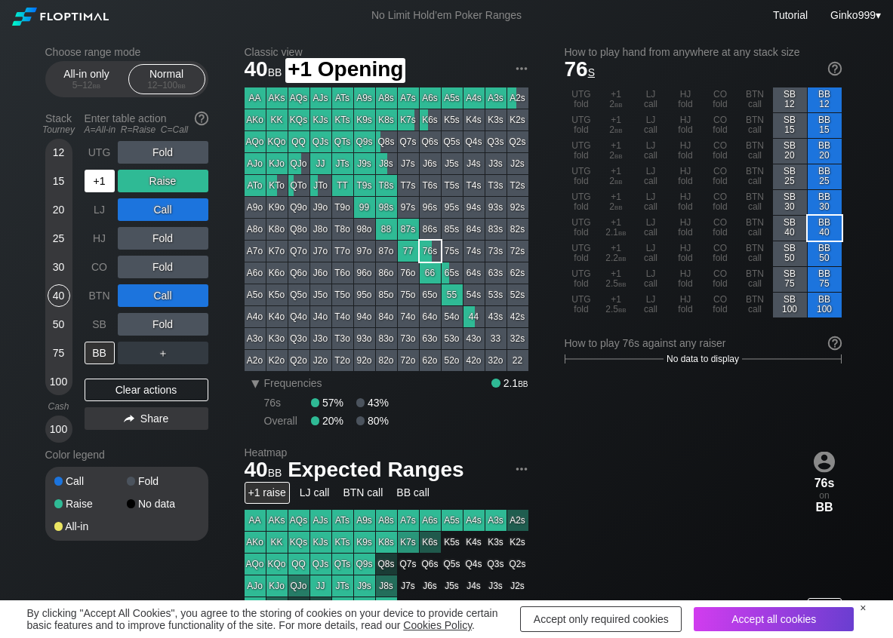
drag, startPoint x: 109, startPoint y: 173, endPoint x: 105, endPoint y: 188, distance: 15.6
click at [109, 174] on div "+1" at bounding box center [100, 181] width 30 height 23
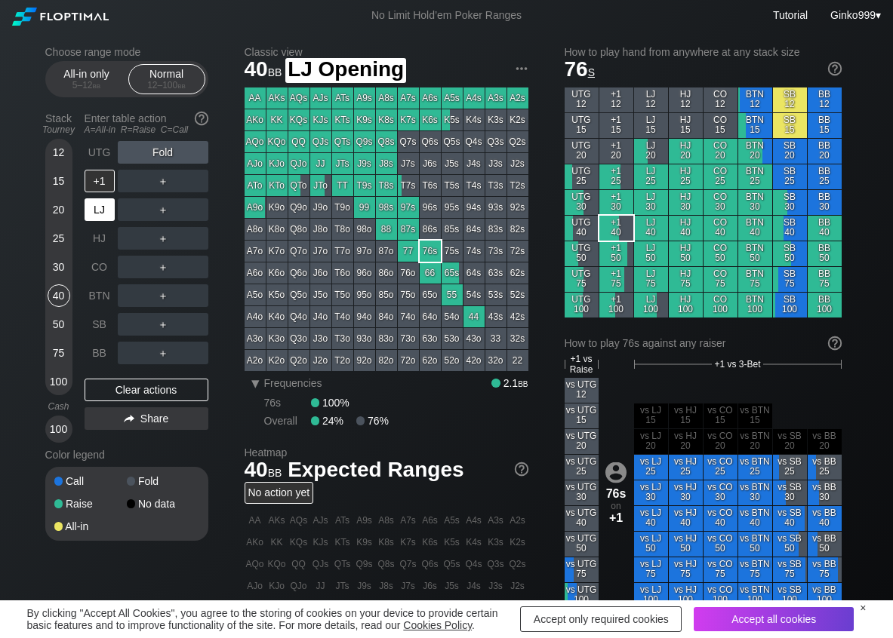
click at [100, 211] on div "LJ" at bounding box center [100, 209] width 30 height 23
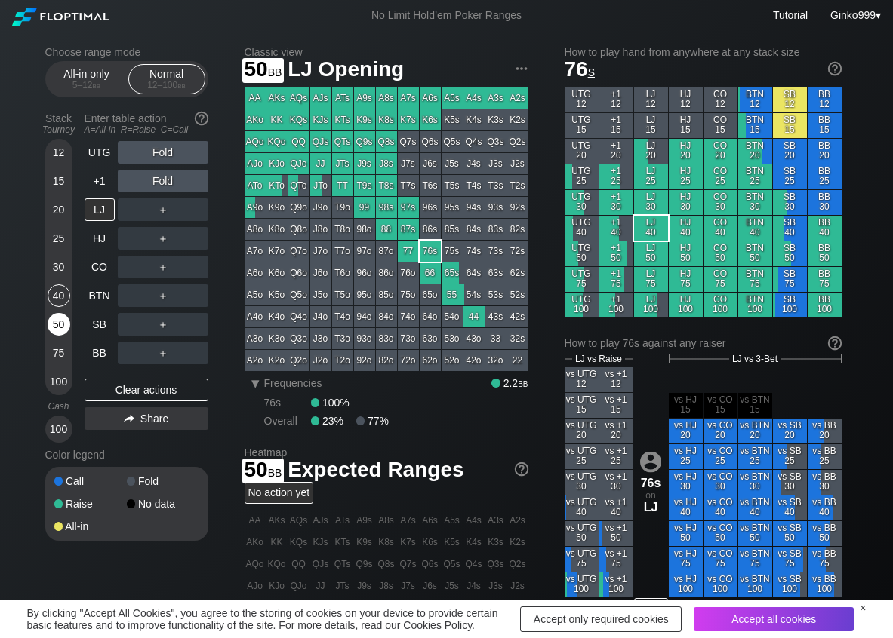
click at [49, 321] on div "50" at bounding box center [59, 324] width 23 height 23
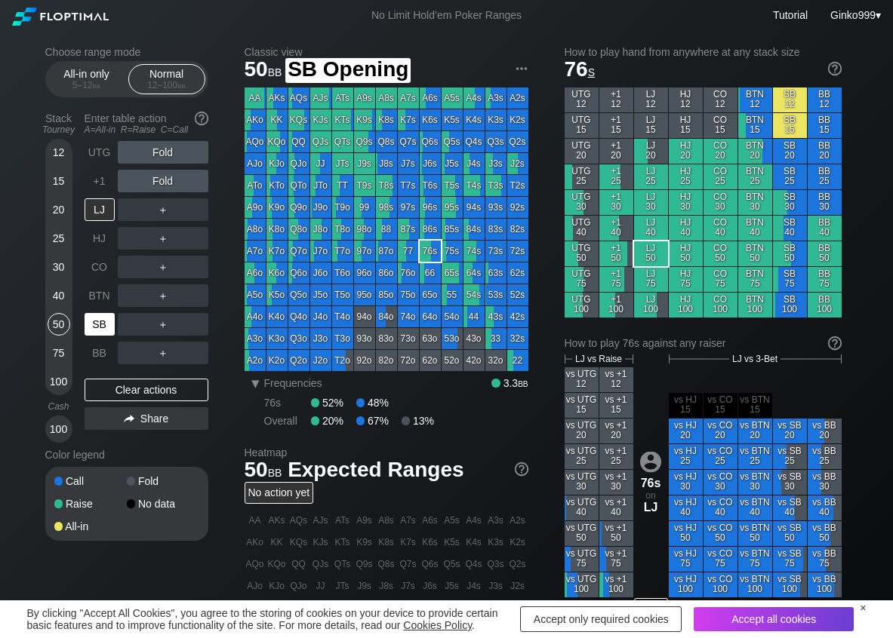
click at [104, 324] on div "SB" at bounding box center [100, 324] width 30 height 23
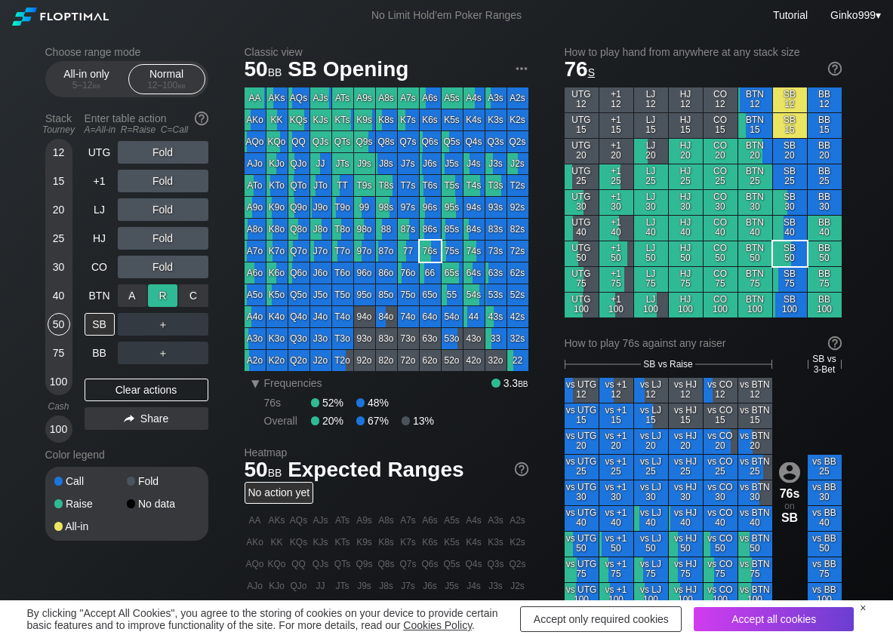
click at [169, 290] on div "R ✕" at bounding box center [162, 295] width 29 height 23
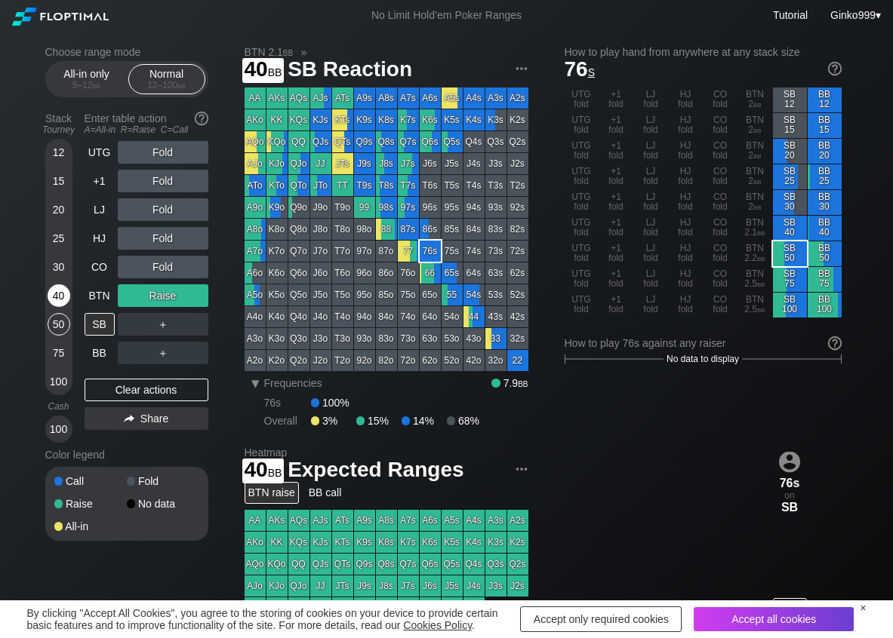
click at [57, 296] on div "40" at bounding box center [59, 295] width 23 height 23
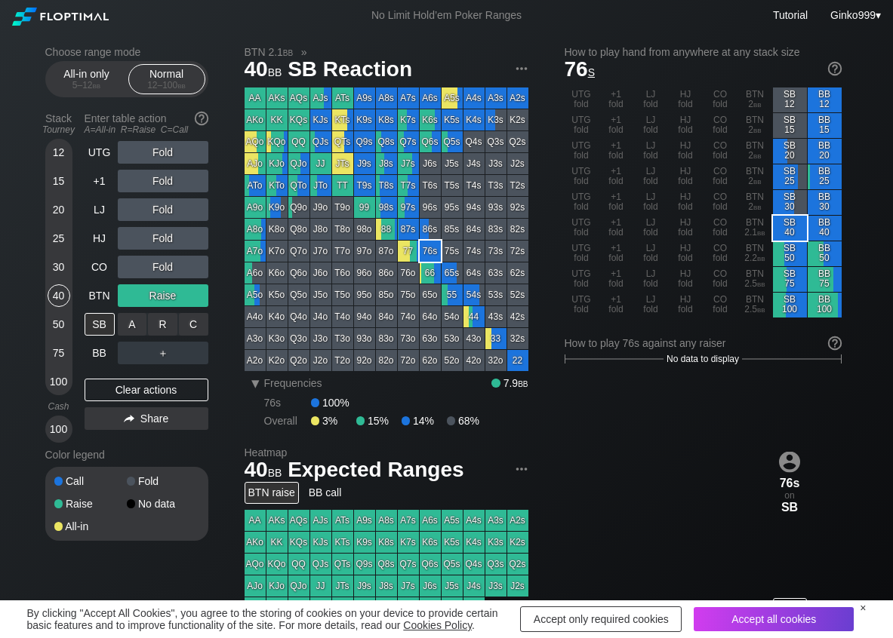
click at [201, 324] on div "C ✕" at bounding box center [193, 324] width 29 height 23
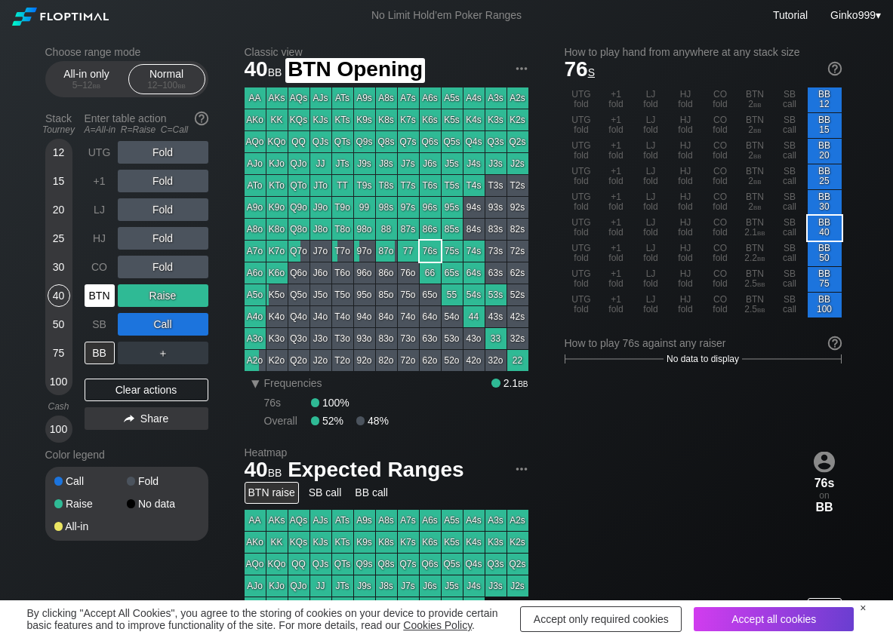
click at [97, 301] on div "BTN" at bounding box center [100, 295] width 30 height 23
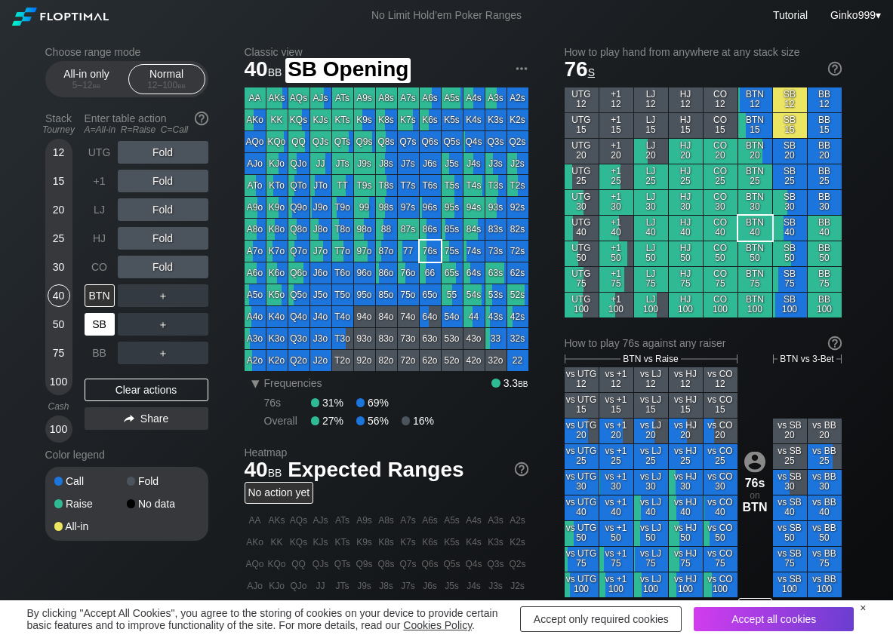
click at [97, 323] on div "SB" at bounding box center [100, 324] width 30 height 23
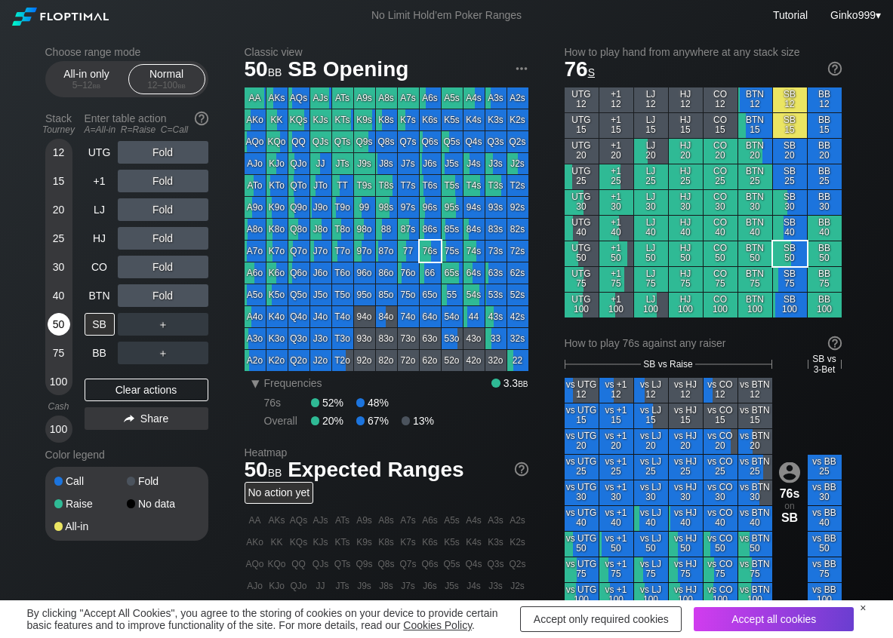
click at [64, 331] on div "50" at bounding box center [59, 324] width 23 height 23
click at [158, 153] on div "R ✕" at bounding box center [162, 152] width 29 height 23
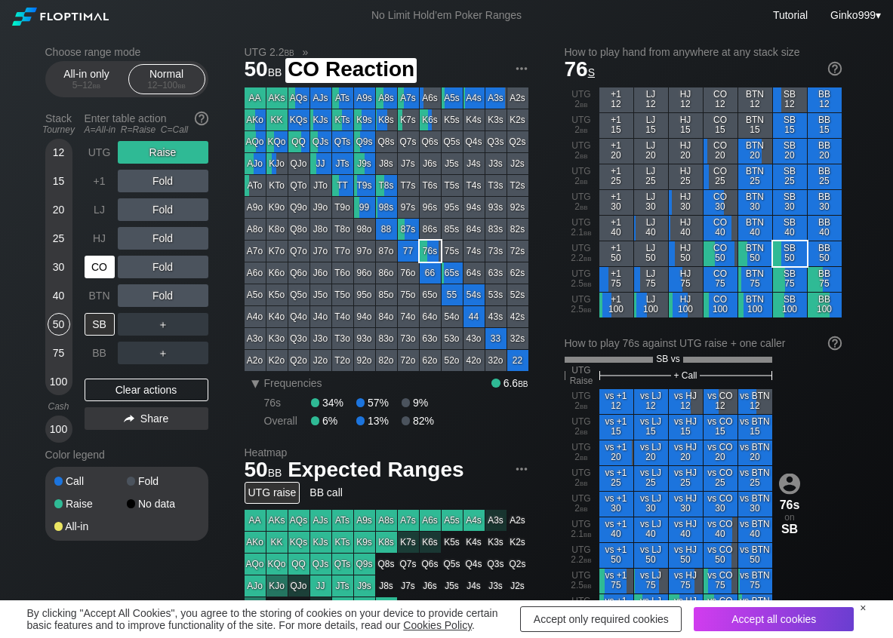
click at [91, 263] on div "CO" at bounding box center [100, 267] width 30 height 23
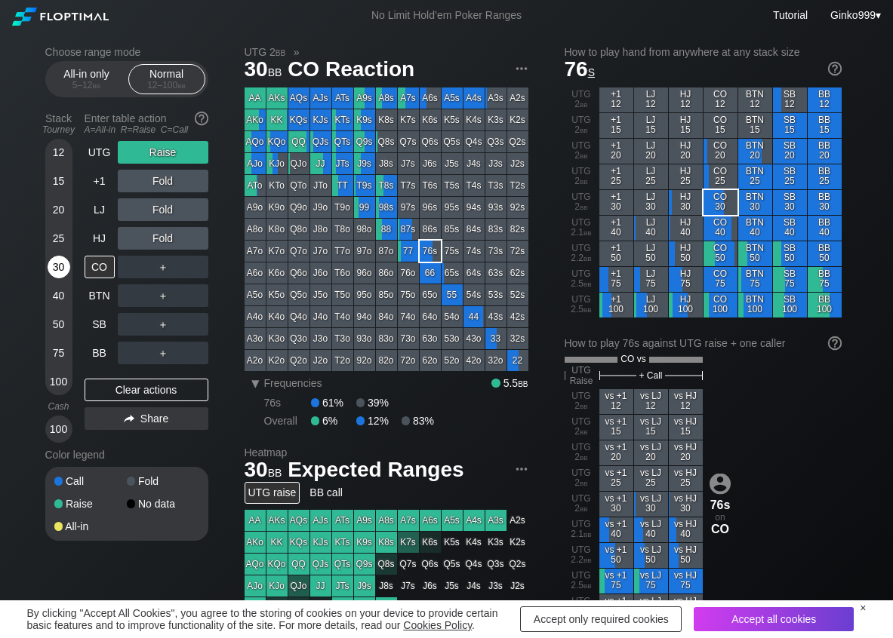
click at [48, 268] on div "30" at bounding box center [59, 267] width 23 height 23
click at [157, 272] on div "R ✕" at bounding box center [162, 267] width 29 height 23
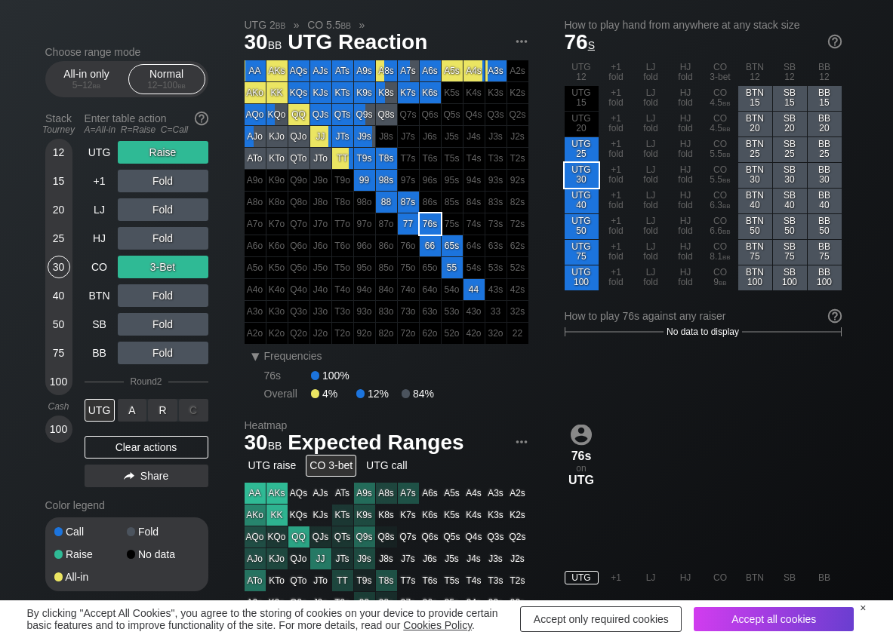
scroll to position [75, 0]
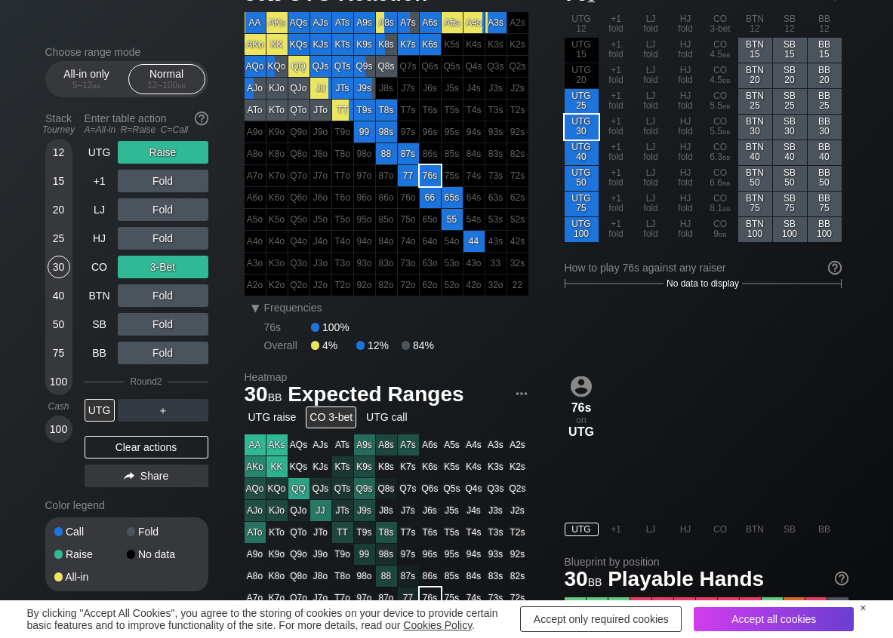
click at [100, 447] on div "Clear actions" at bounding box center [147, 447] width 124 height 23
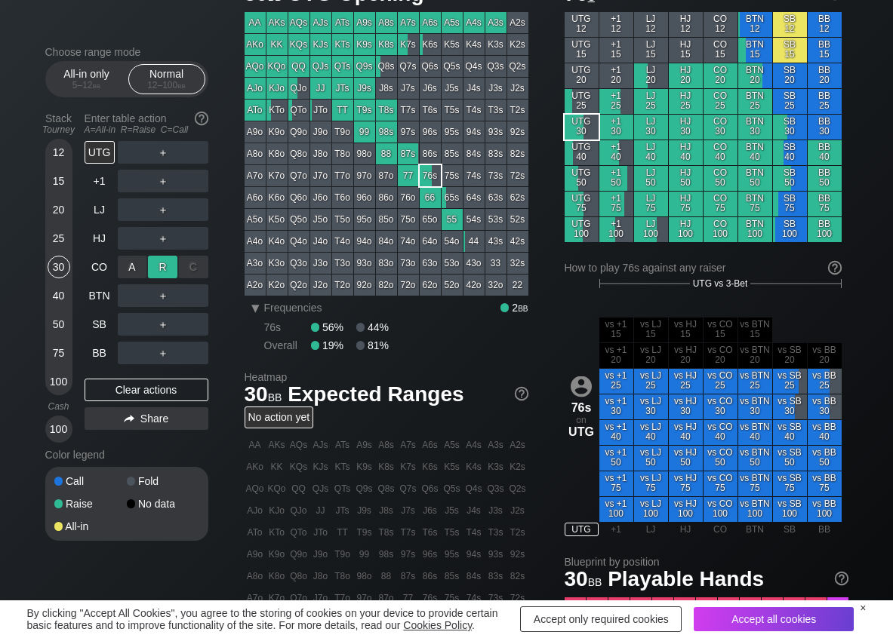
click at [155, 267] on div "R ✕" at bounding box center [162, 267] width 29 height 23
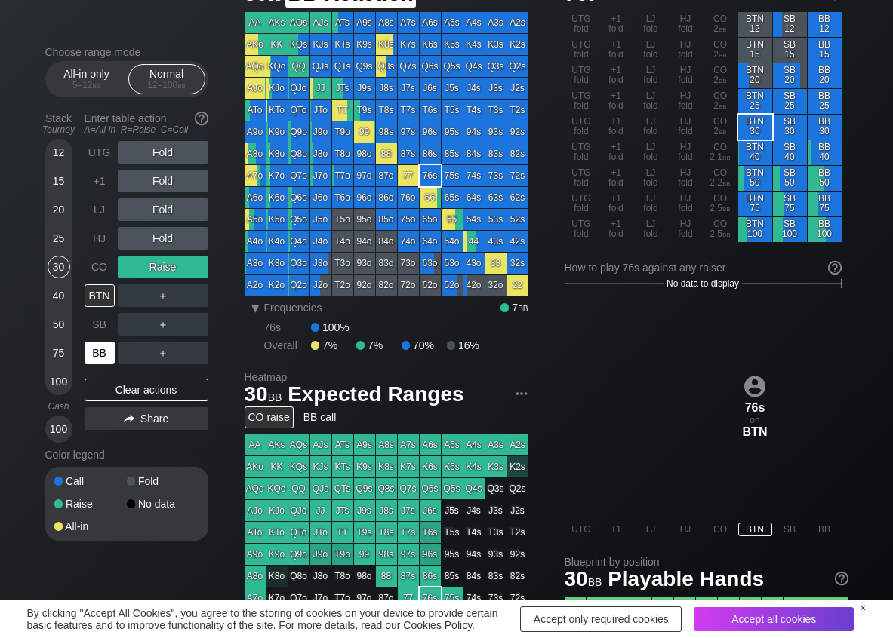
click at [103, 352] on div "BB" at bounding box center [100, 353] width 30 height 23
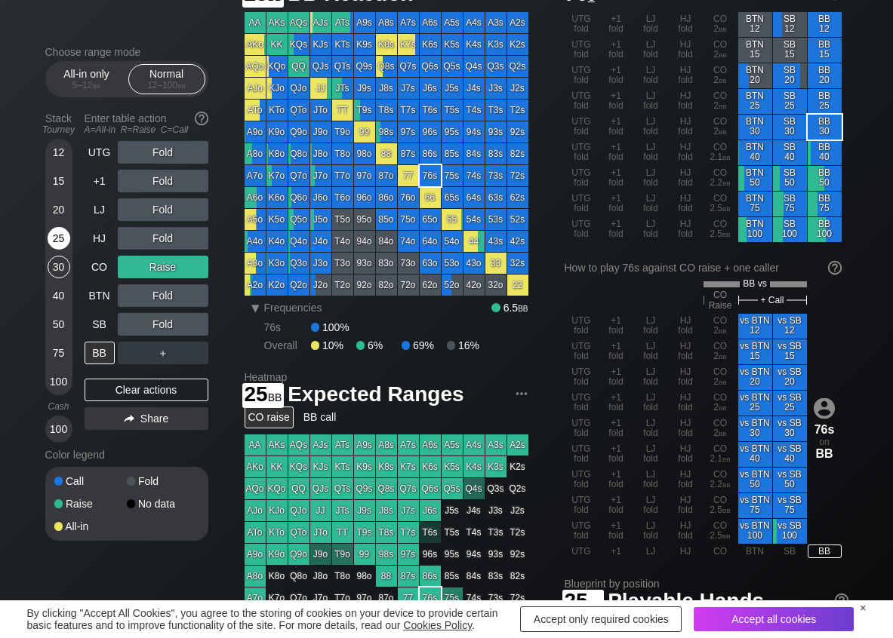
click at [51, 238] on div "25" at bounding box center [59, 238] width 23 height 23
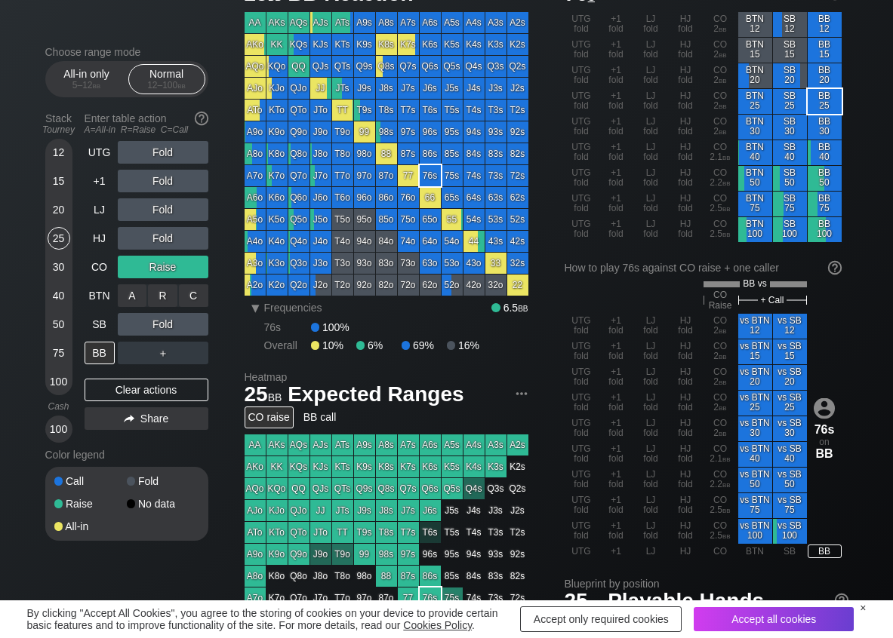
click at [198, 303] on div "C ✕" at bounding box center [193, 295] width 29 height 23
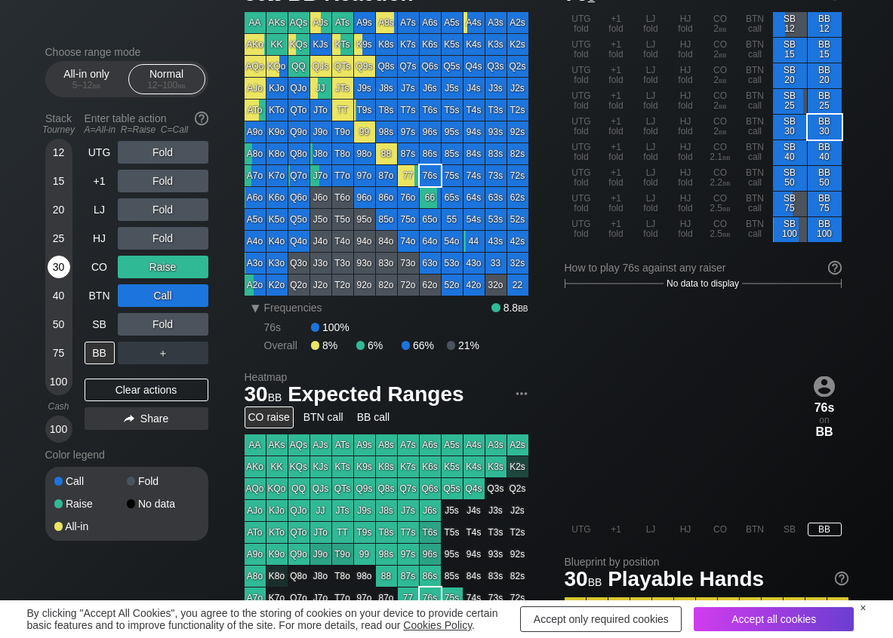
click at [67, 266] on div "30" at bounding box center [59, 267] width 23 height 23
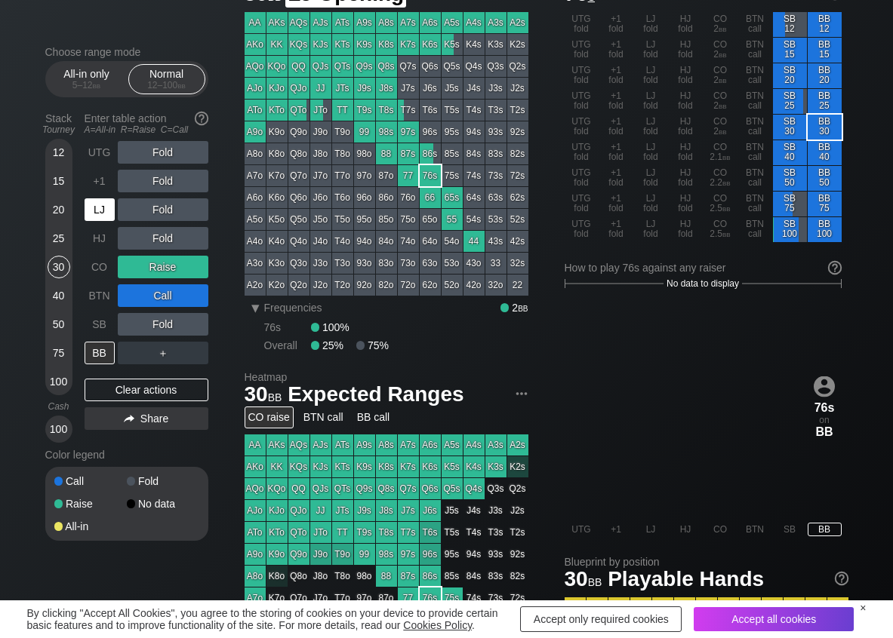
click at [94, 213] on div "LJ" at bounding box center [100, 209] width 30 height 23
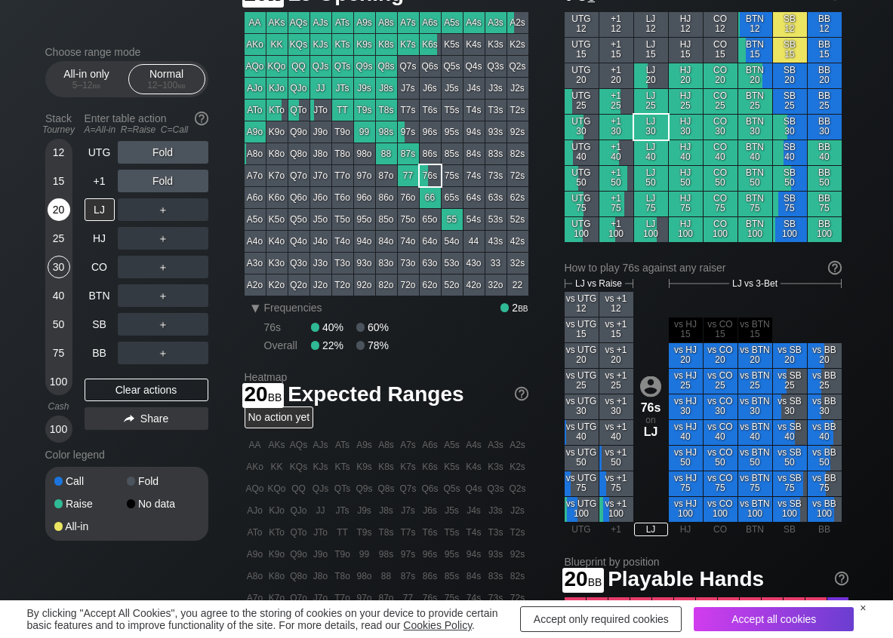
click at [48, 208] on div "20" at bounding box center [59, 209] width 23 height 23
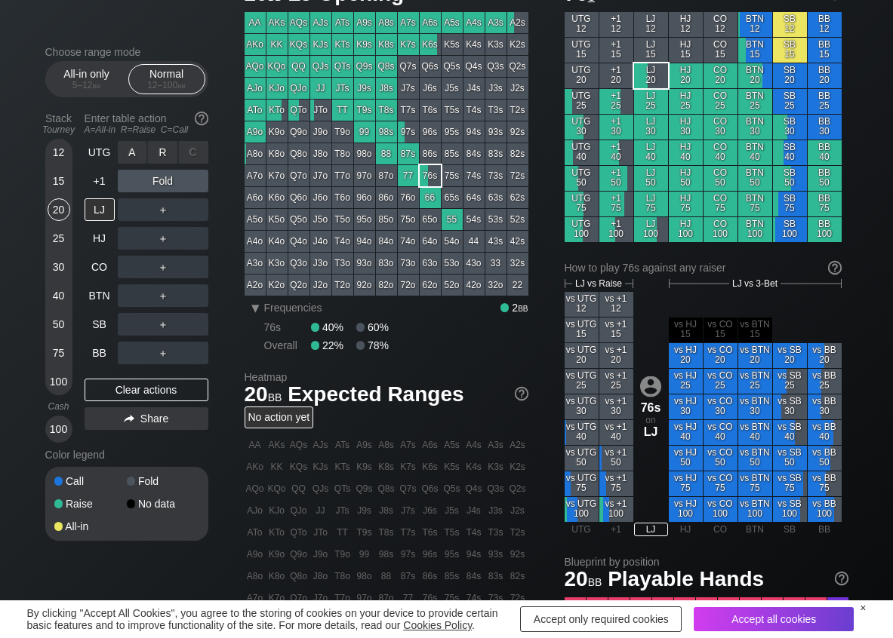
click at [164, 160] on div "R ✕" at bounding box center [162, 152] width 29 height 23
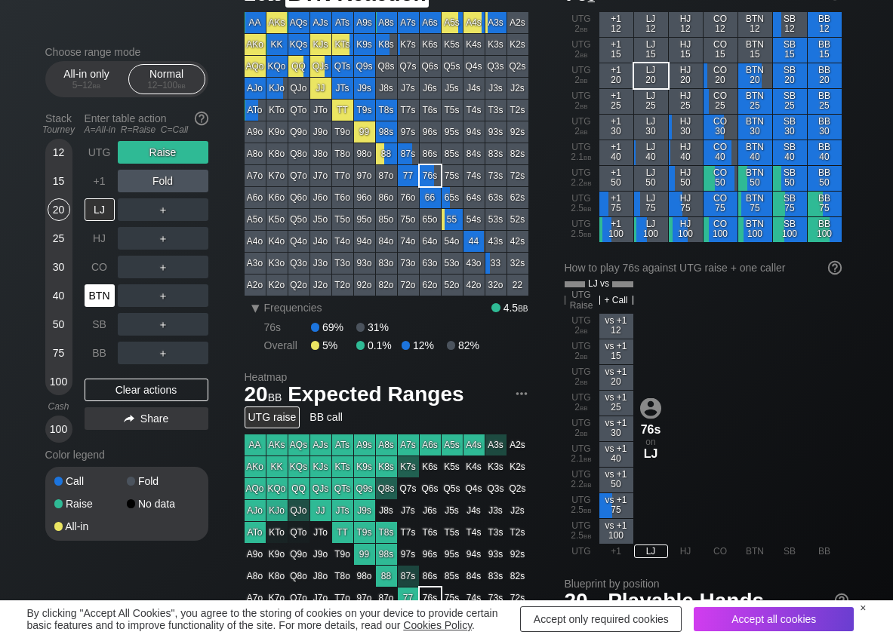
click at [103, 290] on div "BTN" at bounding box center [100, 295] width 30 height 23
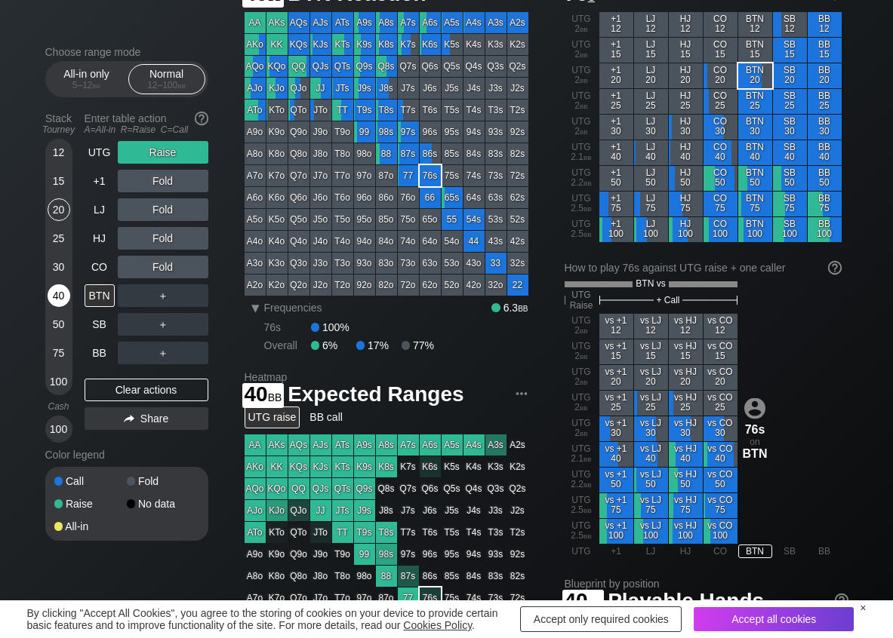
click at [58, 291] on div "40" at bounding box center [59, 295] width 23 height 23
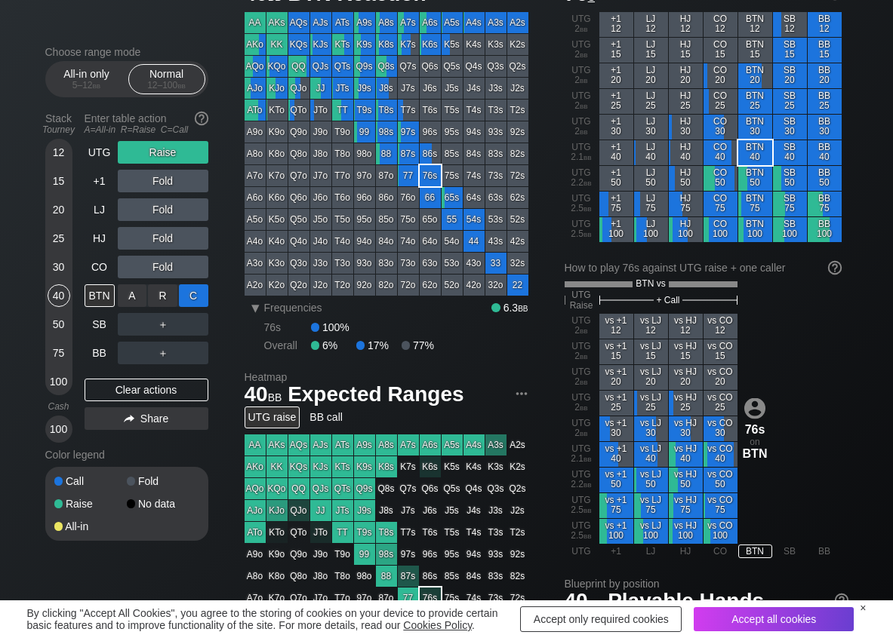
click at [198, 302] on div "C ✕" at bounding box center [193, 295] width 29 height 23
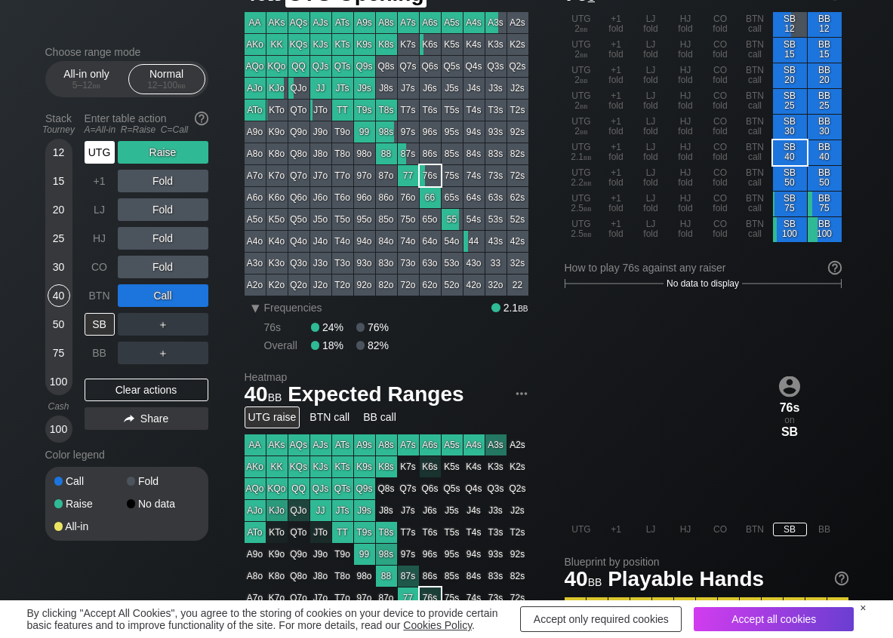
click at [103, 145] on div "UTG" at bounding box center [100, 152] width 30 height 23
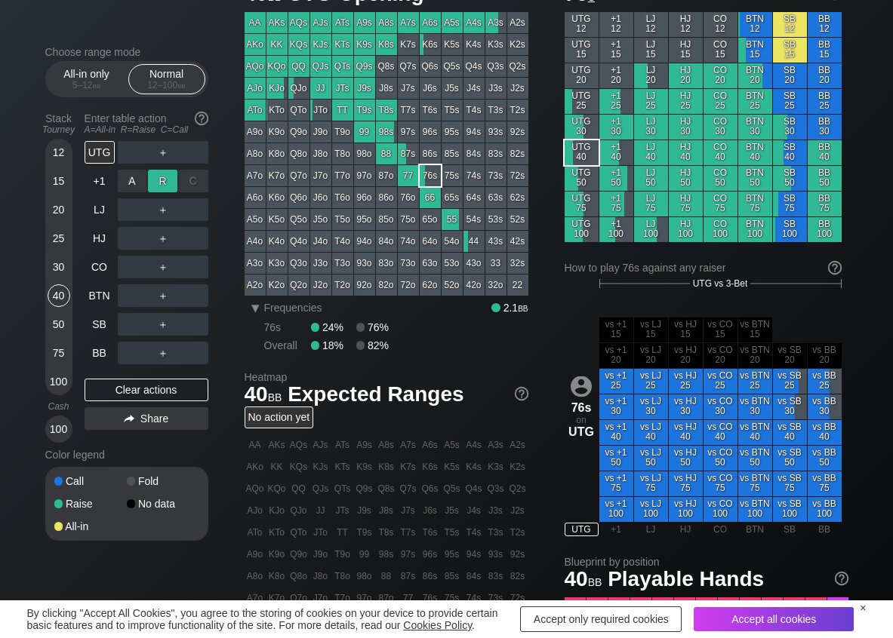
click at [156, 180] on div "R ✕" at bounding box center [162, 181] width 29 height 23
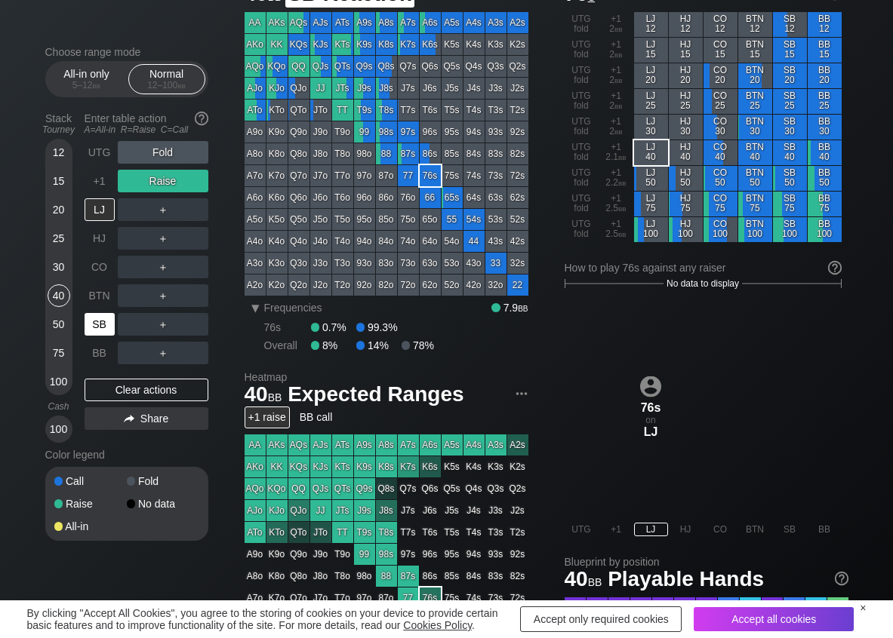
click at [104, 331] on div "SB" at bounding box center [100, 324] width 30 height 23
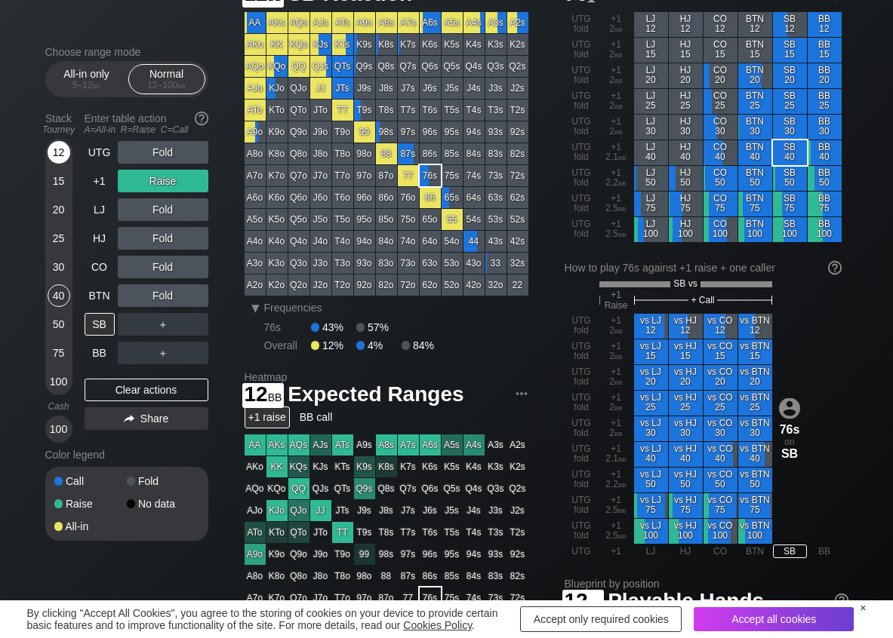
click at [62, 149] on div "12" at bounding box center [59, 152] width 23 height 23
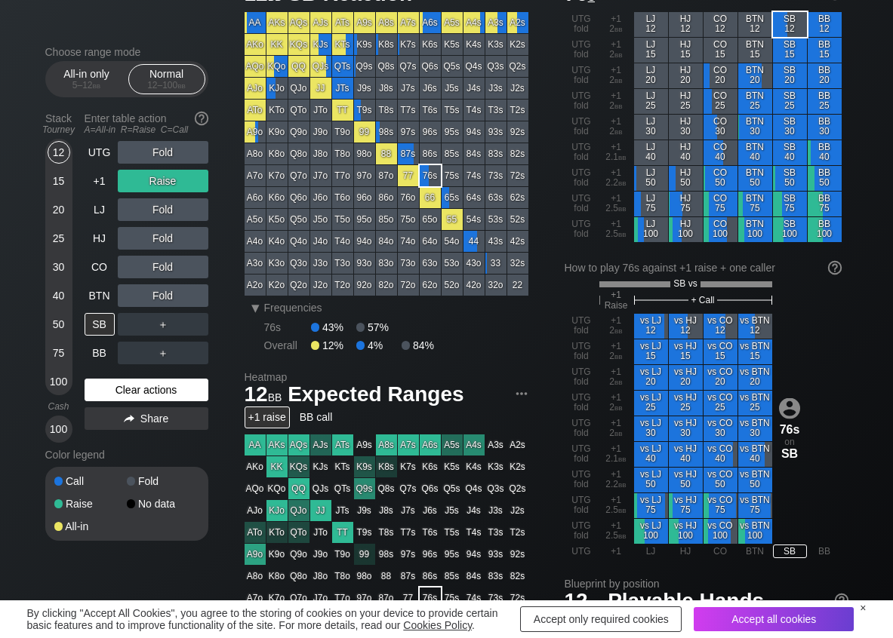
click at [131, 389] on div "Clear actions" at bounding box center [147, 390] width 124 height 23
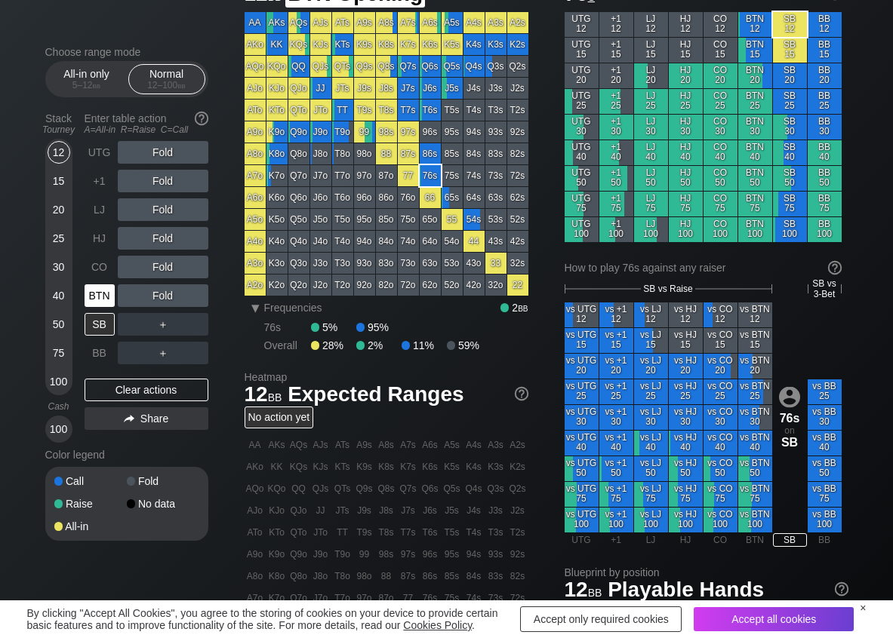
click at [94, 297] on div "BTN" at bounding box center [100, 295] width 30 height 23
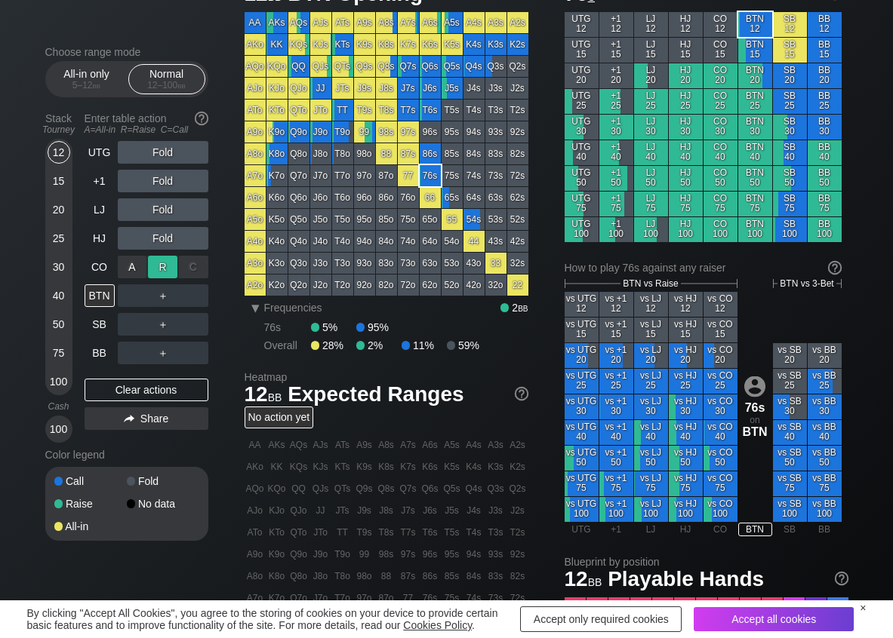
click at [156, 266] on div "R ✕" at bounding box center [162, 267] width 29 height 23
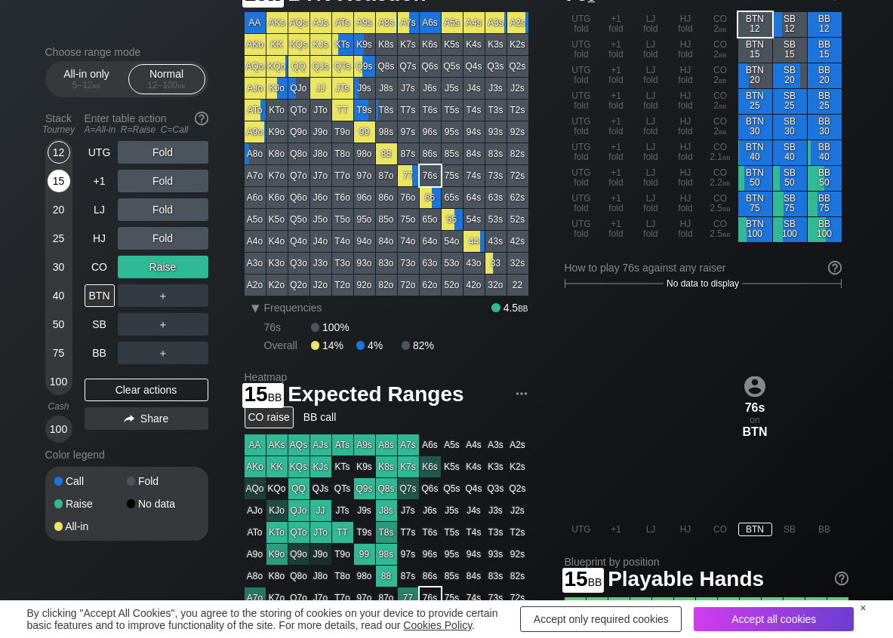
click at [65, 193] on div "15" at bounding box center [59, 184] width 23 height 29
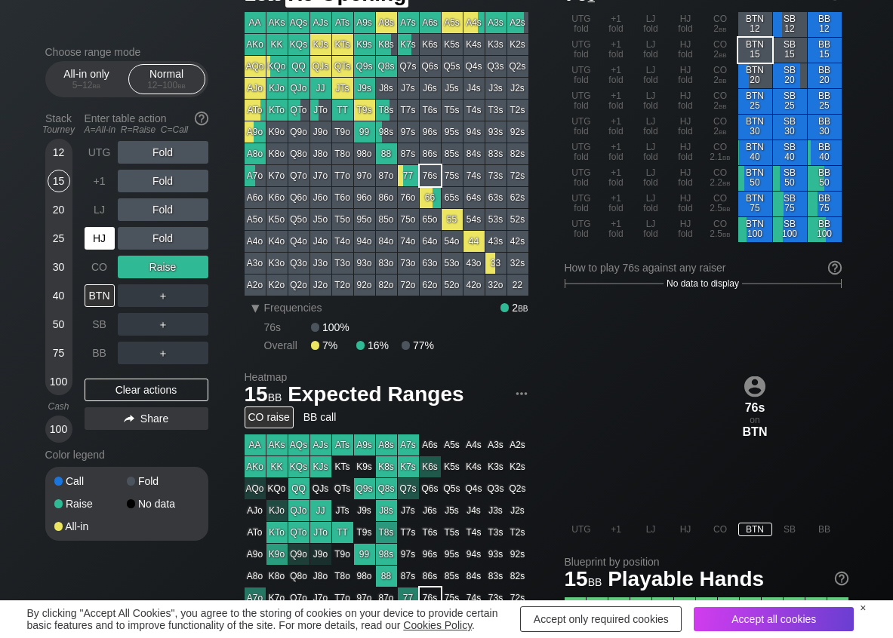
click at [96, 233] on div "HJ" at bounding box center [100, 238] width 30 height 23
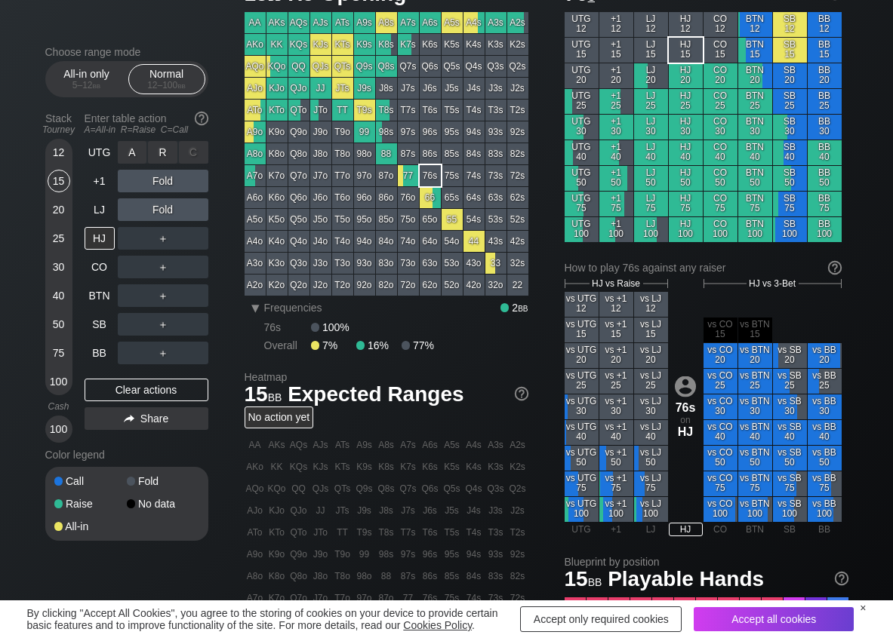
click at [158, 152] on div "R ✕" at bounding box center [162, 152] width 29 height 23
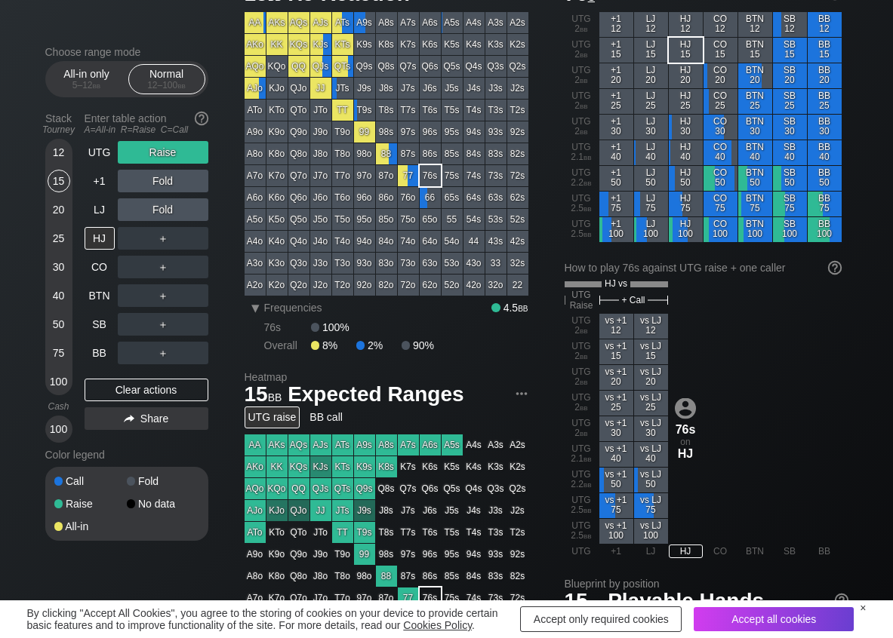
click at [83, 152] on div "Stack Tourney Enter table action A=All-in R=Raise C=Call 12 15 20 25 30 40 50 7…" at bounding box center [126, 274] width 163 height 337
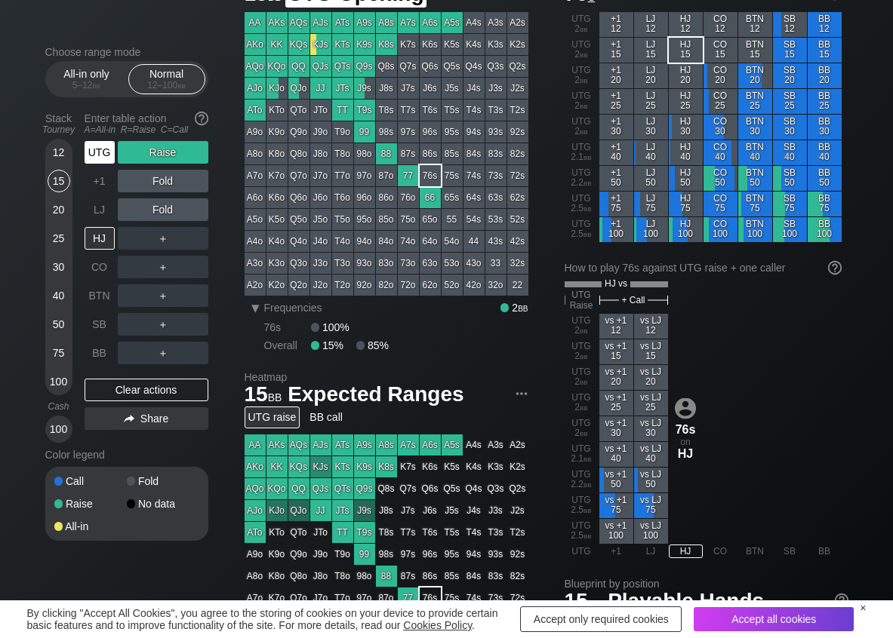
click at [93, 150] on div "UTG" at bounding box center [100, 152] width 30 height 23
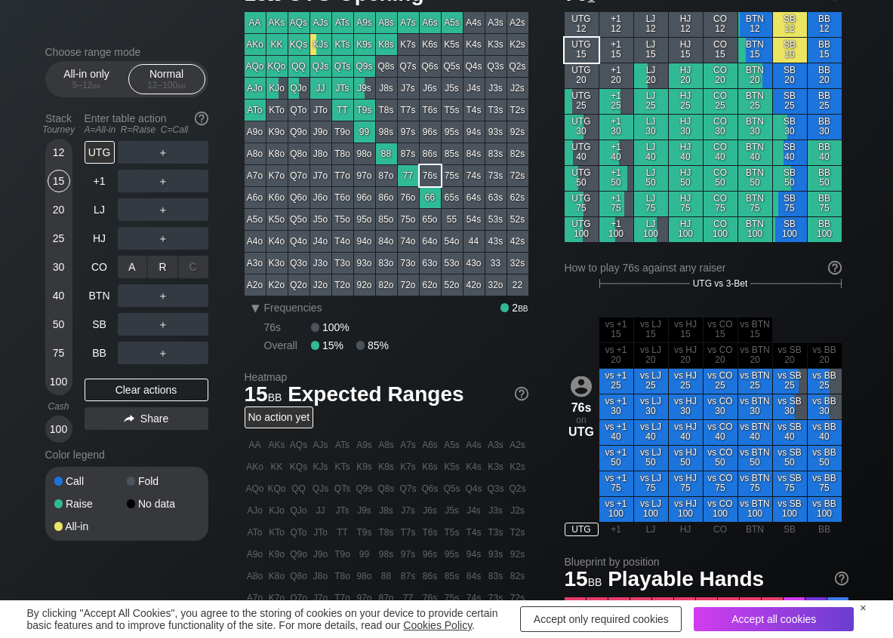
click at [160, 271] on div "R ✕" at bounding box center [162, 267] width 29 height 23
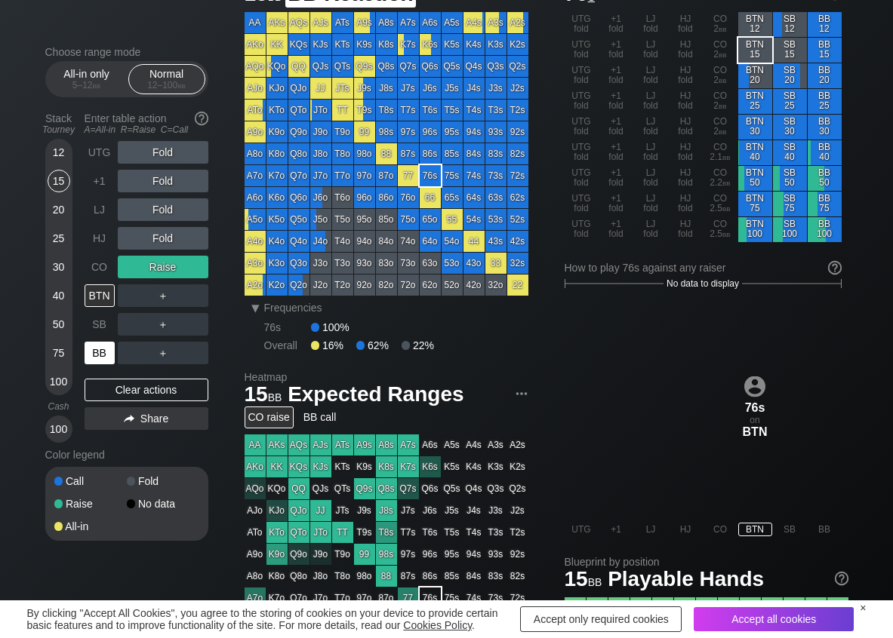
click at [99, 354] on div "BB" at bounding box center [100, 353] width 30 height 23
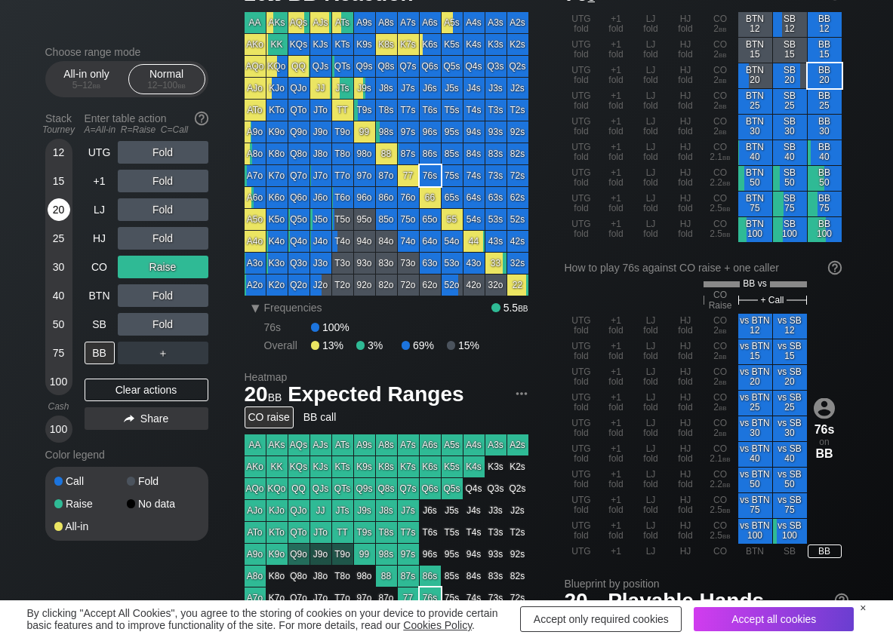
click at [62, 215] on div "20" at bounding box center [59, 209] width 23 height 23
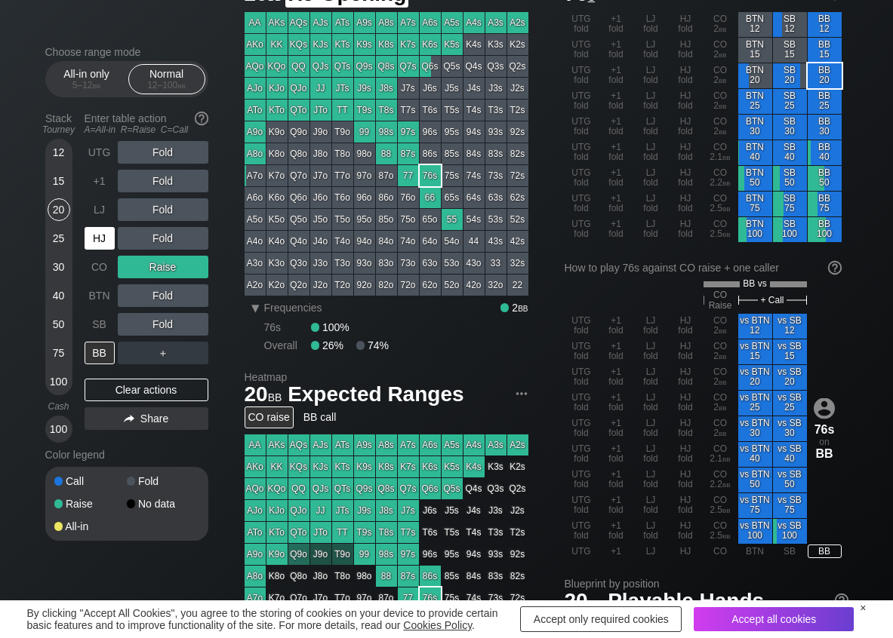
click at [109, 234] on div "HJ" at bounding box center [100, 238] width 30 height 23
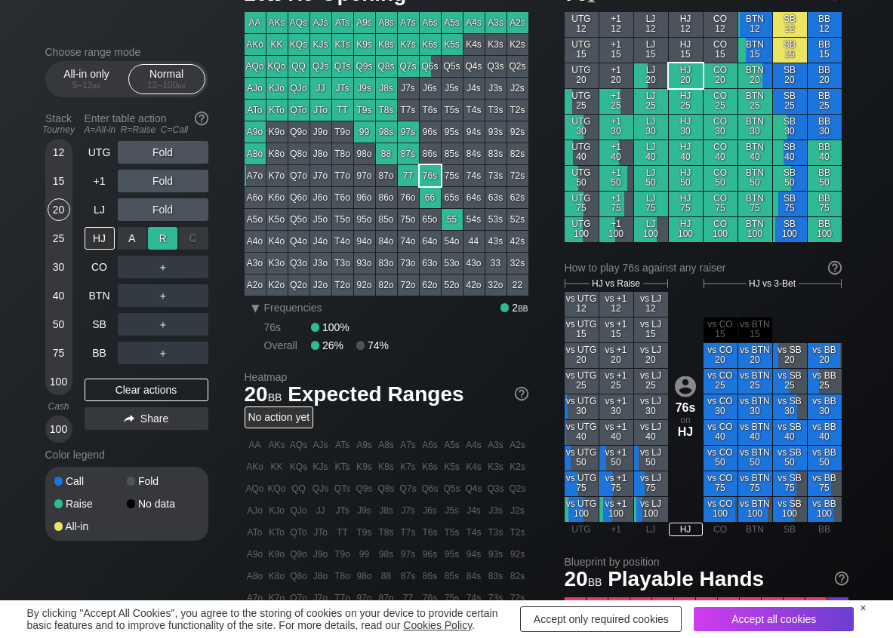
drag, startPoint x: 157, startPoint y: 238, endPoint x: 152, endPoint y: 251, distance: 12.9
click at [157, 240] on div "R ✕" at bounding box center [162, 238] width 29 height 23
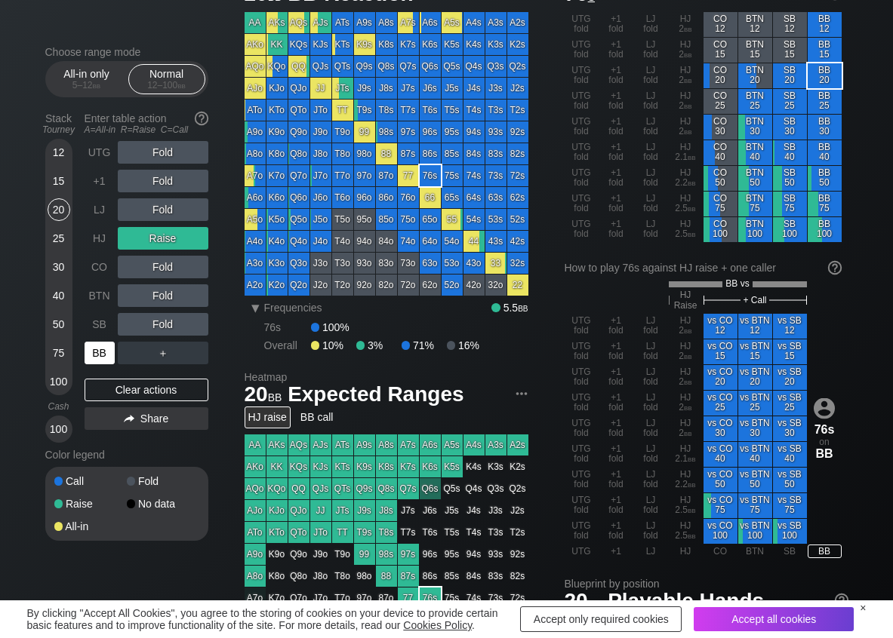
click at [103, 352] on div "BB" at bounding box center [100, 353] width 30 height 23
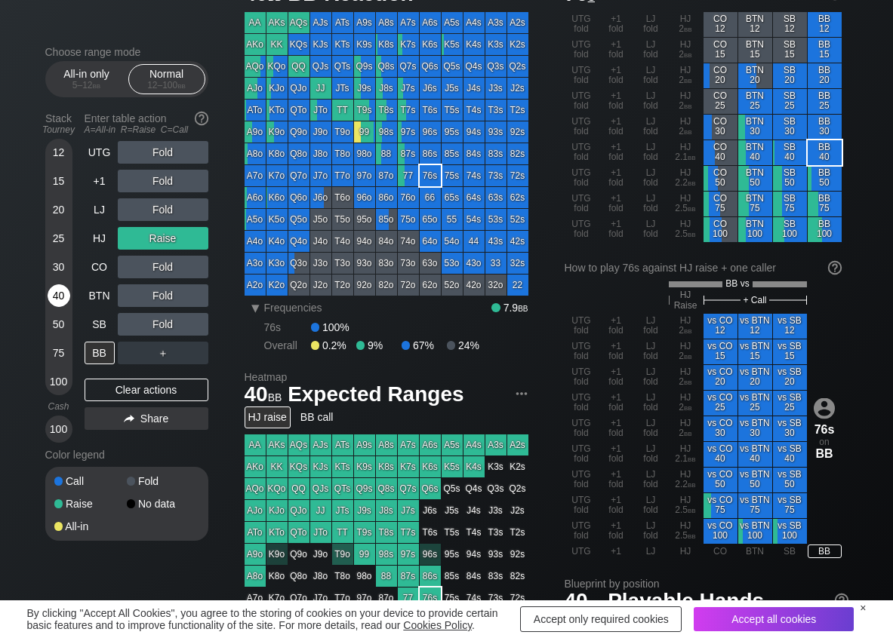
click at [68, 300] on div "40" at bounding box center [59, 295] width 23 height 23
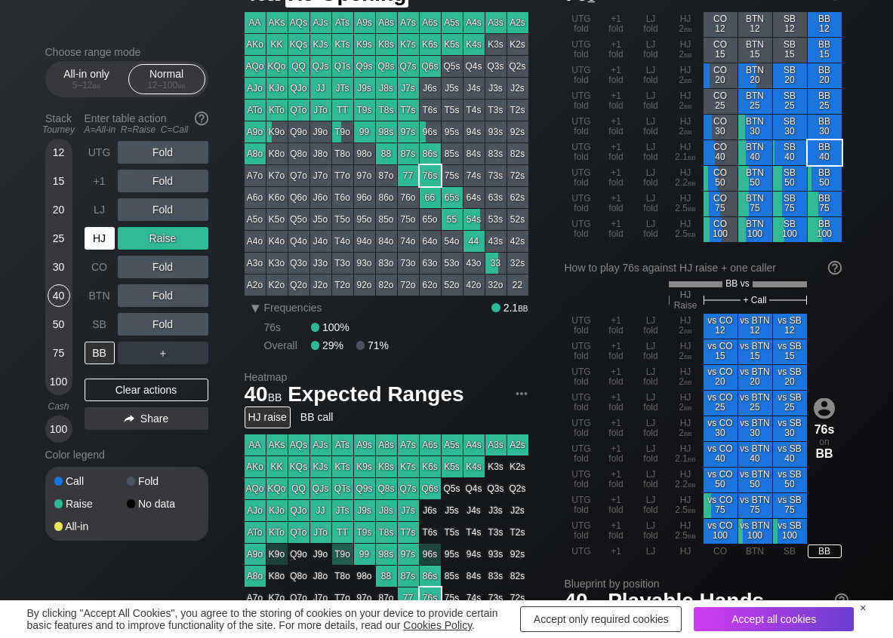
click at [96, 238] on div "HJ" at bounding box center [100, 238] width 30 height 23
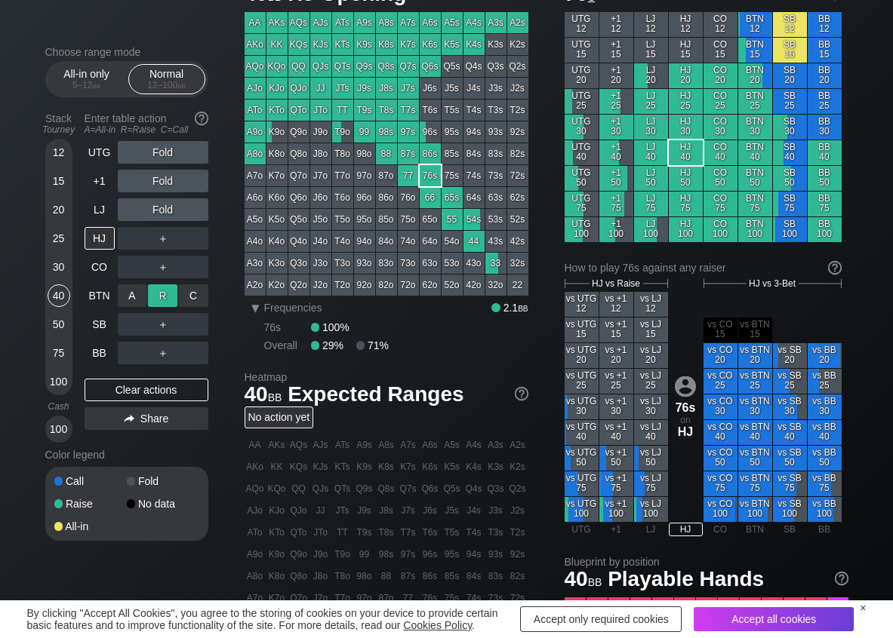
click at [155, 295] on div "R ✕" at bounding box center [162, 295] width 29 height 23
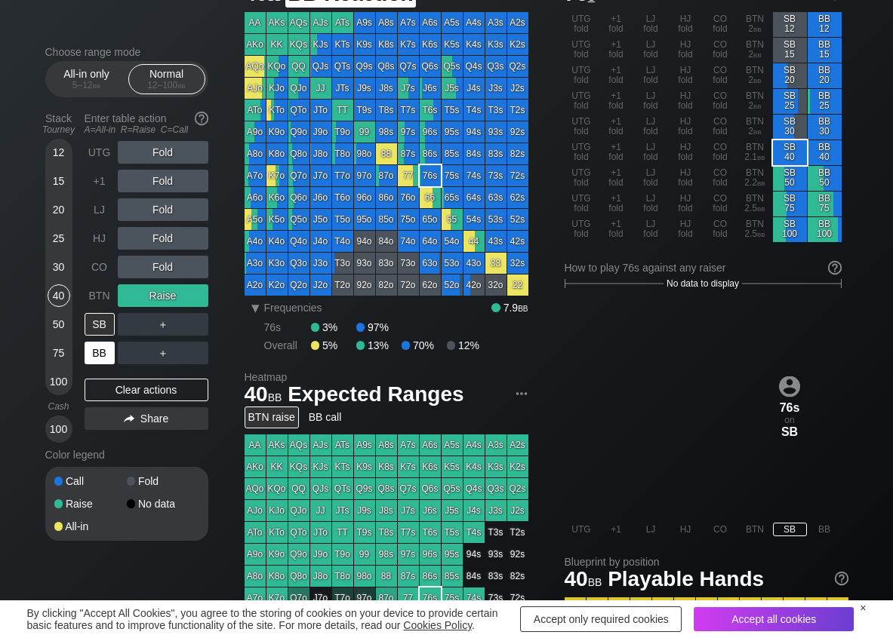
click at [97, 353] on div "BB" at bounding box center [100, 353] width 30 height 23
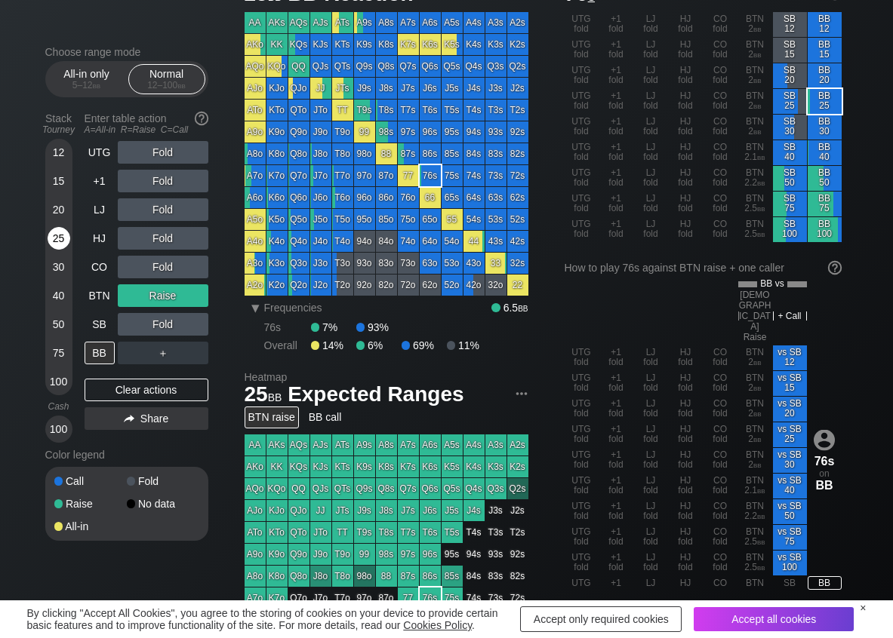
click at [54, 232] on div "25" at bounding box center [59, 238] width 23 height 23
click at [94, 230] on div "HJ" at bounding box center [100, 238] width 30 height 23
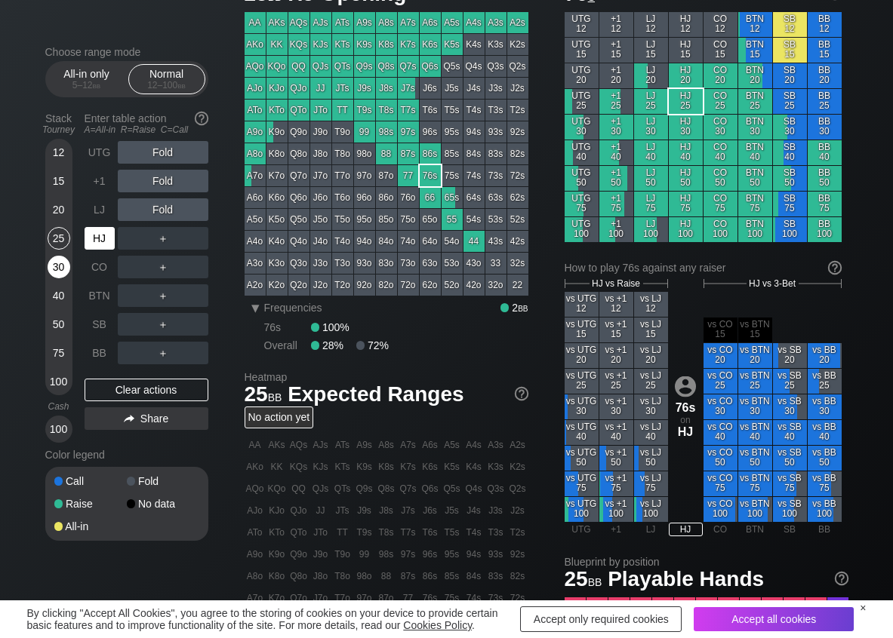
click at [52, 260] on div "30" at bounding box center [59, 267] width 23 height 23
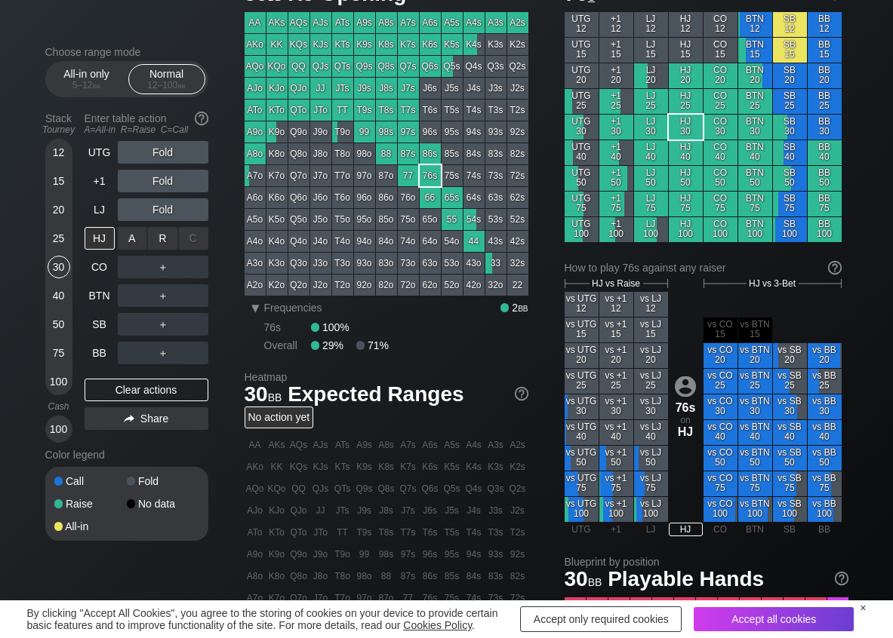
click at [152, 249] on div "R ✕" at bounding box center [162, 238] width 29 height 23
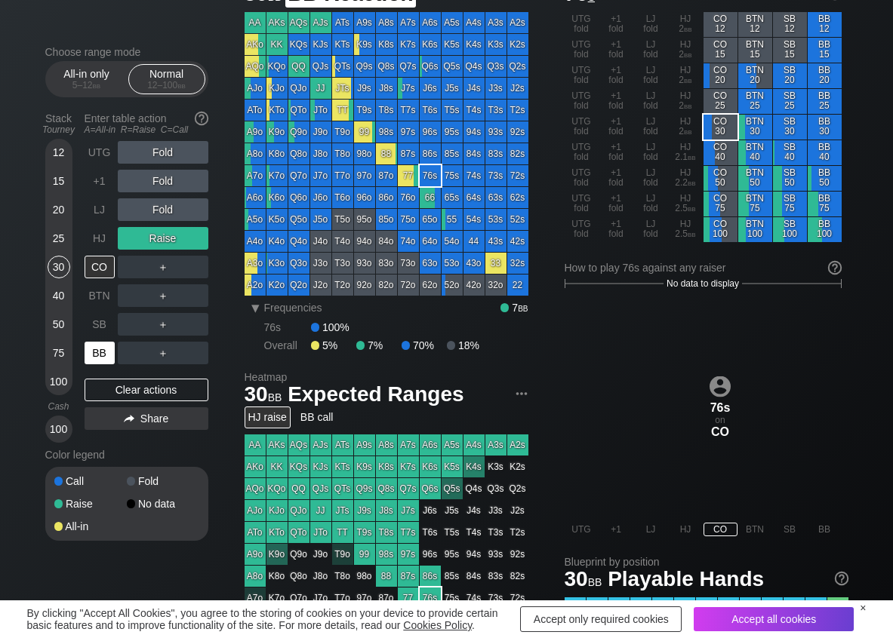
click at [100, 350] on div "BB" at bounding box center [100, 353] width 30 height 23
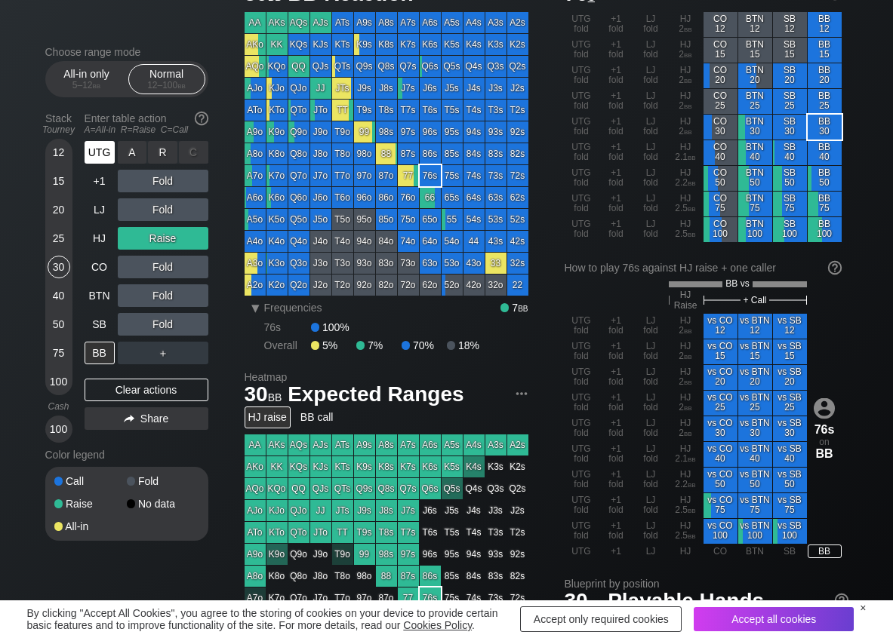
click at [100, 149] on div "UTG" at bounding box center [100, 152] width 30 height 23
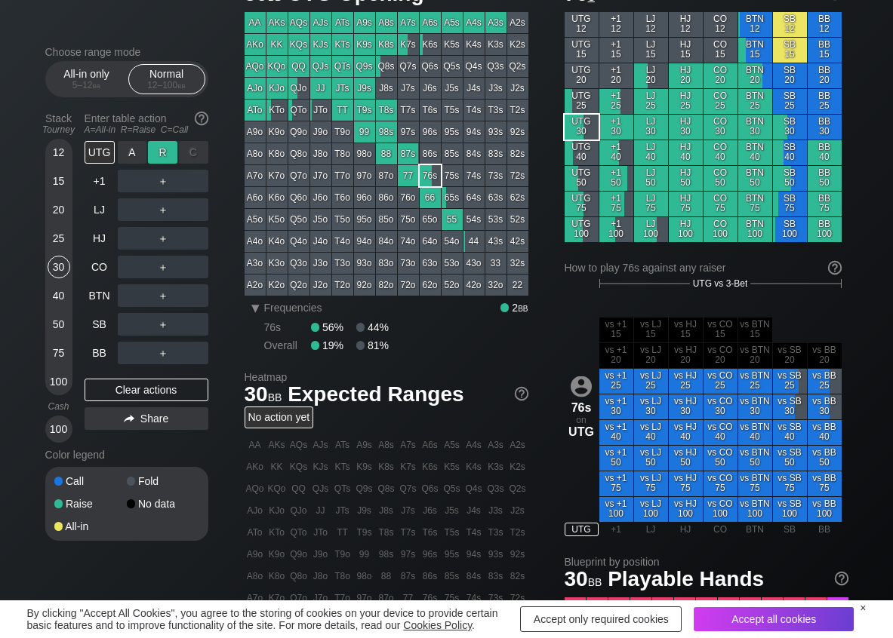
click at [160, 148] on div "R ✕" at bounding box center [162, 152] width 29 height 23
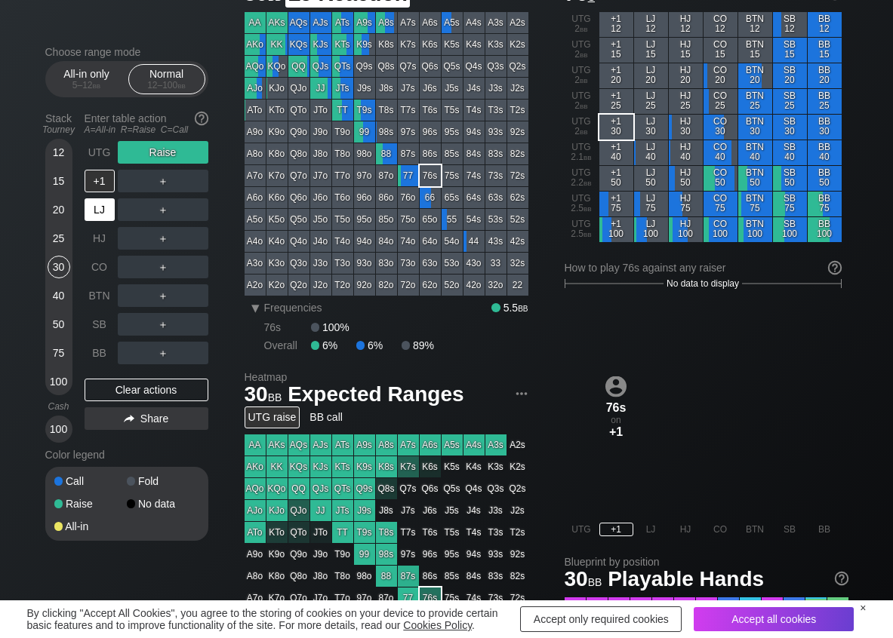
click at [106, 211] on div "LJ" at bounding box center [100, 209] width 30 height 23
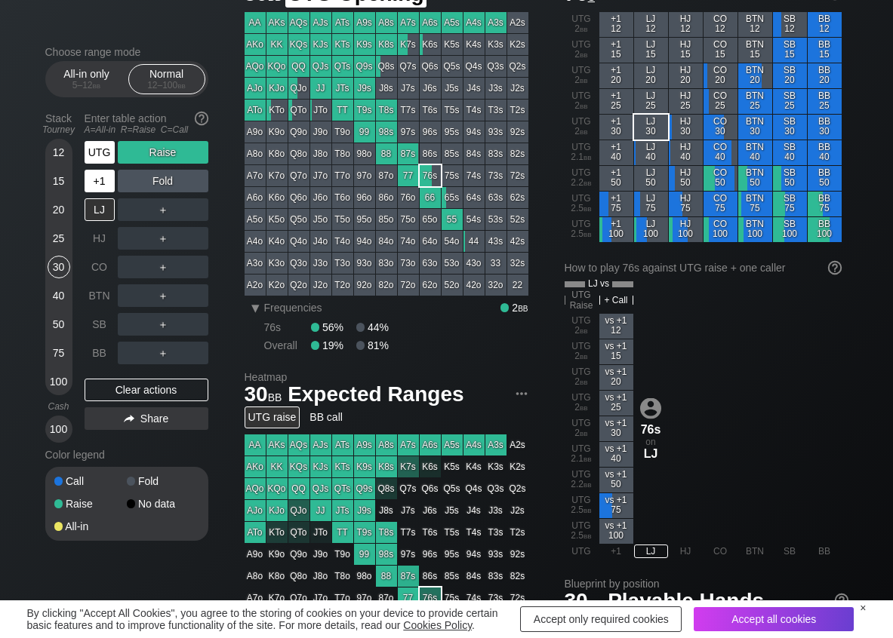
drag, startPoint x: 107, startPoint y: 164, endPoint x: 104, endPoint y: 181, distance: 17.6
click at [107, 167] on div "UTG Raise +1 Fold LJ ＋ HJ ＋ CO ＋ BTN ＋ SB ＋ BB ＋" at bounding box center [147, 252] width 124 height 223
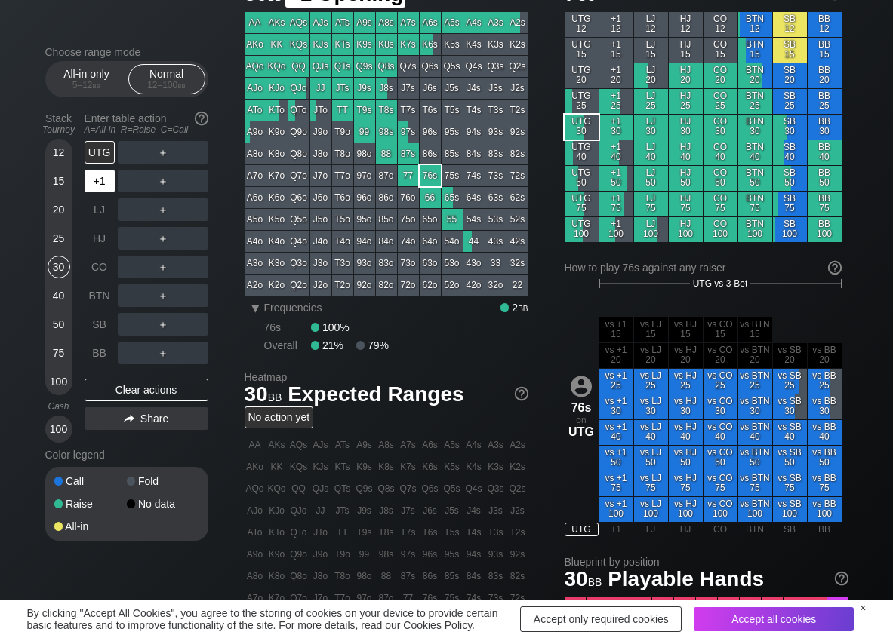
click at [104, 181] on div "+1" at bounding box center [100, 181] width 30 height 23
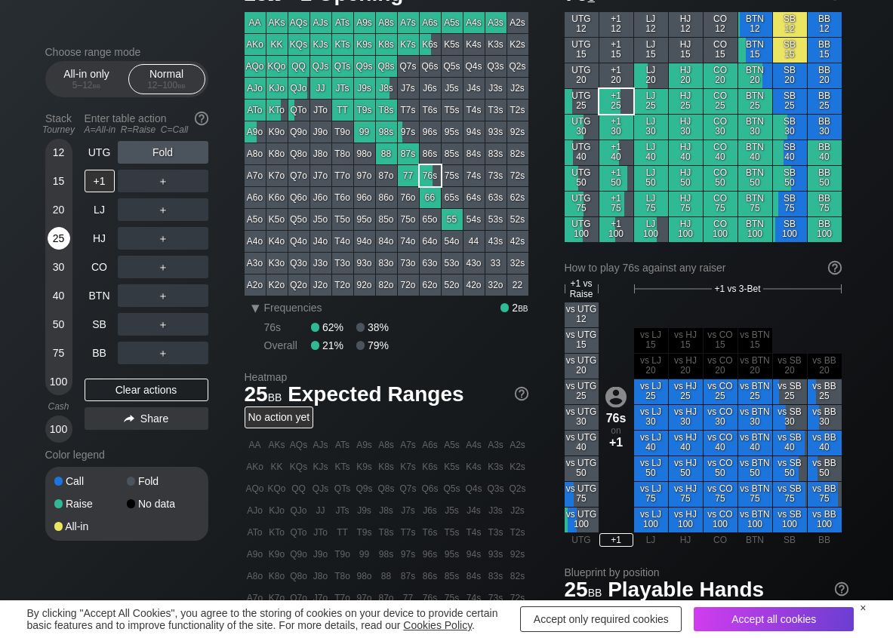
click at [65, 244] on div "25" at bounding box center [59, 238] width 23 height 23
click at [155, 174] on div "R ✕" at bounding box center [162, 181] width 29 height 23
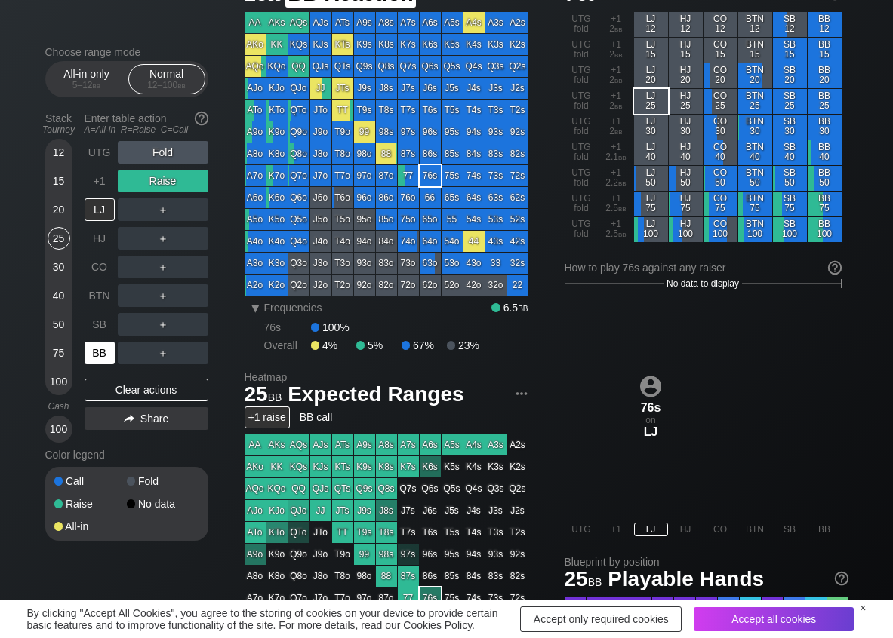
click at [100, 349] on div "BB" at bounding box center [100, 353] width 30 height 23
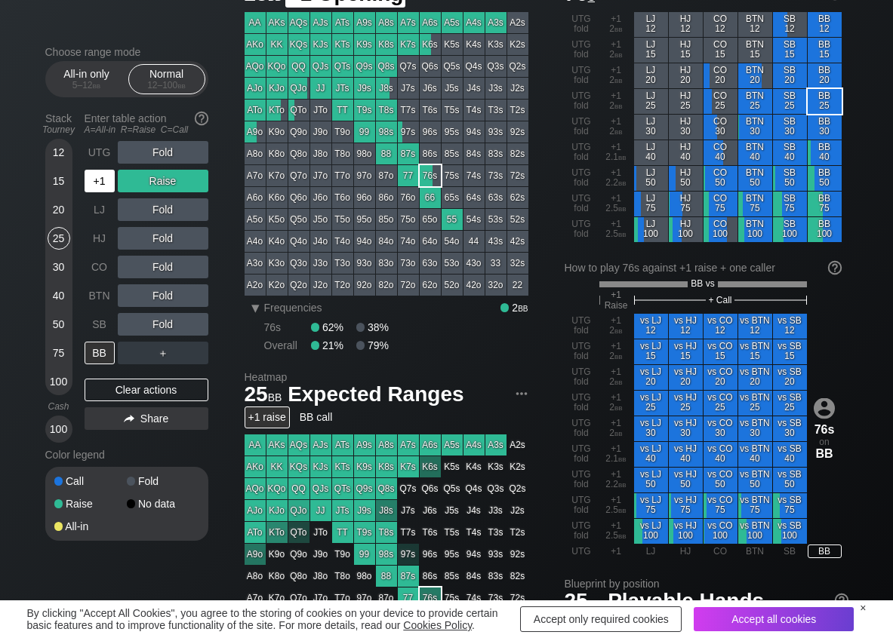
click at [108, 181] on div "+1" at bounding box center [100, 181] width 30 height 23
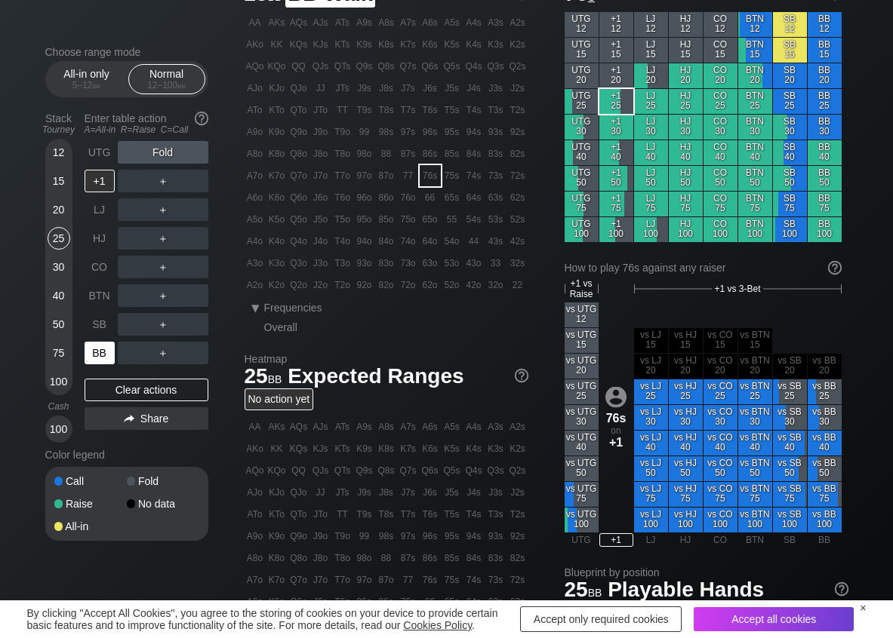
click at [106, 358] on div "BB" at bounding box center [100, 353] width 30 height 23
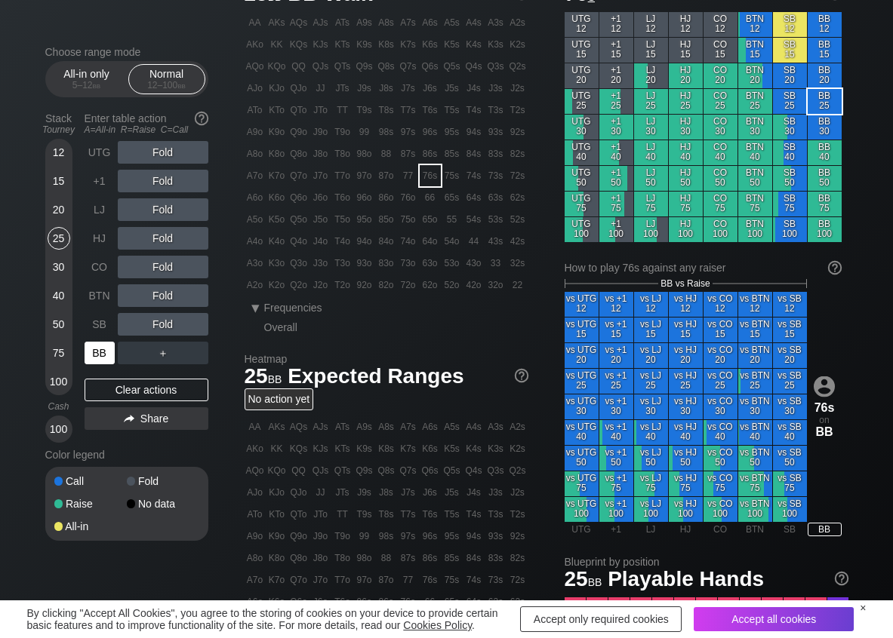
click at [106, 358] on div "BB" at bounding box center [100, 353] width 30 height 23
click at [171, 229] on div "R ✕" at bounding box center [162, 238] width 29 height 23
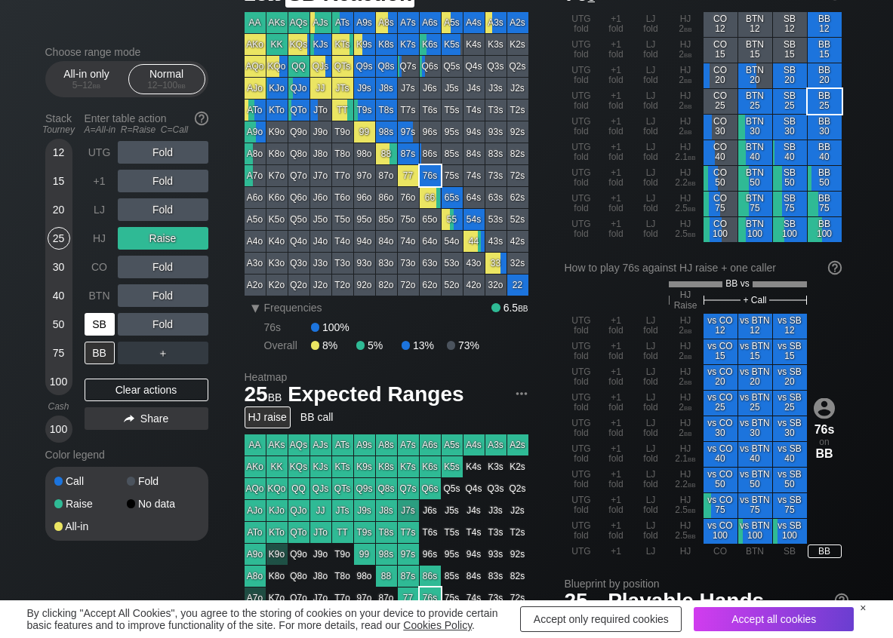
click at [106, 321] on div "SB" at bounding box center [100, 324] width 30 height 23
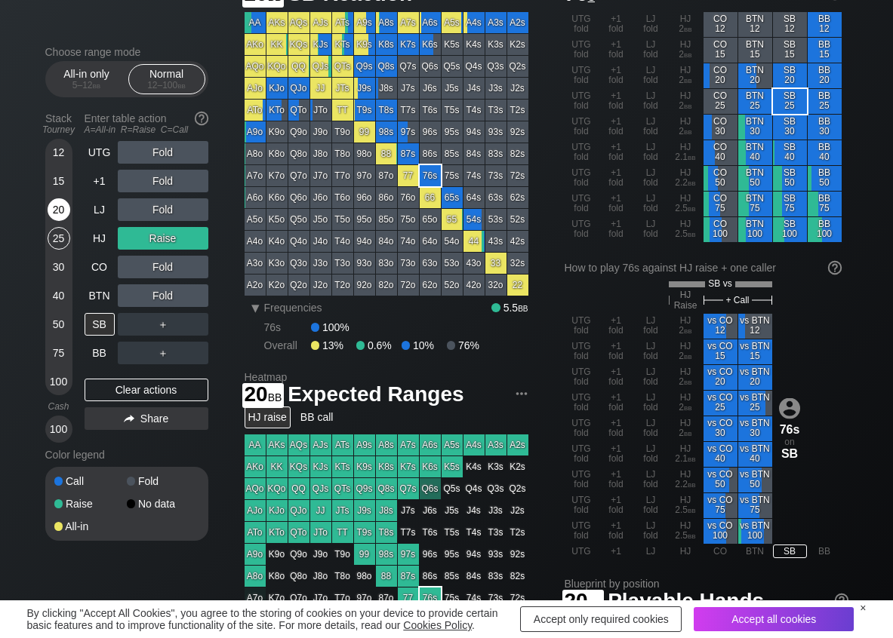
click at [57, 207] on div "20" at bounding box center [59, 209] width 23 height 23
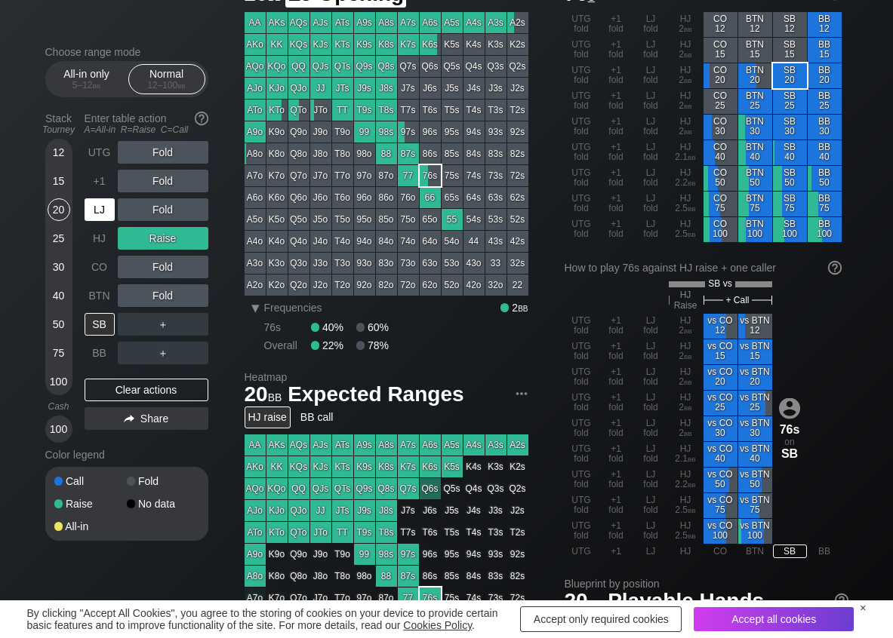
click at [98, 206] on div "LJ" at bounding box center [100, 209] width 30 height 23
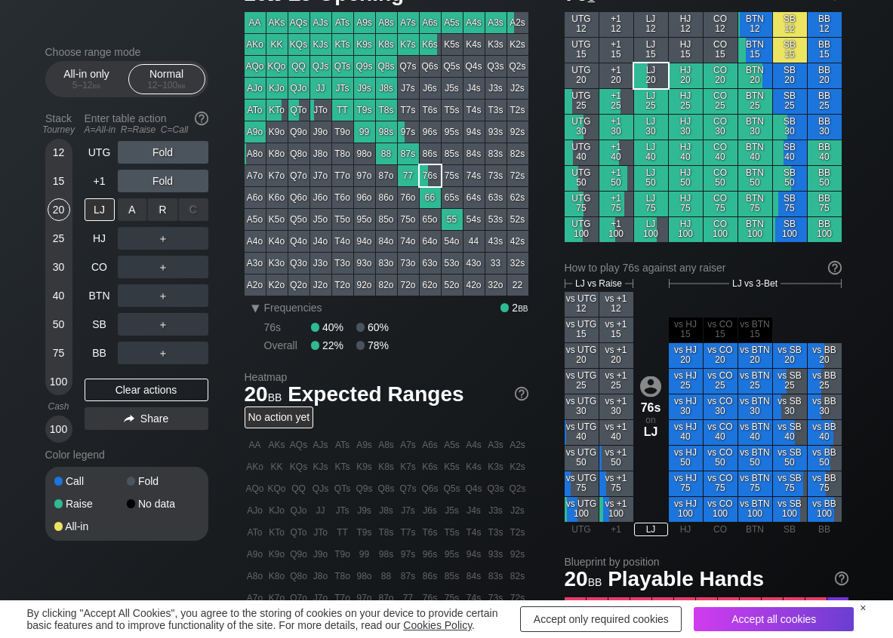
click at [155, 206] on div "R ✕" at bounding box center [162, 209] width 29 height 23
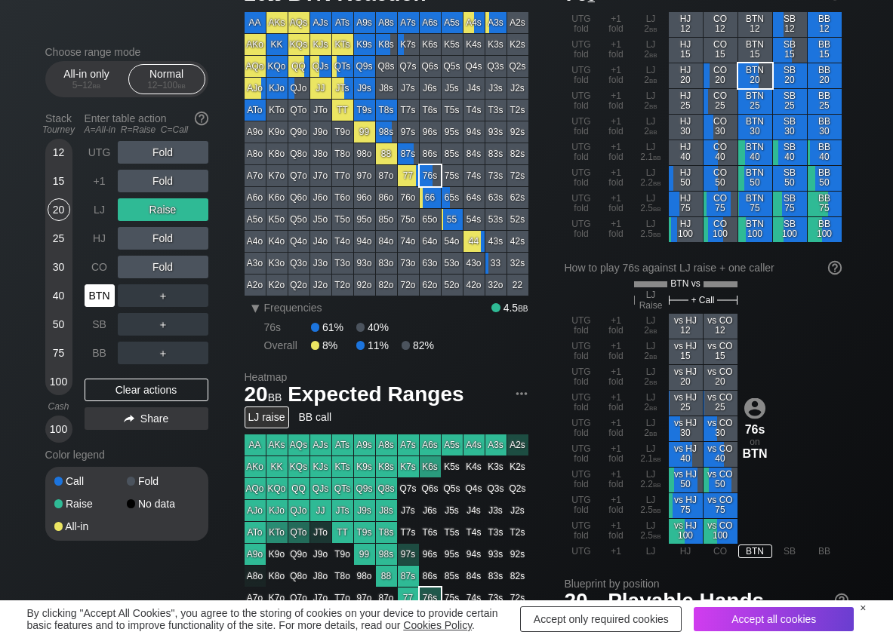
click at [101, 297] on div "BTN" at bounding box center [100, 295] width 30 height 23
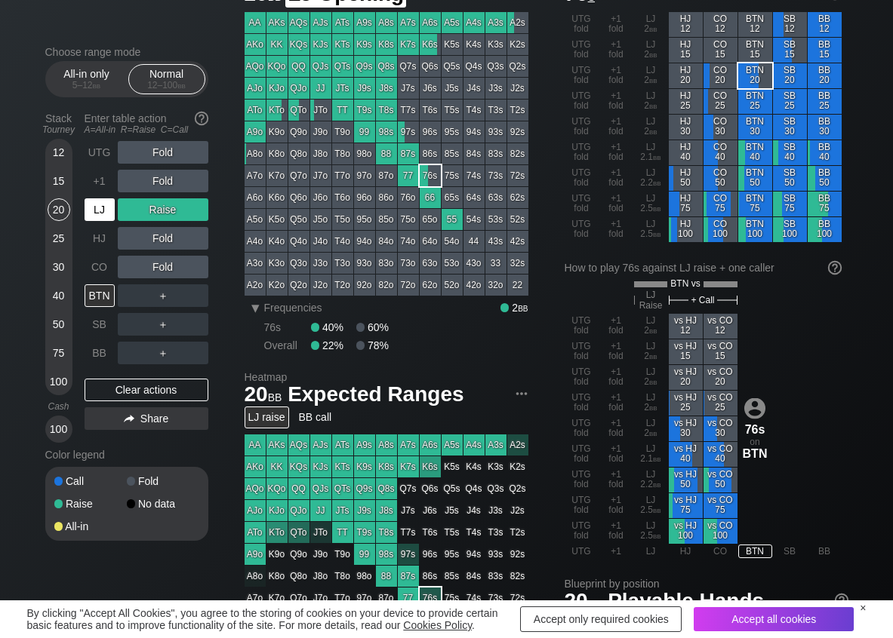
drag, startPoint x: 94, startPoint y: 205, endPoint x: 200, endPoint y: 149, distance: 120.5
click at [97, 207] on div "LJ" at bounding box center [100, 209] width 30 height 23
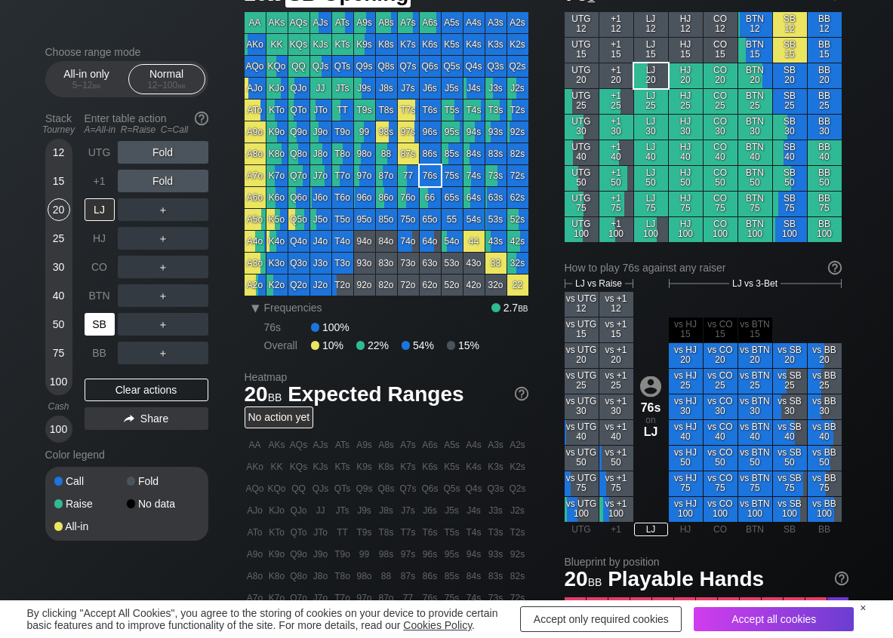
click at [93, 319] on div "SB" at bounding box center [100, 324] width 30 height 23
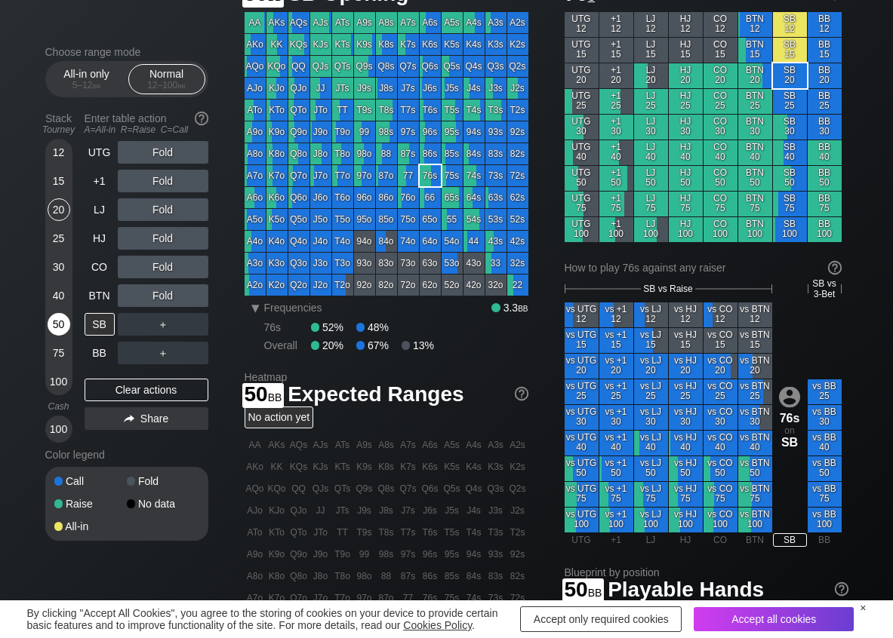
click at [51, 329] on div "50" at bounding box center [59, 324] width 23 height 23
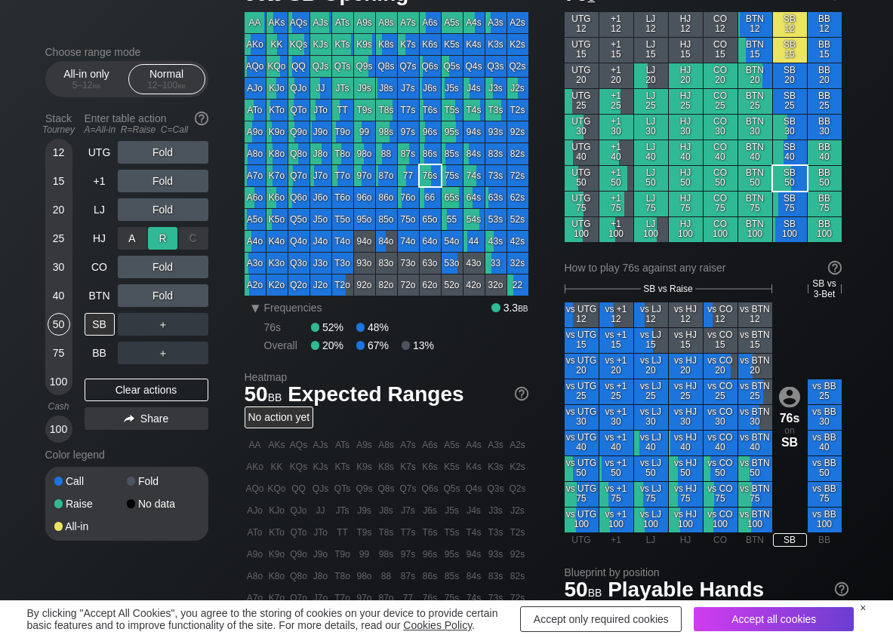
click at [171, 237] on div "R ✕" at bounding box center [162, 238] width 29 height 23
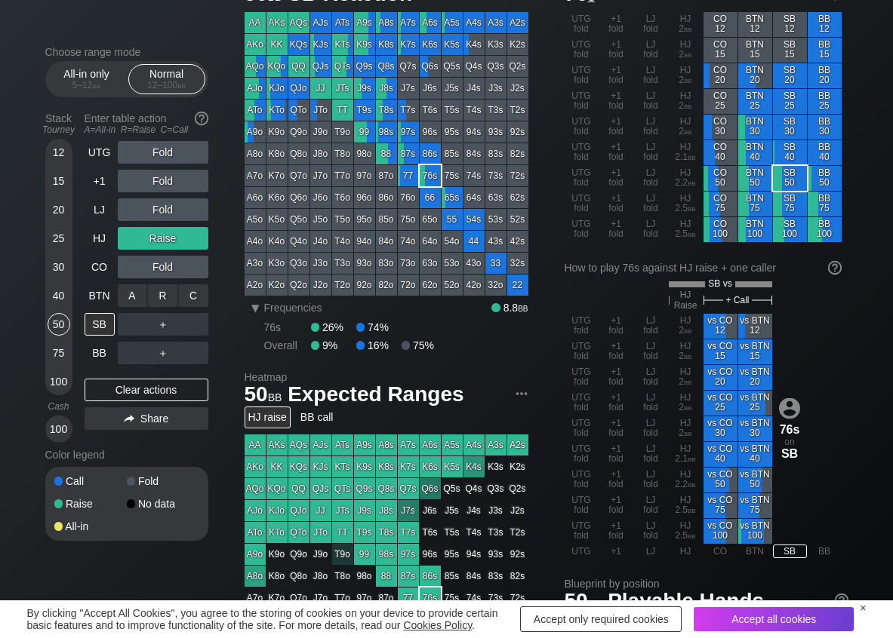
click at [190, 296] on div "C ✕" at bounding box center [193, 295] width 29 height 23
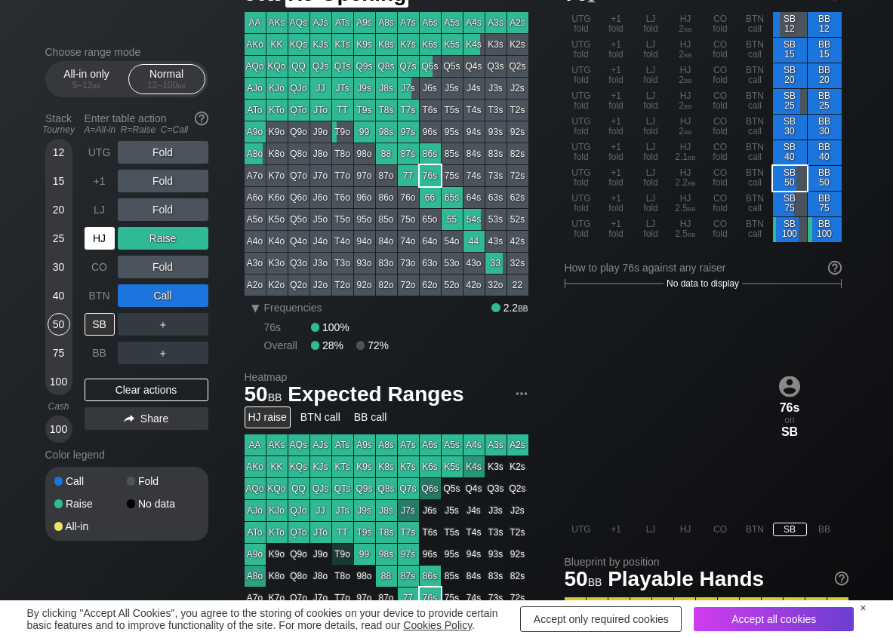
click at [97, 249] on div "HJ" at bounding box center [100, 238] width 30 height 23
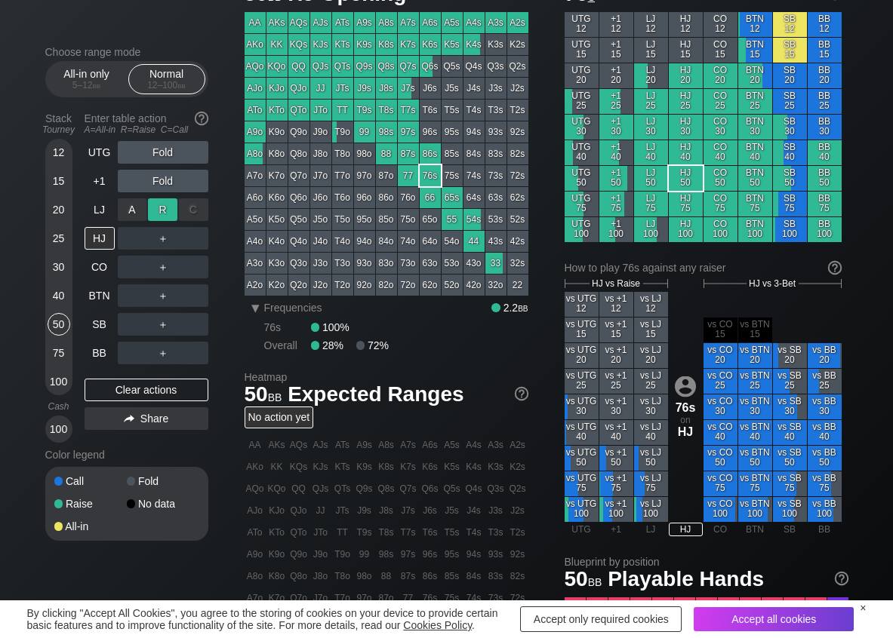
click at [159, 212] on div "R ✕" at bounding box center [162, 209] width 29 height 23
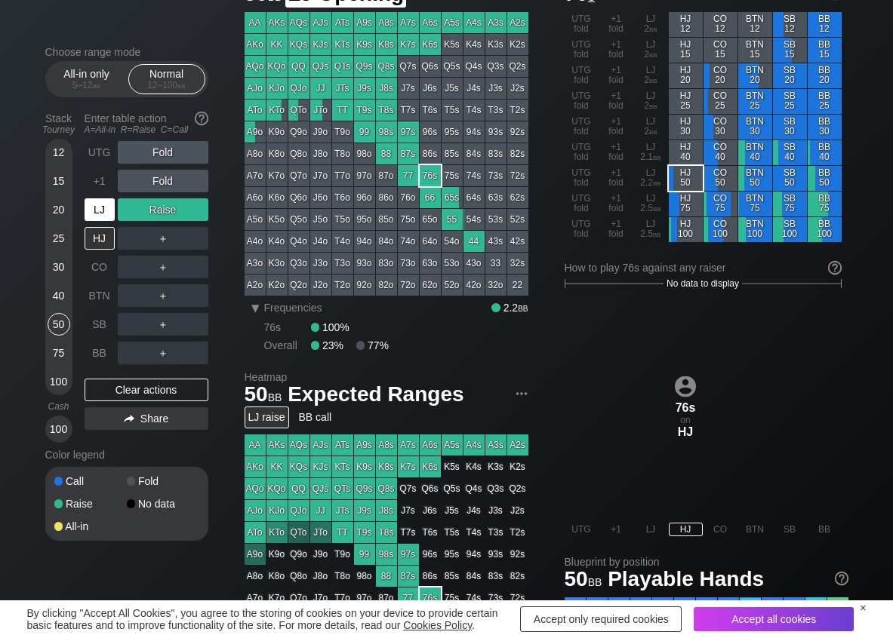
click at [109, 206] on div "LJ" at bounding box center [100, 209] width 30 height 23
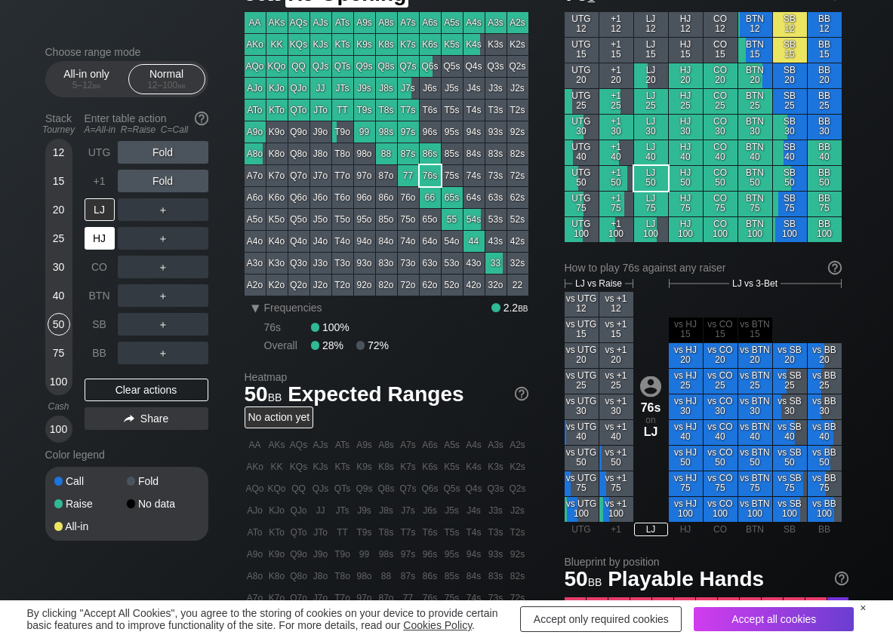
click at [103, 230] on div "HJ" at bounding box center [100, 238] width 30 height 23
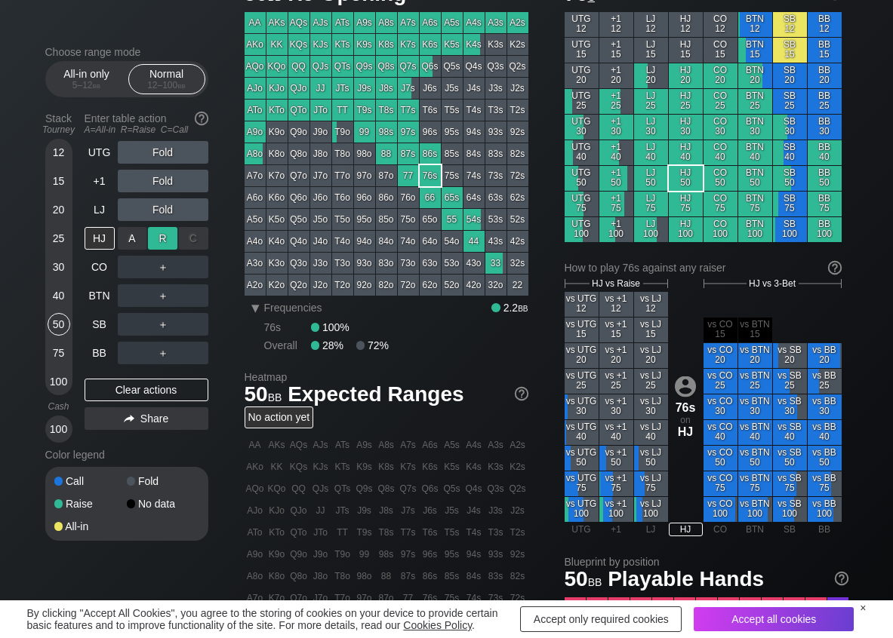
click at [171, 232] on div "R ✕" at bounding box center [162, 238] width 29 height 23
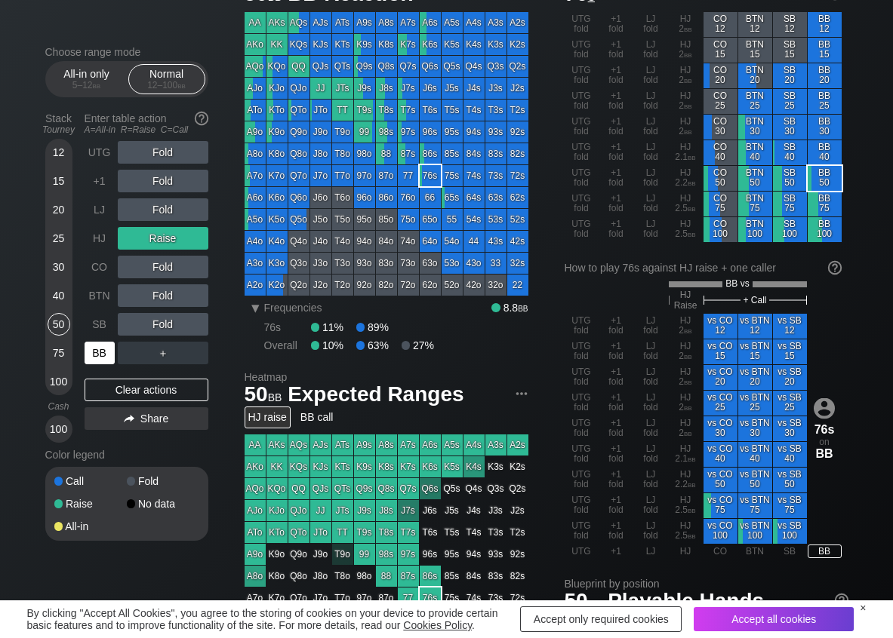
click at [99, 343] on div "BB" at bounding box center [100, 353] width 30 height 23
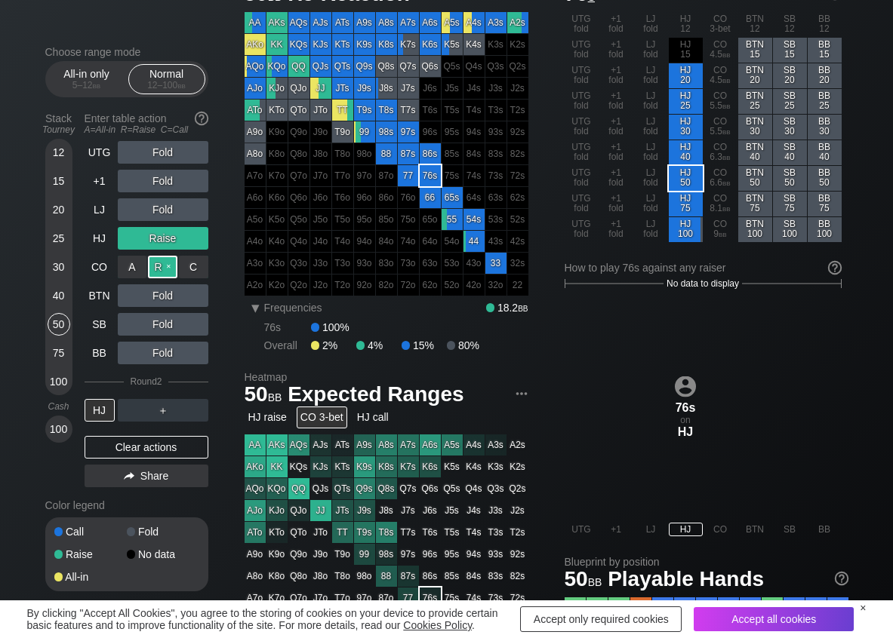
click at [155, 260] on div "R ✕" at bounding box center [162, 267] width 29 height 23
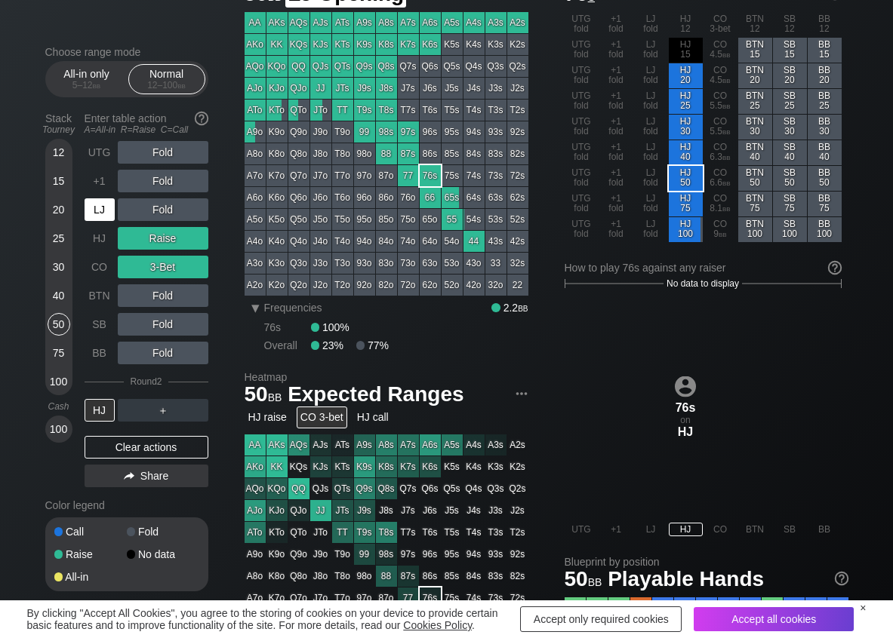
click at [98, 219] on div "LJ" at bounding box center [100, 209] width 30 height 23
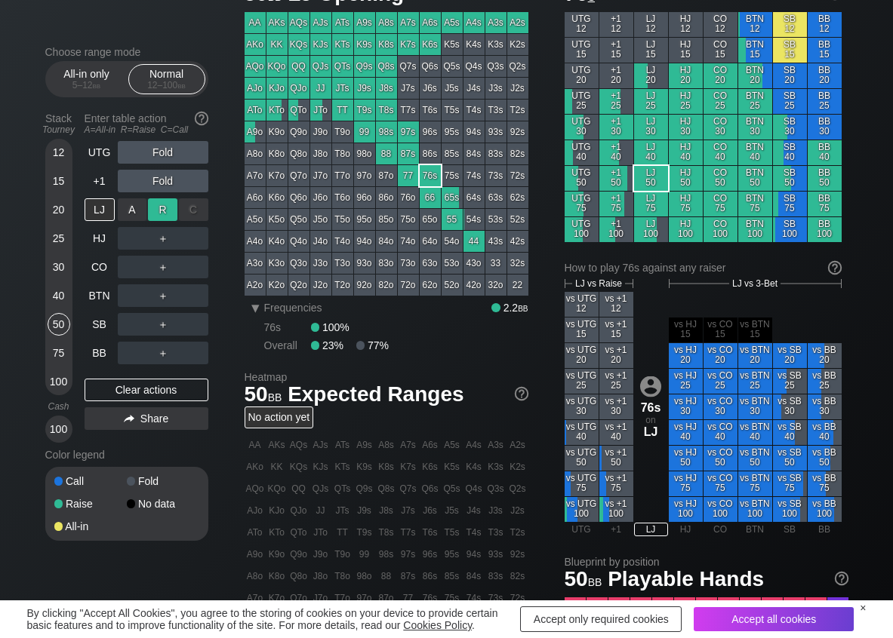
click at [160, 208] on div "R ✕" at bounding box center [162, 209] width 29 height 23
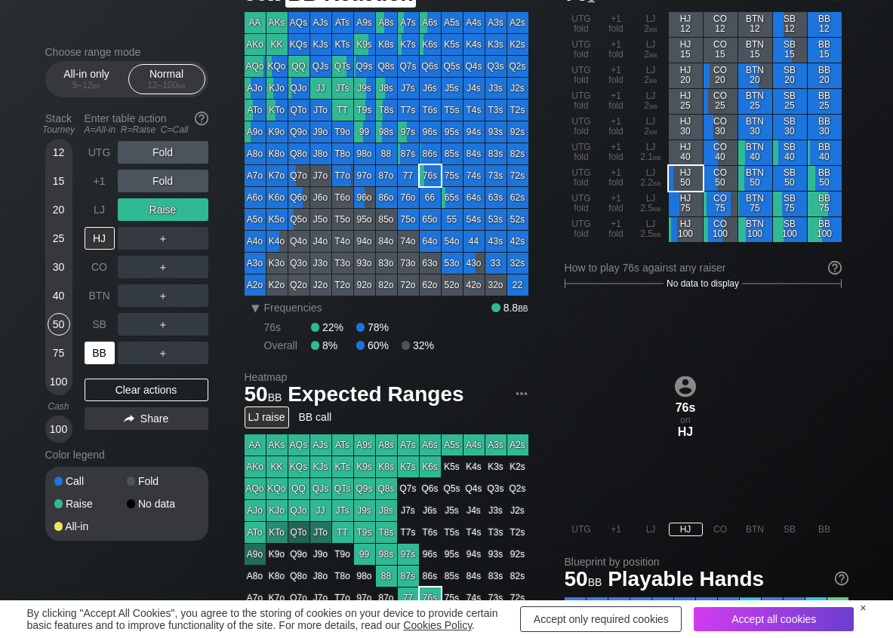
click at [102, 346] on div "BB" at bounding box center [100, 353] width 30 height 23
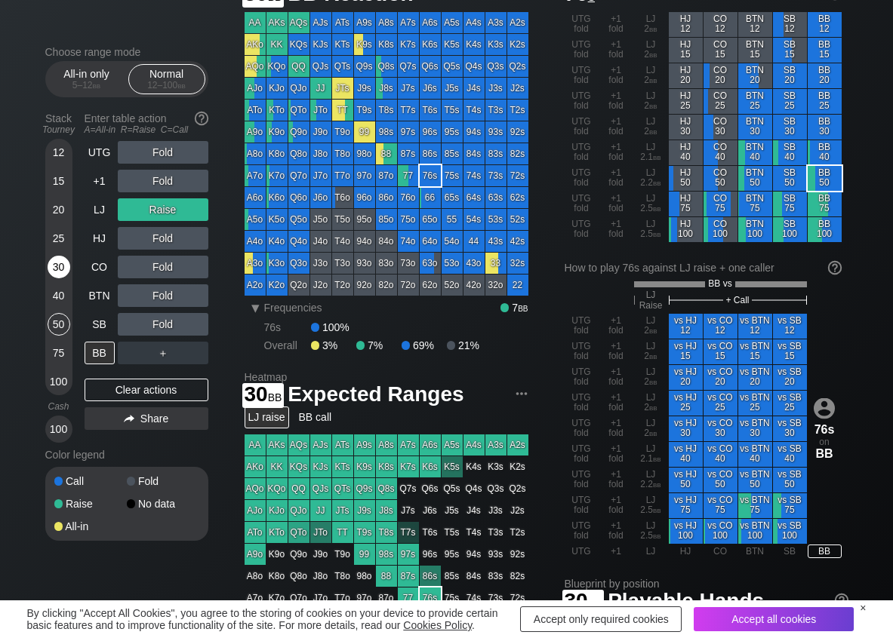
click at [66, 260] on div "30" at bounding box center [59, 267] width 23 height 23
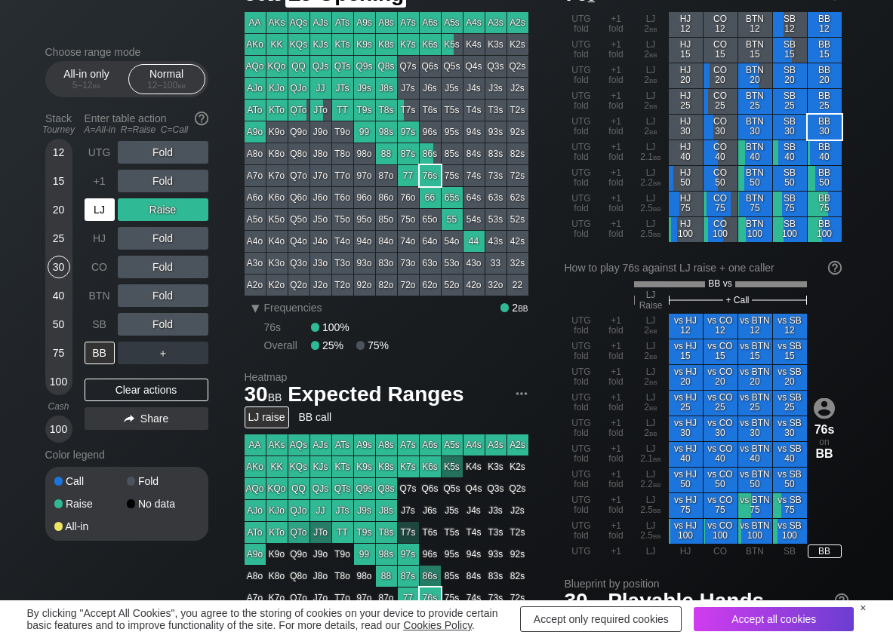
click at [94, 206] on div "LJ" at bounding box center [100, 209] width 30 height 23
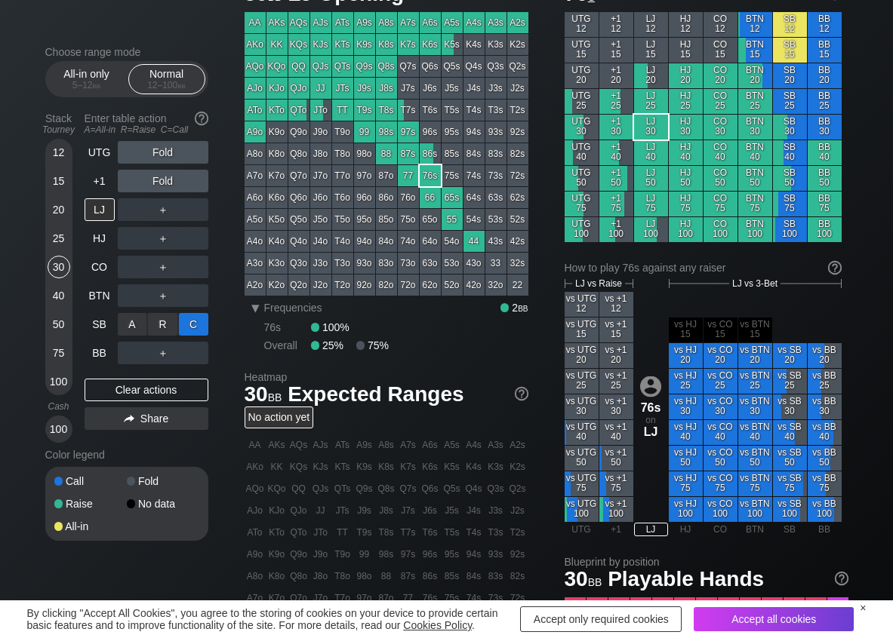
click at [182, 326] on div "C ✕" at bounding box center [193, 324] width 29 height 23
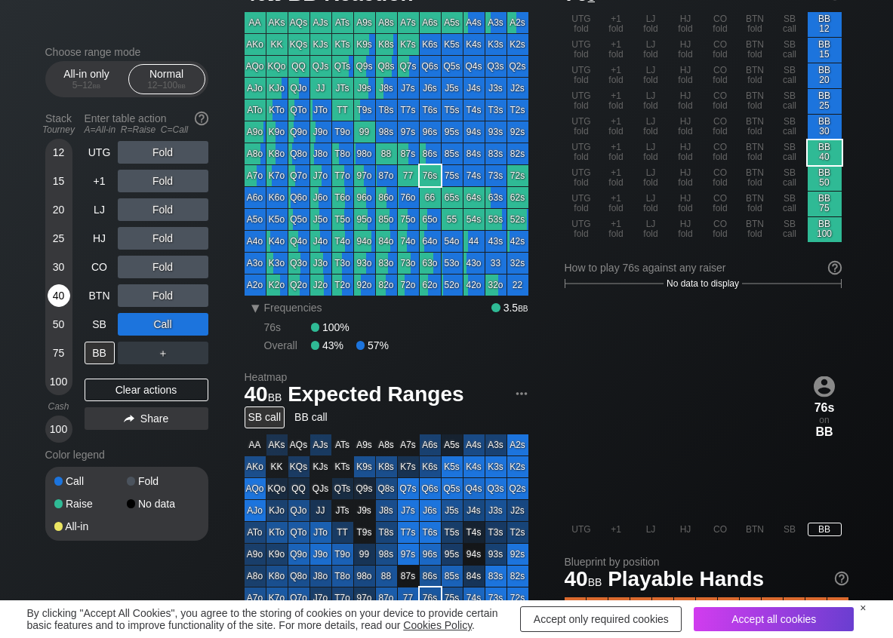
click at [55, 295] on div "40" at bounding box center [59, 295] width 23 height 23
click at [165, 349] on div "R ✕" at bounding box center [162, 353] width 29 height 23
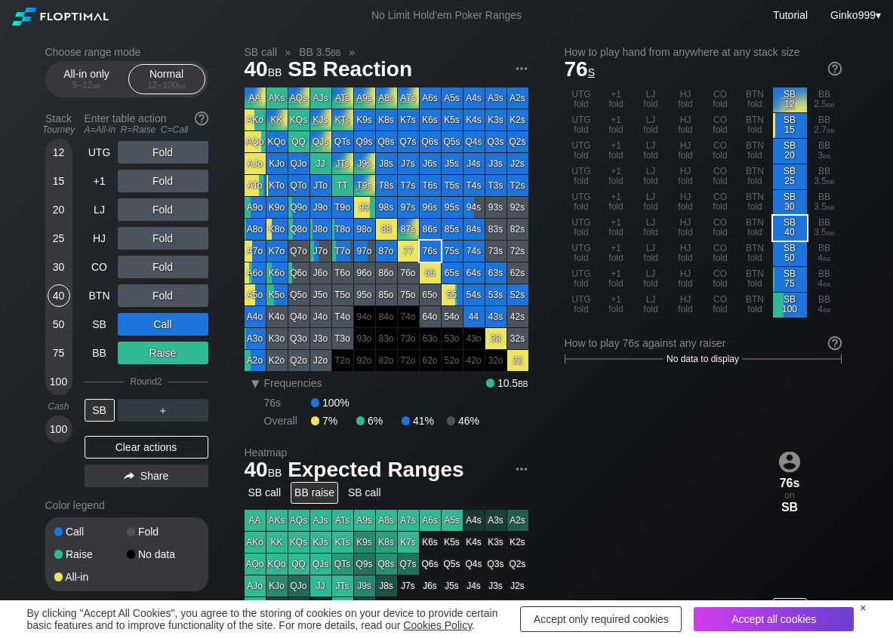
scroll to position [75, 0]
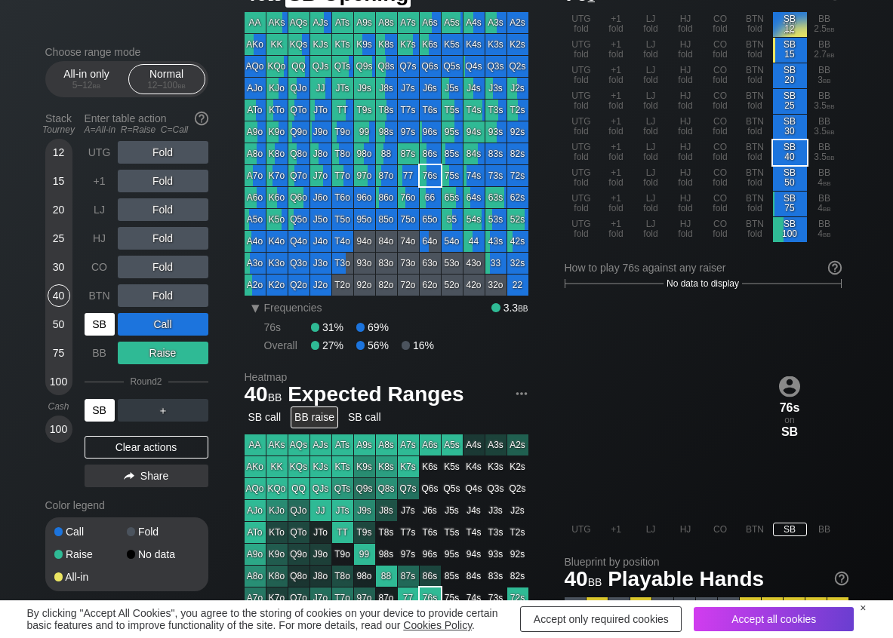
click at [109, 325] on div "SB" at bounding box center [100, 324] width 30 height 23
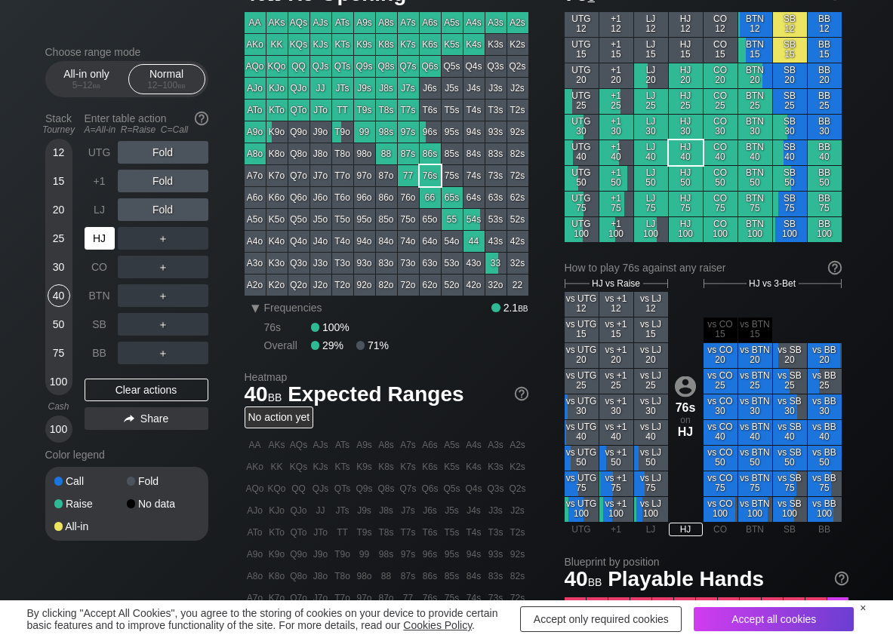
click at [106, 229] on div "HJ" at bounding box center [100, 238] width 30 height 23
click at [158, 246] on div "R ✕" at bounding box center [162, 238] width 29 height 23
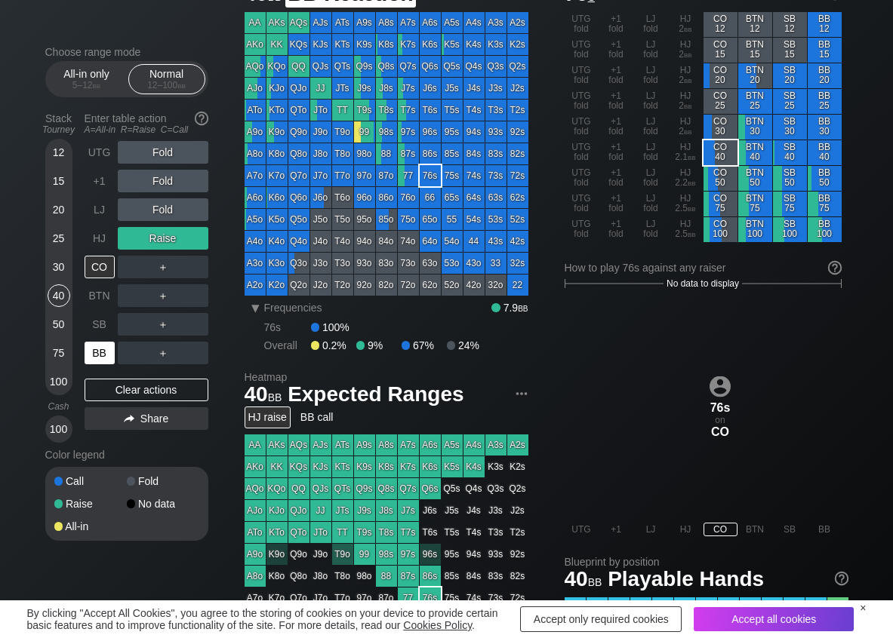
click at [101, 342] on div "BB" at bounding box center [100, 353] width 30 height 23
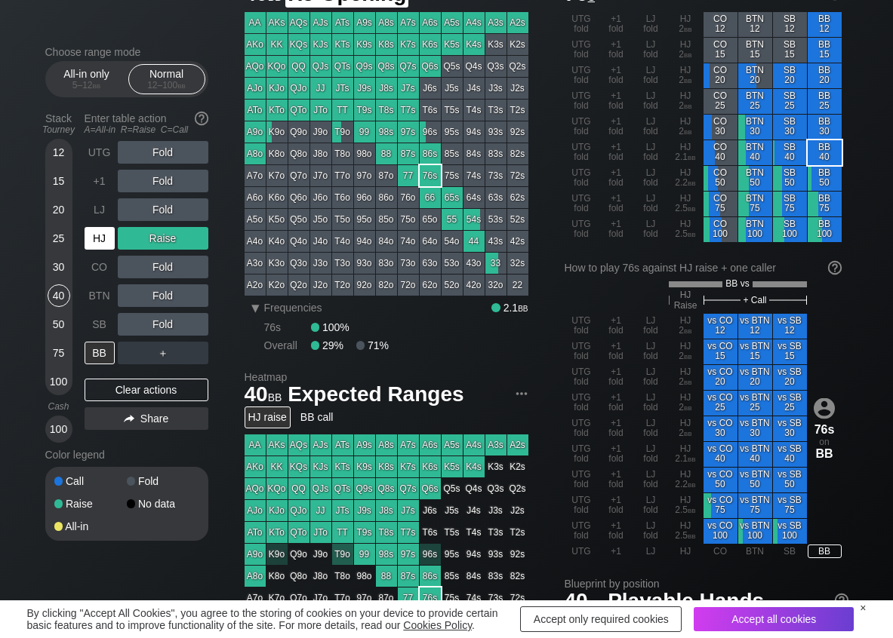
click at [102, 238] on div "HJ" at bounding box center [100, 238] width 30 height 23
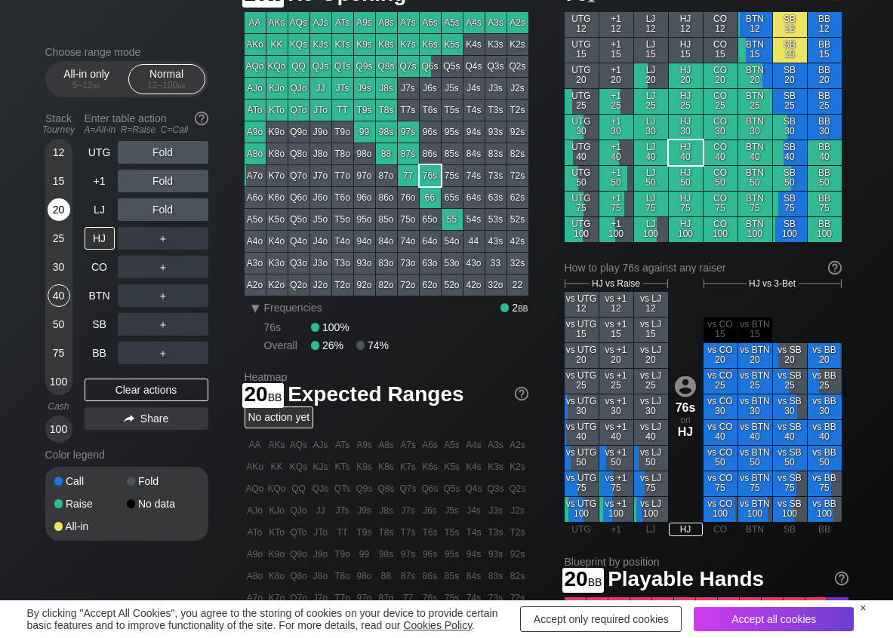
click at [62, 214] on div "20" at bounding box center [59, 209] width 23 height 23
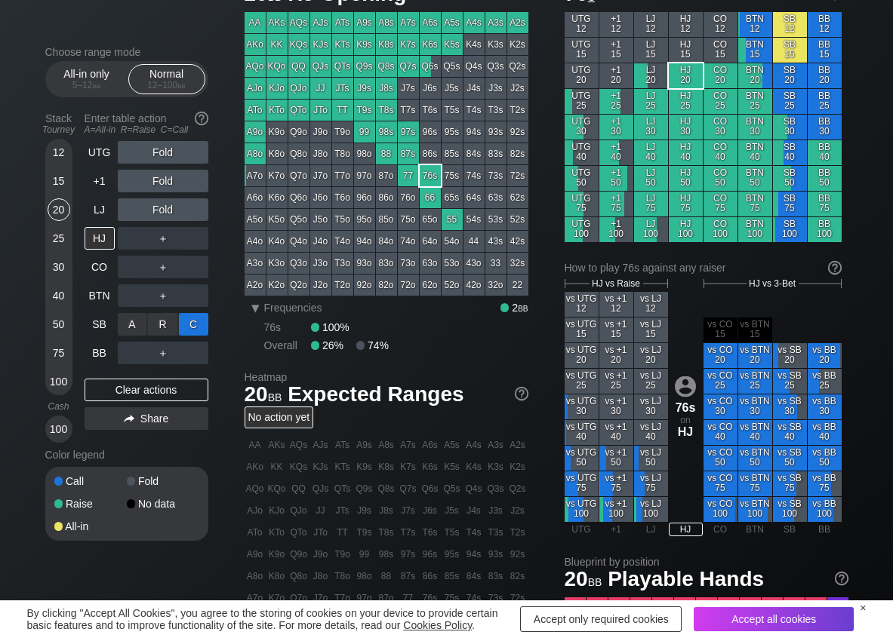
click at [181, 321] on div "C ✕" at bounding box center [193, 324] width 29 height 23
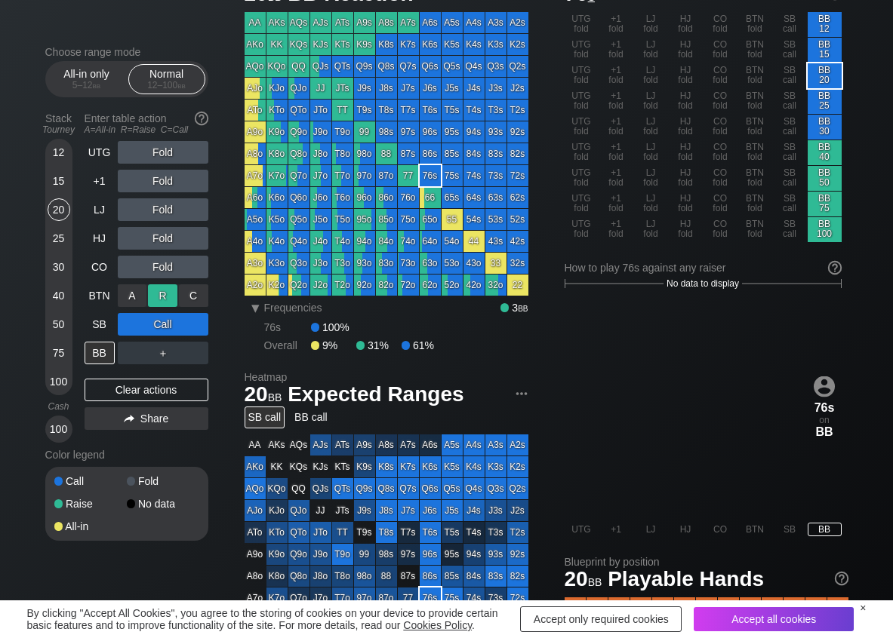
click at [168, 299] on div "R ✕" at bounding box center [162, 295] width 29 height 23
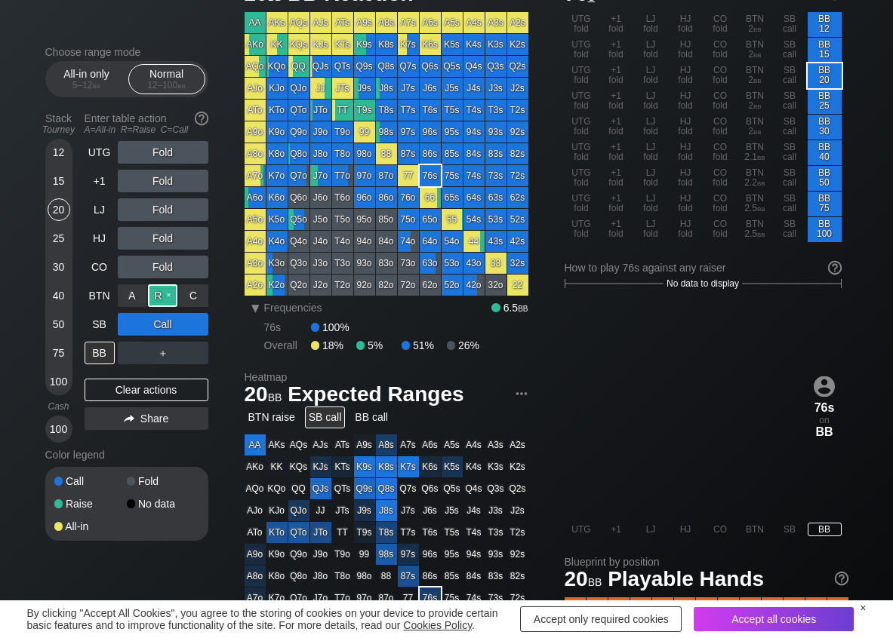
click at [170, 300] on div "R ✕" at bounding box center [162, 295] width 29 height 23
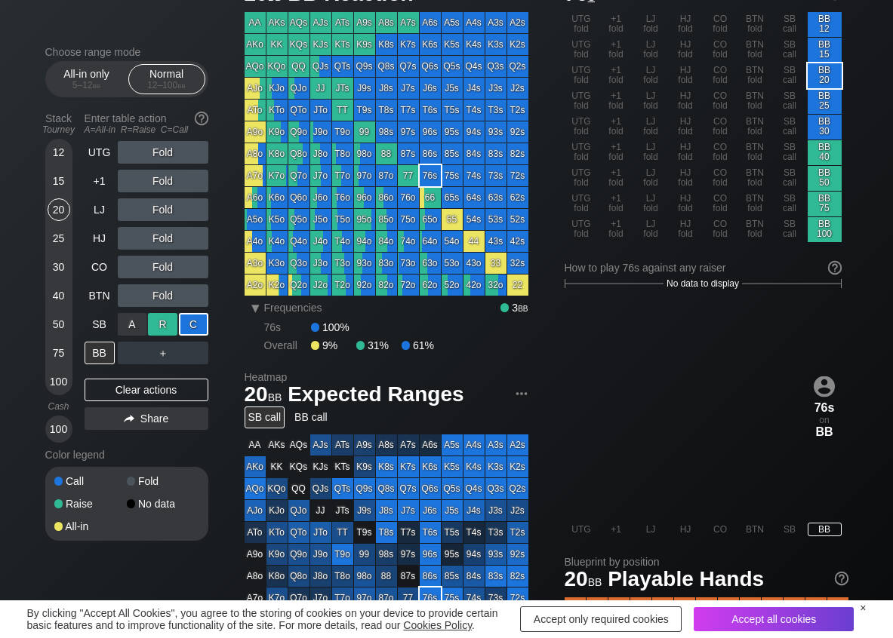
click at [168, 322] on div "R ✕" at bounding box center [162, 324] width 29 height 23
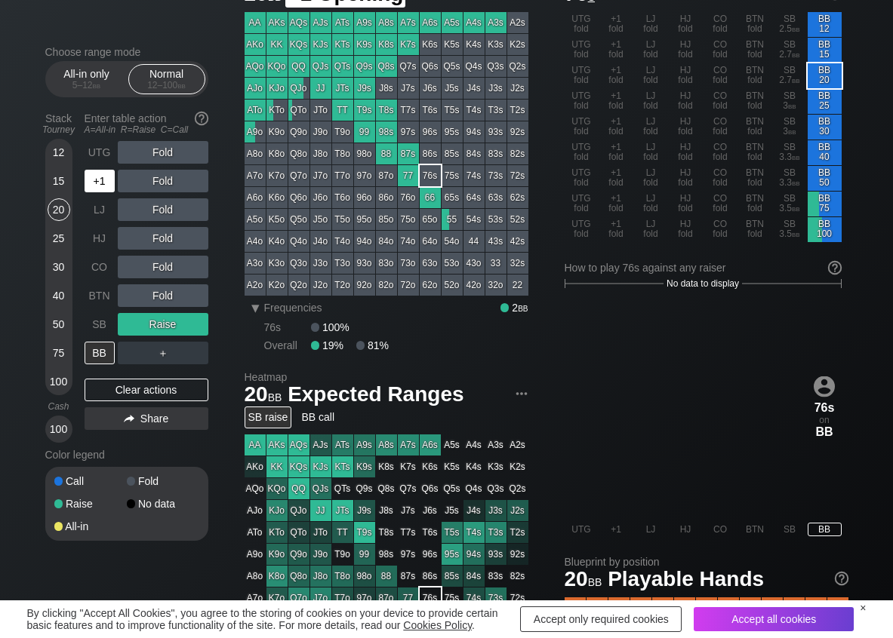
click at [97, 177] on div "+1" at bounding box center [100, 181] width 30 height 23
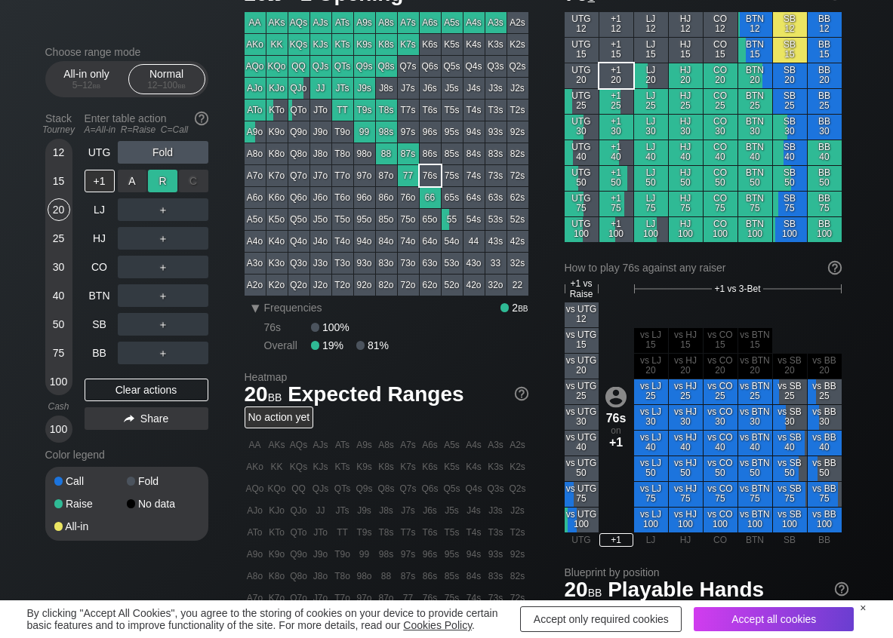
click at [167, 185] on div "R ✕" at bounding box center [162, 181] width 29 height 23
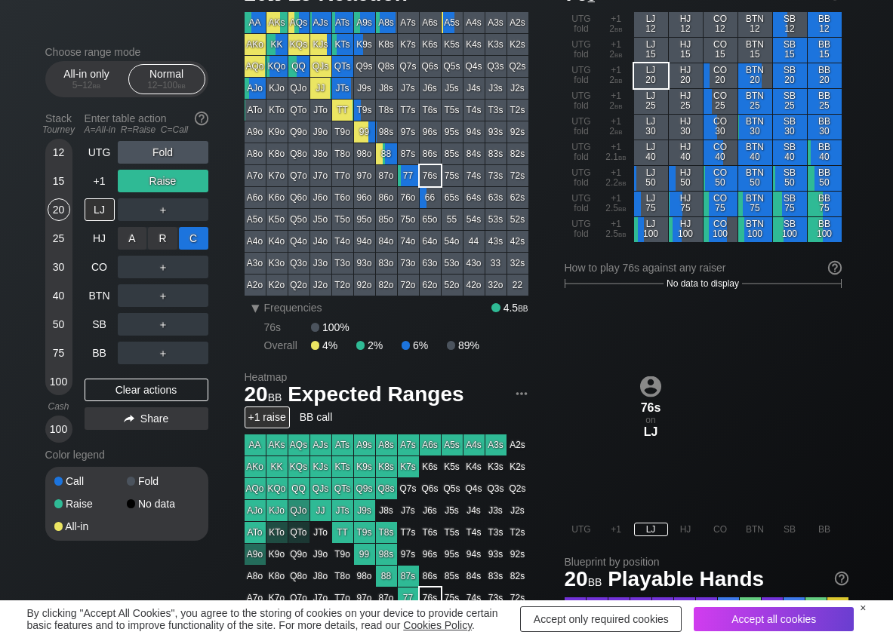
drag, startPoint x: 192, startPoint y: 244, endPoint x: 176, endPoint y: 251, distance: 17.2
click at [192, 247] on div "C ✕" at bounding box center [193, 238] width 29 height 23
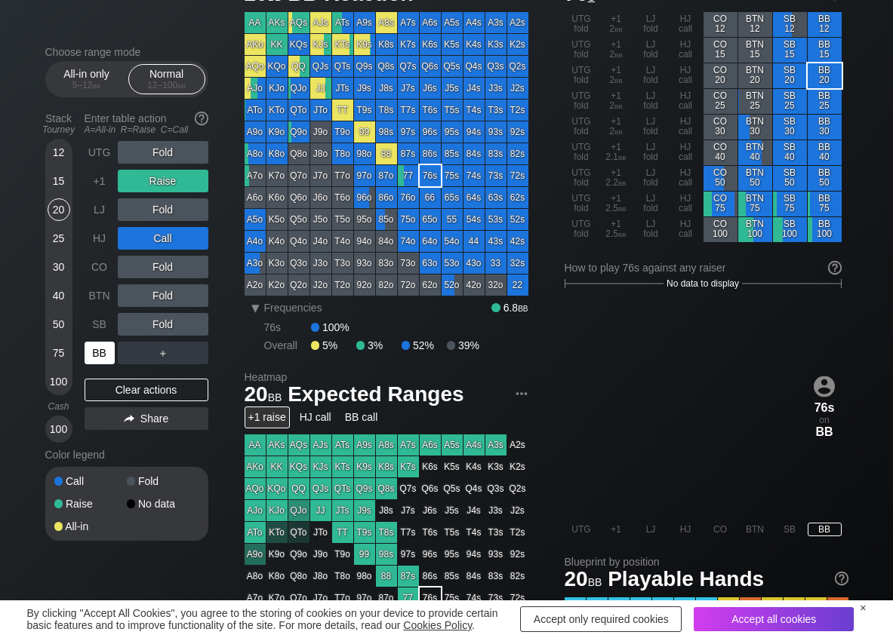
click at [100, 359] on div "BB" at bounding box center [100, 353] width 30 height 23
click at [106, 386] on div "Clear actions" at bounding box center [147, 390] width 124 height 23
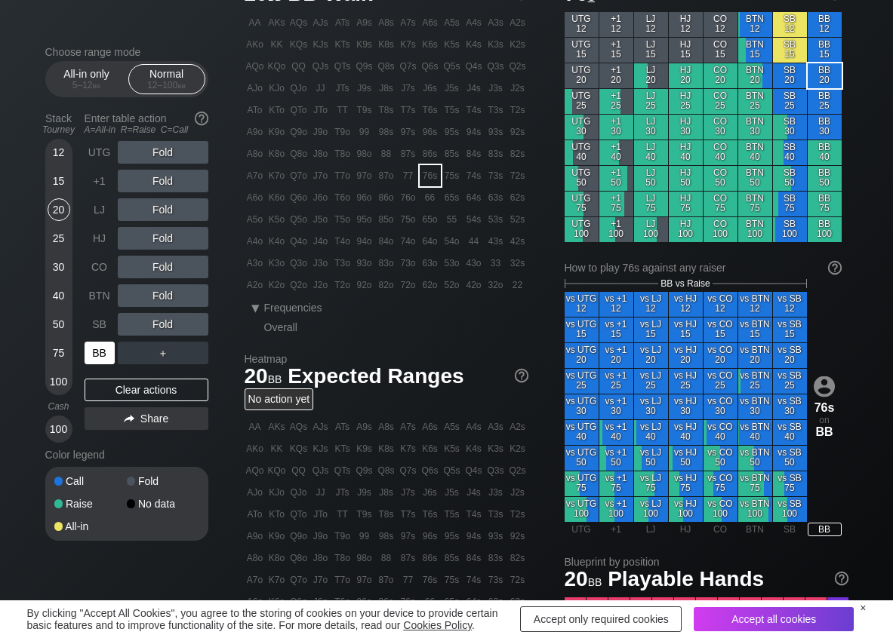
click at [93, 346] on div "BB" at bounding box center [100, 353] width 30 height 23
click at [166, 250] on div "A ✕ R ✕ C ✕ Fold" at bounding box center [163, 267] width 91 height 35
click at [166, 242] on div "R ✕" at bounding box center [162, 238] width 29 height 23
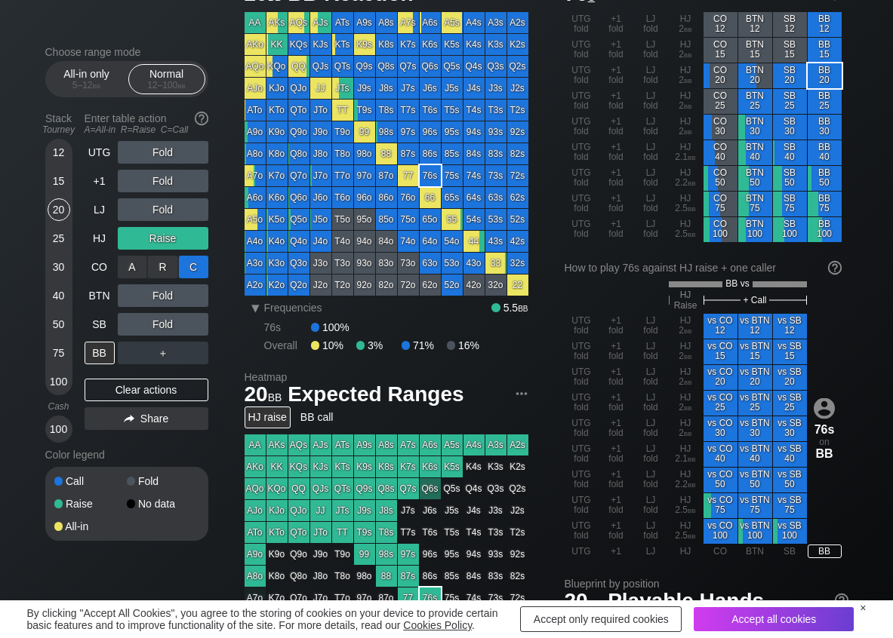
click at [192, 268] on div "C ✕" at bounding box center [193, 267] width 29 height 23
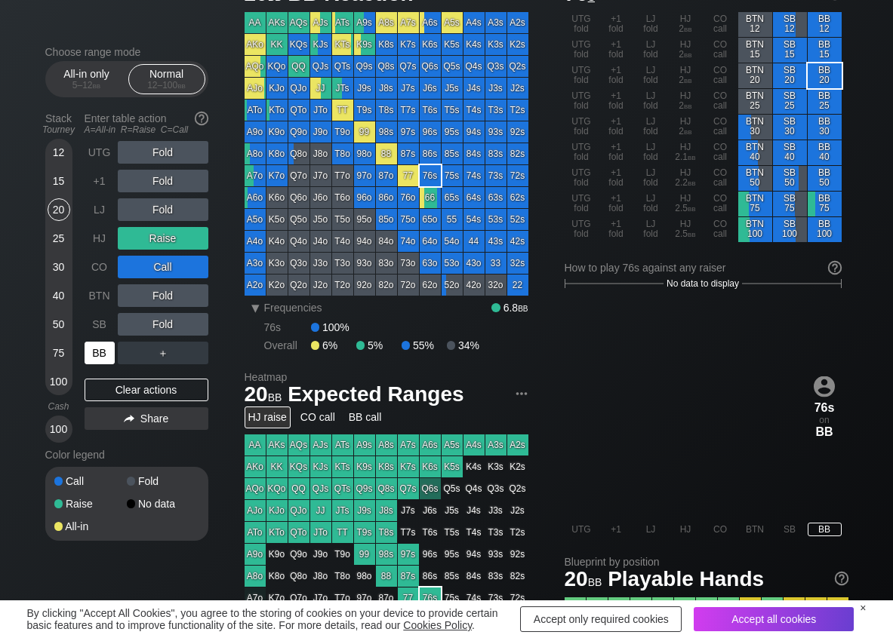
click at [91, 345] on div "BB" at bounding box center [100, 353] width 30 height 23
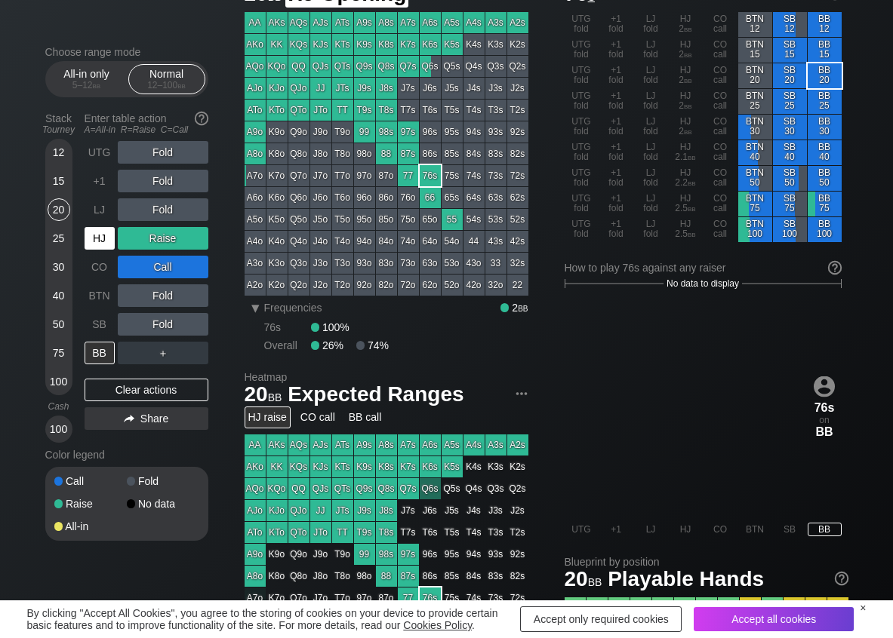
drag, startPoint x: 105, startPoint y: 232, endPoint x: 97, endPoint y: 240, distance: 11.2
click at [100, 235] on div "HJ" at bounding box center [100, 238] width 30 height 23
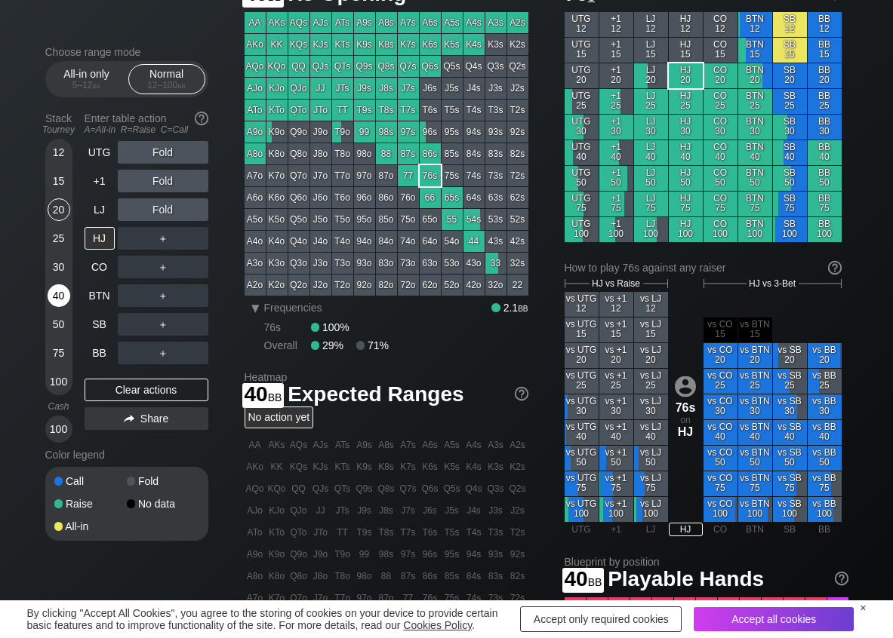
click at [60, 297] on div "40" at bounding box center [59, 295] width 23 height 23
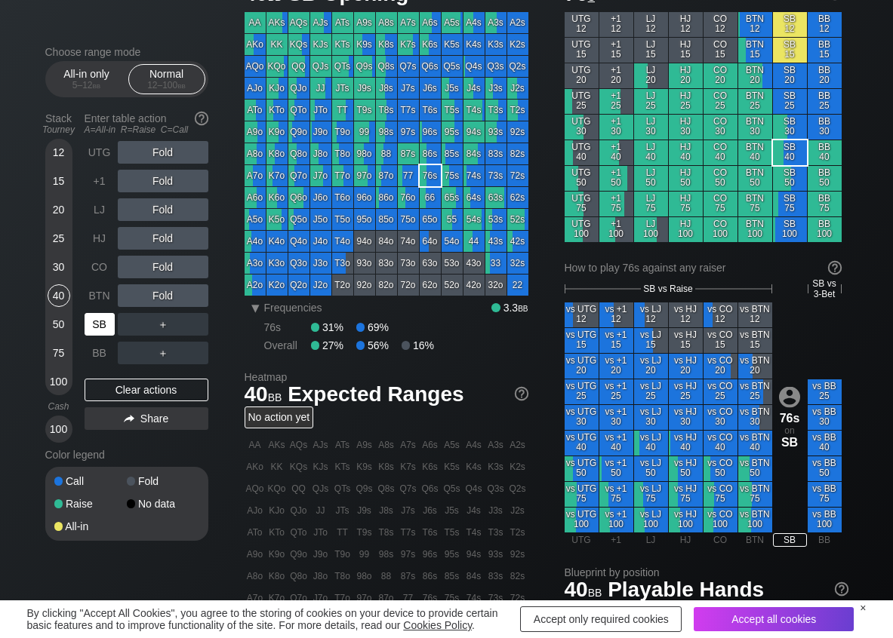
click at [94, 327] on div "SB" at bounding box center [100, 324] width 30 height 23
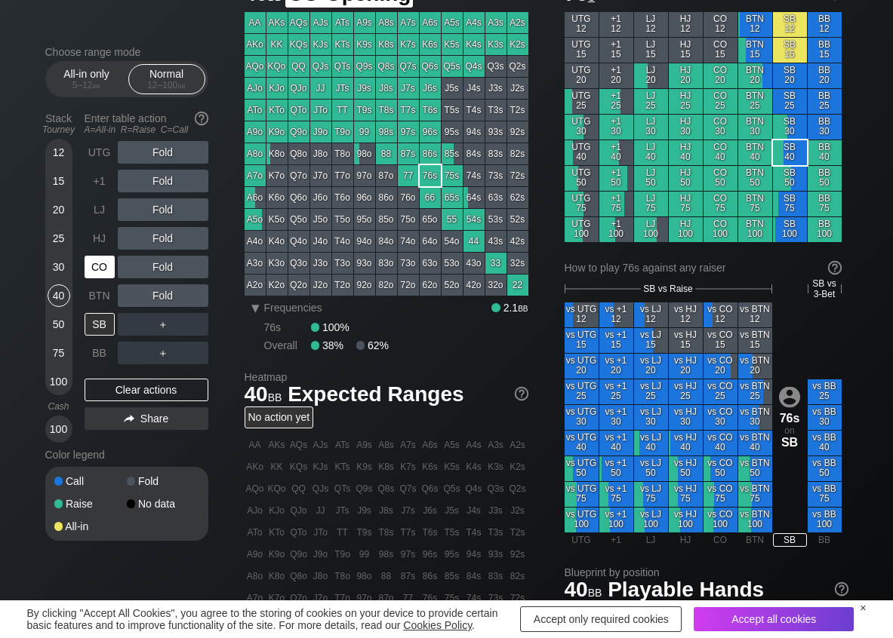
click at [102, 268] on div "CO" at bounding box center [100, 267] width 30 height 23
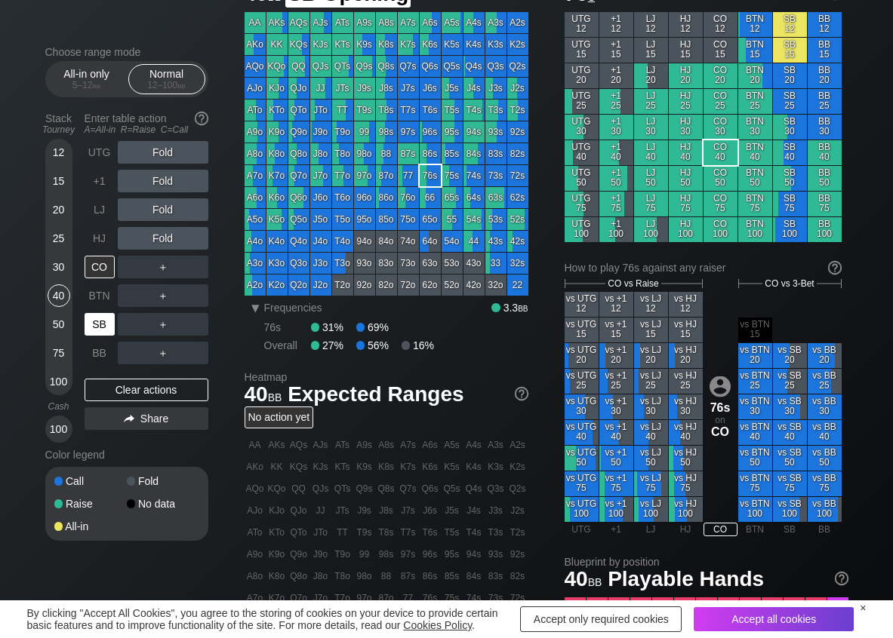
click at [107, 324] on div "SB" at bounding box center [100, 324] width 30 height 23
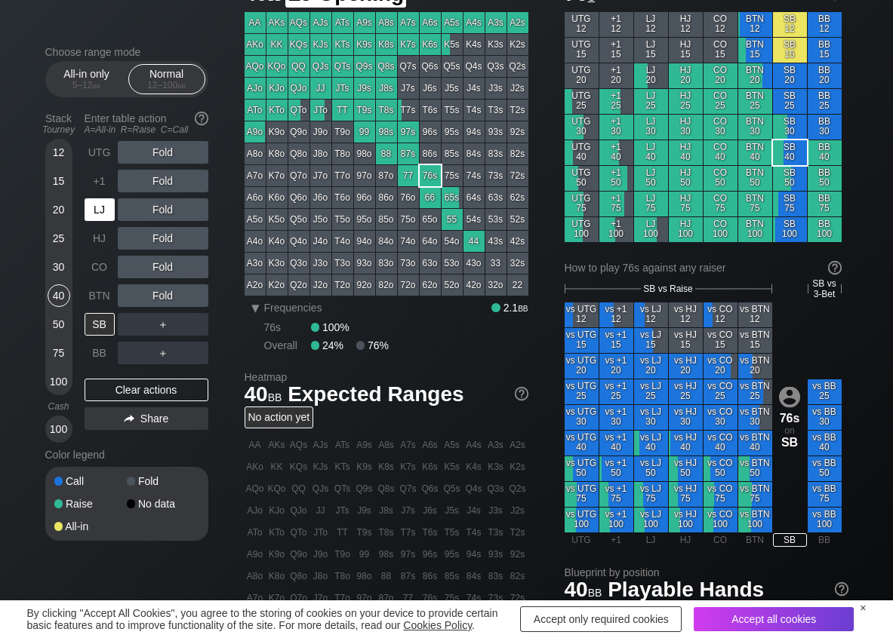
drag, startPoint x: 97, startPoint y: 204, endPoint x: 75, endPoint y: 220, distance: 27.5
click at [97, 204] on div "LJ" at bounding box center [100, 209] width 30 height 23
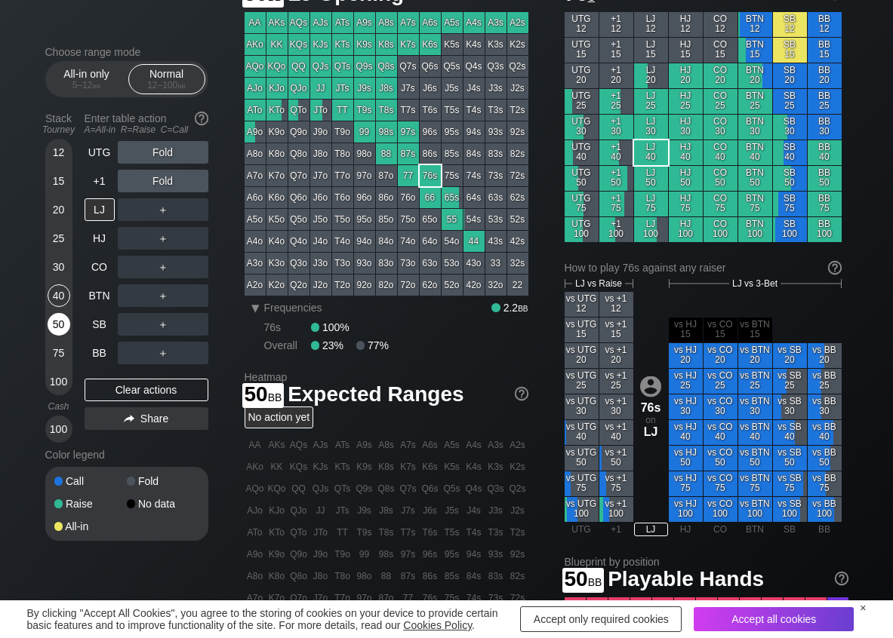
click at [57, 322] on div "50" at bounding box center [59, 324] width 23 height 23
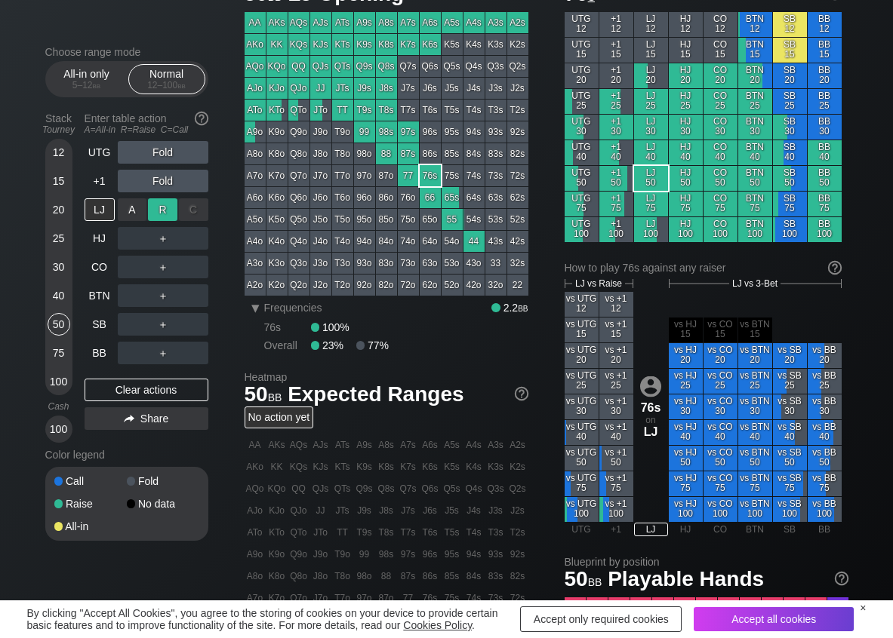
click at [165, 214] on div "R ✕" at bounding box center [162, 209] width 29 height 23
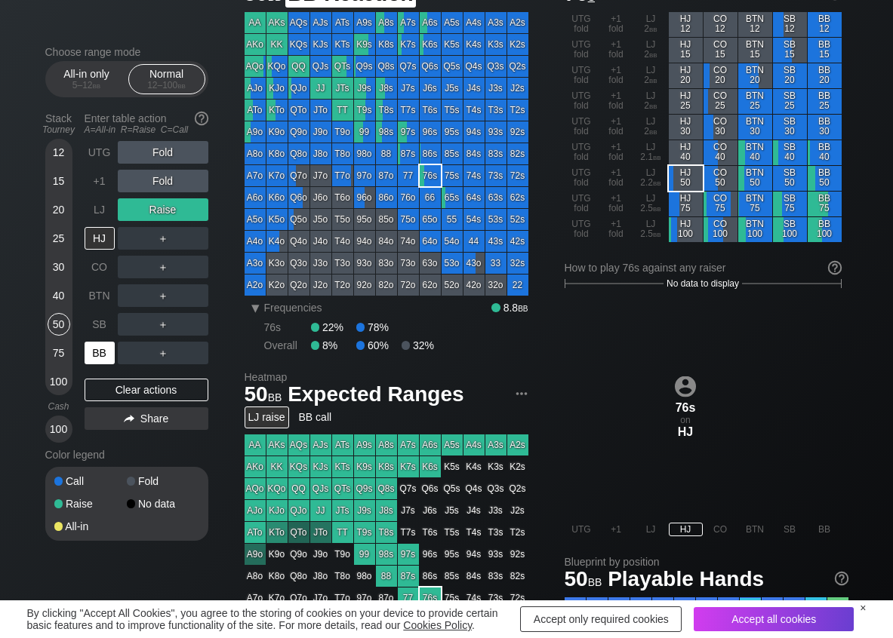
click at [107, 351] on div "BB" at bounding box center [100, 353] width 30 height 23
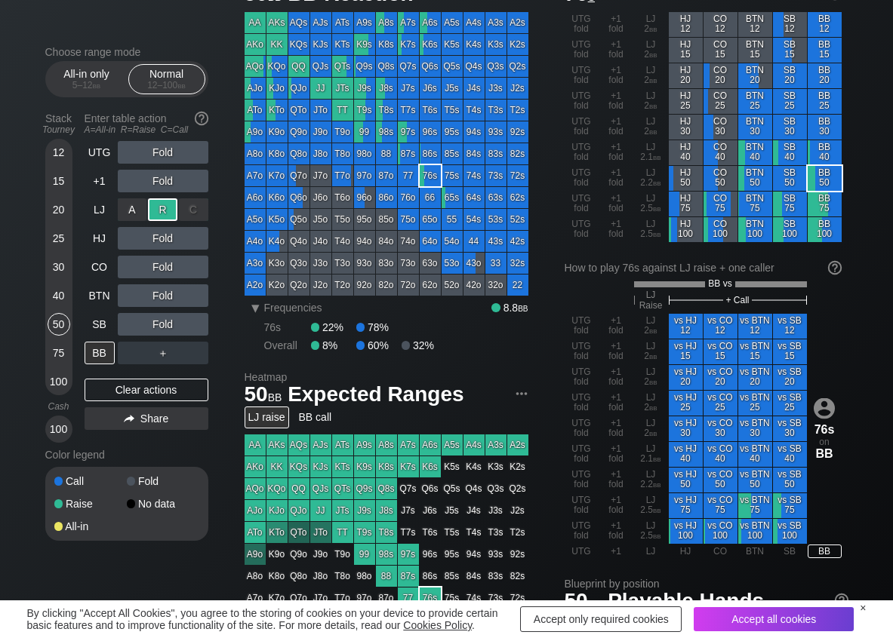
click at [118, 207] on div "A ✕" at bounding box center [132, 209] width 29 height 23
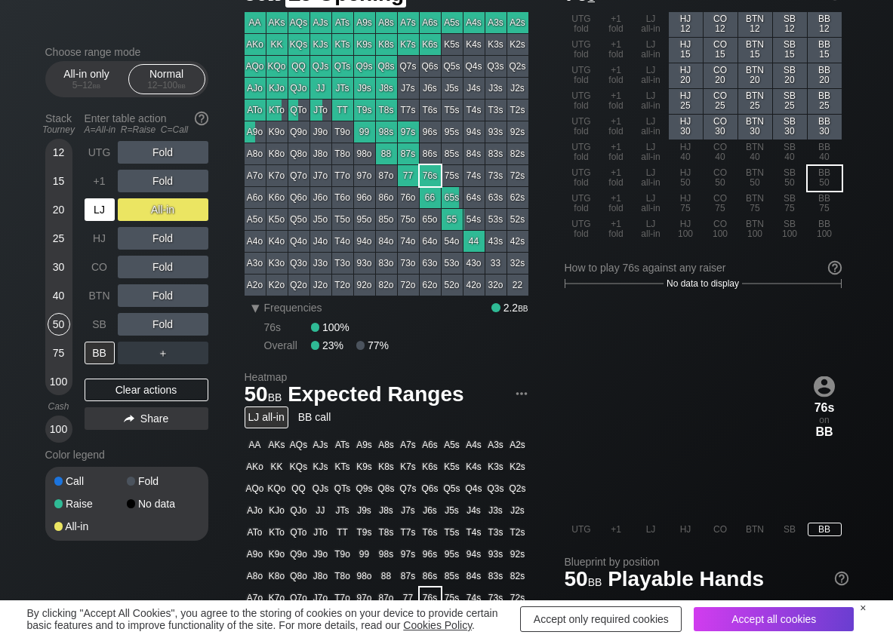
click at [110, 214] on div "LJ" at bounding box center [100, 209] width 30 height 23
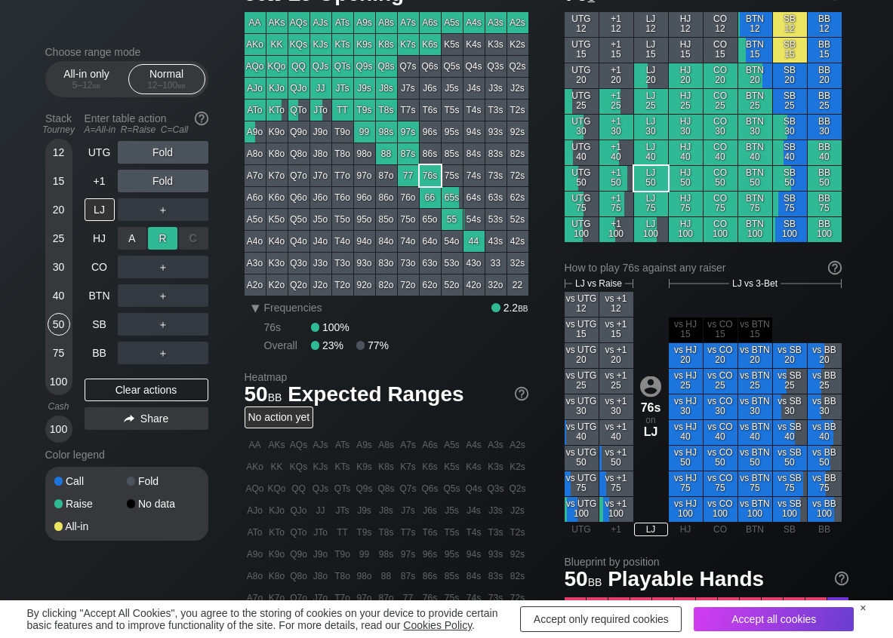
click at [160, 242] on div "R ✕" at bounding box center [162, 238] width 29 height 23
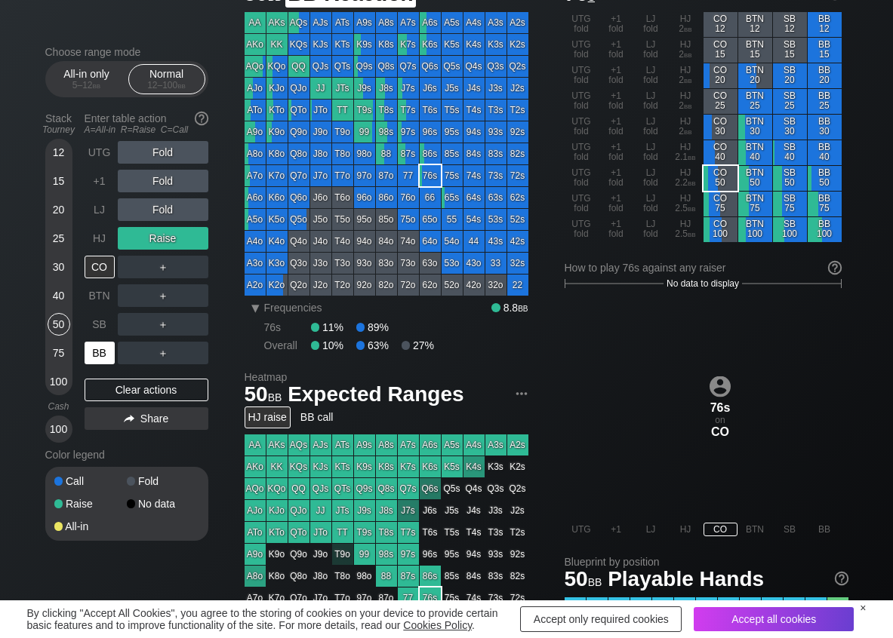
click at [104, 357] on div "BB" at bounding box center [100, 353] width 30 height 23
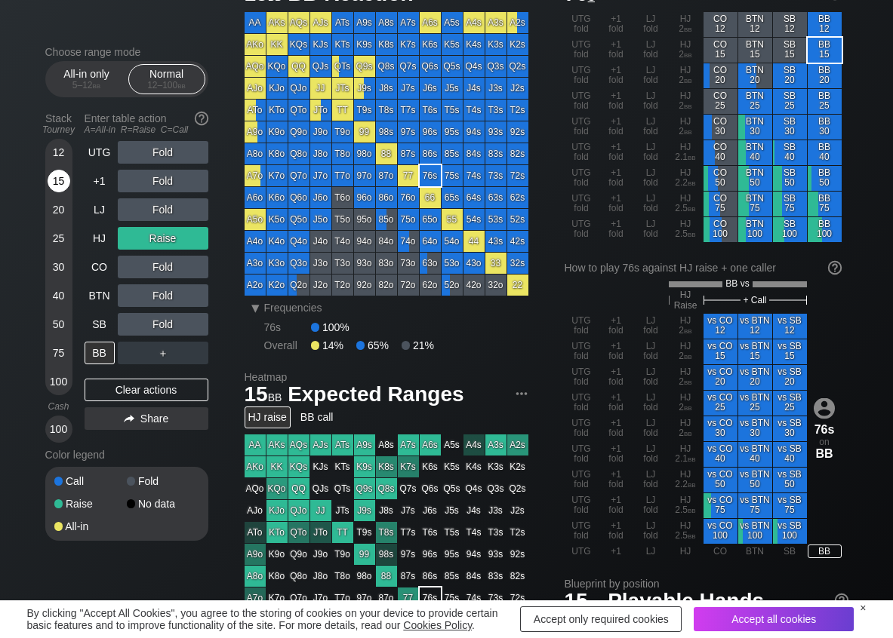
click at [57, 187] on div "15" at bounding box center [59, 181] width 23 height 23
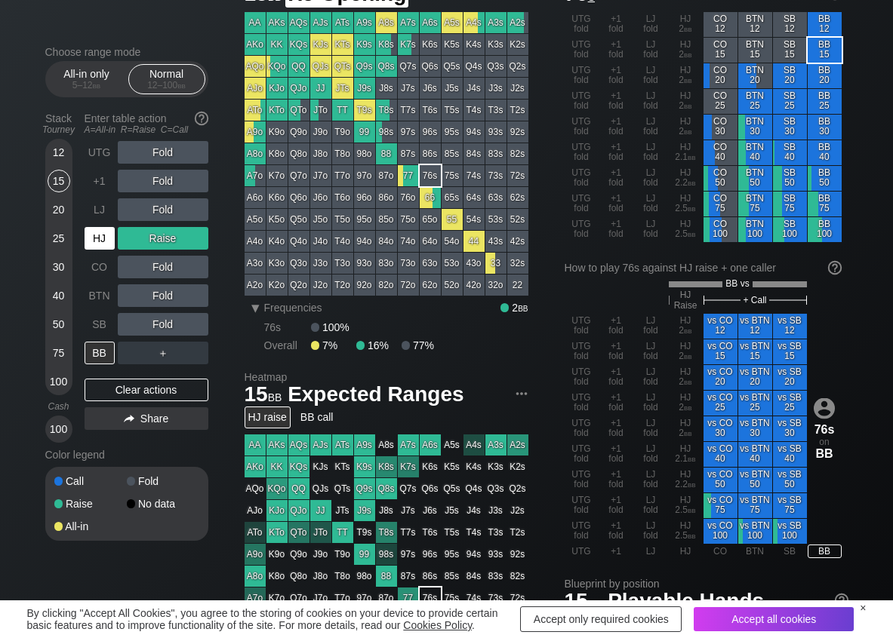
click at [99, 242] on div "HJ" at bounding box center [100, 238] width 30 height 23
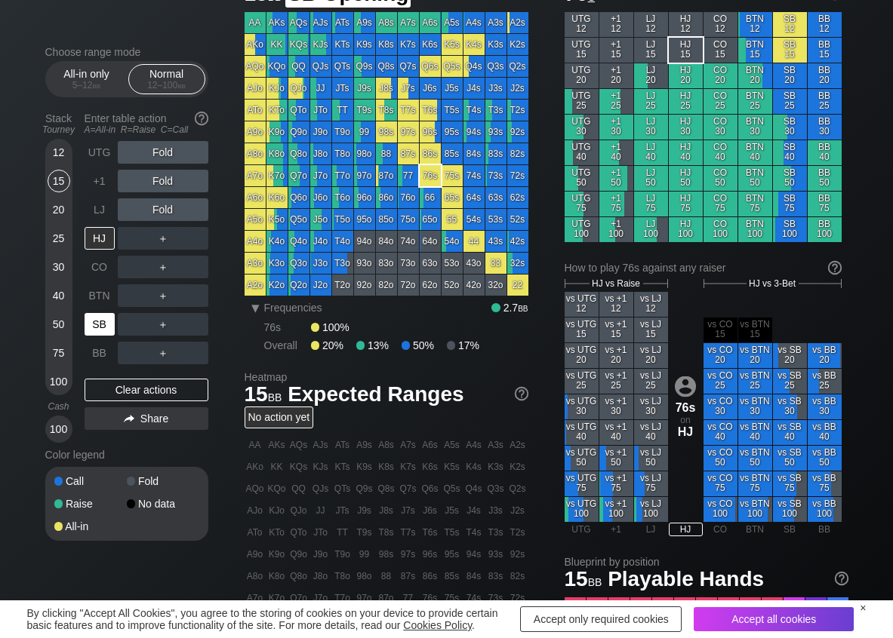
click at [96, 322] on div "SB" at bounding box center [100, 324] width 30 height 23
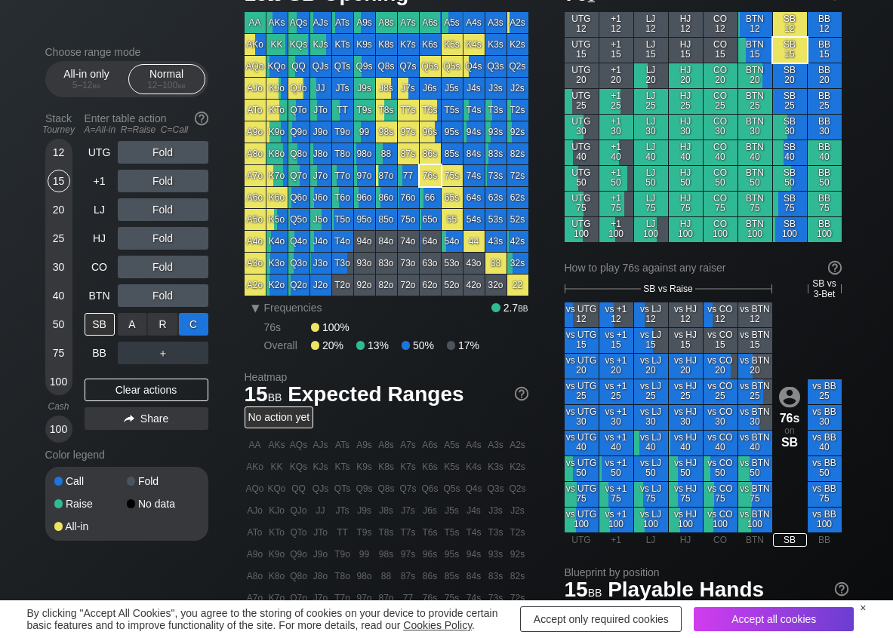
click at [201, 329] on div "C ✕" at bounding box center [193, 324] width 29 height 23
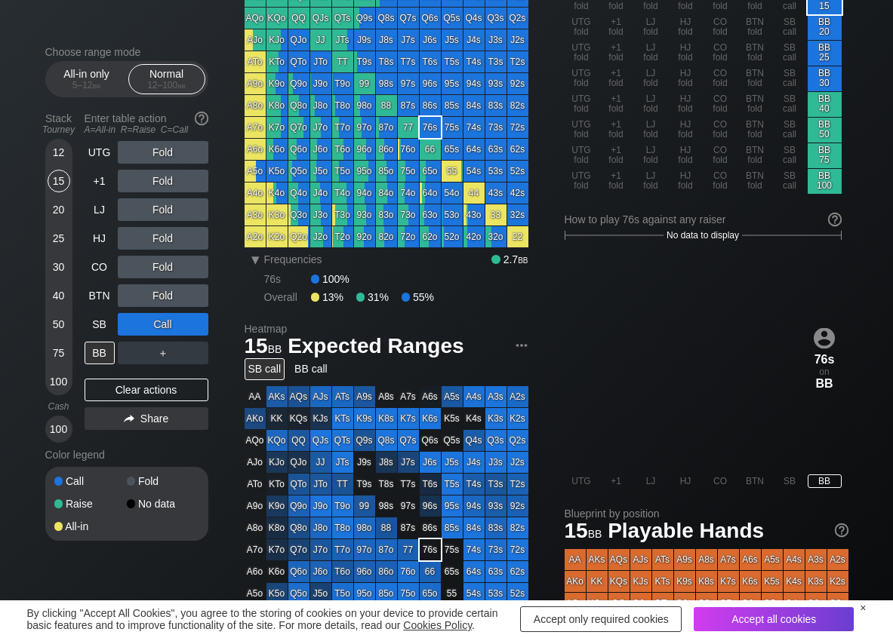
scroll to position [75, 0]
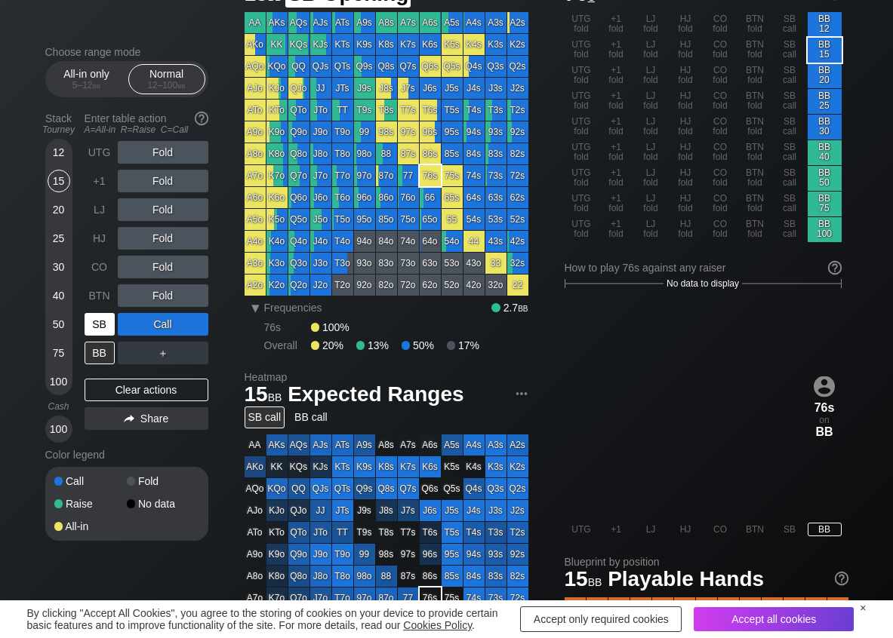
click at [99, 321] on div "SB" at bounding box center [100, 324] width 30 height 23
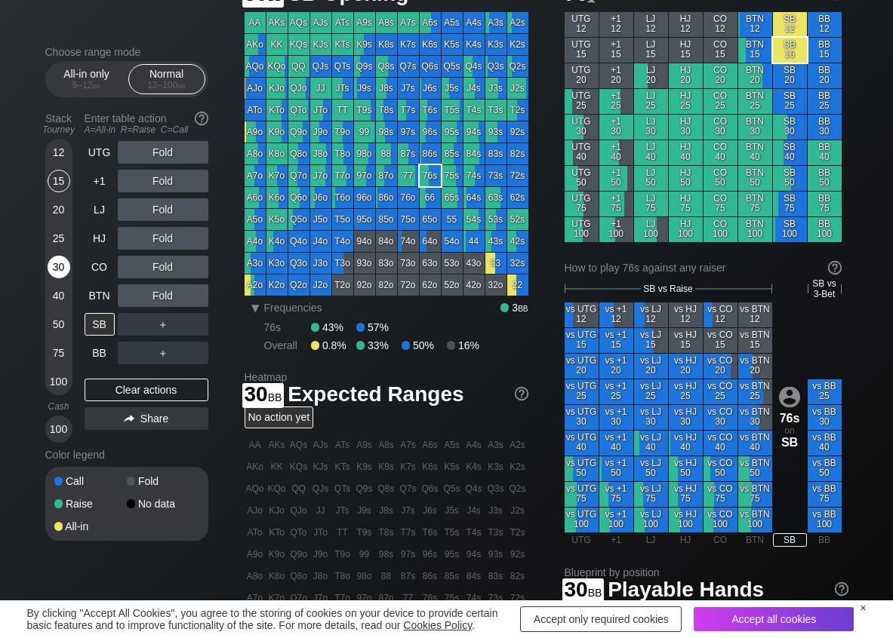
click at [60, 269] on div "30" at bounding box center [59, 267] width 23 height 23
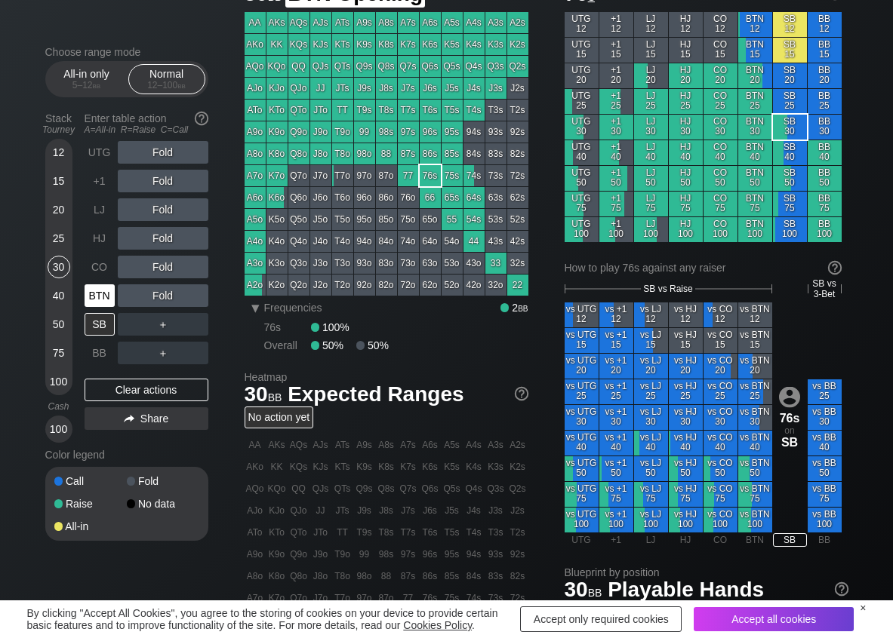
click at [96, 296] on div "BTN" at bounding box center [100, 295] width 30 height 23
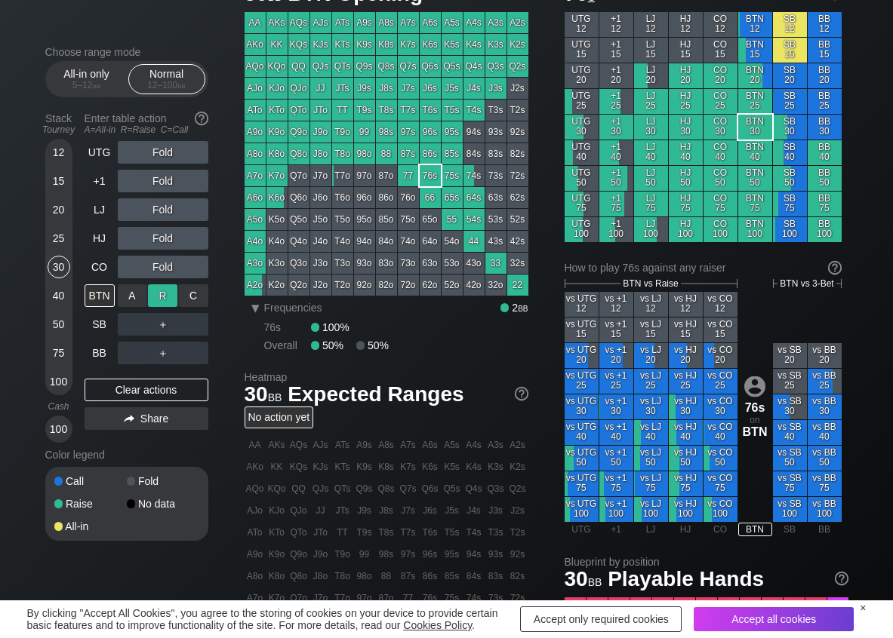
click at [168, 294] on div "R ✕" at bounding box center [162, 295] width 29 height 23
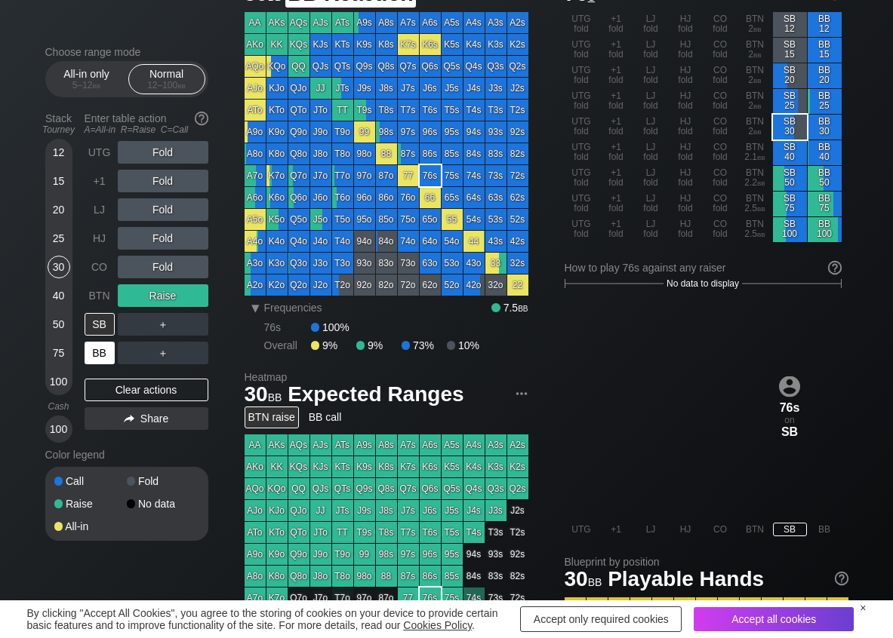
click at [105, 350] on div "BB" at bounding box center [100, 353] width 30 height 23
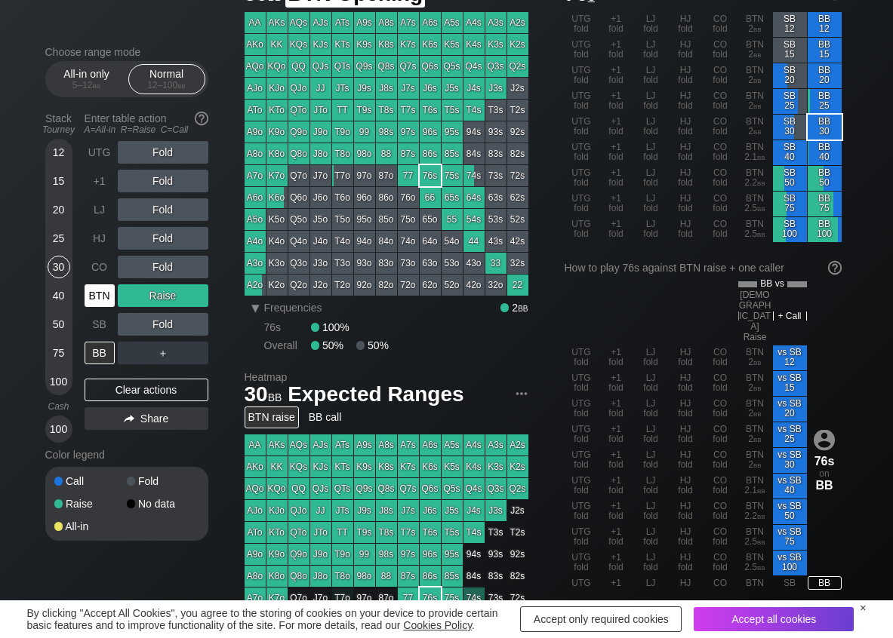
click at [106, 293] on div "BTN" at bounding box center [100, 295] width 30 height 23
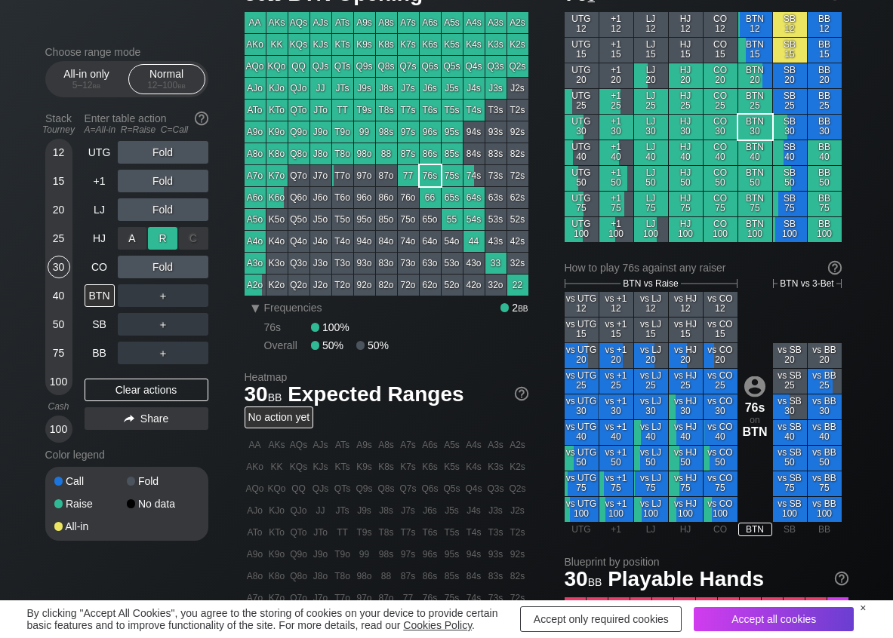
click at [168, 233] on div "R ✕" at bounding box center [162, 238] width 29 height 23
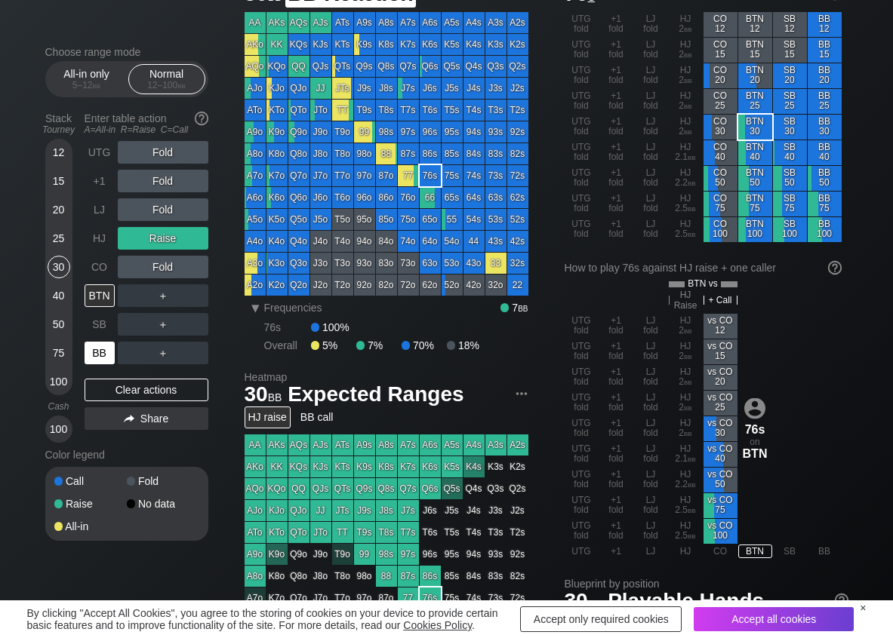
click at [103, 349] on div "BB" at bounding box center [100, 353] width 30 height 23
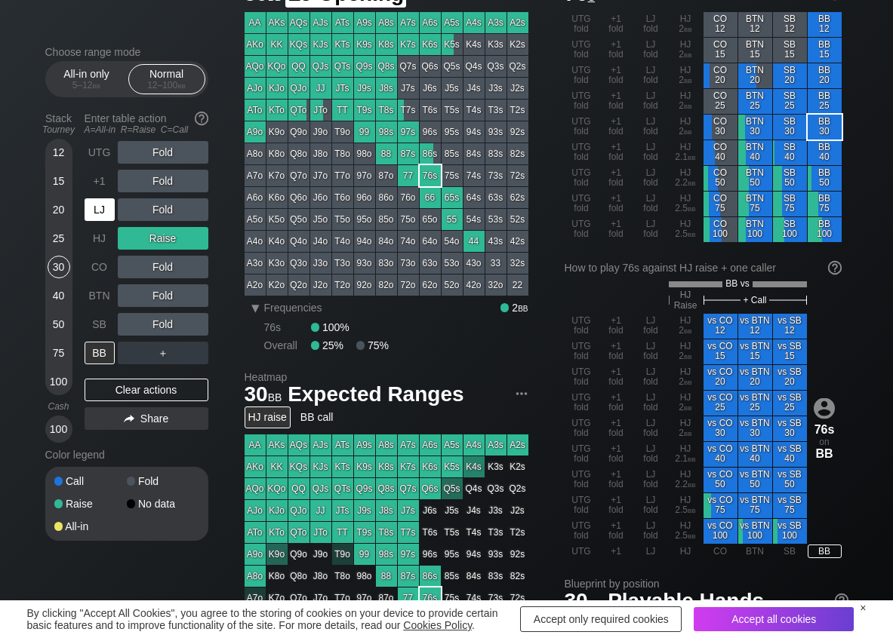
click at [102, 214] on div "LJ" at bounding box center [100, 209] width 30 height 23
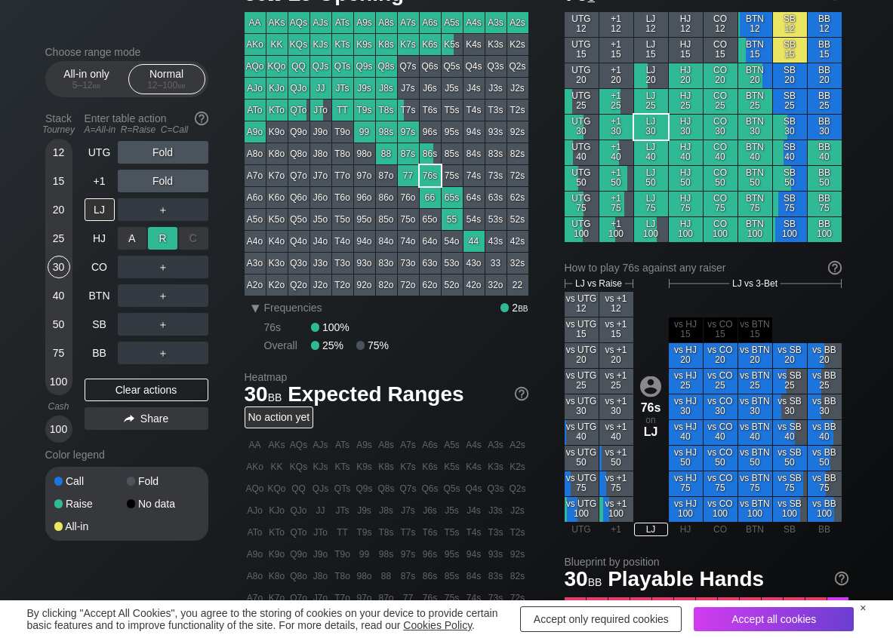
click at [161, 241] on div "R ✕" at bounding box center [162, 238] width 29 height 23
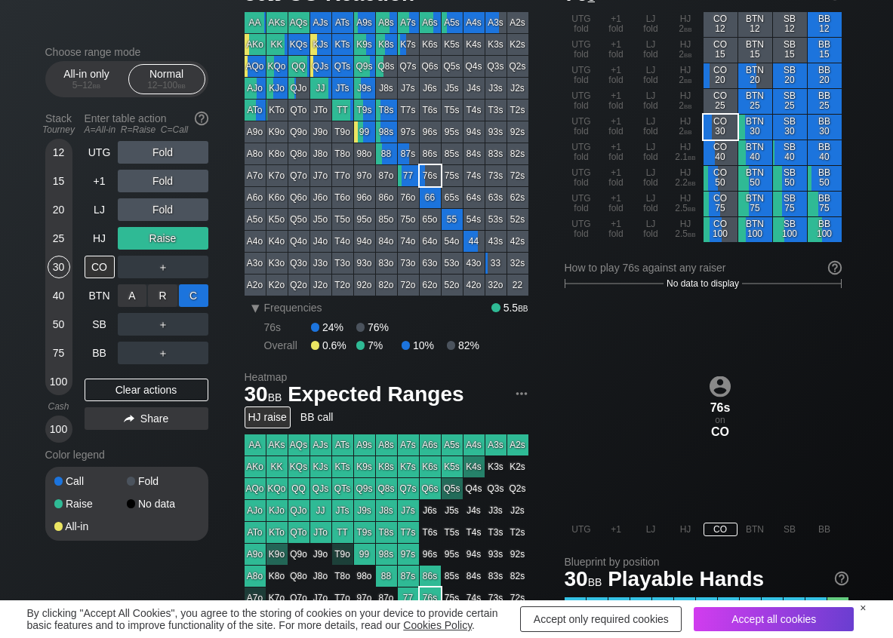
click at [188, 297] on div "C ✕" at bounding box center [193, 295] width 29 height 23
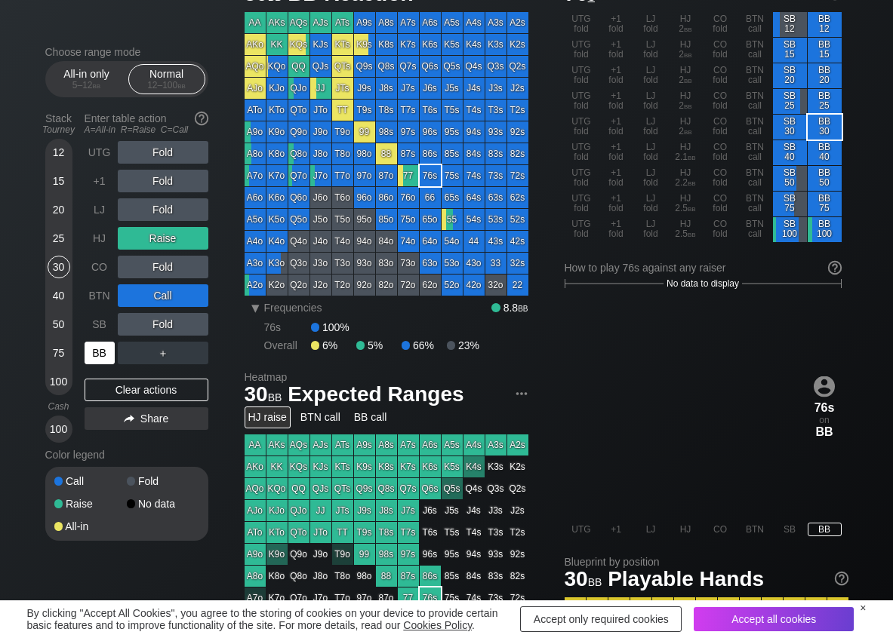
click at [108, 354] on div "BB" at bounding box center [100, 353] width 30 height 23
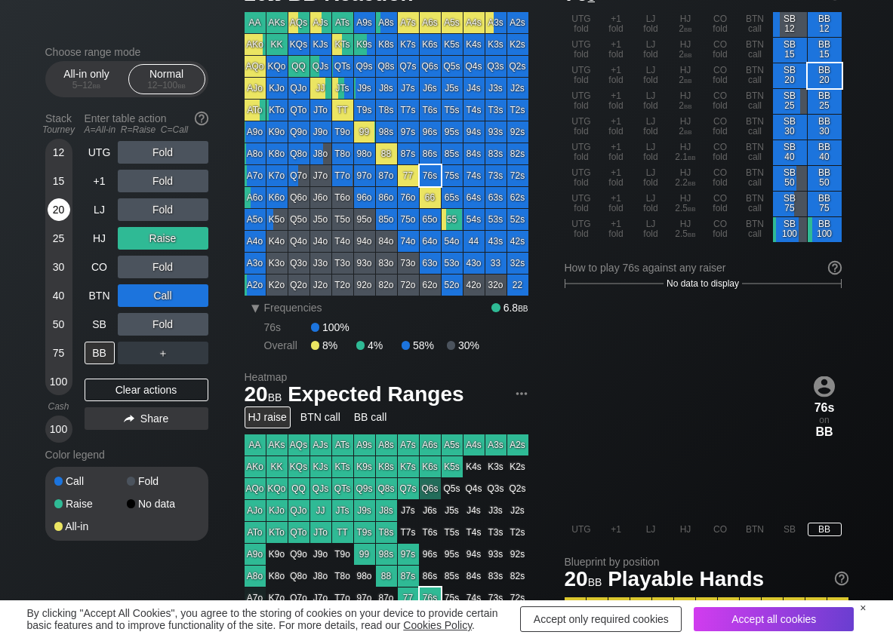
click at [57, 218] on div "20" at bounding box center [59, 209] width 23 height 23
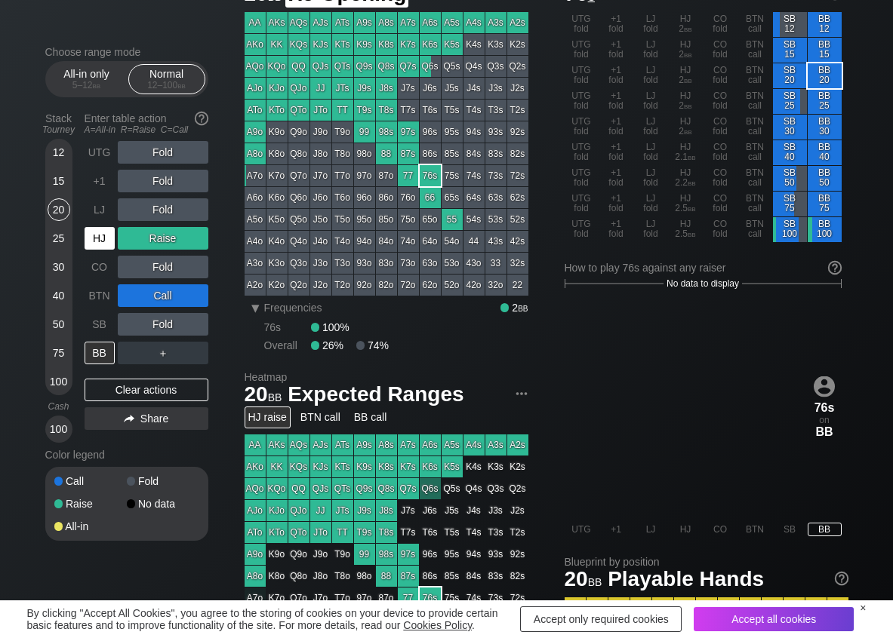
drag, startPoint x: 103, startPoint y: 244, endPoint x: 94, endPoint y: 233, distance: 14.5
click at [100, 243] on div "HJ" at bounding box center [100, 238] width 30 height 23
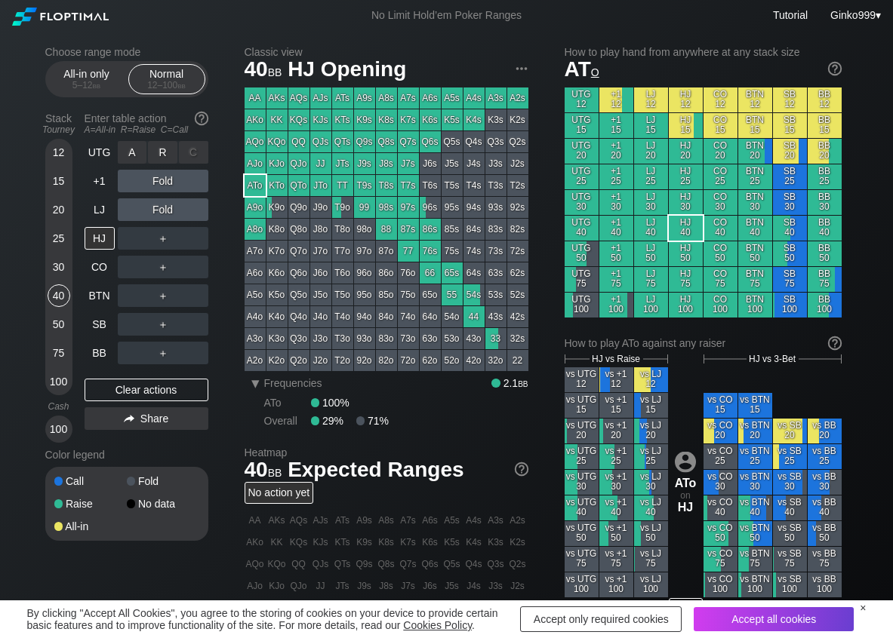
scroll to position [75, 0]
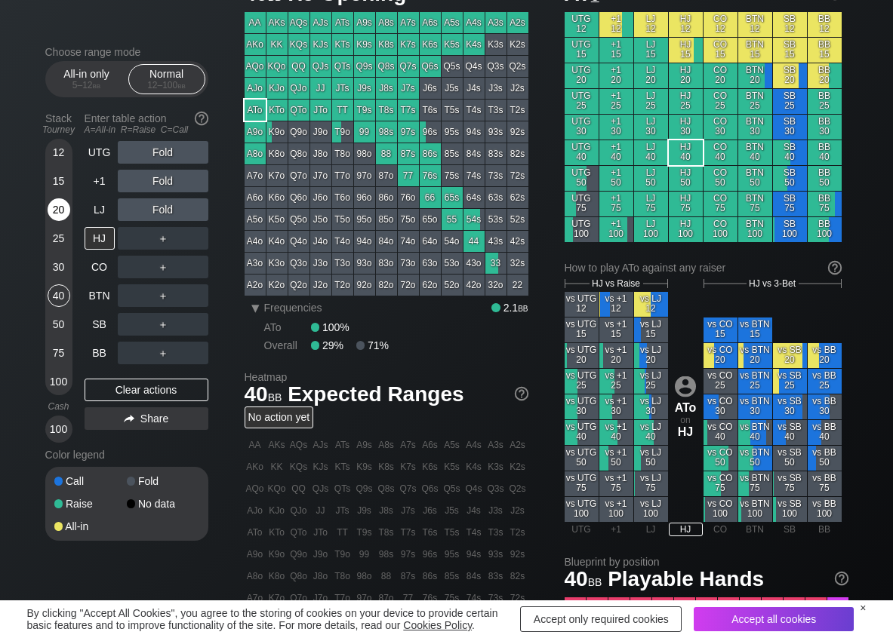
click at [54, 210] on div "20" at bounding box center [59, 209] width 23 height 23
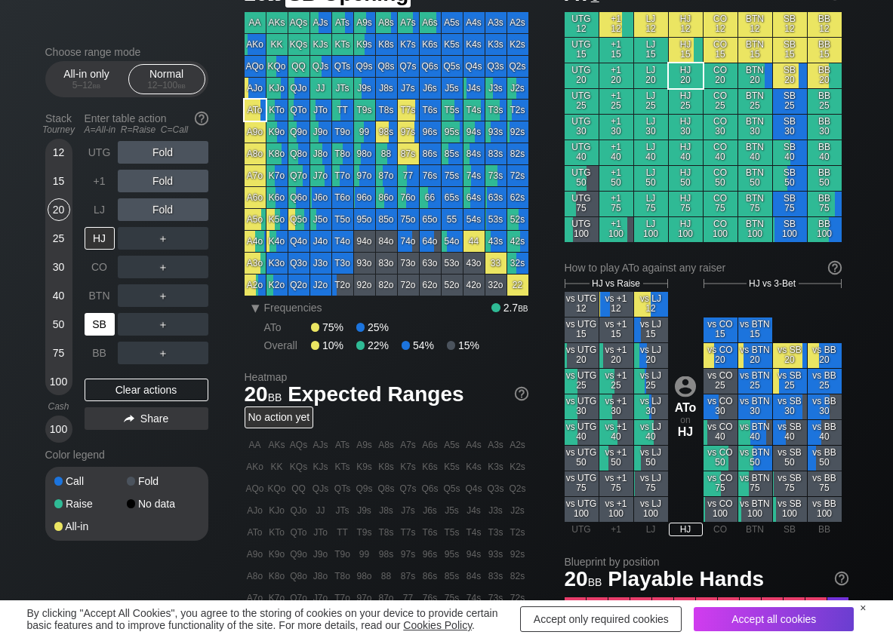
click at [99, 321] on div "SB" at bounding box center [100, 324] width 30 height 23
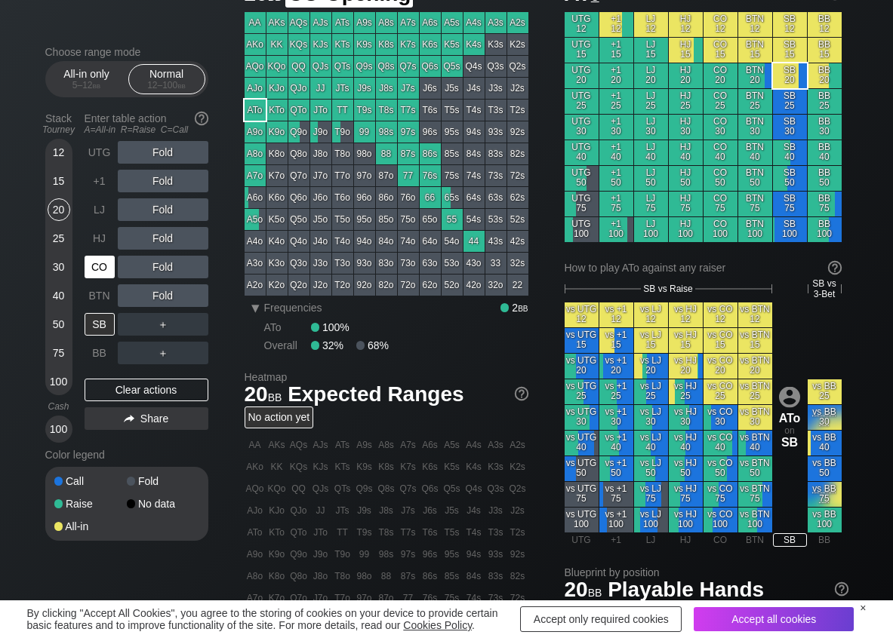
click at [93, 273] on div "CO" at bounding box center [100, 267] width 30 height 23
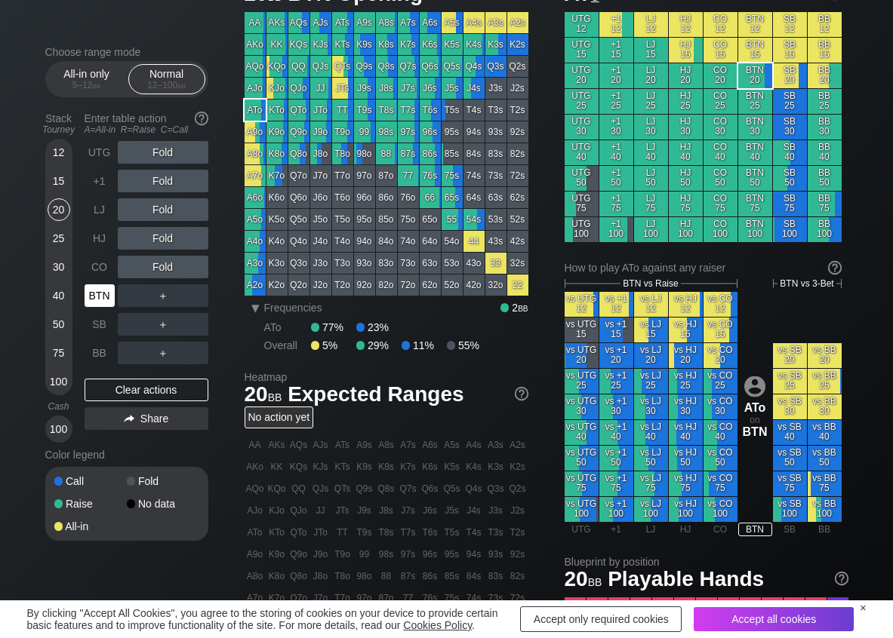
click at [97, 291] on div "BTN" at bounding box center [100, 295] width 30 height 23
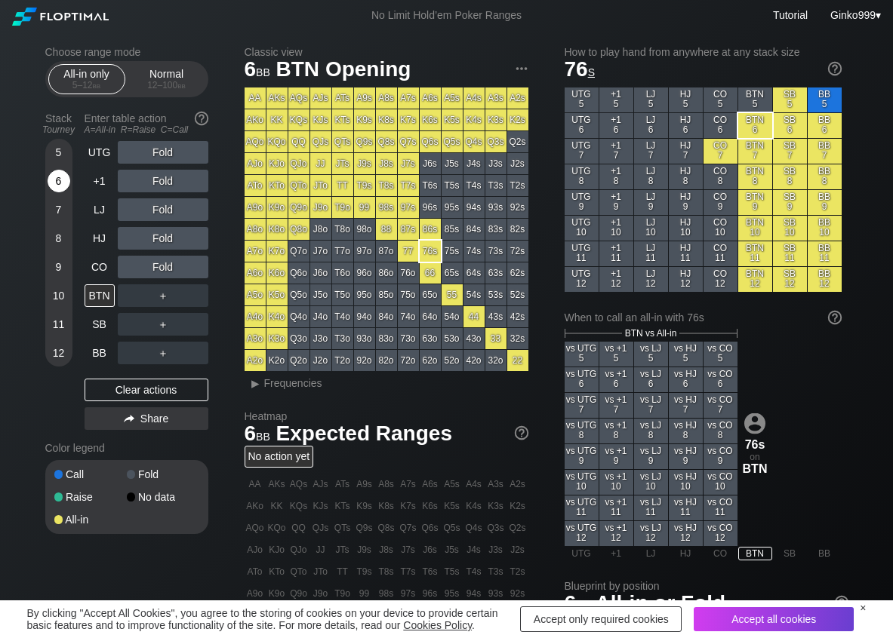
click at [51, 177] on div "6" at bounding box center [59, 181] width 23 height 23
click at [137, 183] on div "A ✕" at bounding box center [132, 181] width 29 height 23
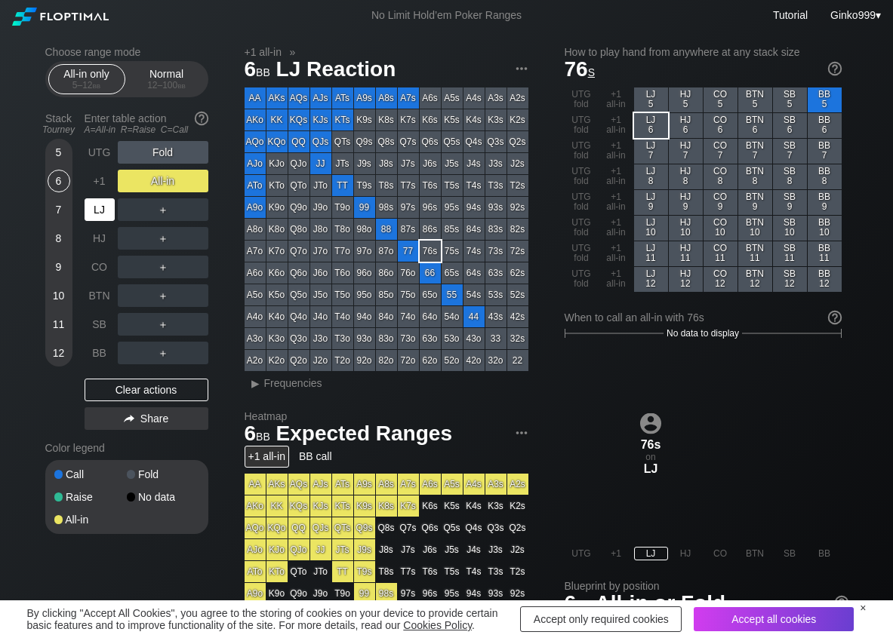
click at [109, 201] on div "LJ" at bounding box center [100, 209] width 30 height 23
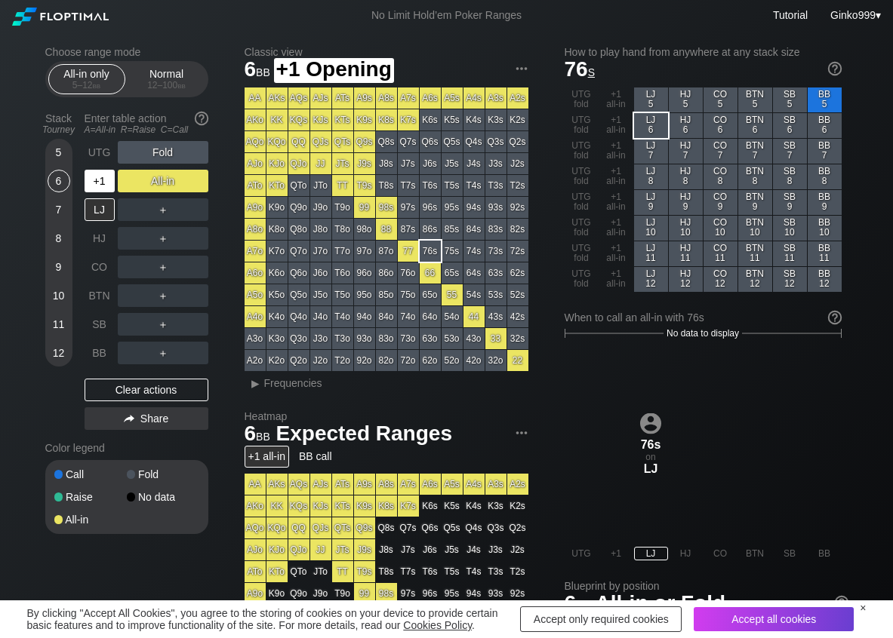
click at [98, 186] on div "+1" at bounding box center [100, 181] width 30 height 23
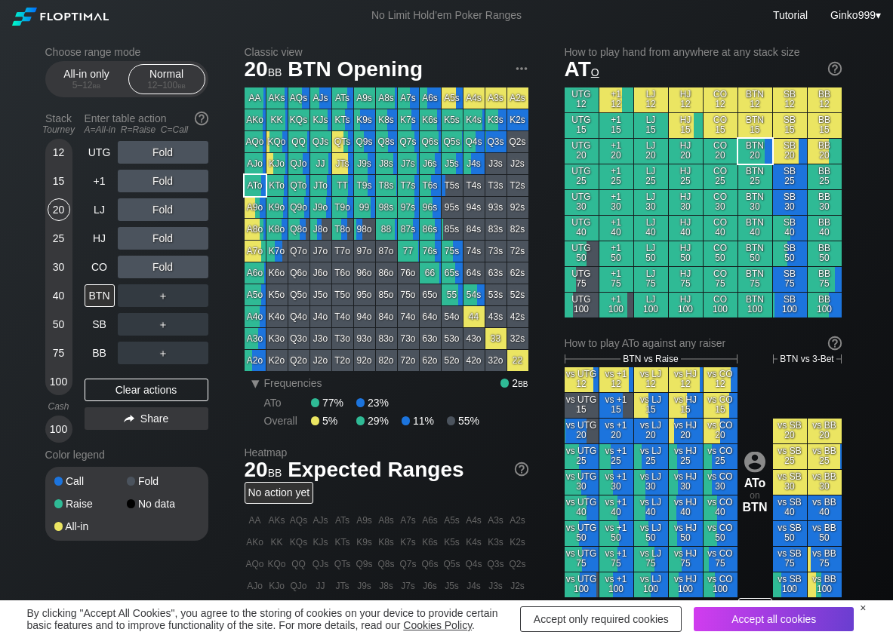
scroll to position [75, 0]
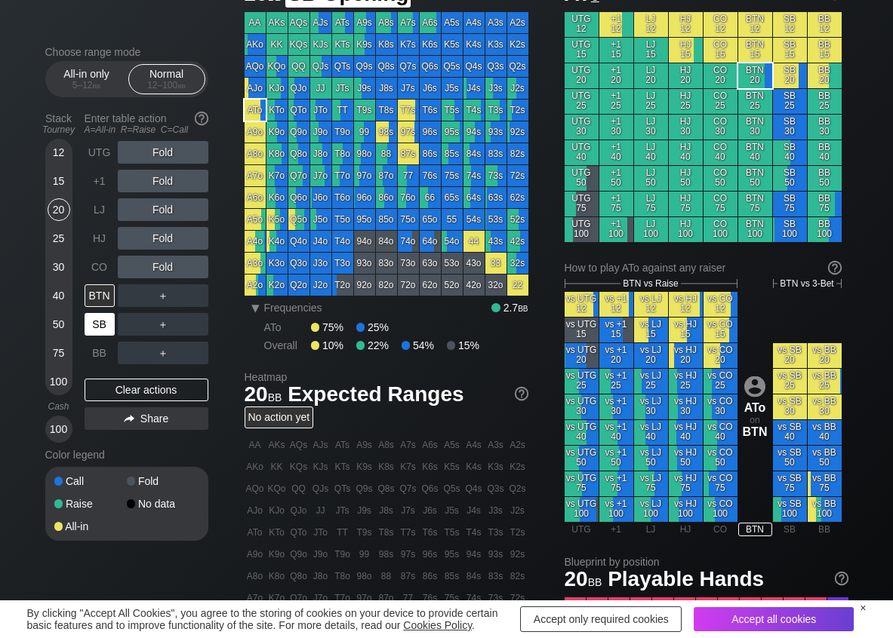
click at [100, 331] on div "SB" at bounding box center [100, 324] width 30 height 23
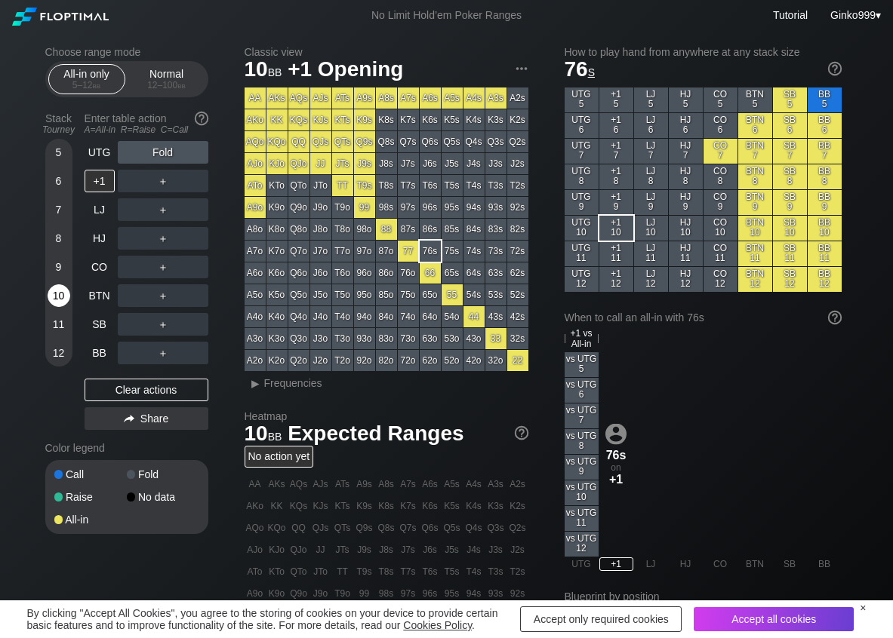
click at [54, 296] on div "10" at bounding box center [59, 295] width 23 height 23
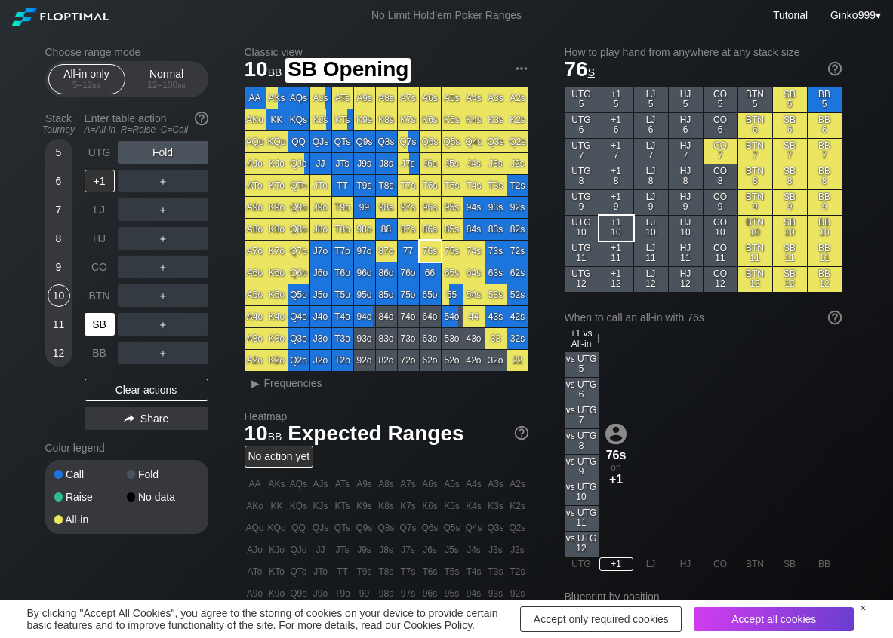
click at [109, 329] on div "SB" at bounding box center [100, 324] width 30 height 23
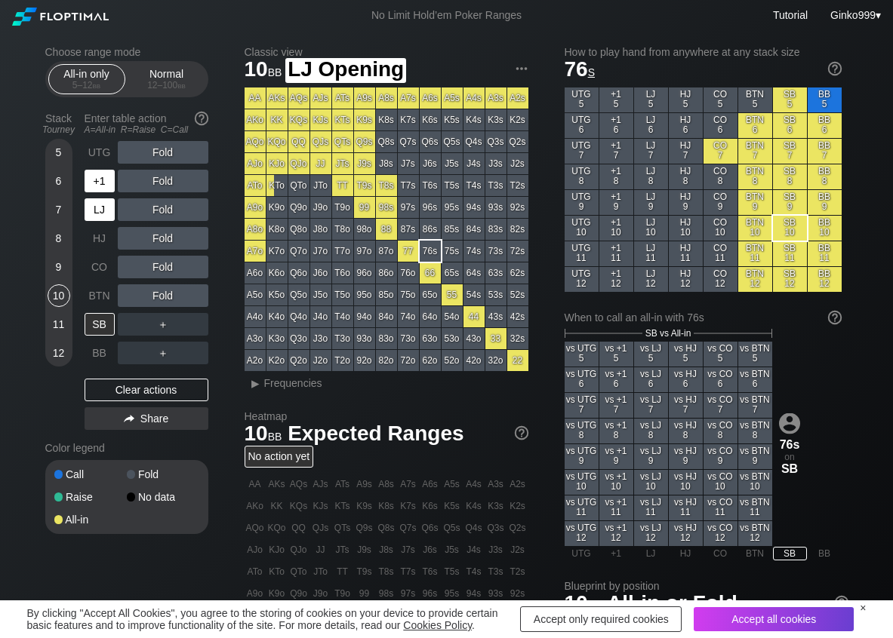
click at [104, 184] on div "+1" at bounding box center [100, 181] width 30 height 23
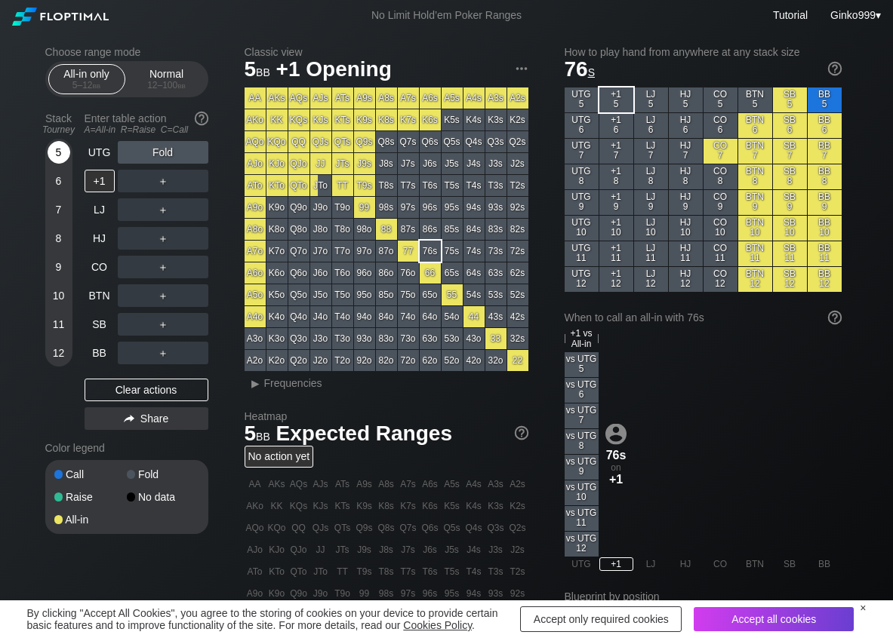
click at [61, 149] on div "5" at bounding box center [59, 152] width 23 height 23
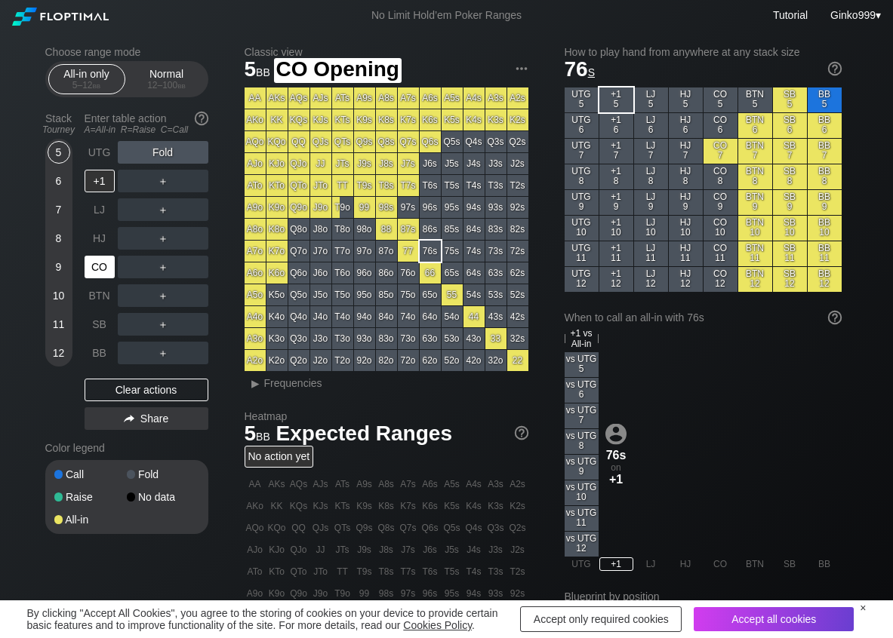
click at [97, 264] on div "CO" at bounding box center [100, 267] width 30 height 23
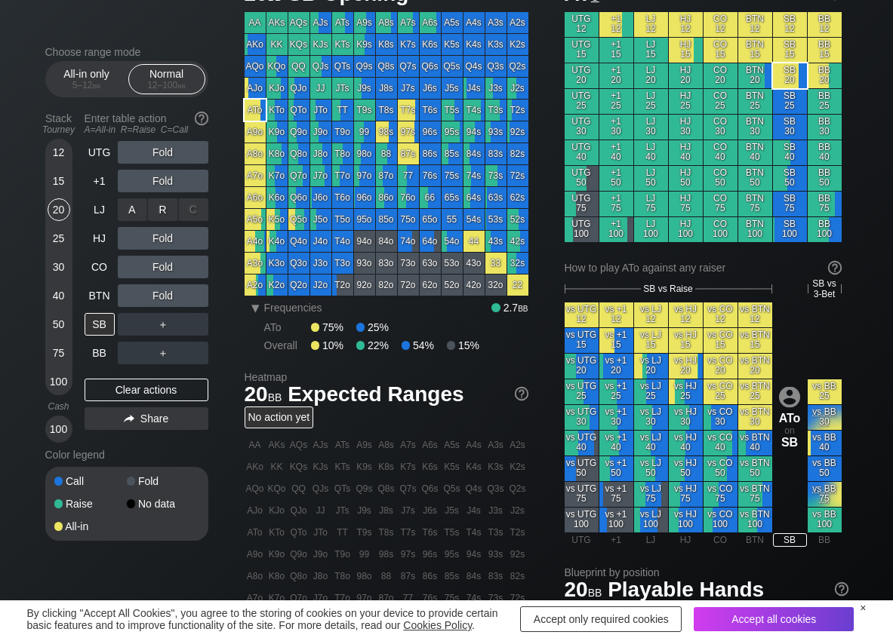
click at [153, 208] on div "R ✕" at bounding box center [162, 209] width 29 height 23
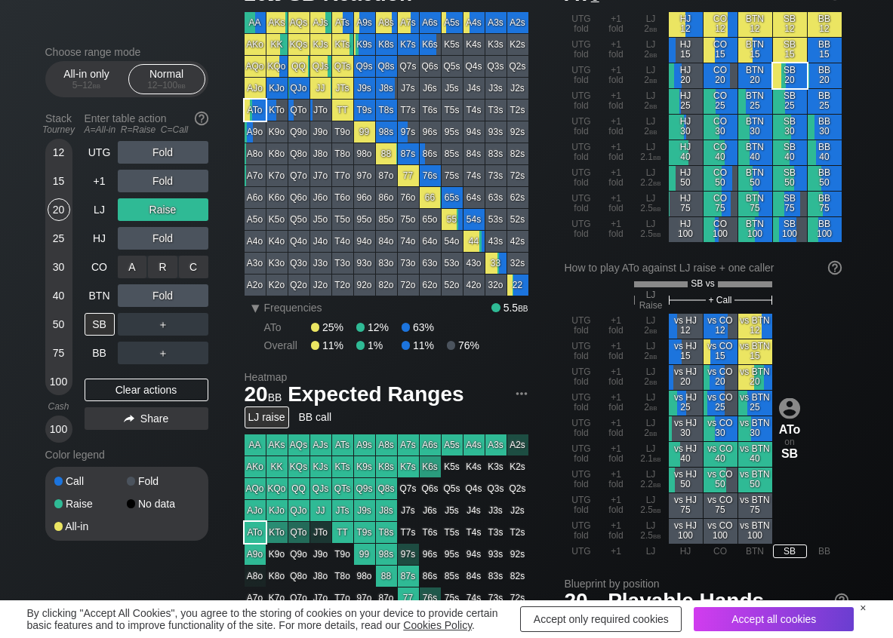
scroll to position [75, 0]
click at [194, 297] on div "C ✕" at bounding box center [193, 295] width 29 height 23
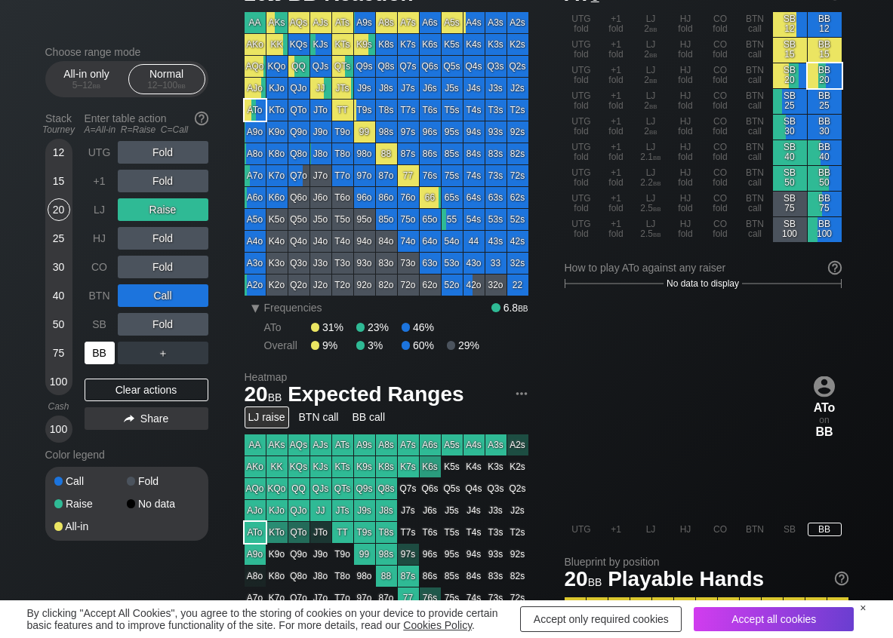
click at [99, 349] on div "BB" at bounding box center [100, 353] width 30 height 23
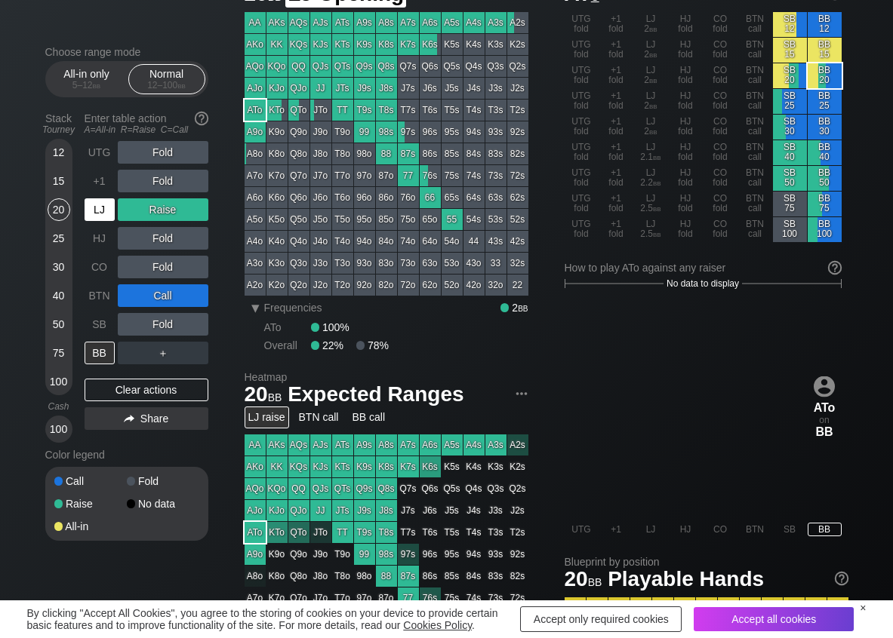
click at [86, 212] on div "LJ" at bounding box center [100, 209] width 30 height 23
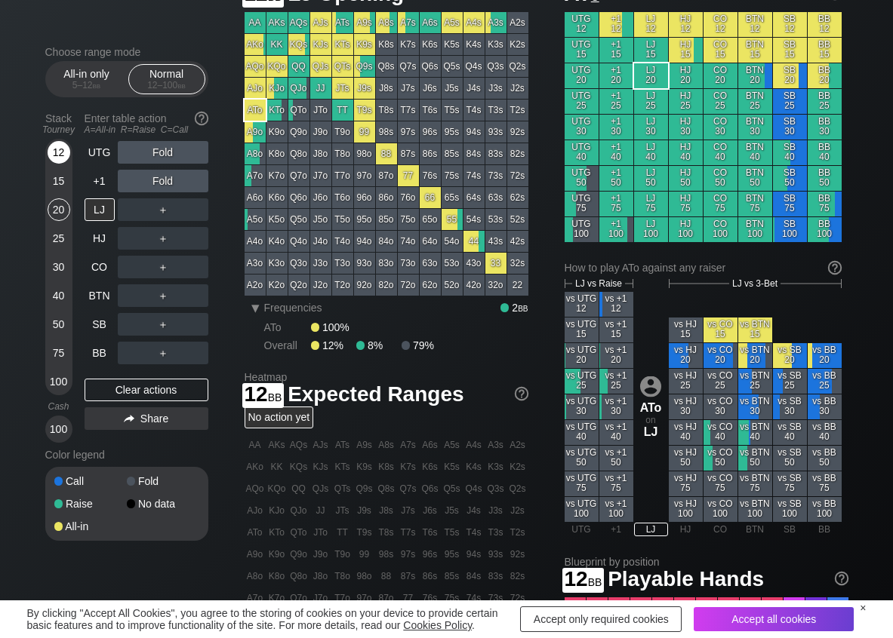
click at [56, 155] on div "12" at bounding box center [59, 152] width 23 height 23
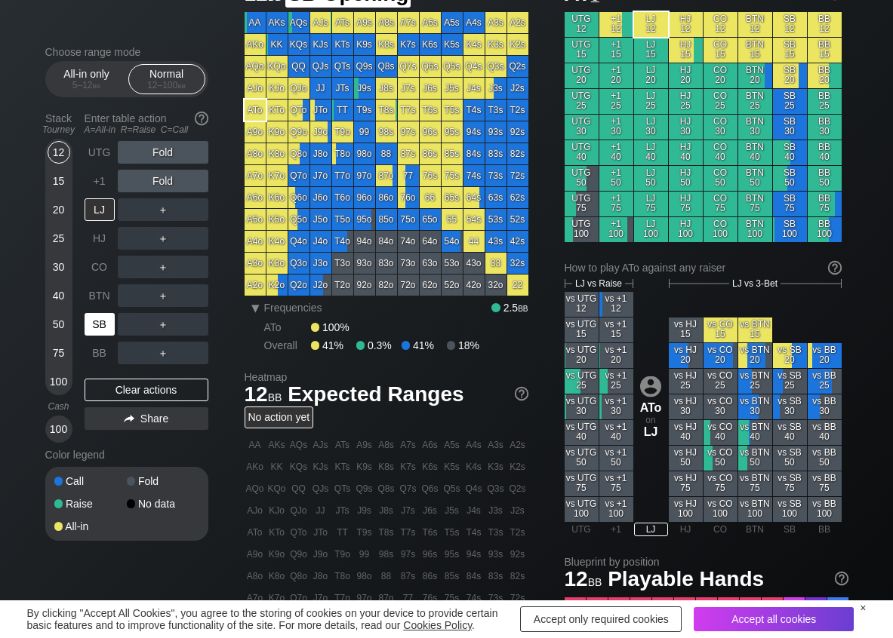
click at [88, 324] on div "SB" at bounding box center [100, 324] width 30 height 23
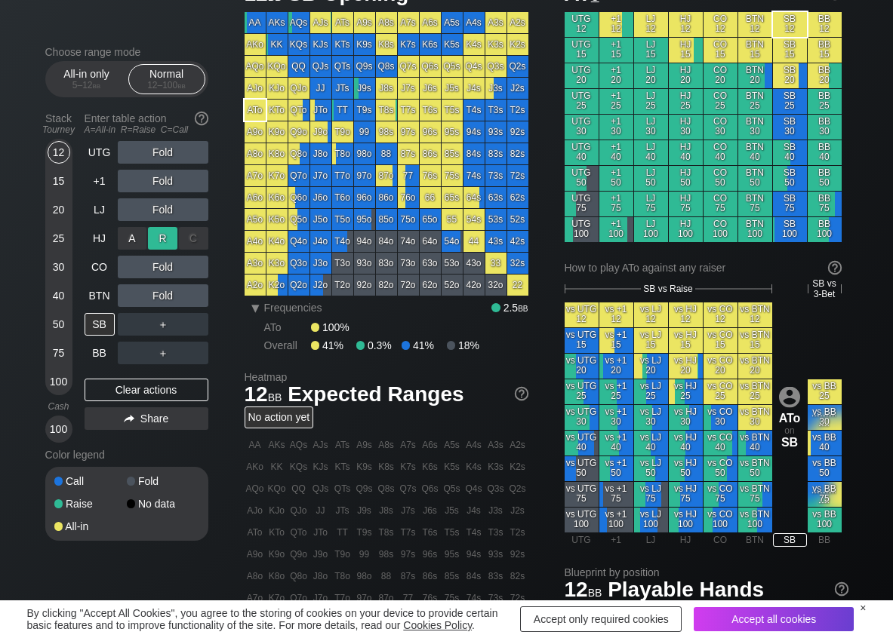
click at [159, 238] on div "R ✕" at bounding box center [162, 238] width 29 height 23
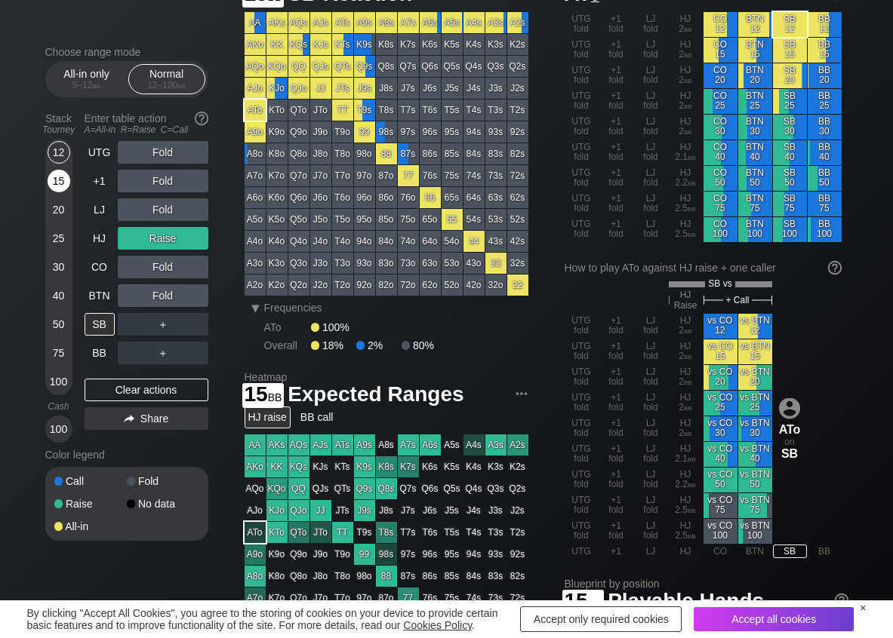
click at [61, 174] on div "15" at bounding box center [59, 181] width 23 height 23
